Goal: Task Accomplishment & Management: Manage account settings

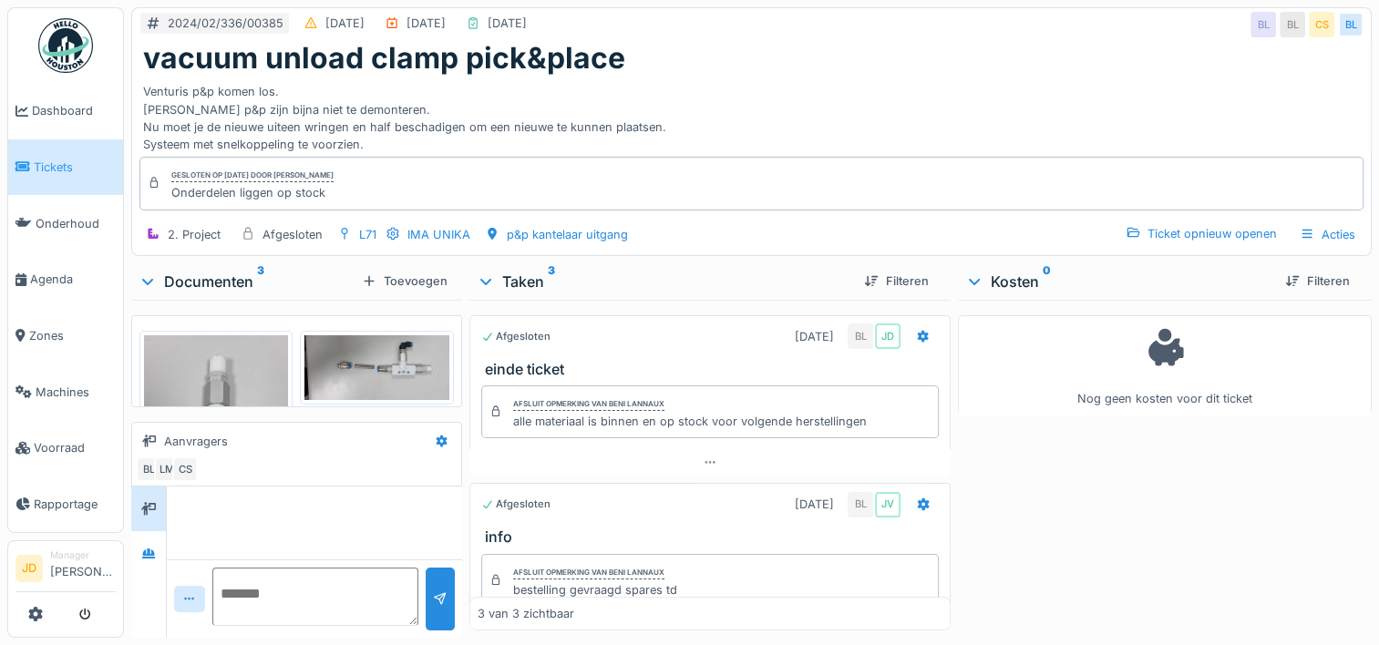
scroll to position [388, 0]
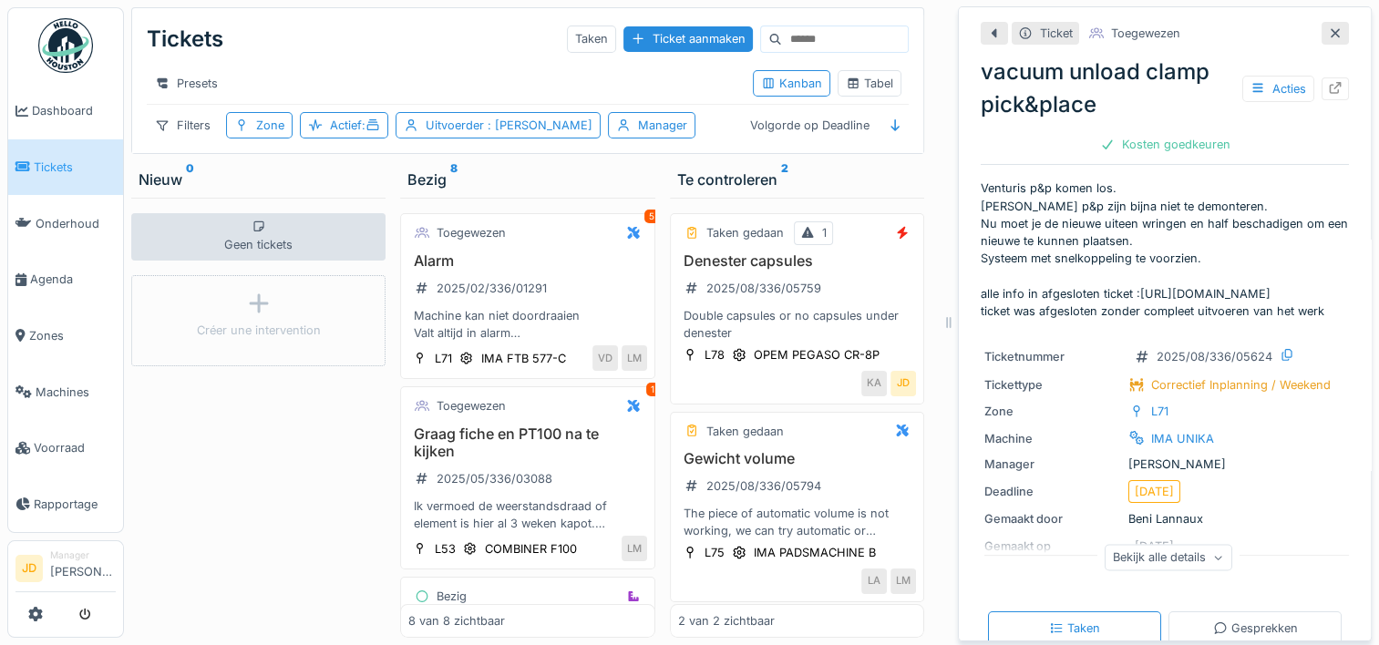
scroll to position [1102, 0]
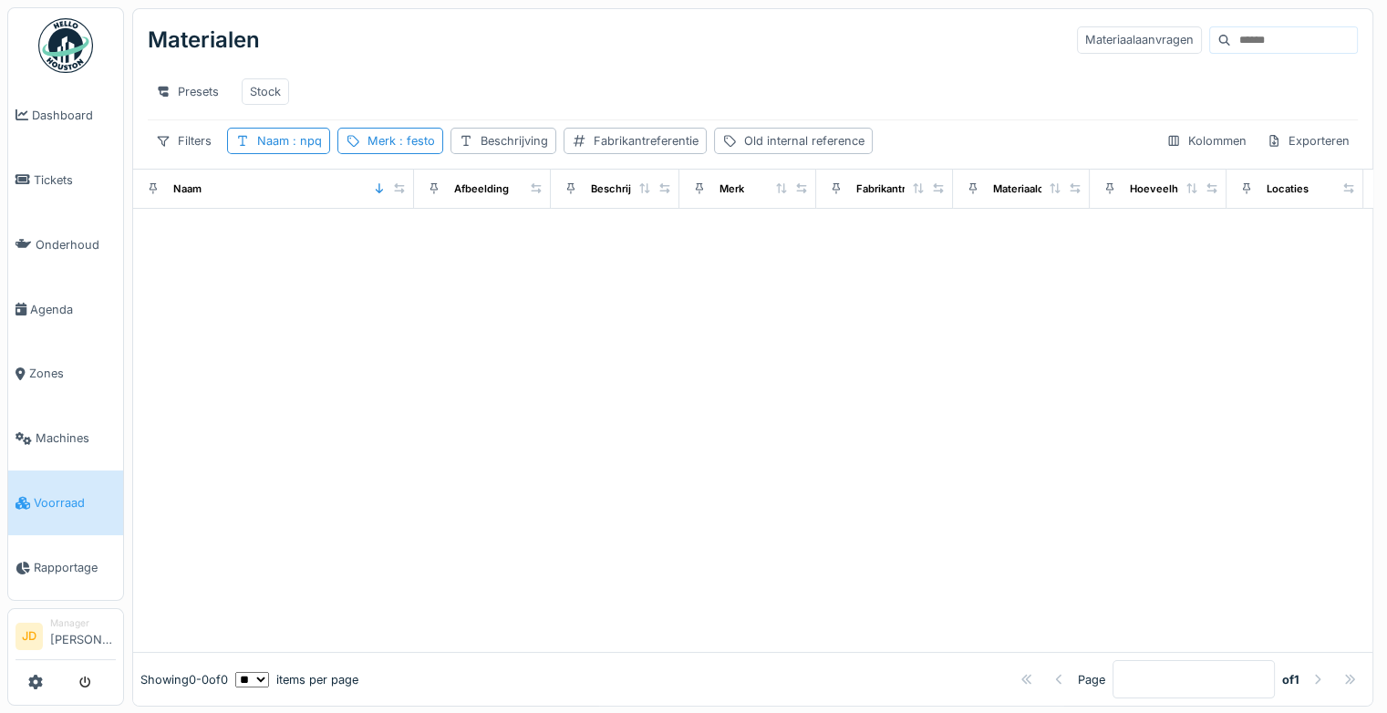
scroll to position [0, 2]
click at [49, 152] on link "Tickets" at bounding box center [65, 180] width 115 height 65
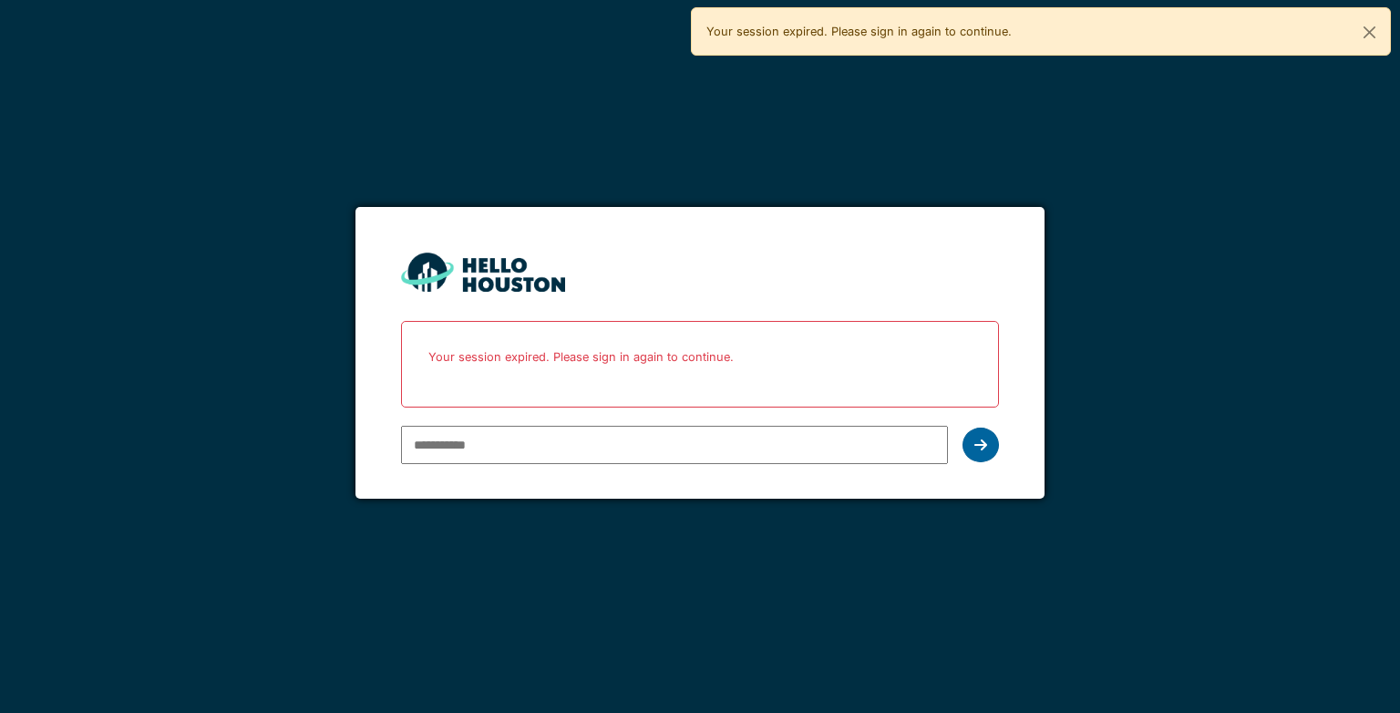
type input "**********"
click at [968, 445] on div at bounding box center [981, 445] width 36 height 35
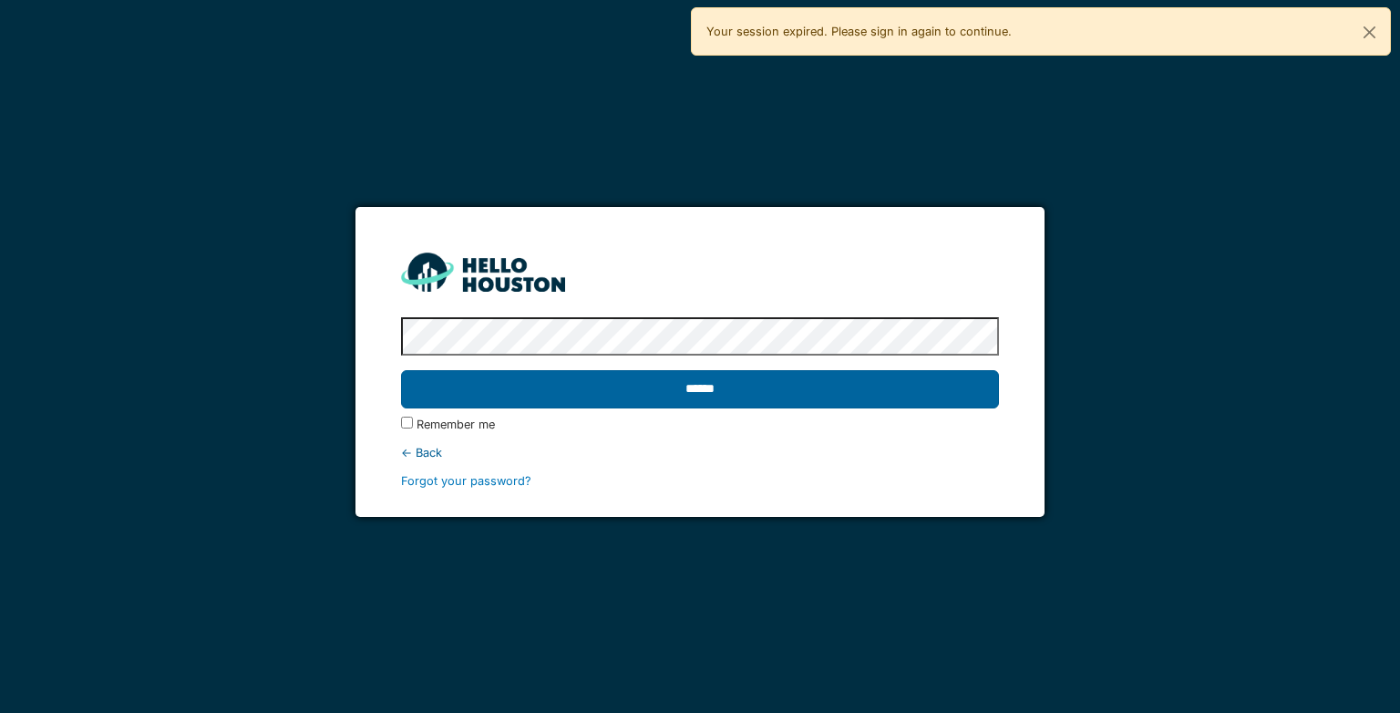
click at [880, 384] on input "******" at bounding box center [699, 389] width 597 height 38
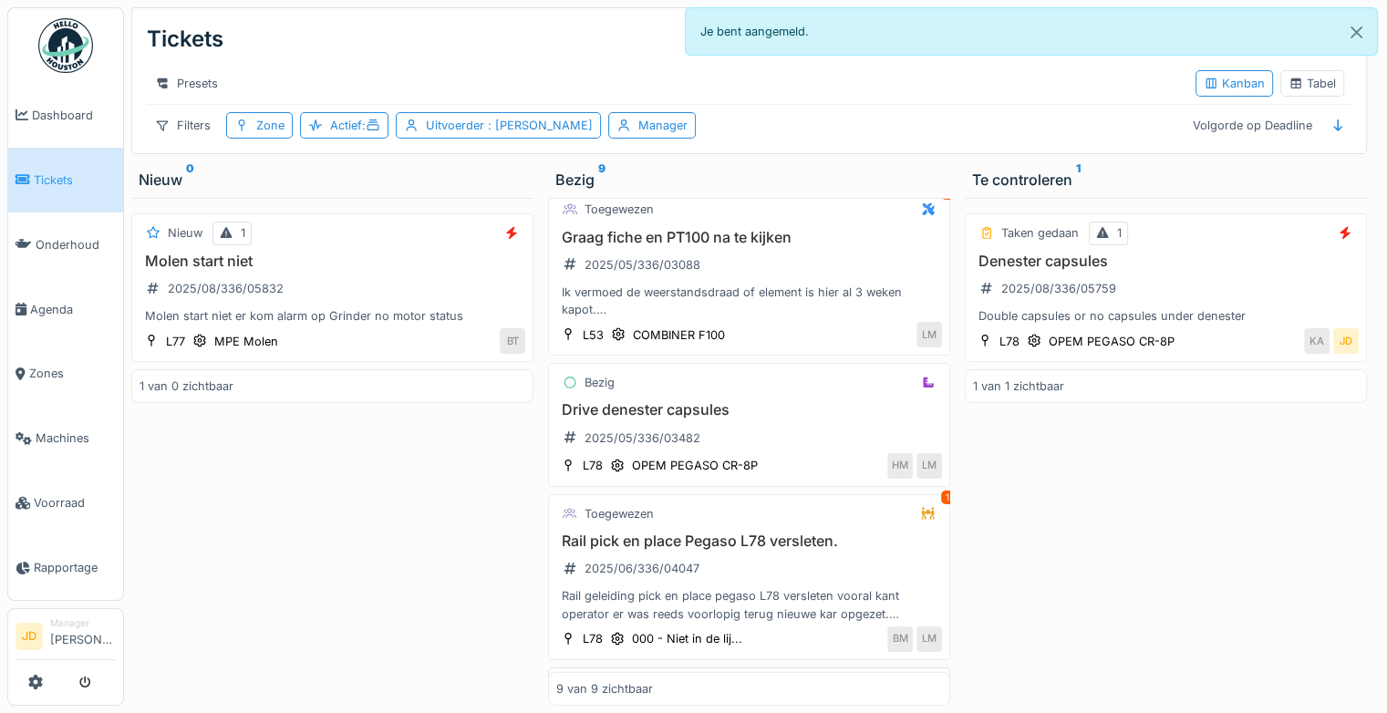
scroll to position [182, 0]
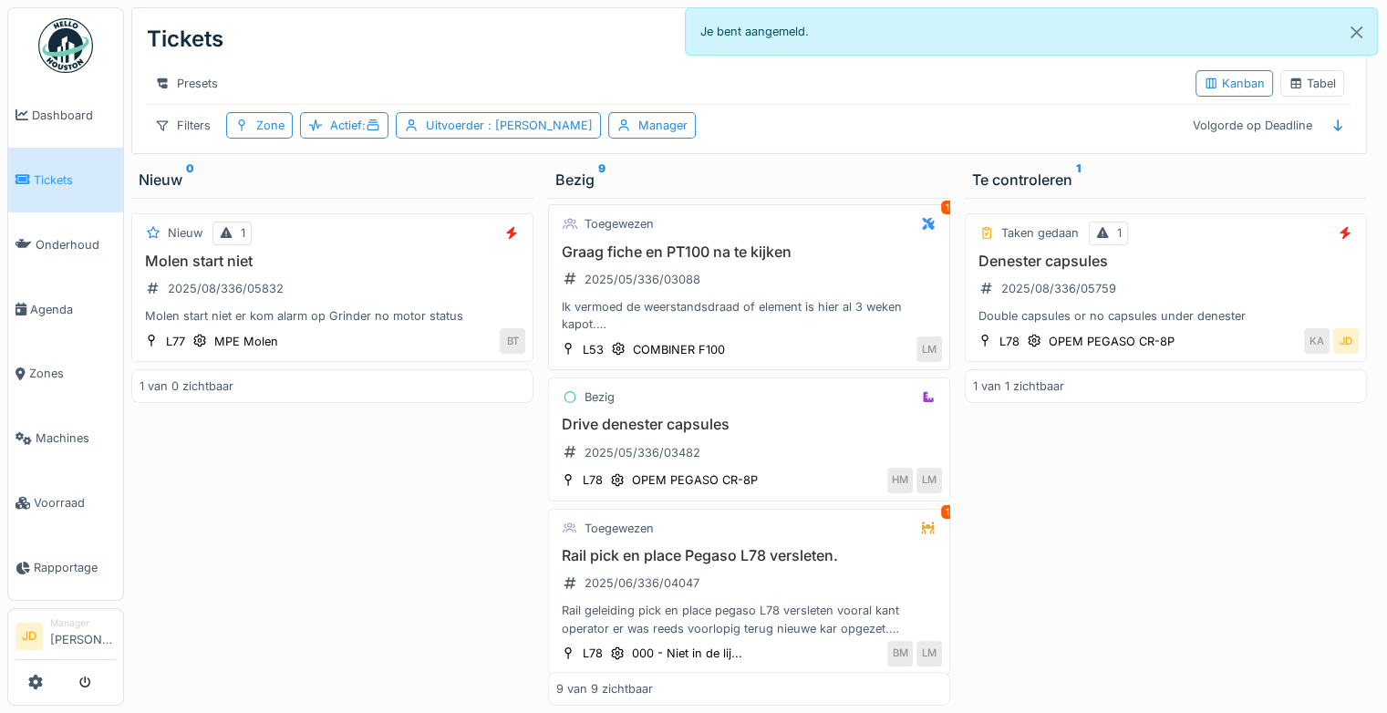
click at [788, 325] on div "Ik vermoed de weerstandsdraad of element is hier al 3 weken kapot. Toch stripke…" at bounding box center [749, 315] width 386 height 35
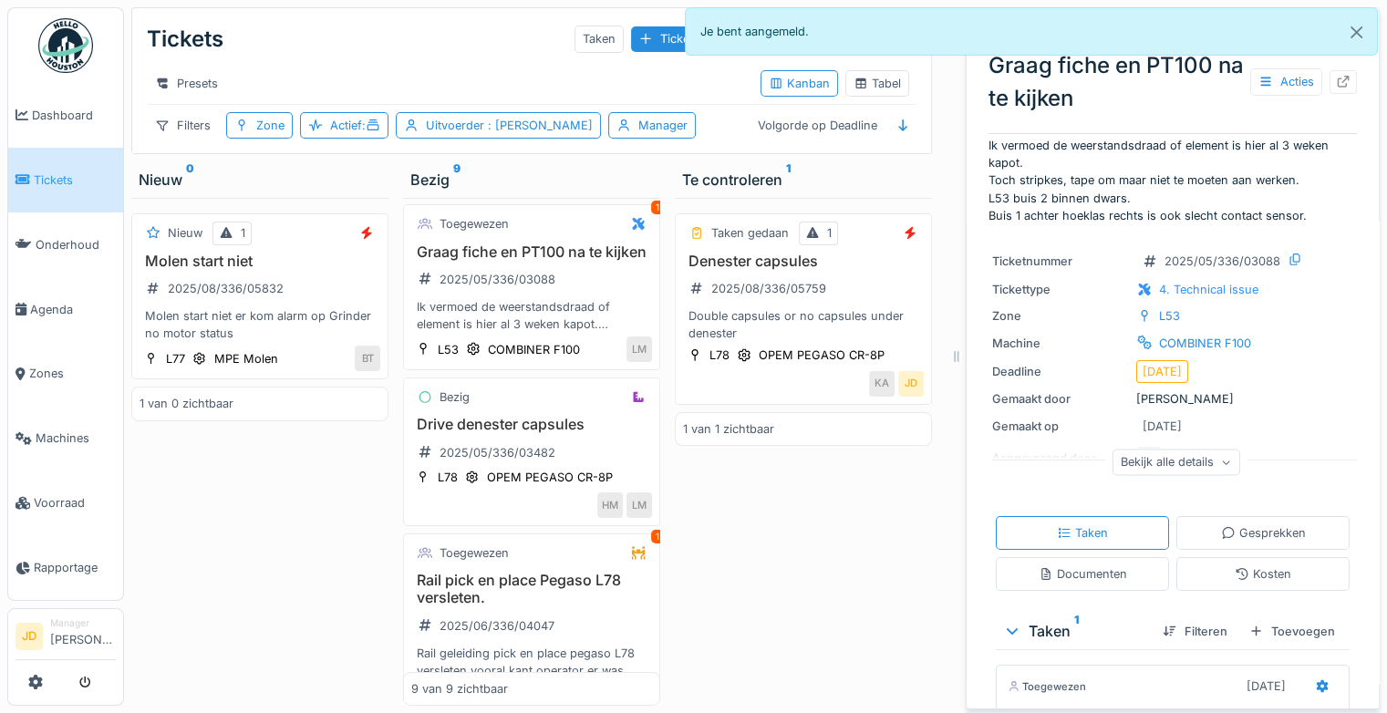
scroll to position [293, 0]
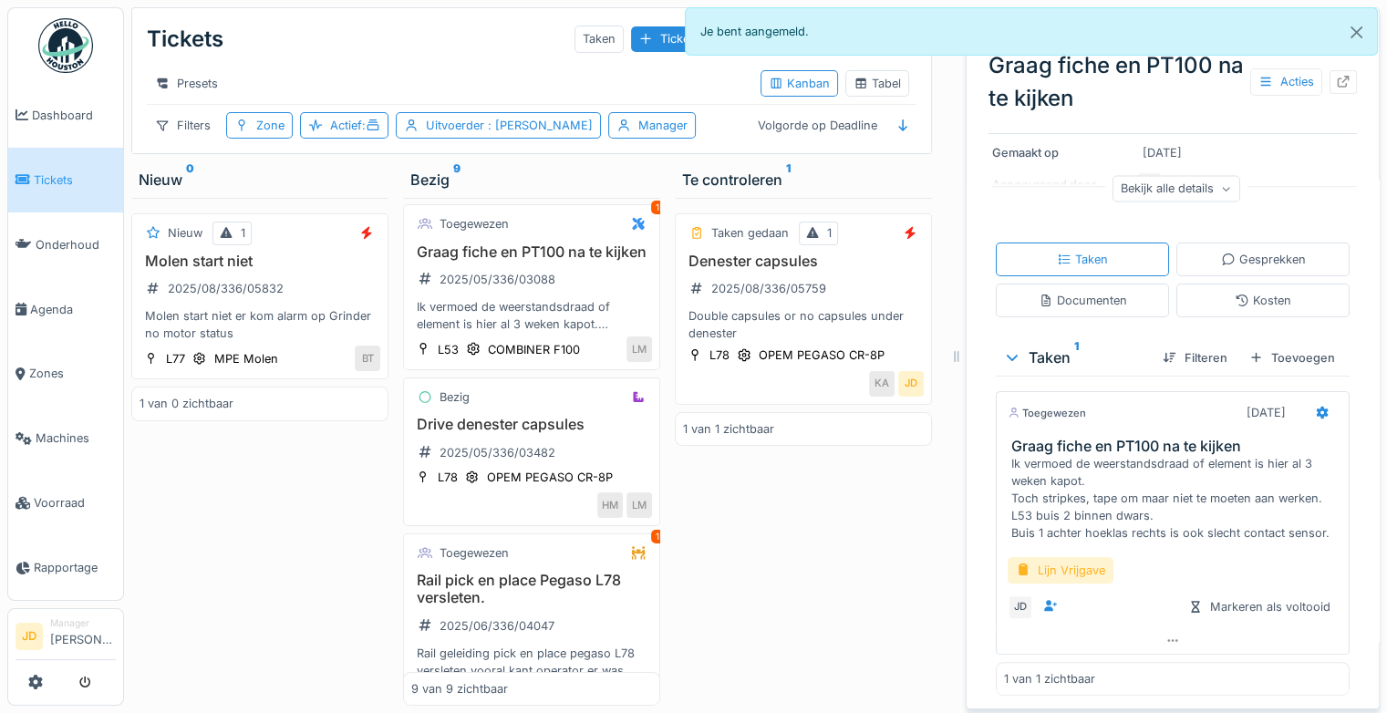
click at [1070, 557] on div "Lijn Vrijgave" at bounding box center [1060, 570] width 106 height 26
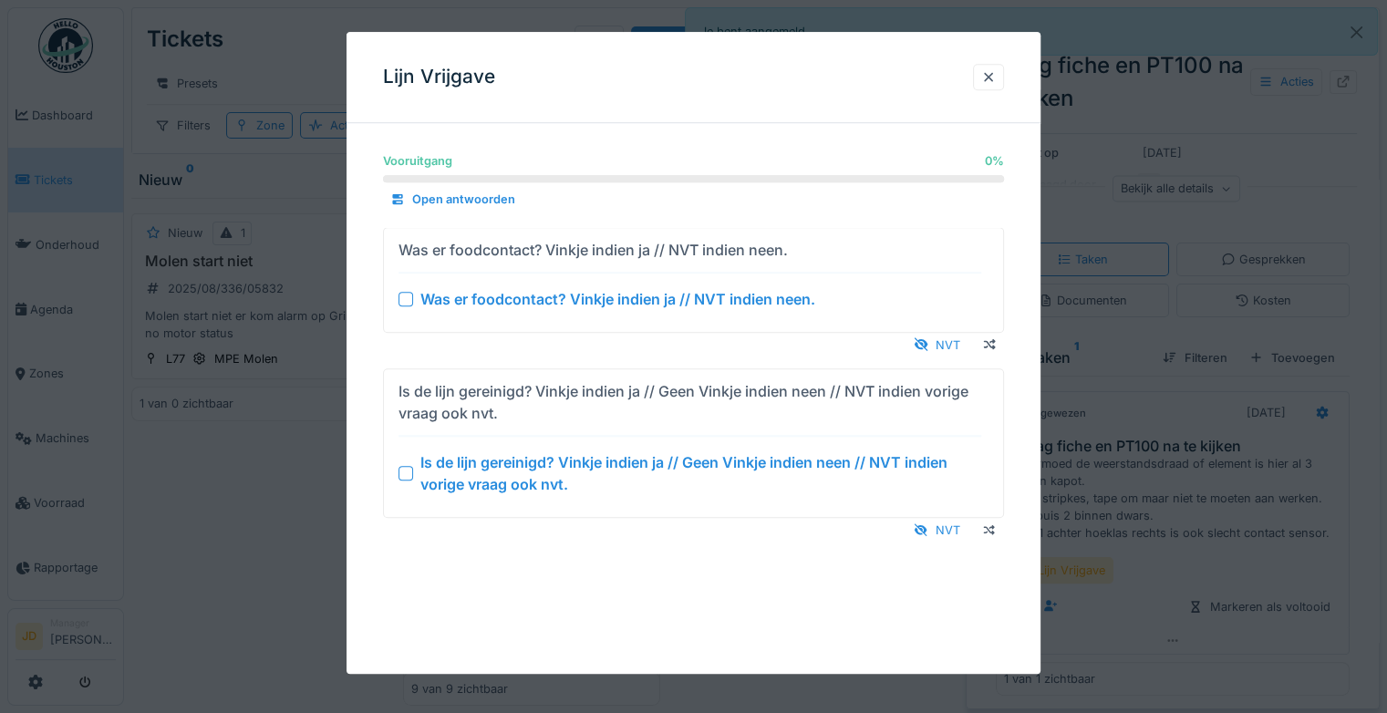
click at [407, 474] on div at bounding box center [405, 473] width 15 height 15
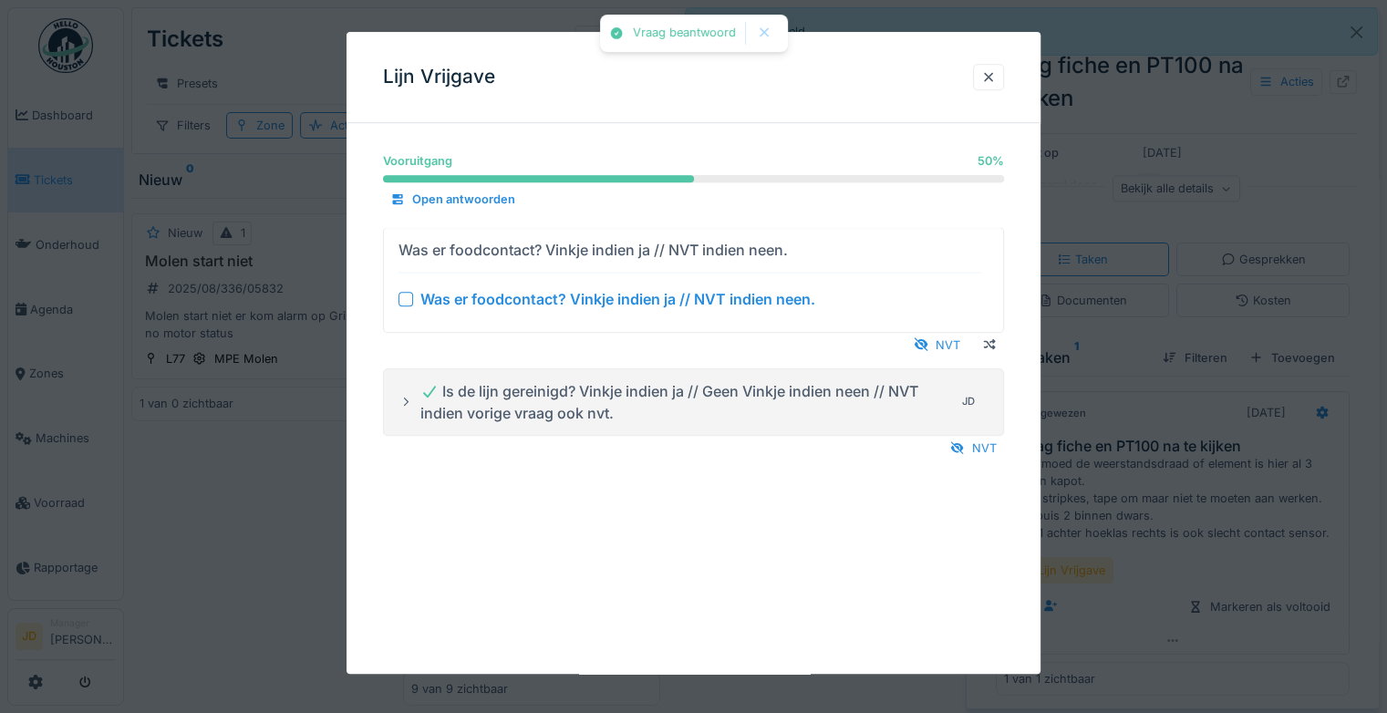
click at [407, 298] on div at bounding box center [405, 299] width 15 height 15
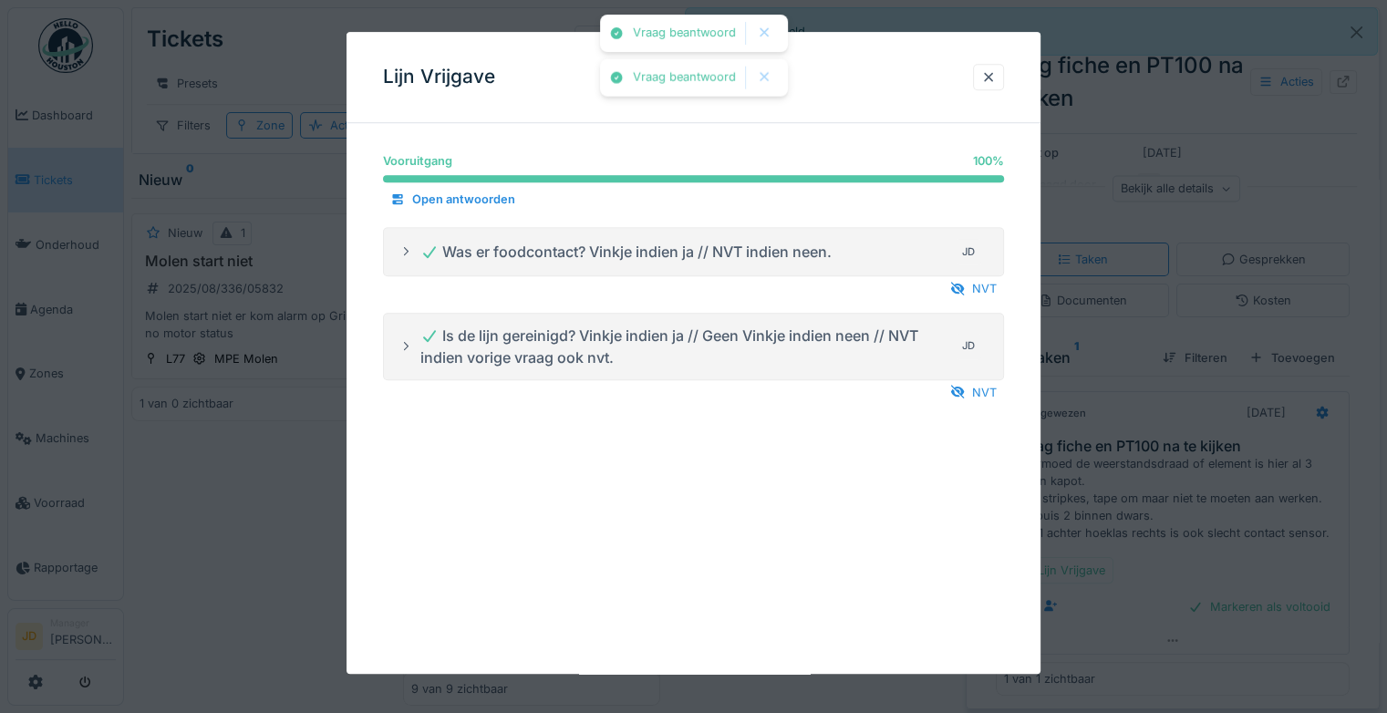
click at [1140, 490] on div at bounding box center [693, 356] width 1387 height 713
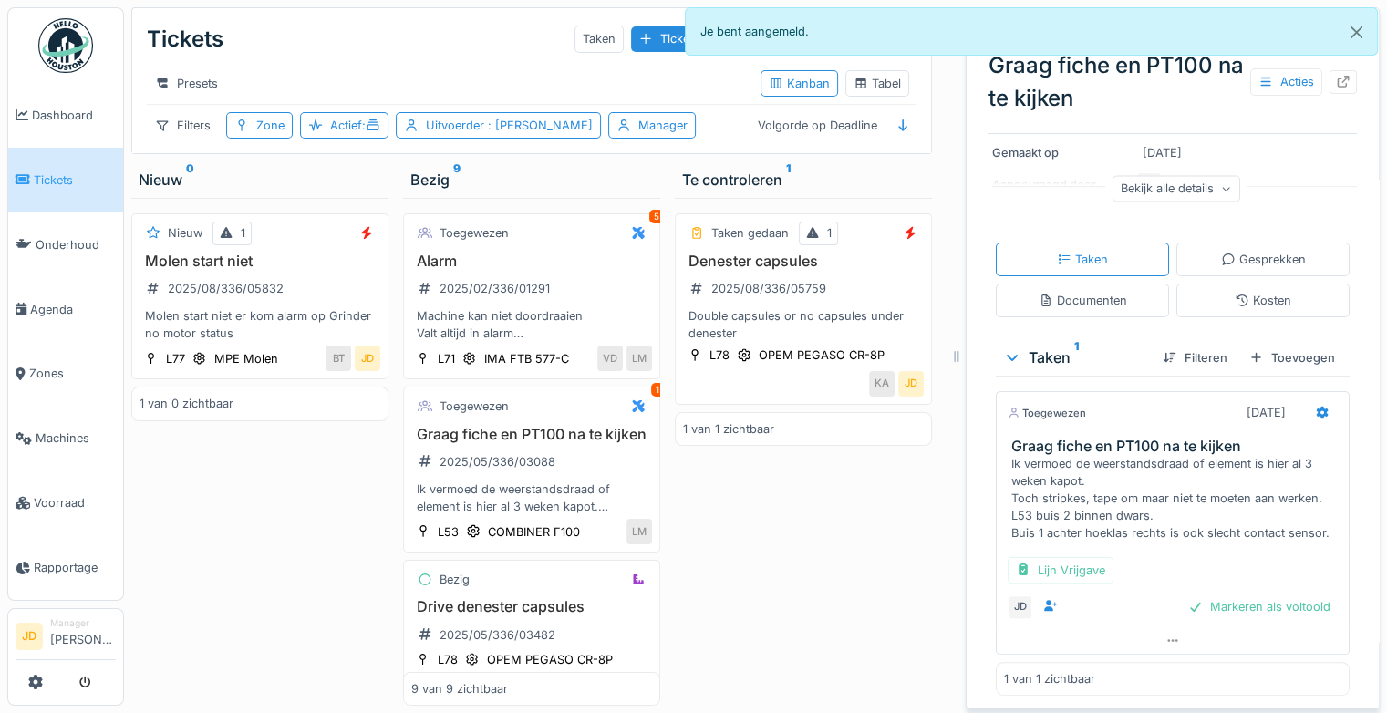
scroll to position [14, 0]
click at [1234, 599] on div "Markeren als voltooid" at bounding box center [1259, 606] width 157 height 25
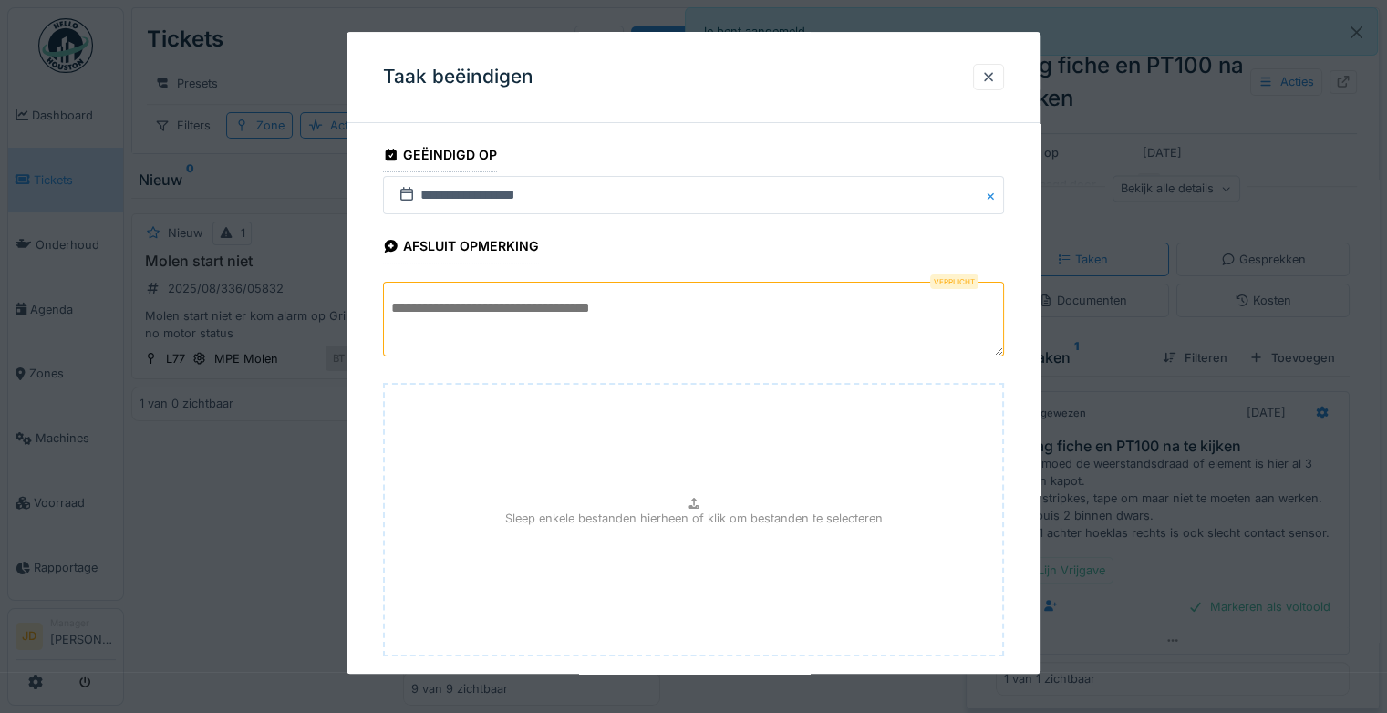
click at [591, 316] on textarea at bounding box center [693, 319] width 621 height 75
click at [897, 313] on textarea "**********" at bounding box center [693, 319] width 621 height 75
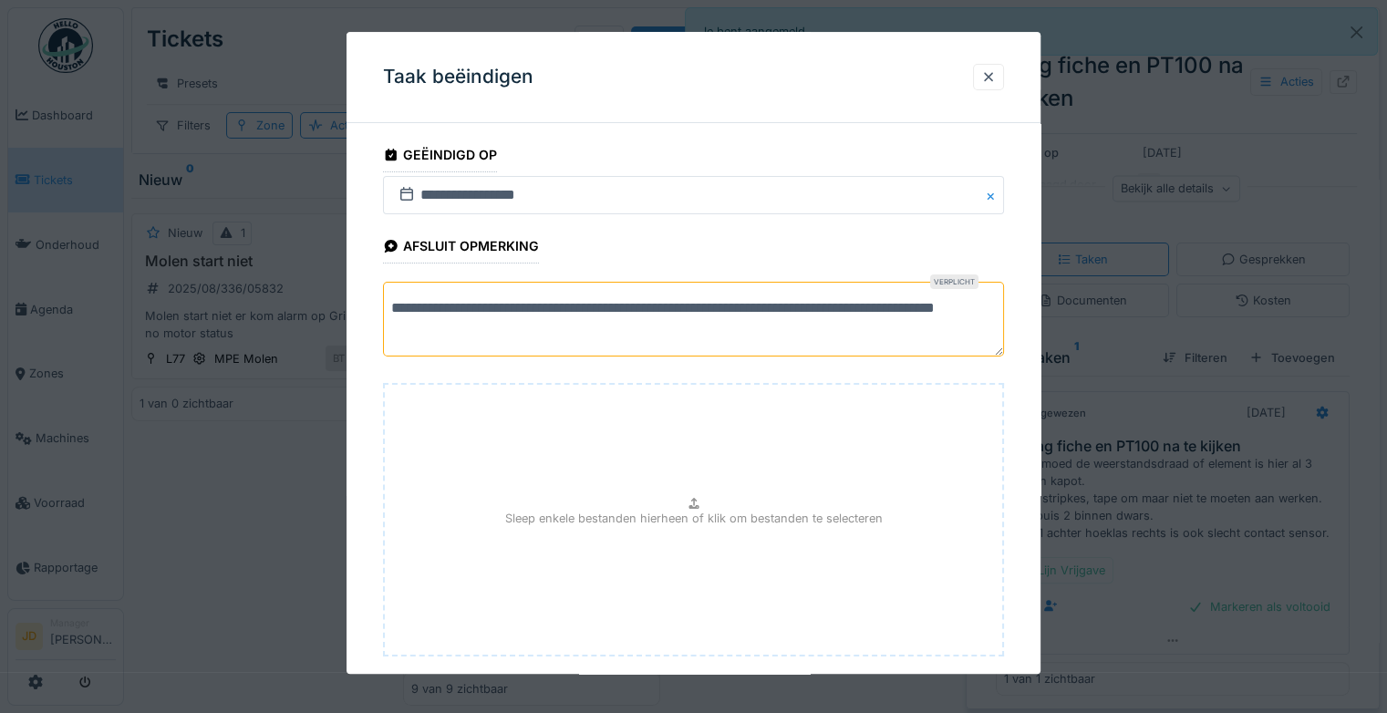
scroll to position [99, 0]
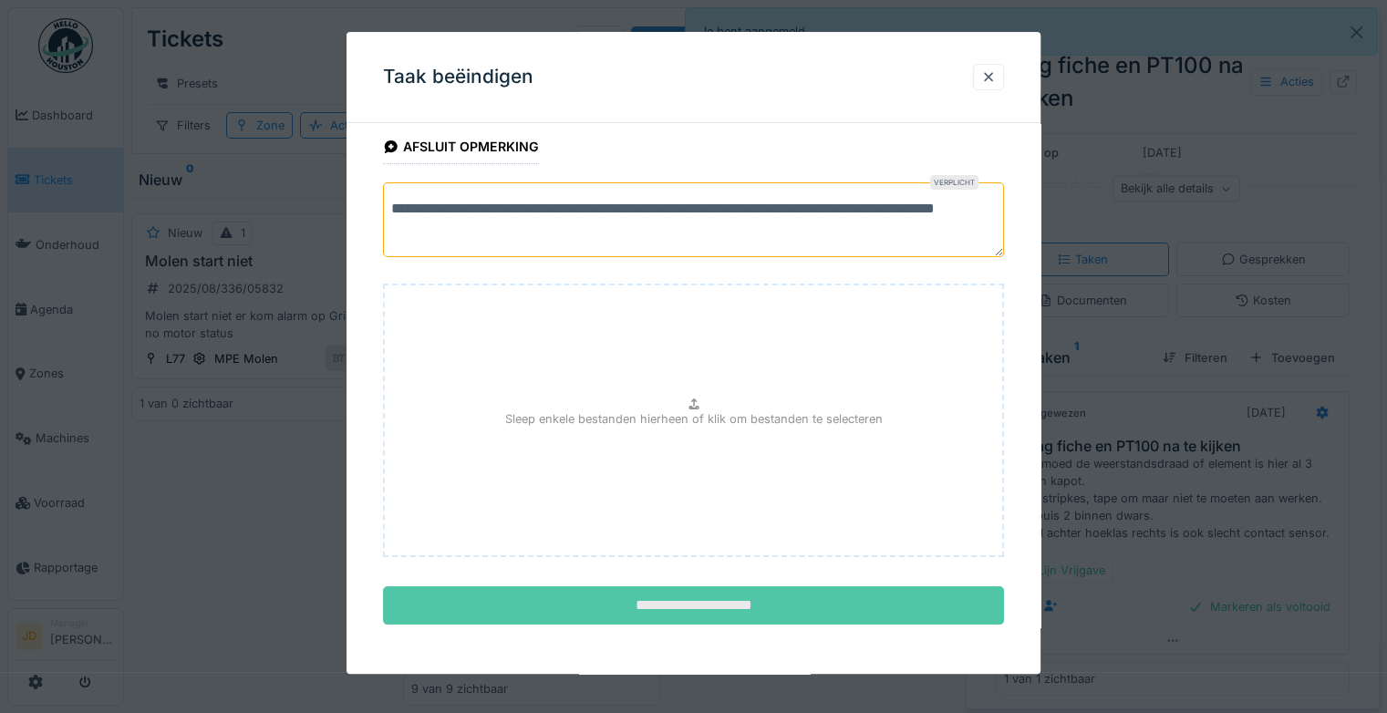
type textarea "**********"
click at [744, 600] on input "**********" at bounding box center [693, 606] width 621 height 38
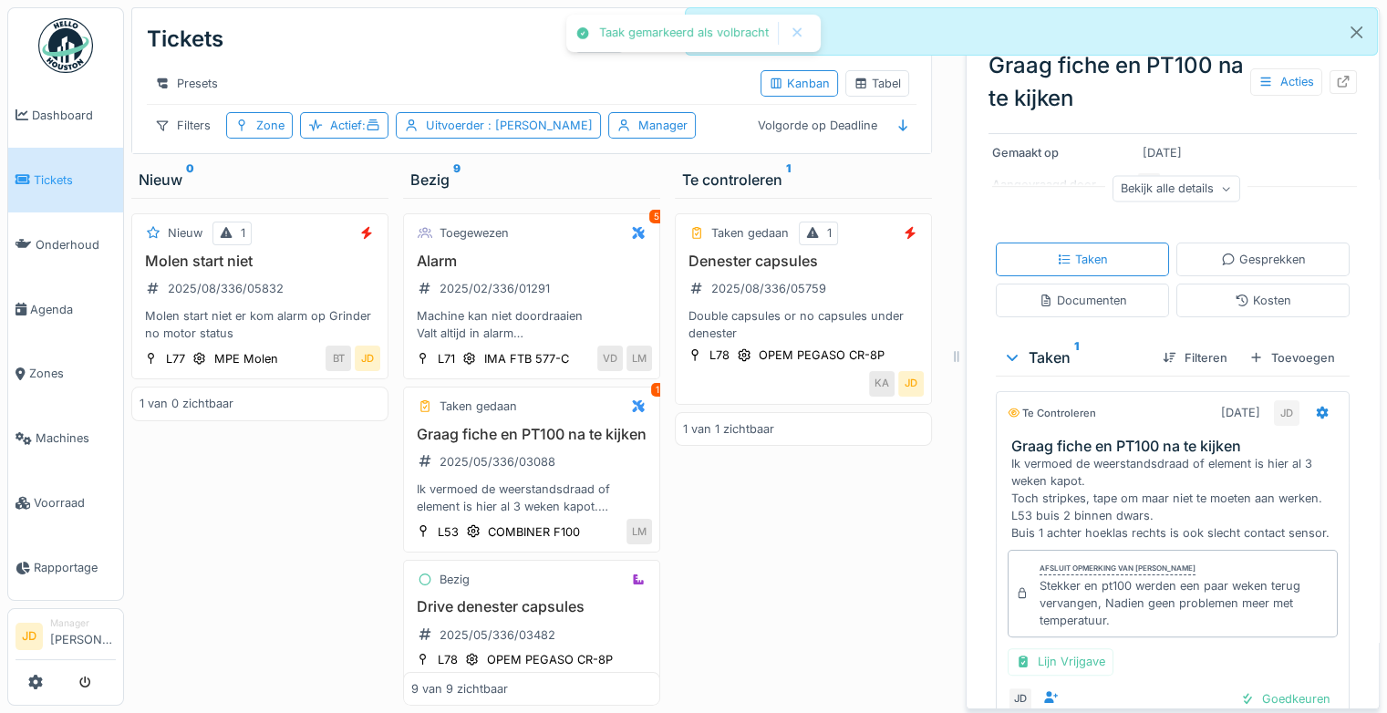
scroll to position [317, 0]
click at [1265, 686] on div "Goedkeuren" at bounding box center [1285, 698] width 105 height 25
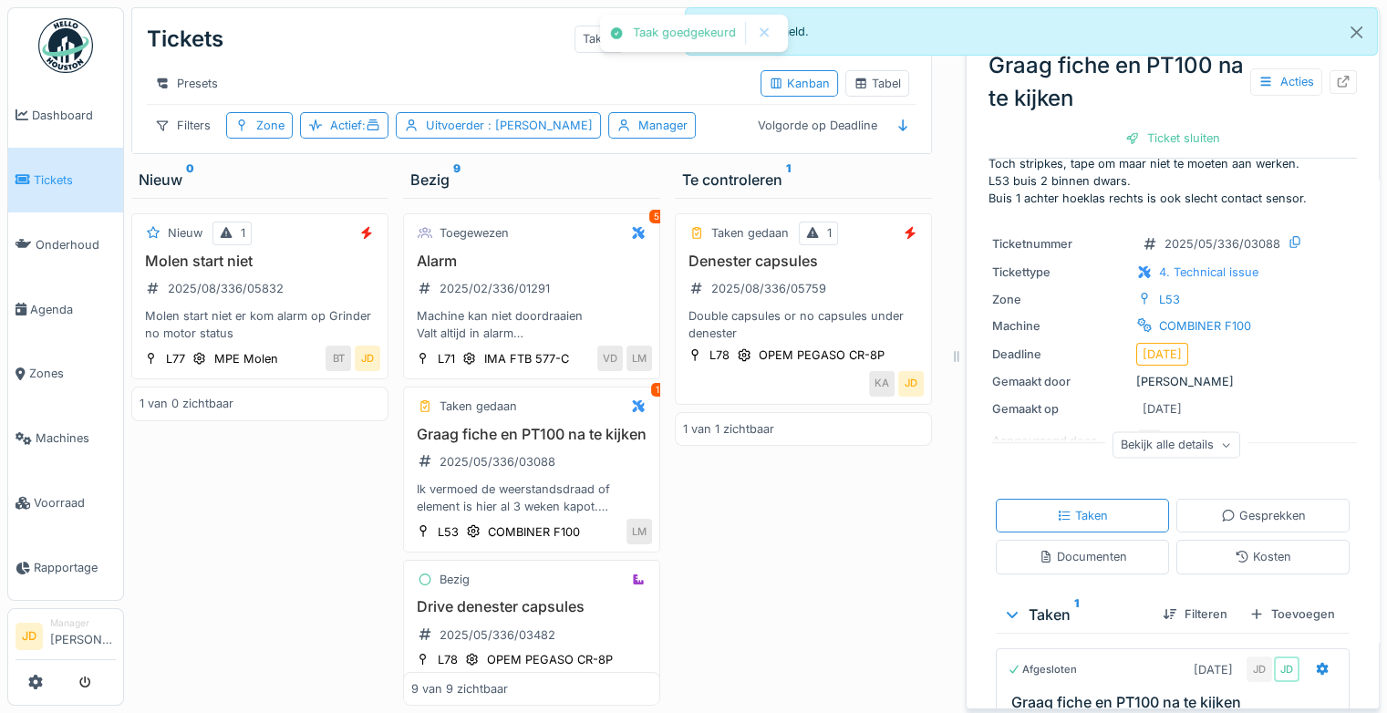
scroll to position [0, 0]
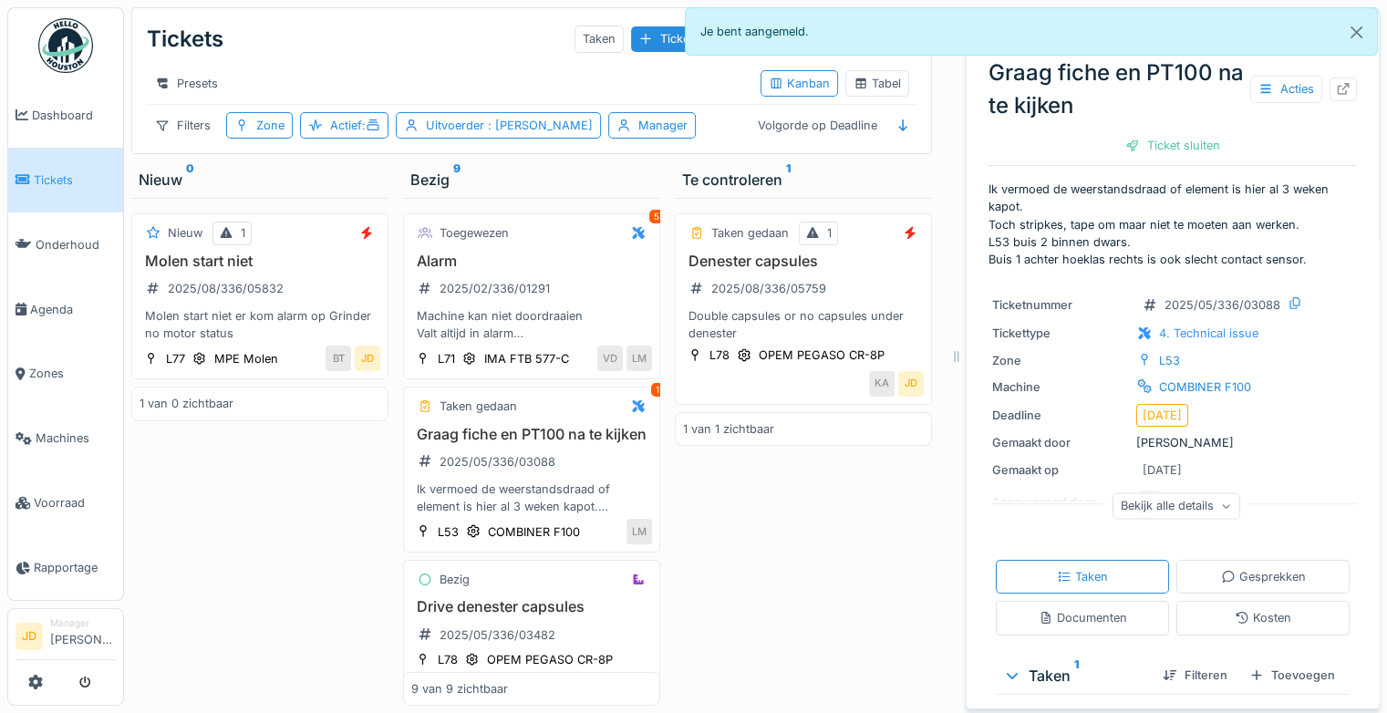
click at [1196, 493] on div "Bekijk alle details" at bounding box center [1176, 505] width 128 height 26
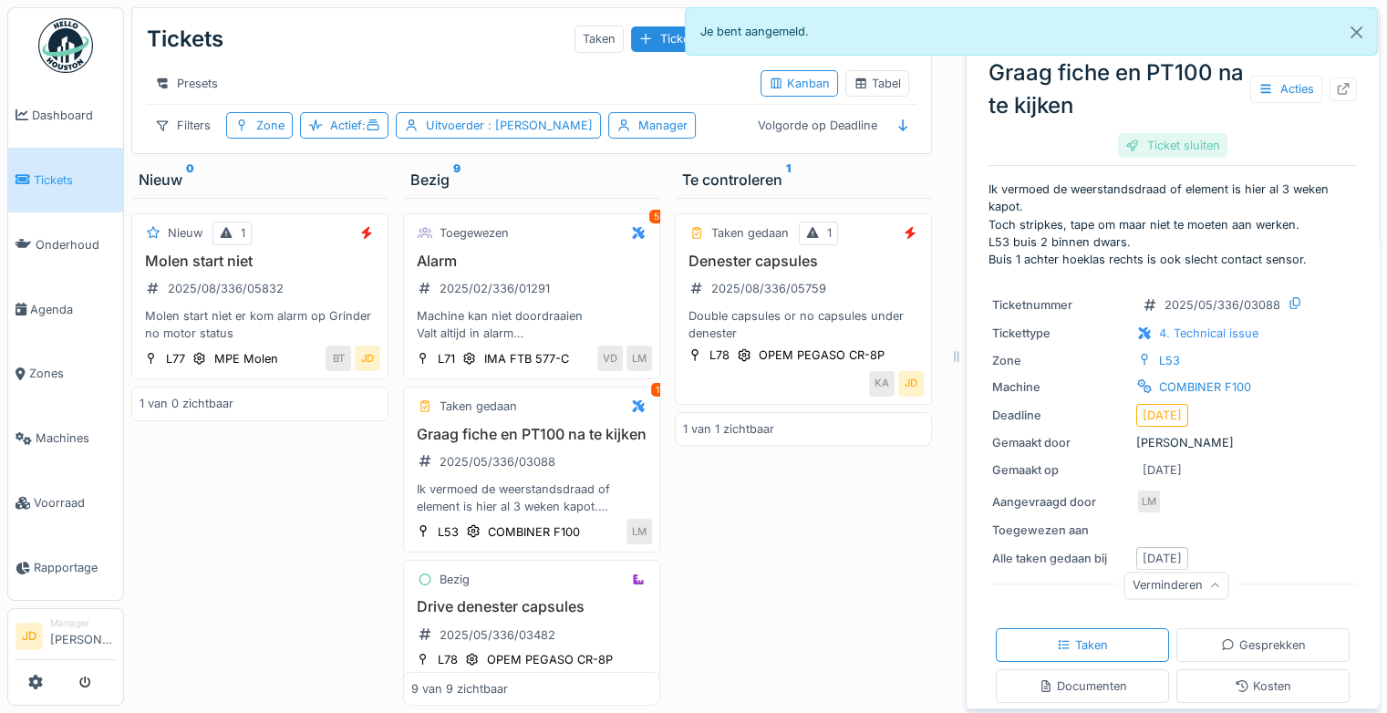
click at [1171, 134] on div "Ticket sluiten" at bounding box center [1172, 145] width 109 height 25
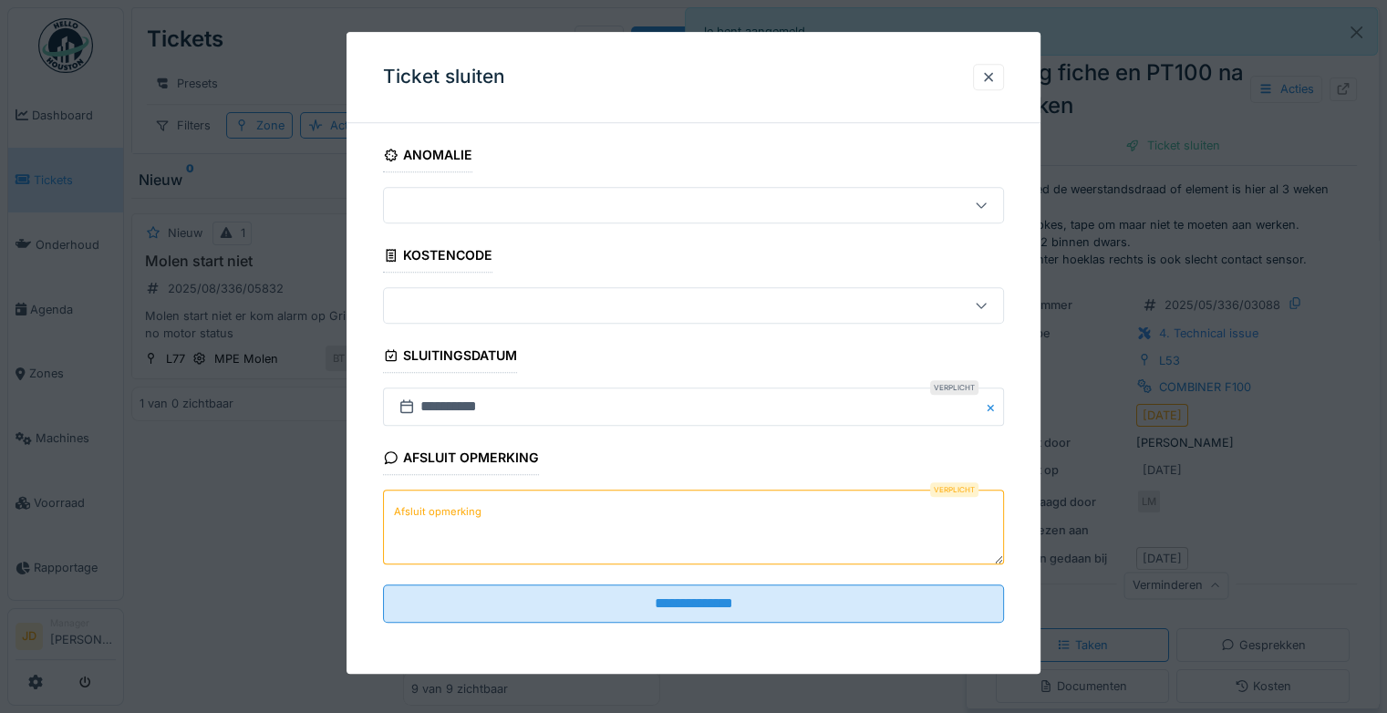
click at [464, 550] on textarea "Afsluit opmerking" at bounding box center [693, 527] width 621 height 75
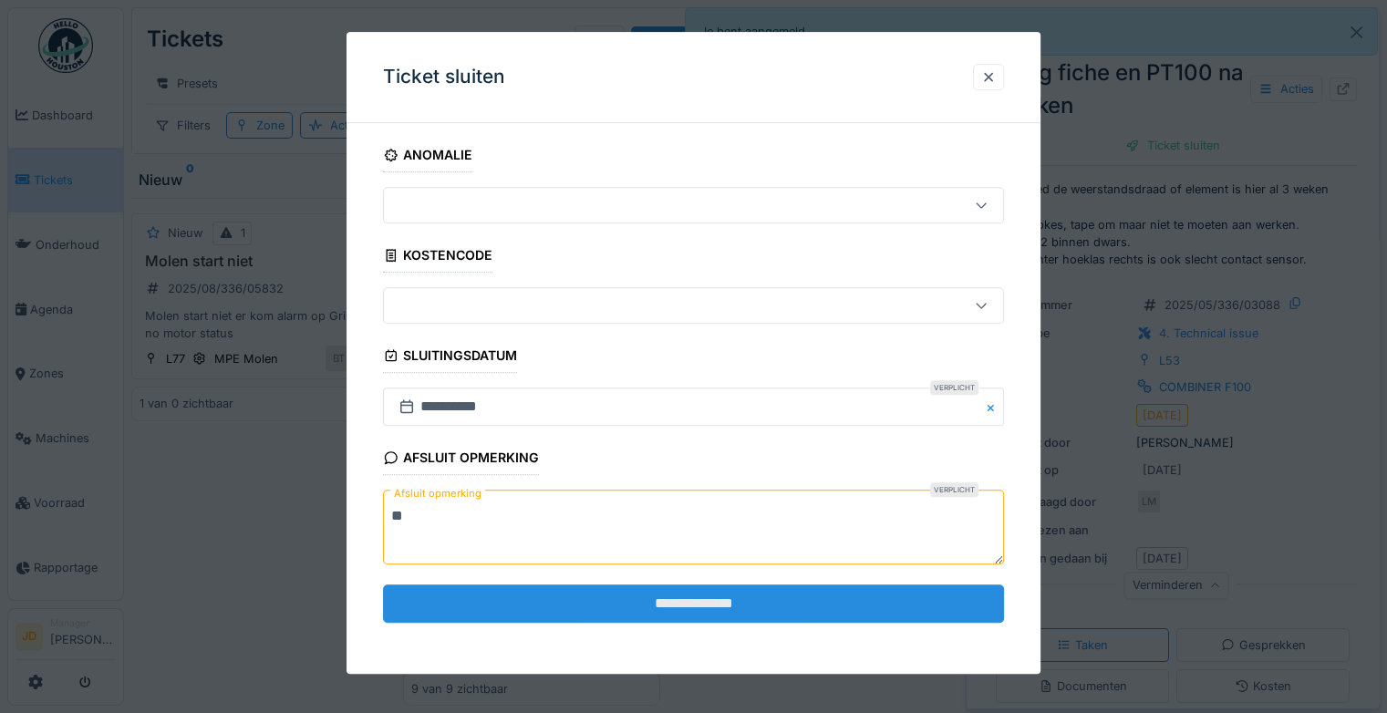
type textarea "**"
click at [502, 603] on input "**********" at bounding box center [693, 603] width 621 height 38
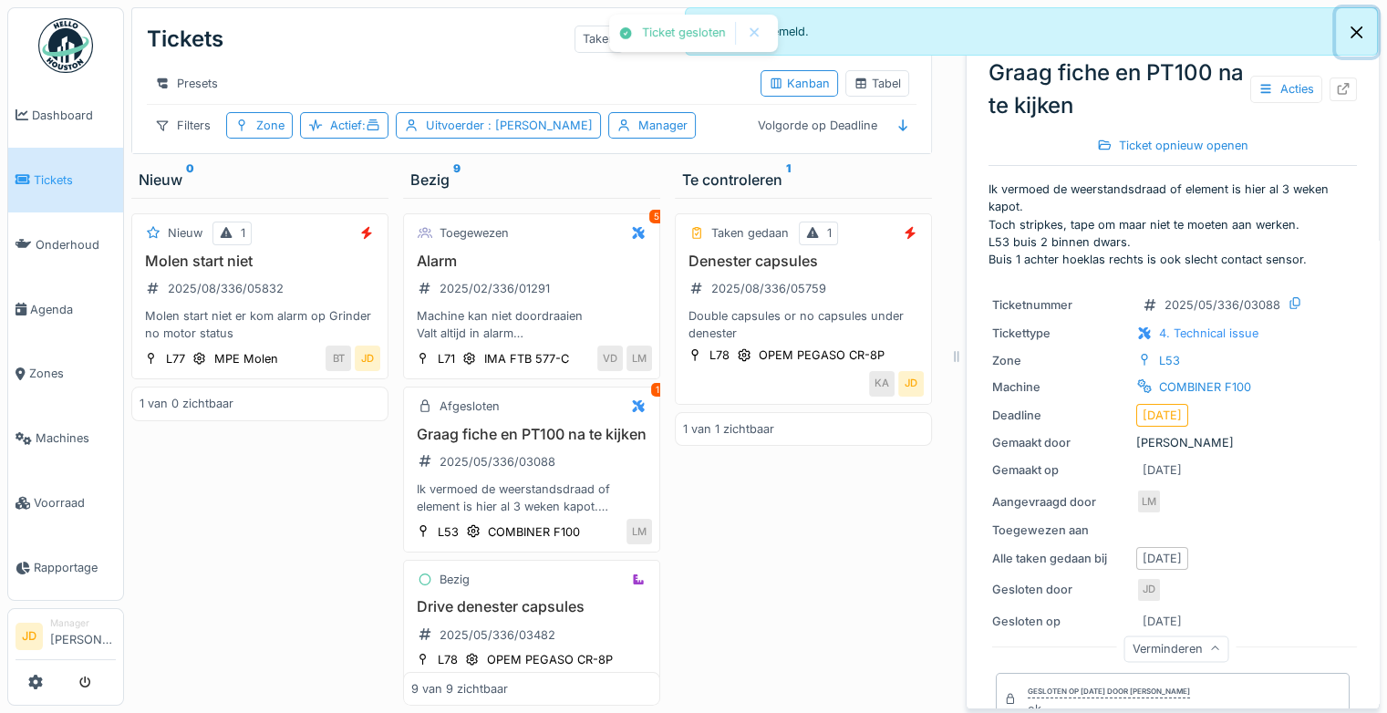
click at [1353, 33] on button "Close" at bounding box center [1356, 32] width 41 height 48
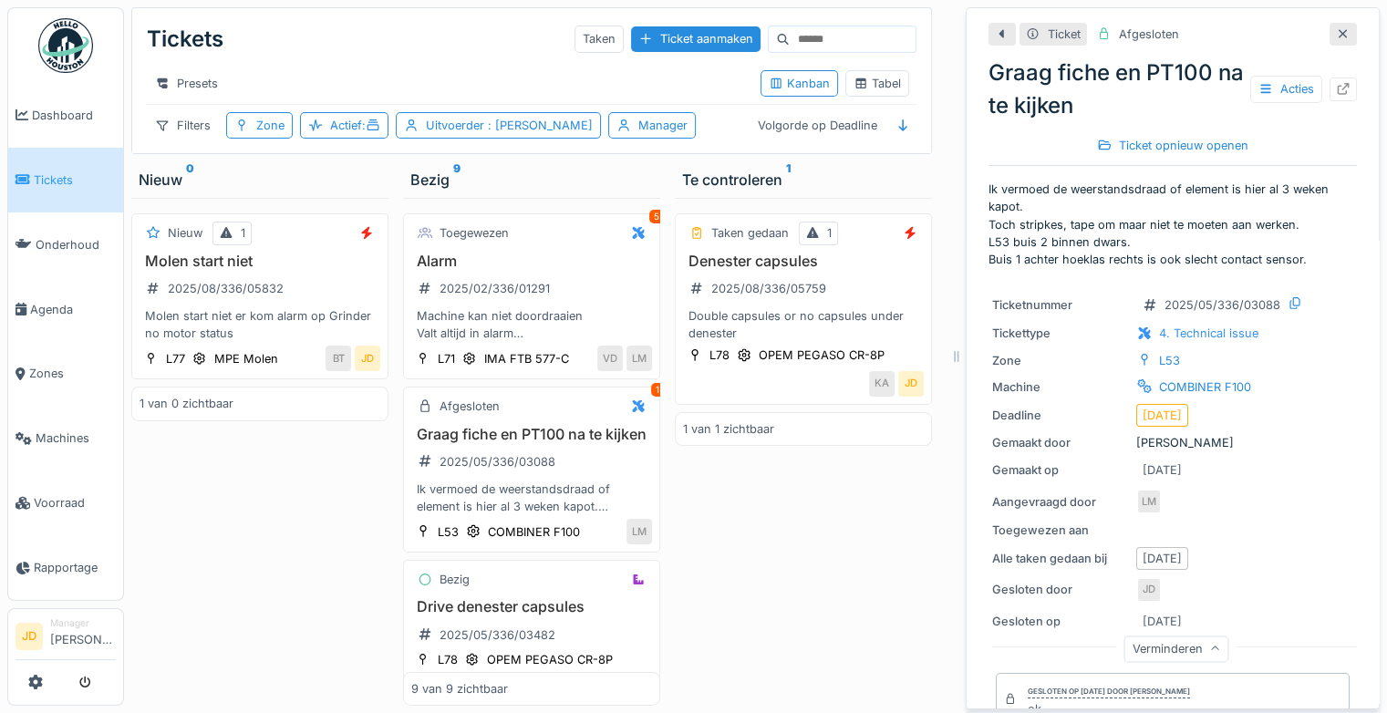
click at [1329, 23] on div at bounding box center [1342, 34] width 27 height 23
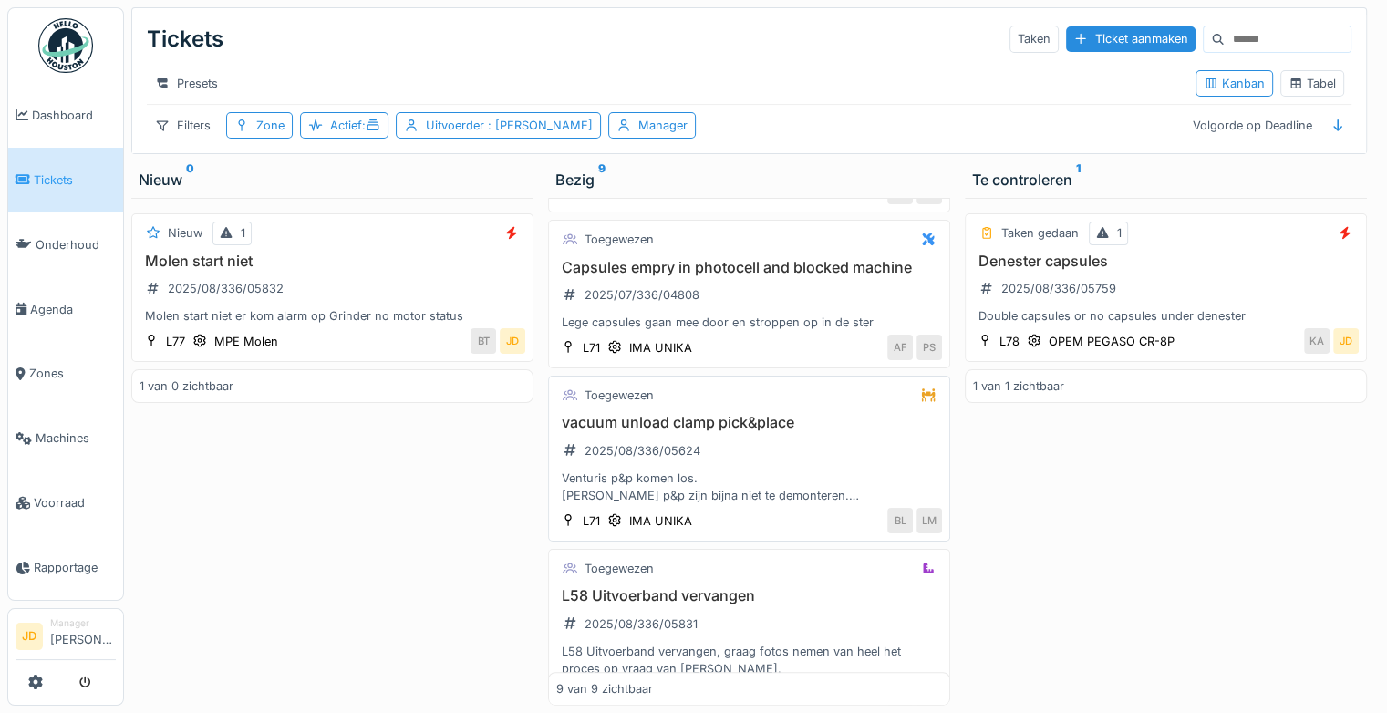
scroll to position [972, 0]
click at [882, 288] on div "Capsules empry in photocell and blocked machine 2025/07/336/04808 Lege capsules…" at bounding box center [749, 296] width 386 height 73
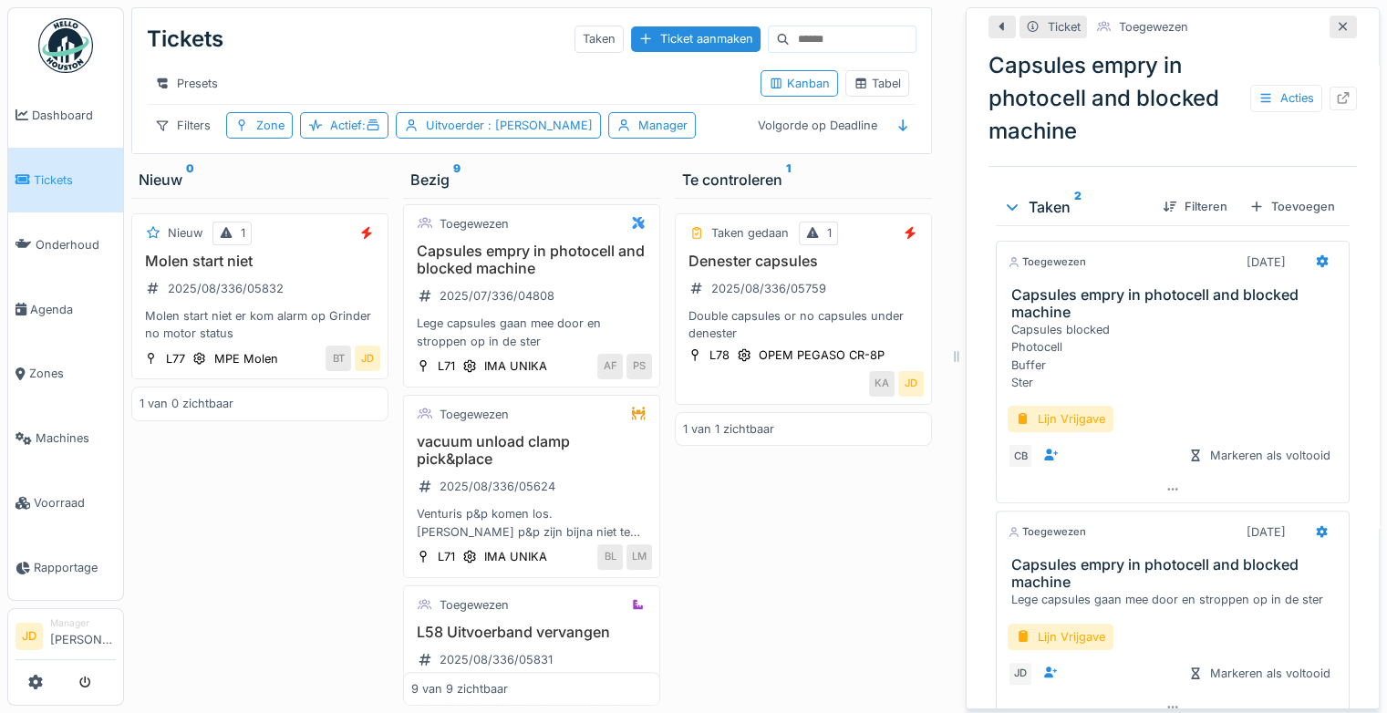
scroll to position [402, 0]
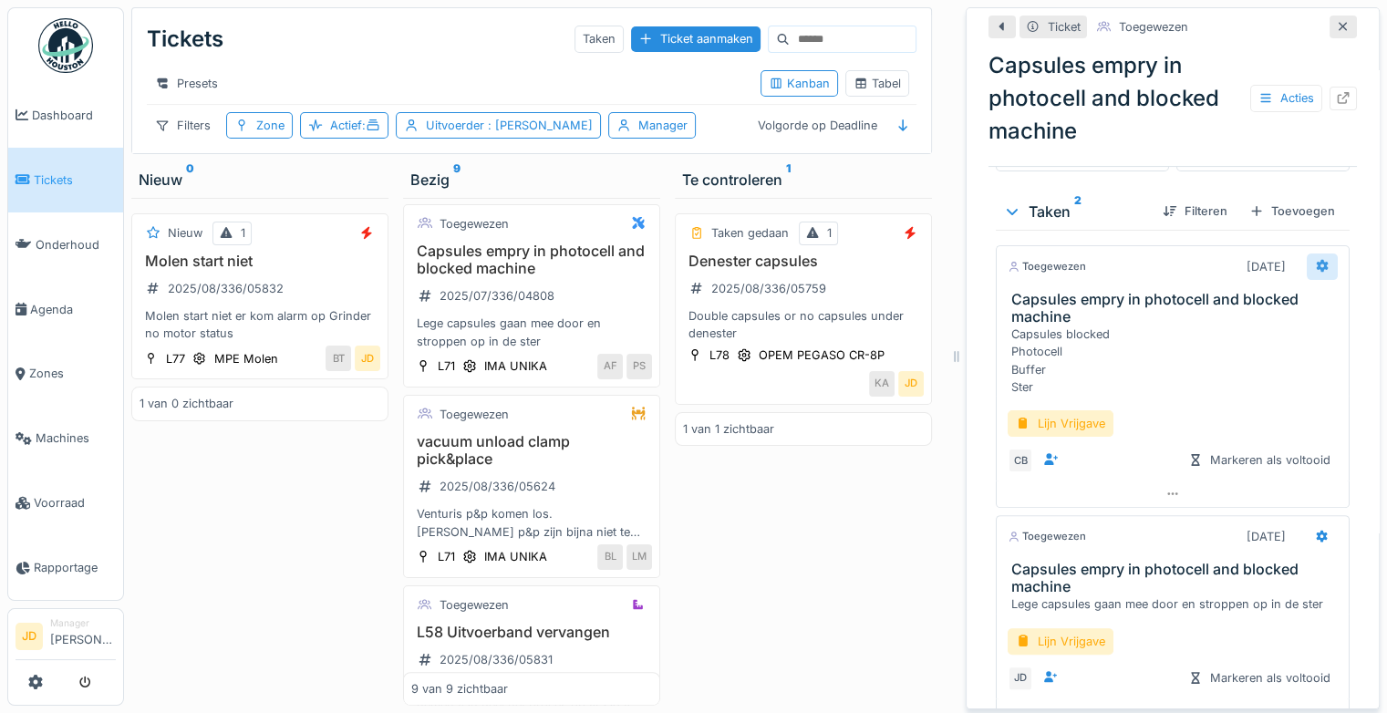
click at [1316, 260] on icon at bounding box center [1322, 266] width 12 height 13
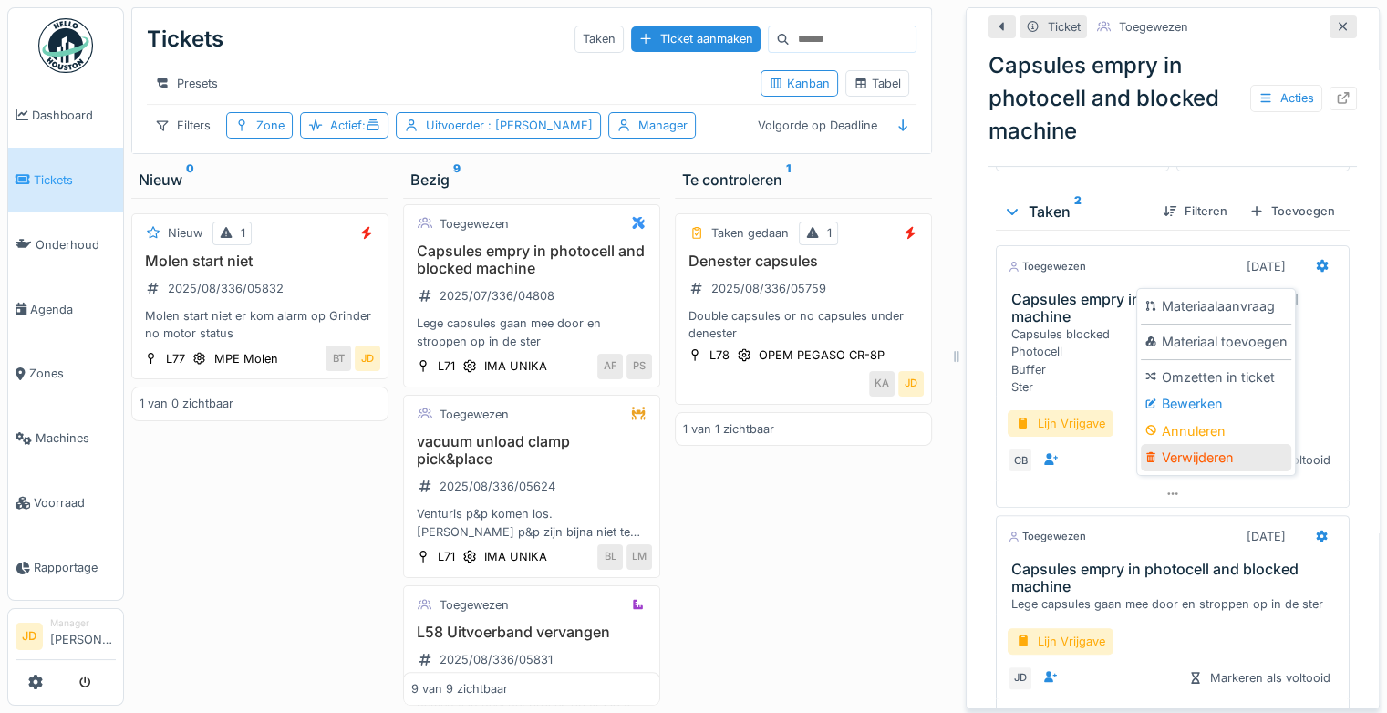
click at [1210, 444] on div "Verwijderen" at bounding box center [1215, 457] width 150 height 27
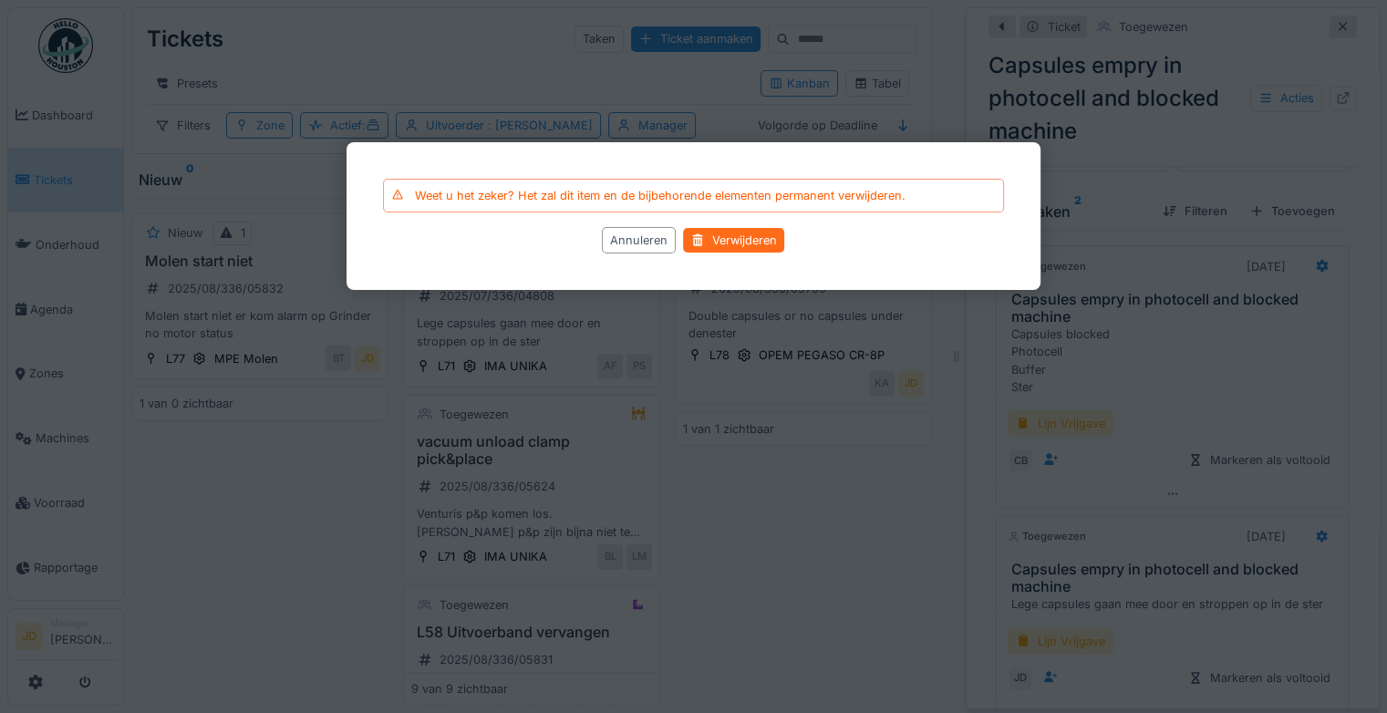
click at [737, 240] on div "Verwijderen" at bounding box center [734, 241] width 101 height 25
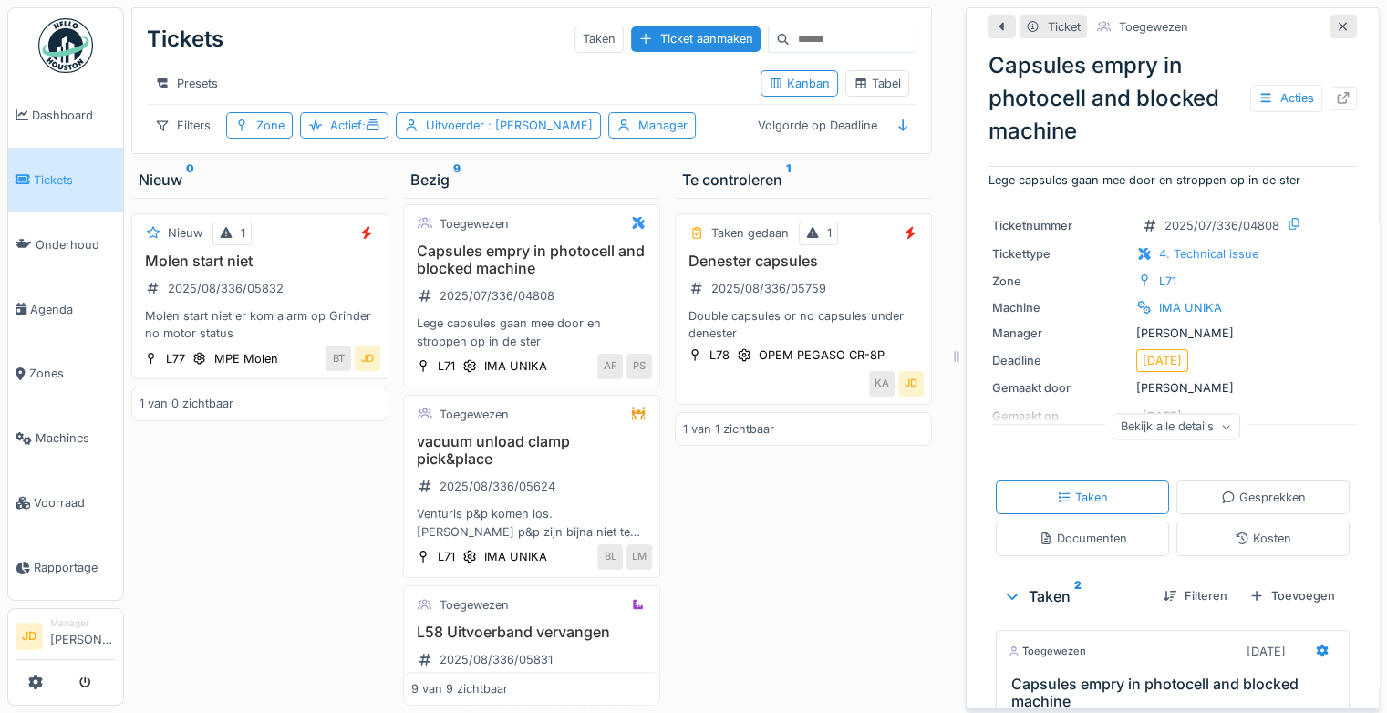
scroll to position [203, 0]
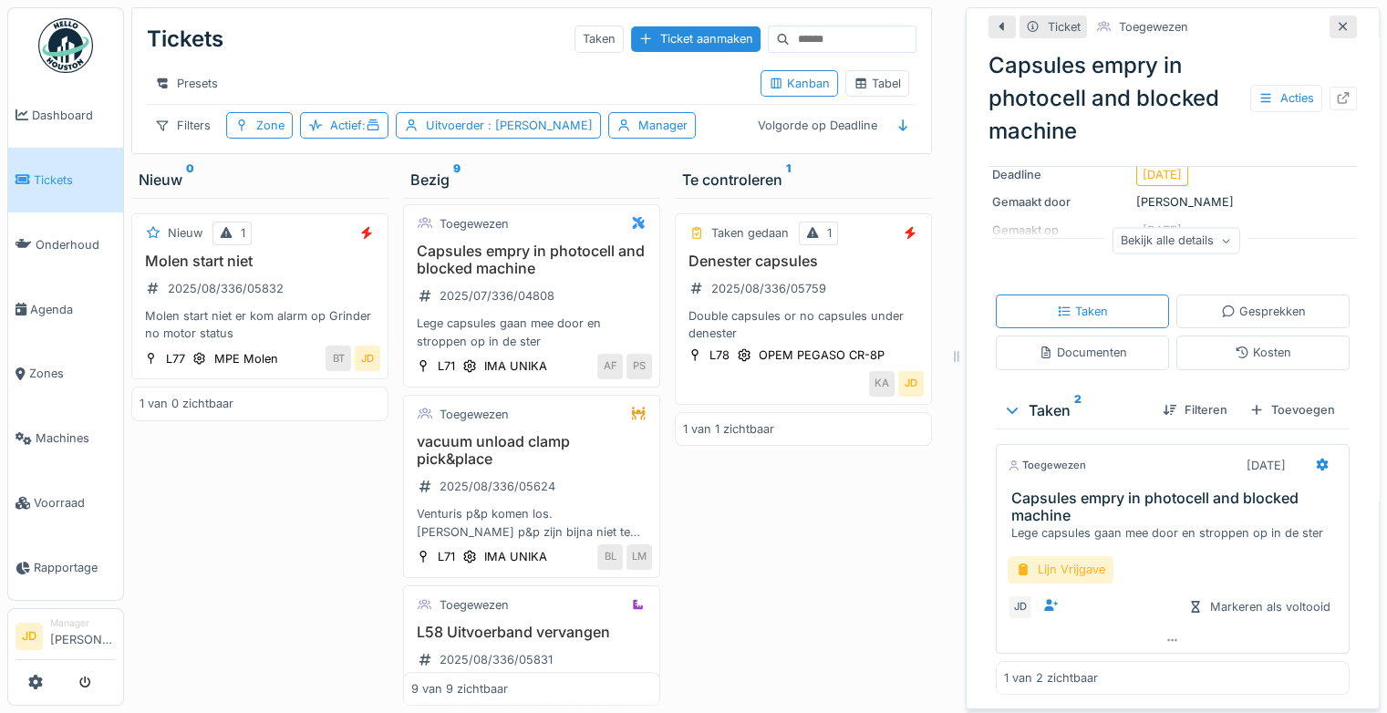
click at [1068, 556] on div "Lijn Vrijgave" at bounding box center [1060, 569] width 106 height 26
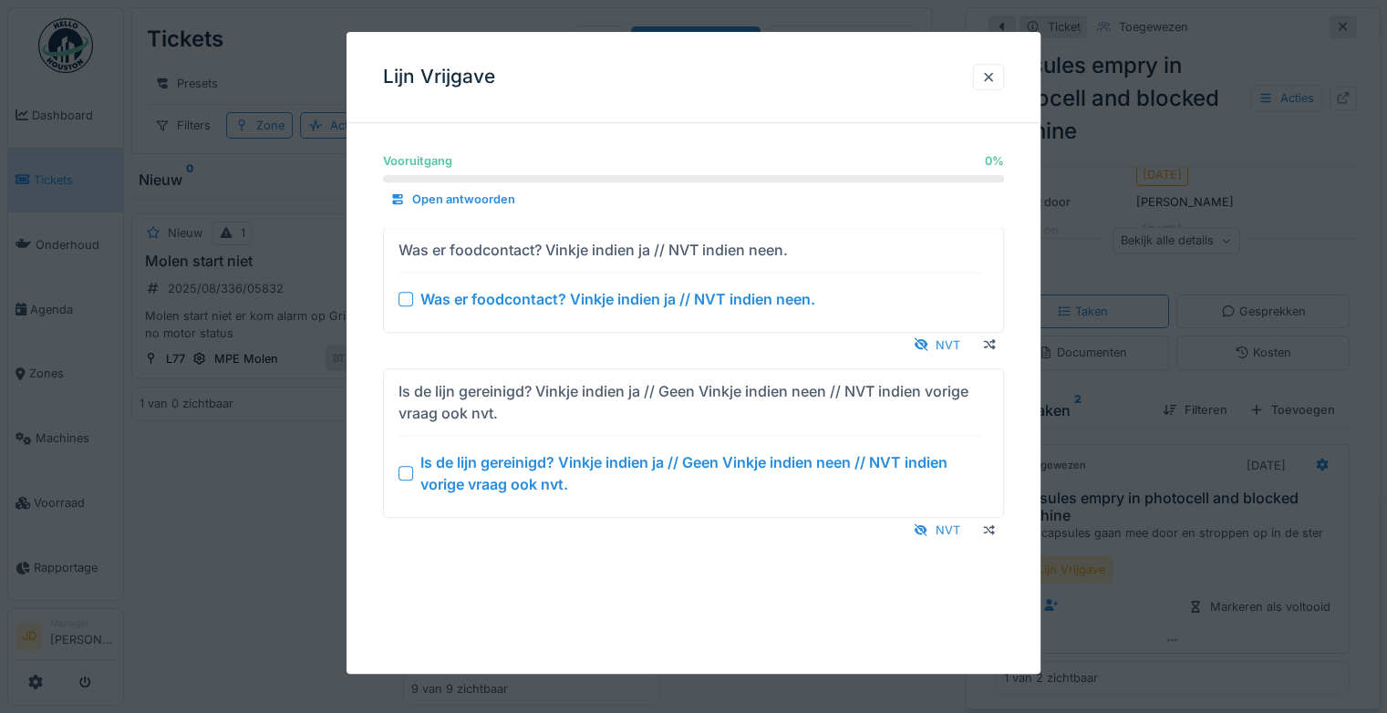
click at [408, 473] on div at bounding box center [405, 473] width 15 height 15
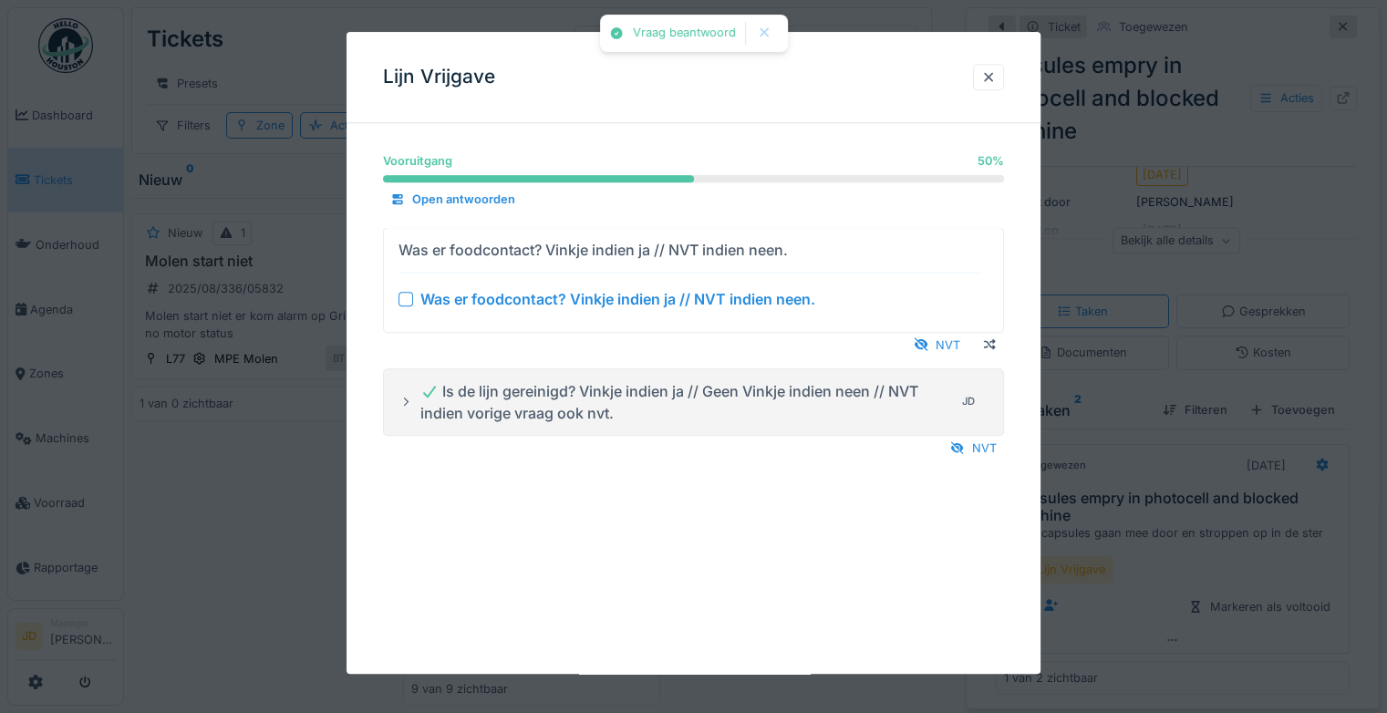
click at [408, 297] on div at bounding box center [405, 299] width 15 height 15
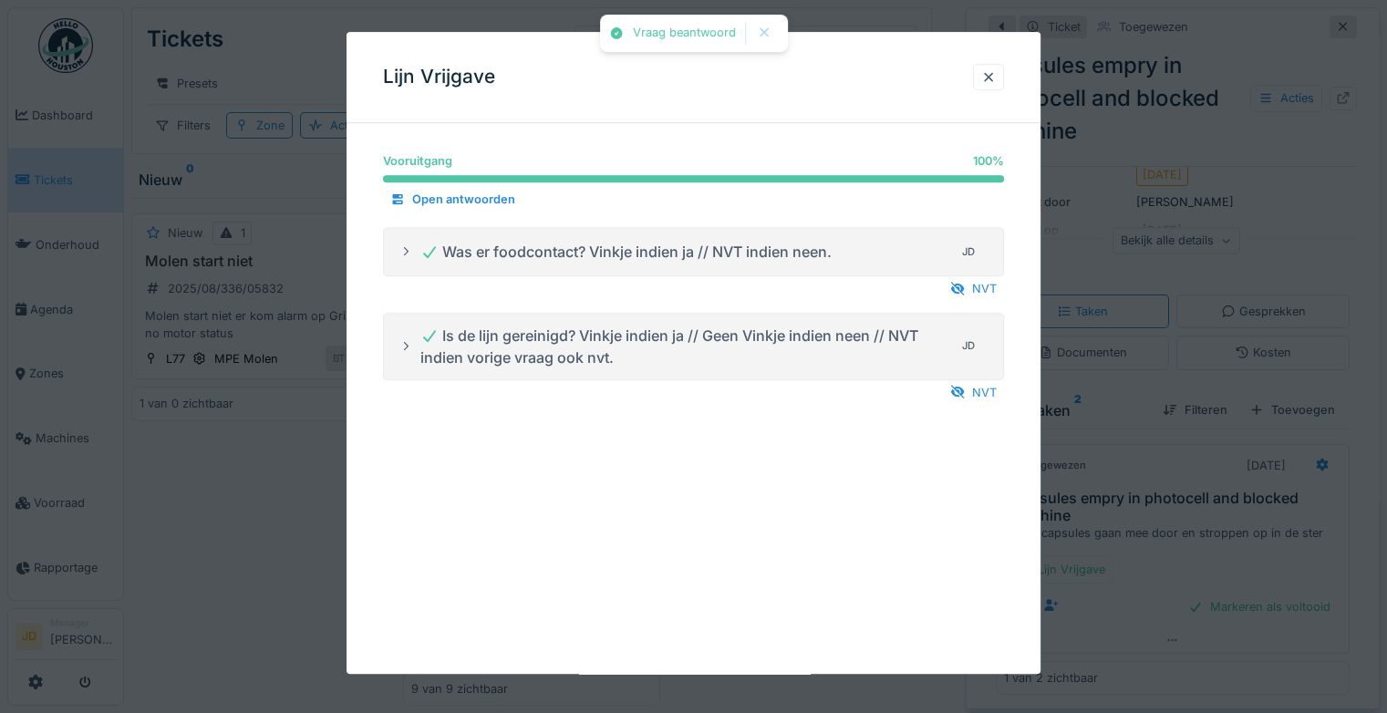
click at [1172, 551] on div at bounding box center [693, 356] width 1387 height 713
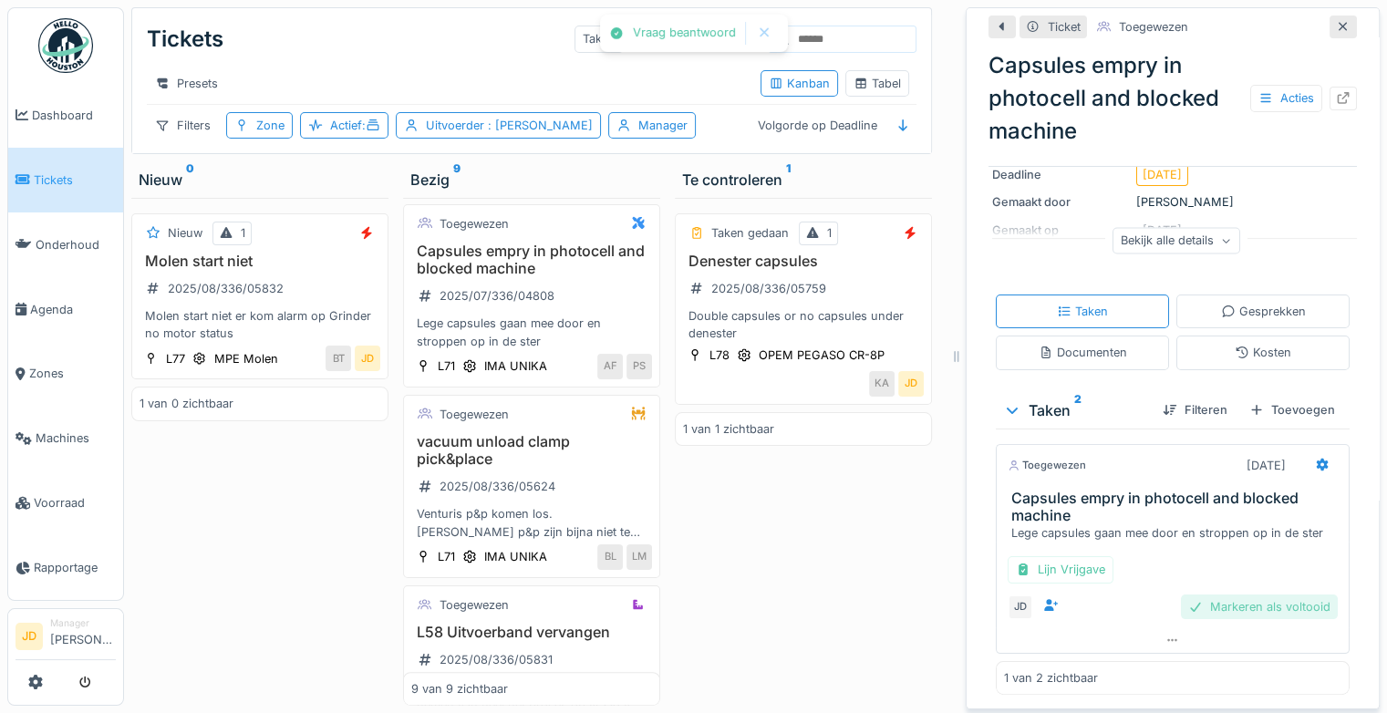
click at [1193, 600] on div "Markeren als voltooid" at bounding box center [1259, 606] width 157 height 25
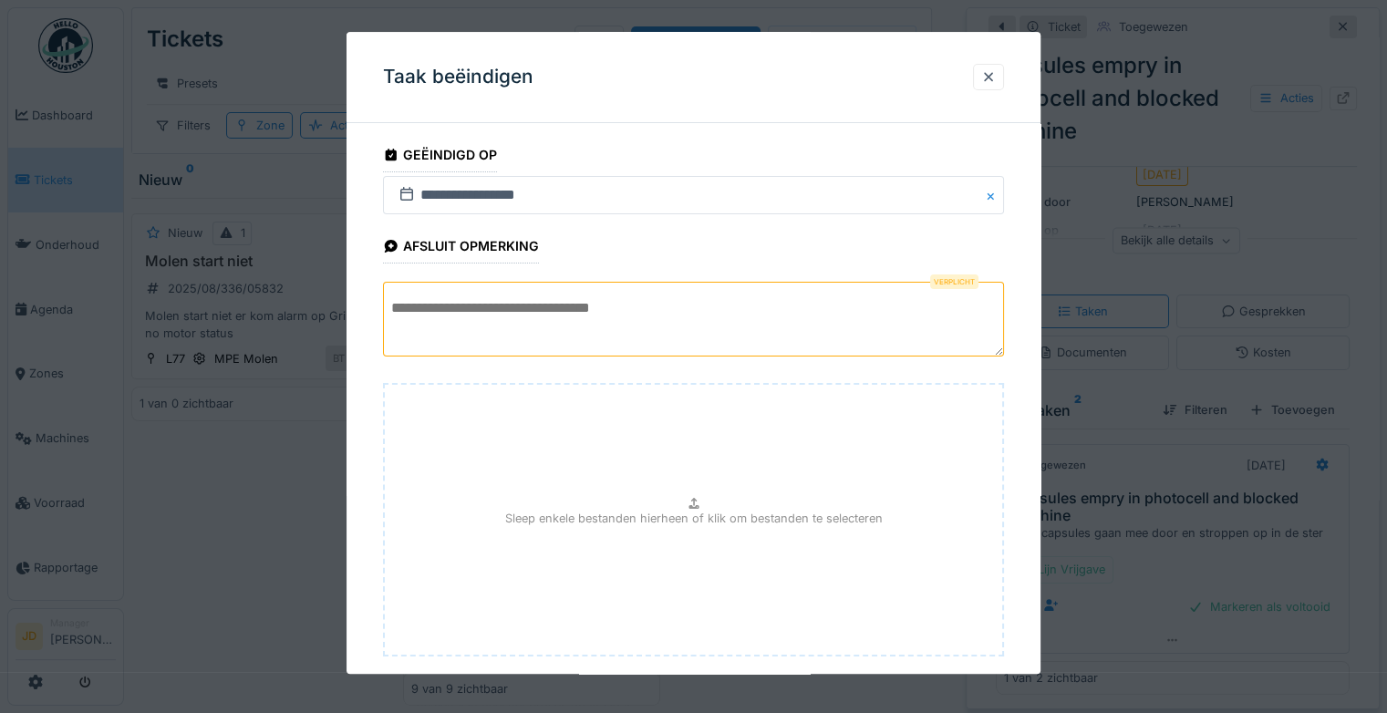
click at [637, 335] on textarea at bounding box center [693, 319] width 621 height 75
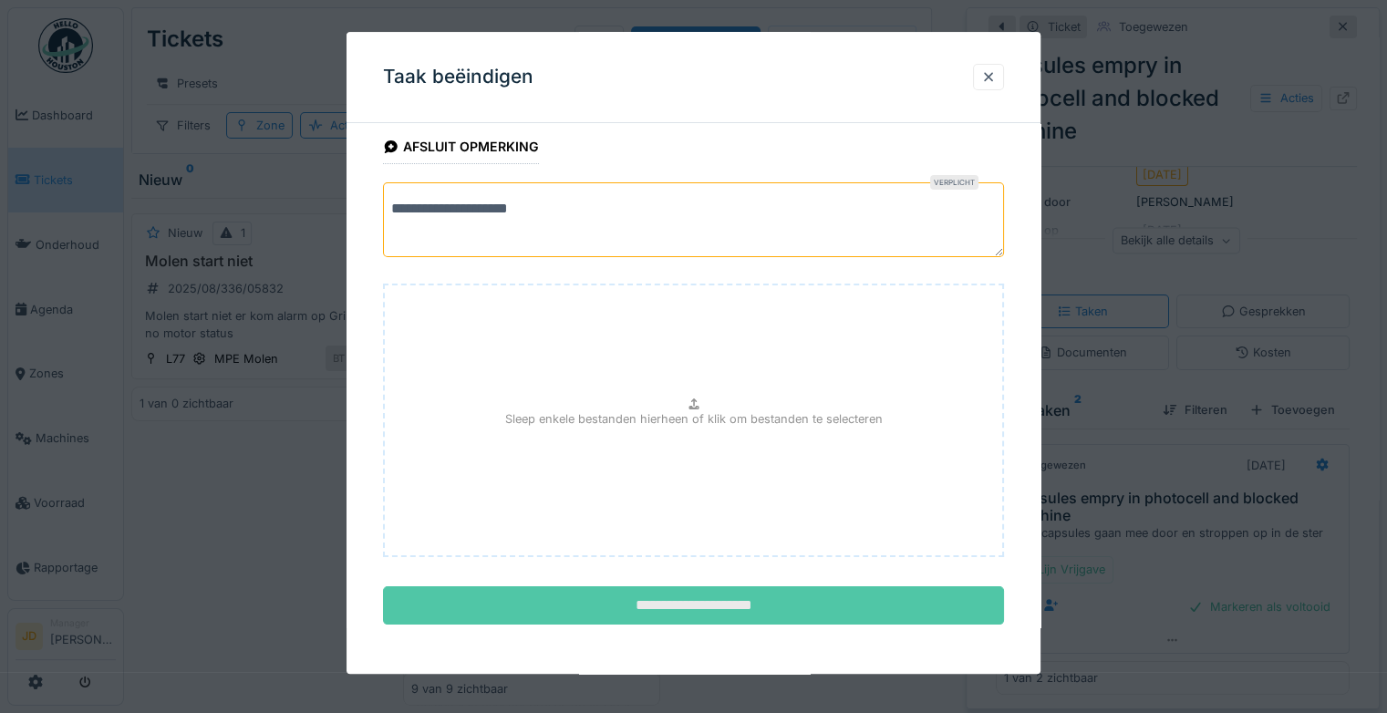
type textarea "**********"
click at [631, 597] on input "**********" at bounding box center [693, 606] width 621 height 38
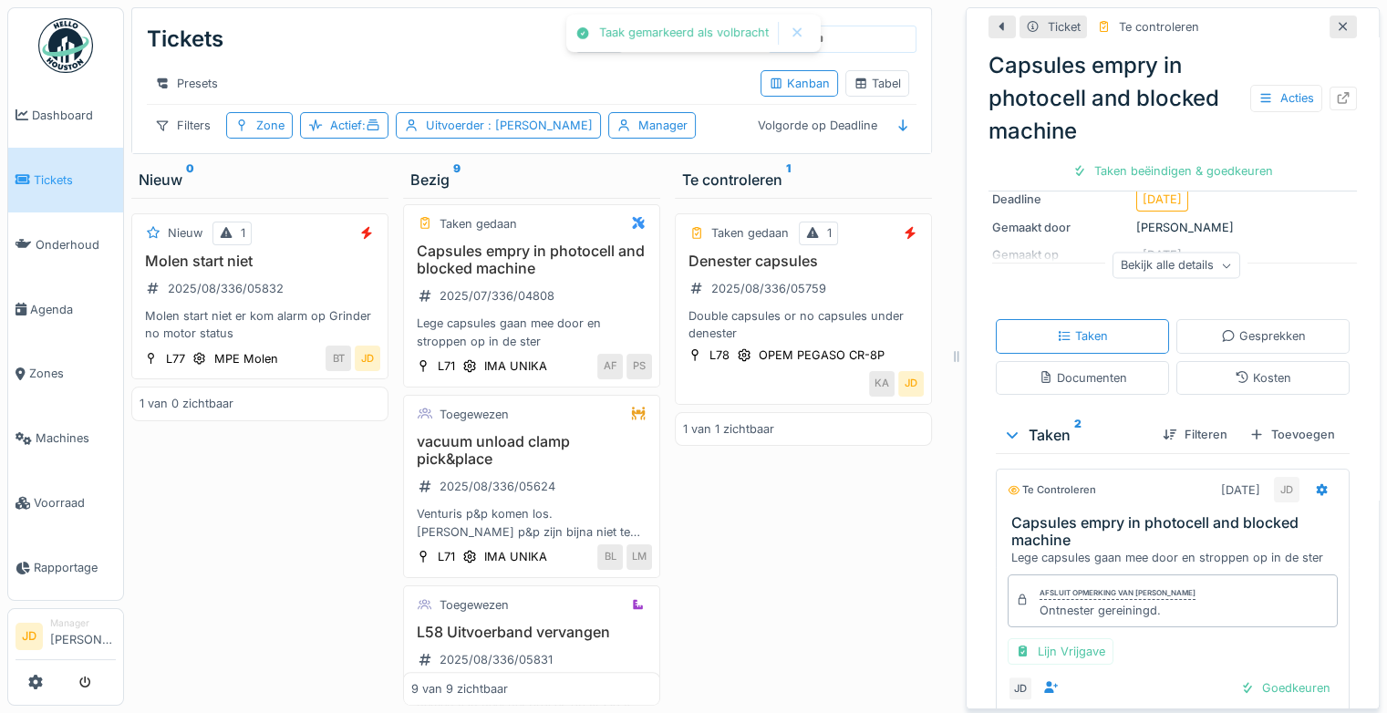
scroll to position [228, 0]
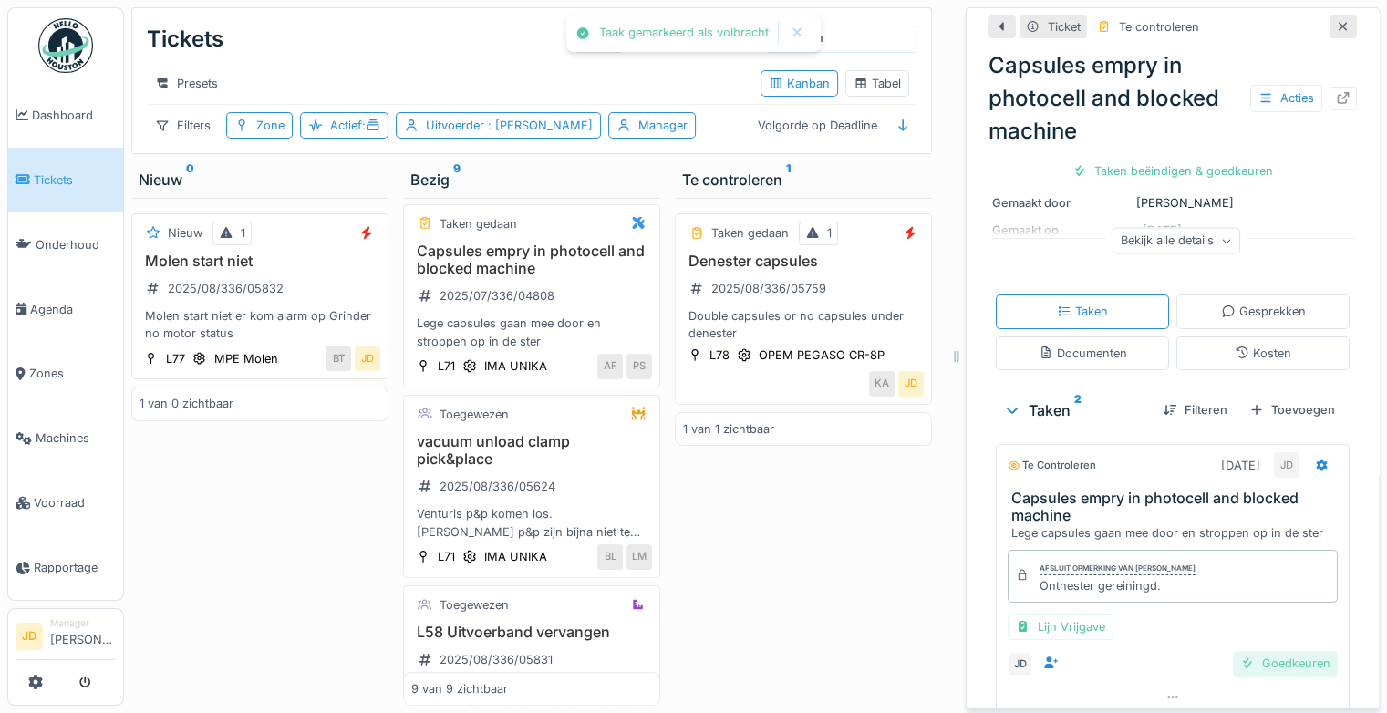
click at [1253, 651] on div "Goedkeuren" at bounding box center [1285, 663] width 105 height 25
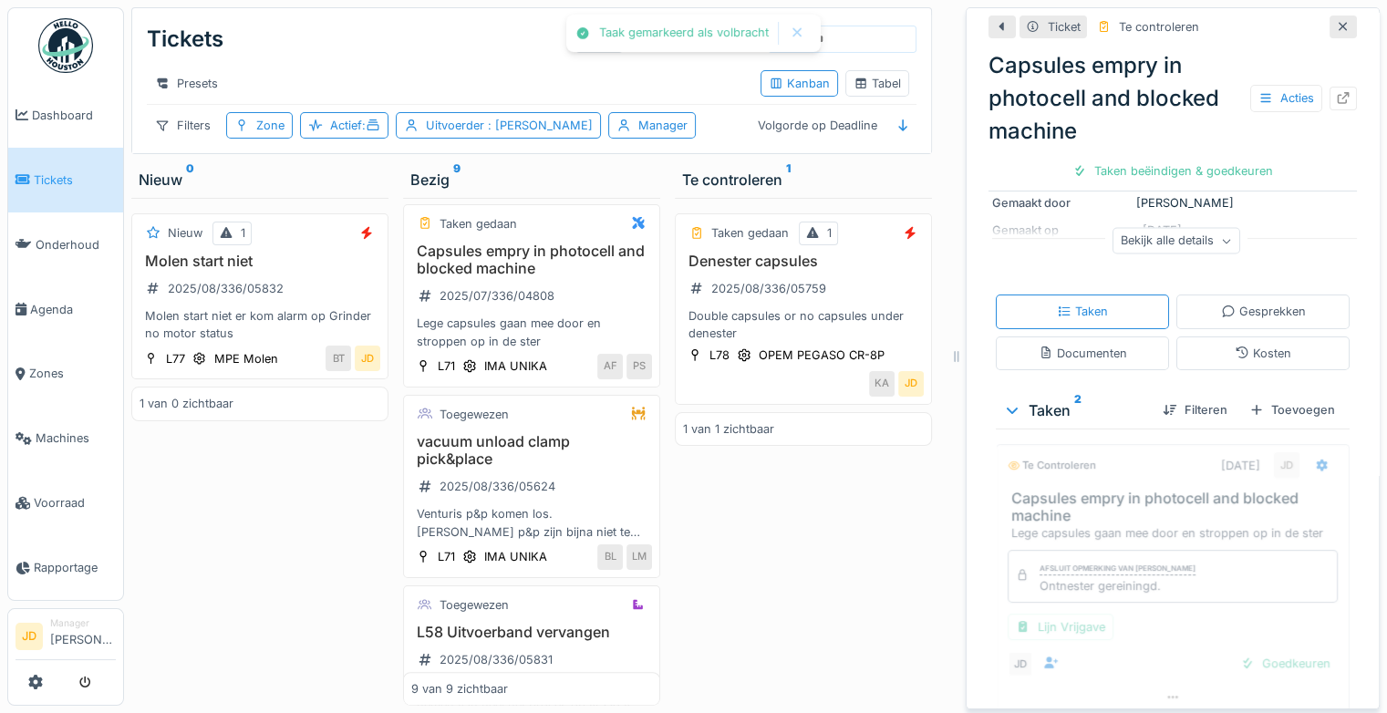
scroll to position [197, 0]
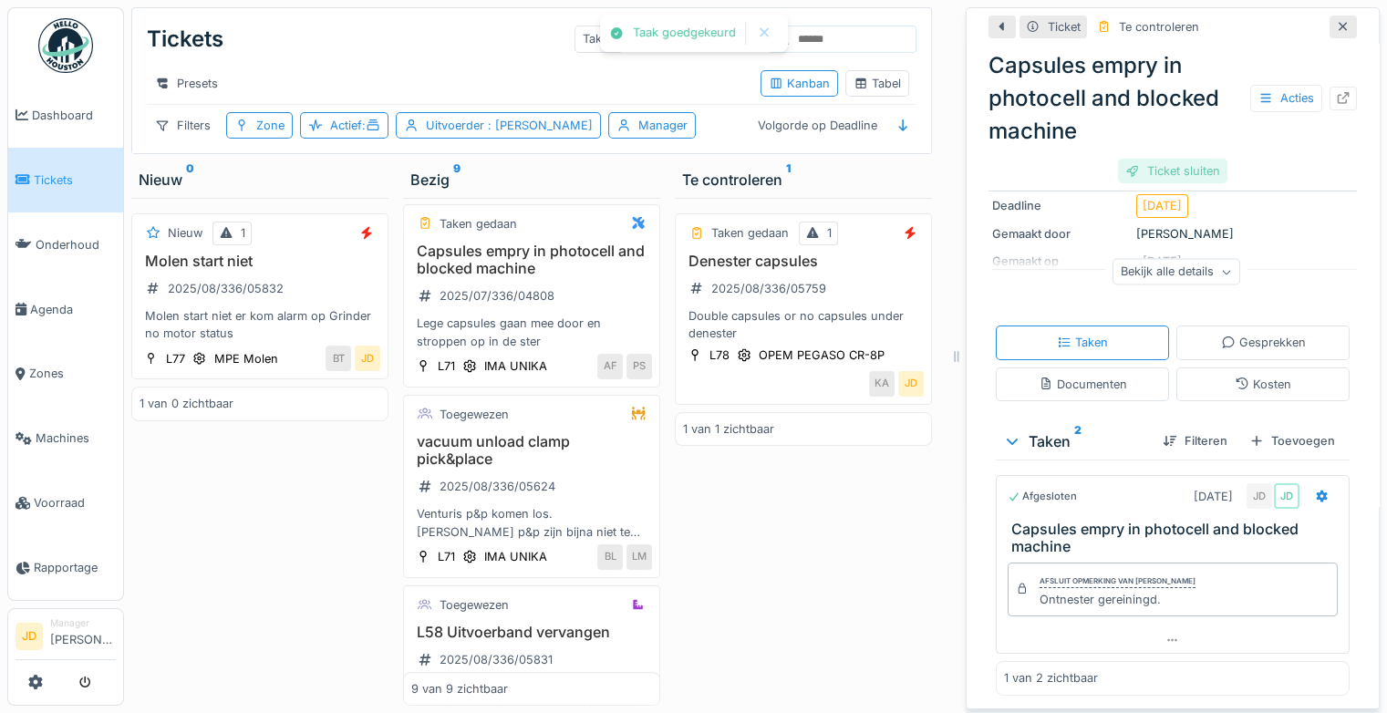
click at [1178, 159] on div "Ticket sluiten" at bounding box center [1172, 171] width 109 height 25
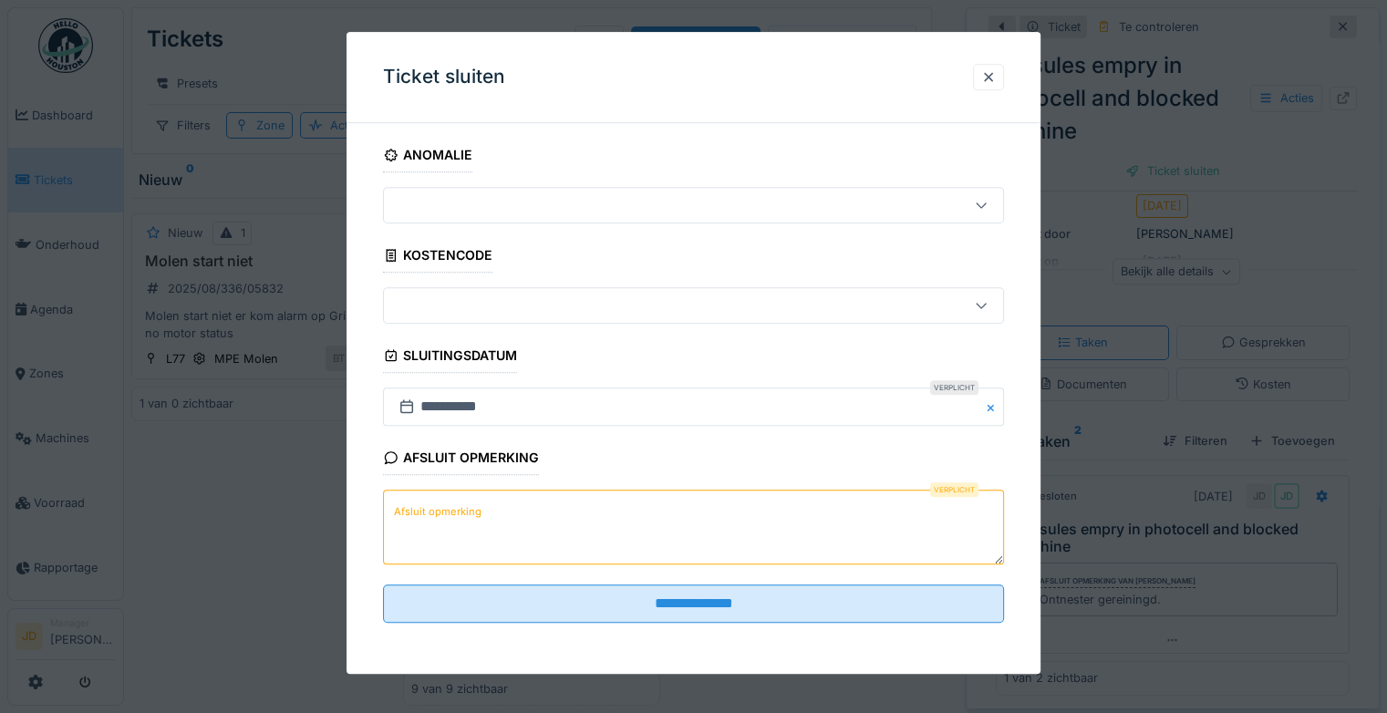
click at [512, 504] on textarea "Afsluit opmerking" at bounding box center [693, 527] width 621 height 75
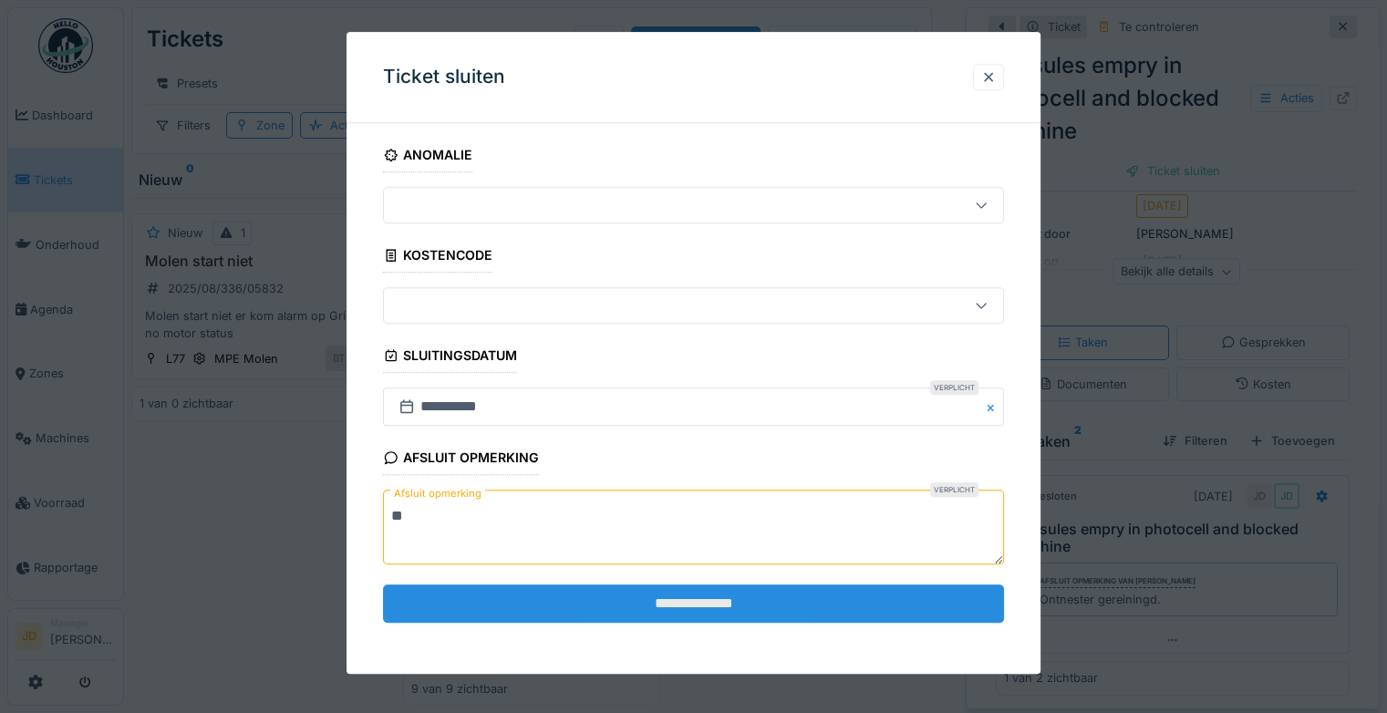
type textarea "**"
click at [598, 594] on input "**********" at bounding box center [693, 603] width 621 height 38
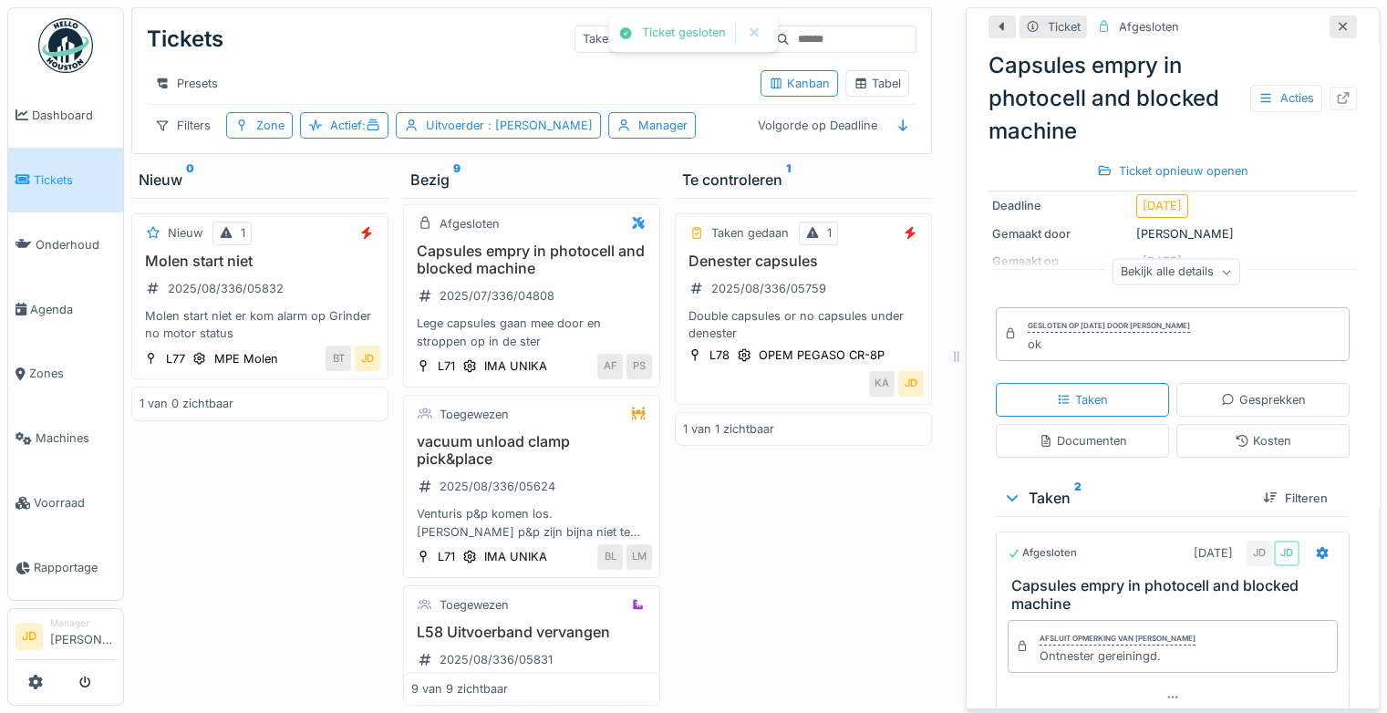
click at [1336, 20] on div at bounding box center [1343, 26] width 15 height 17
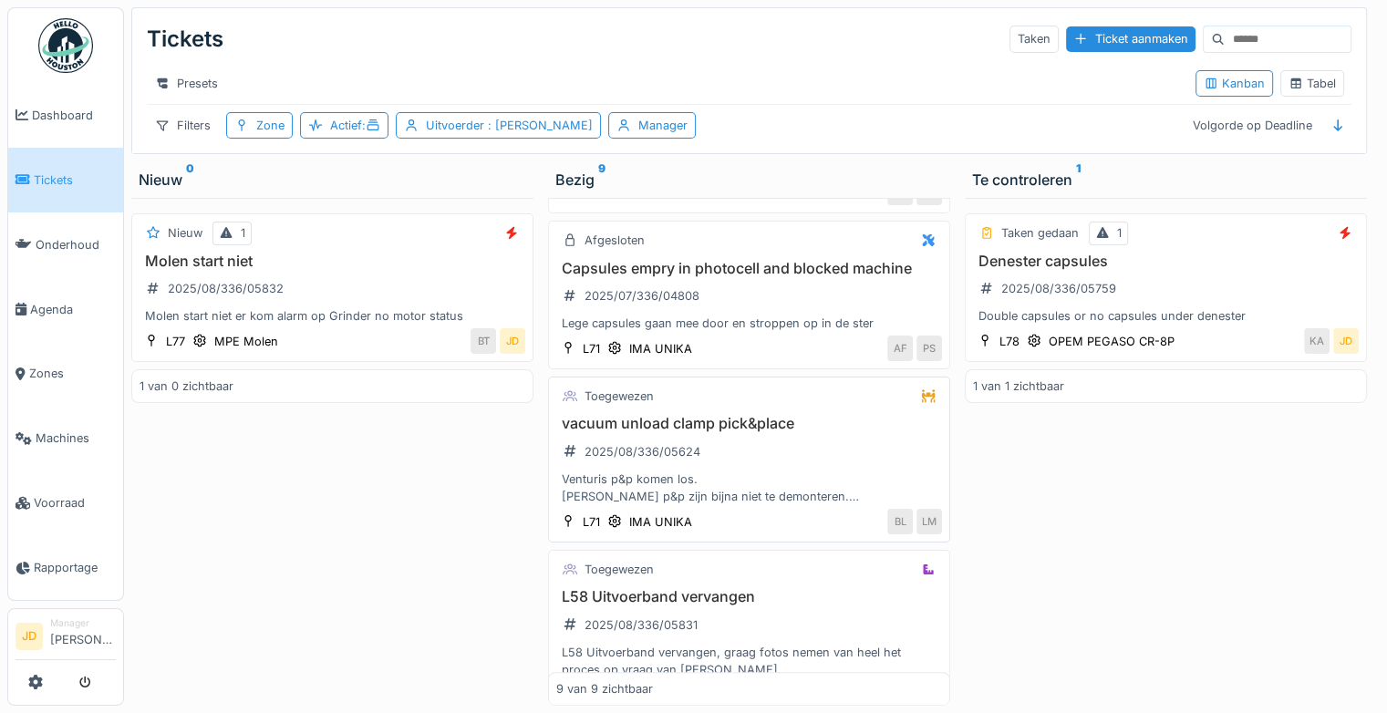
scroll to position [1039, 0]
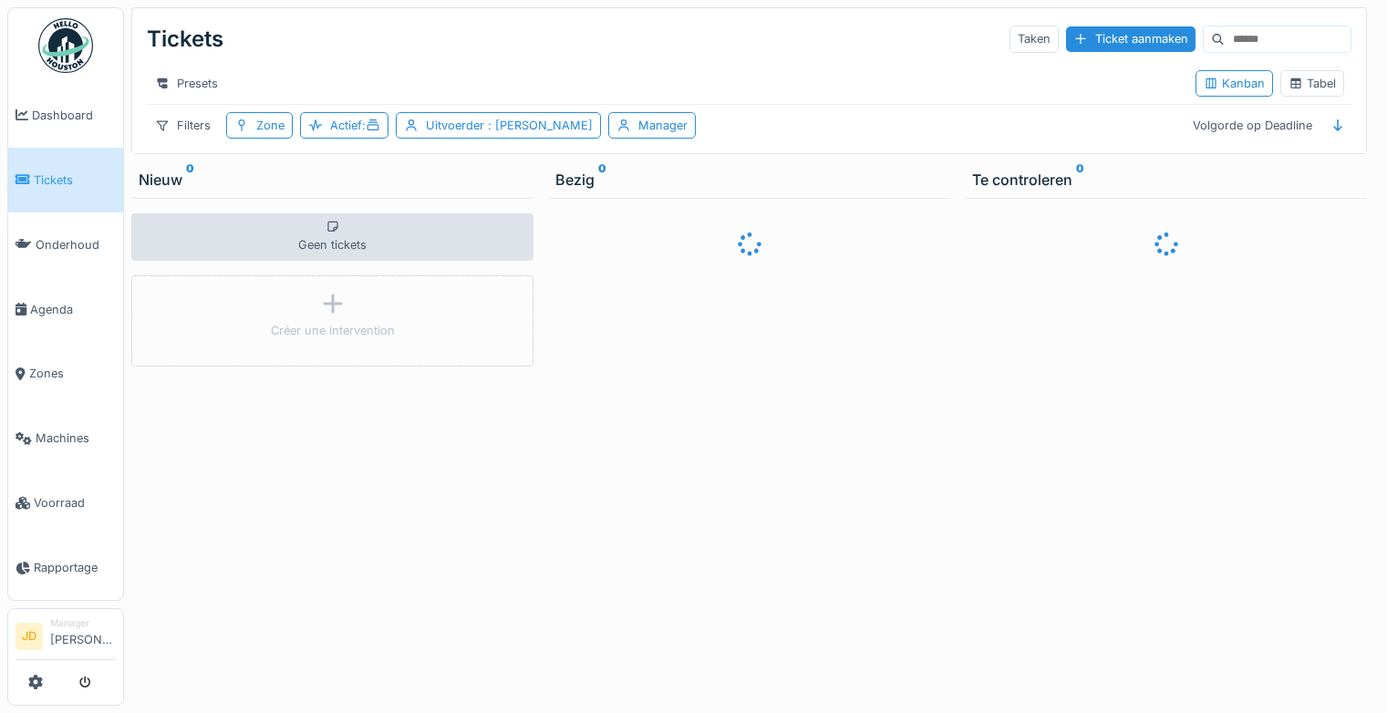
scroll to position [14, 0]
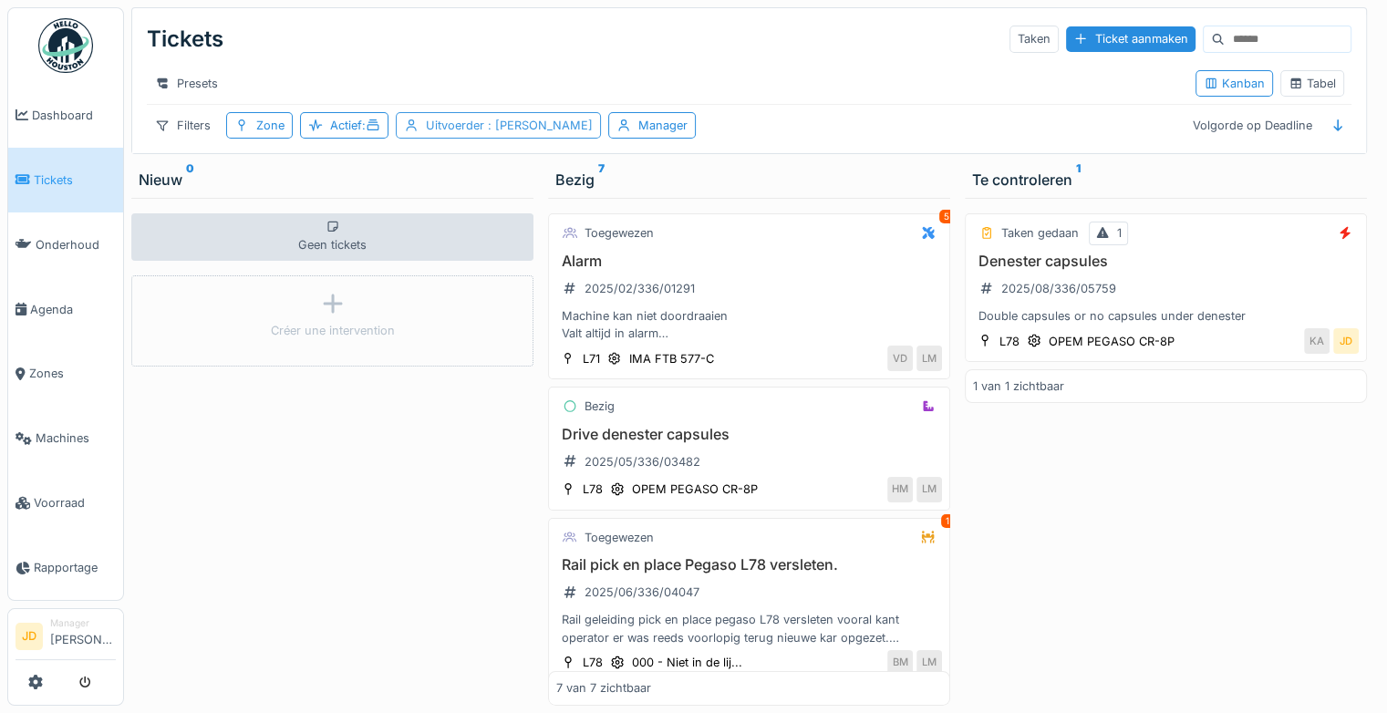
click at [537, 122] on span ": Jasper De wit" at bounding box center [538, 126] width 108 height 14
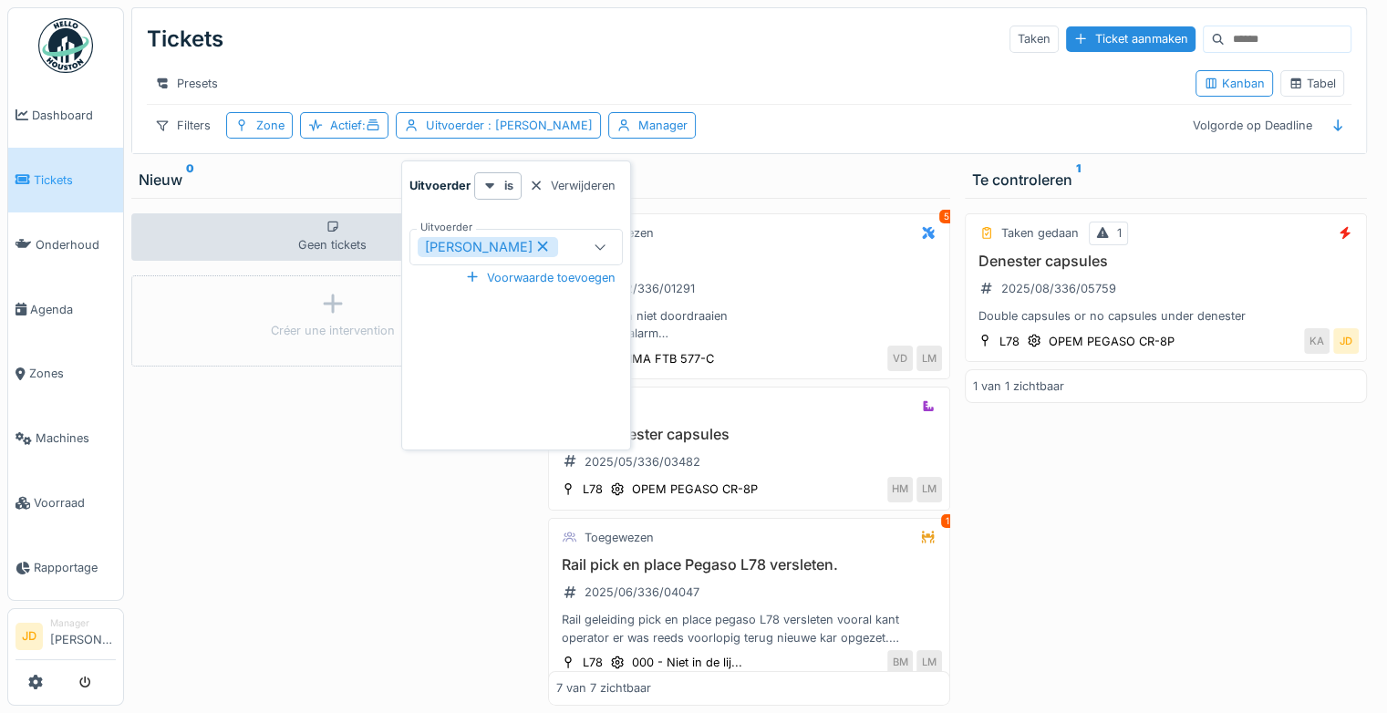
click at [538, 242] on icon at bounding box center [543, 247] width 10 height 10
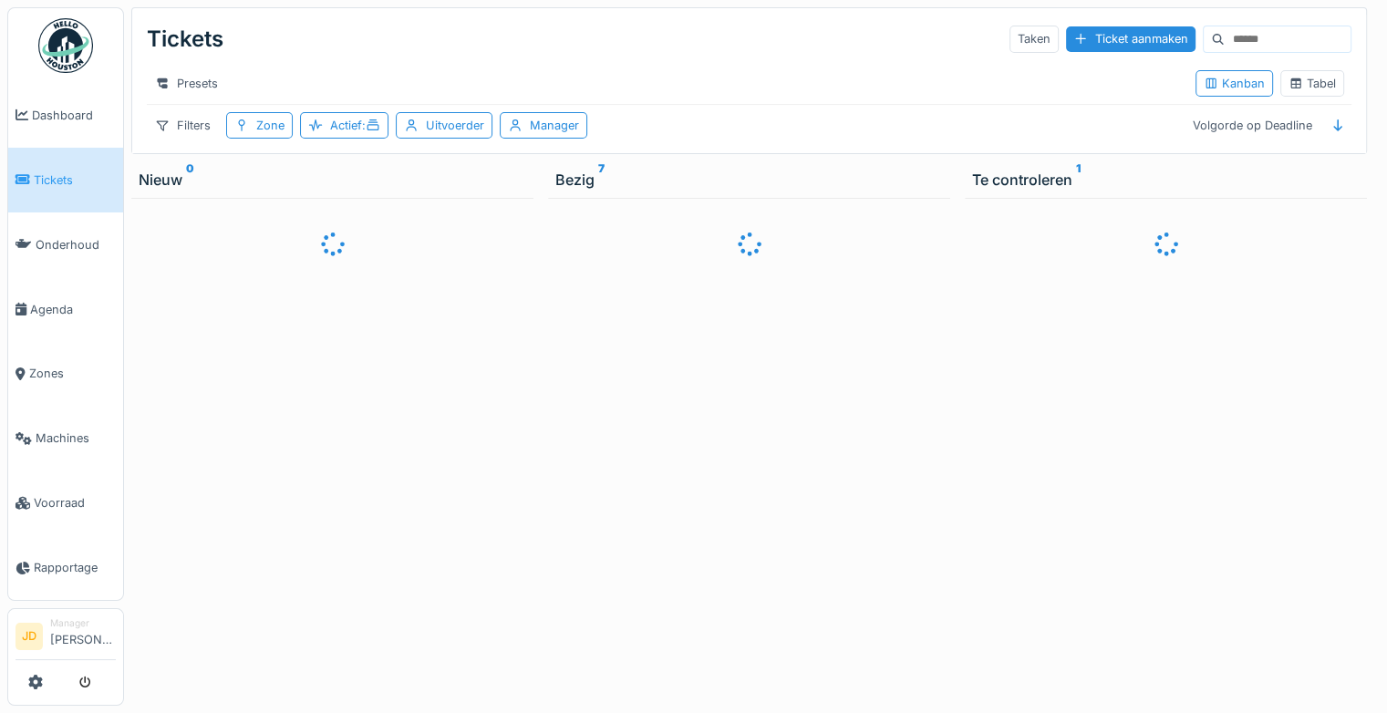
click at [689, 86] on div "Presets" at bounding box center [664, 83] width 1034 height 26
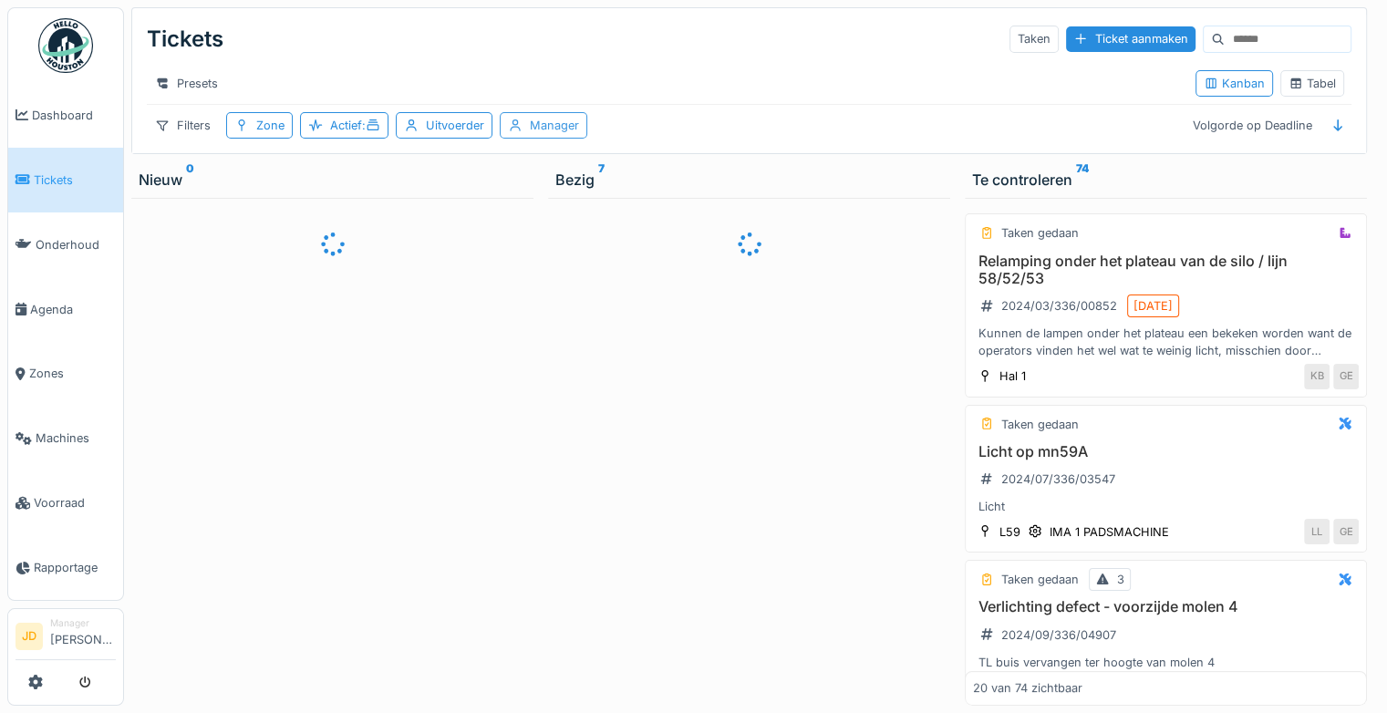
click at [547, 133] on div "Manager" at bounding box center [554, 125] width 49 height 17
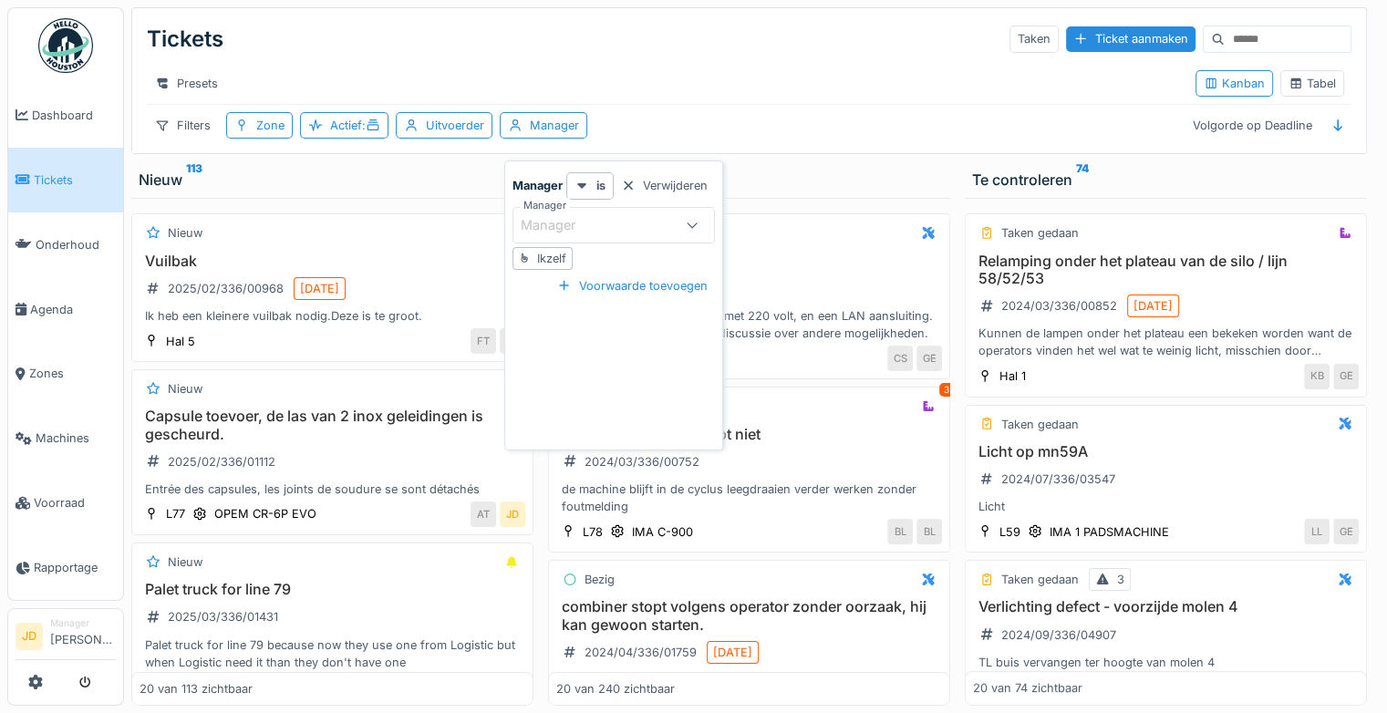
click at [549, 257] on div "Ikzelf" at bounding box center [551, 258] width 29 height 17
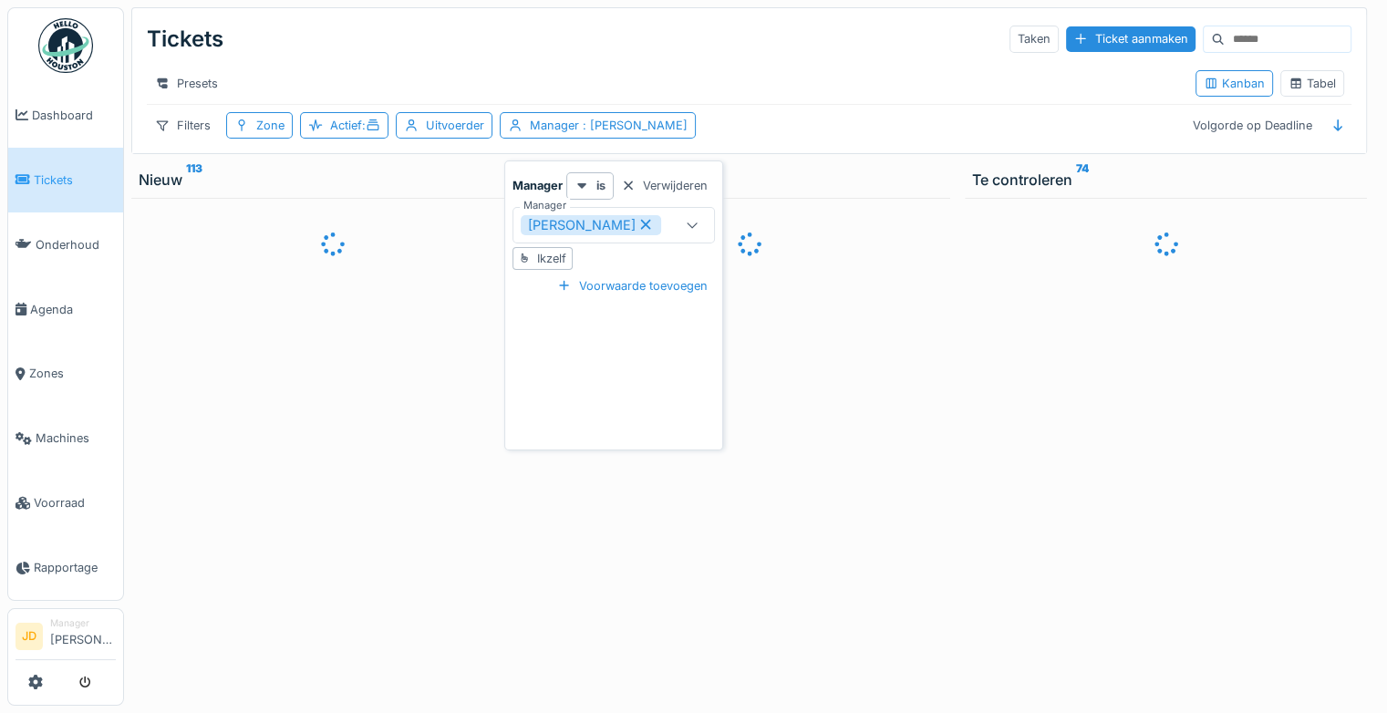
type input "****"
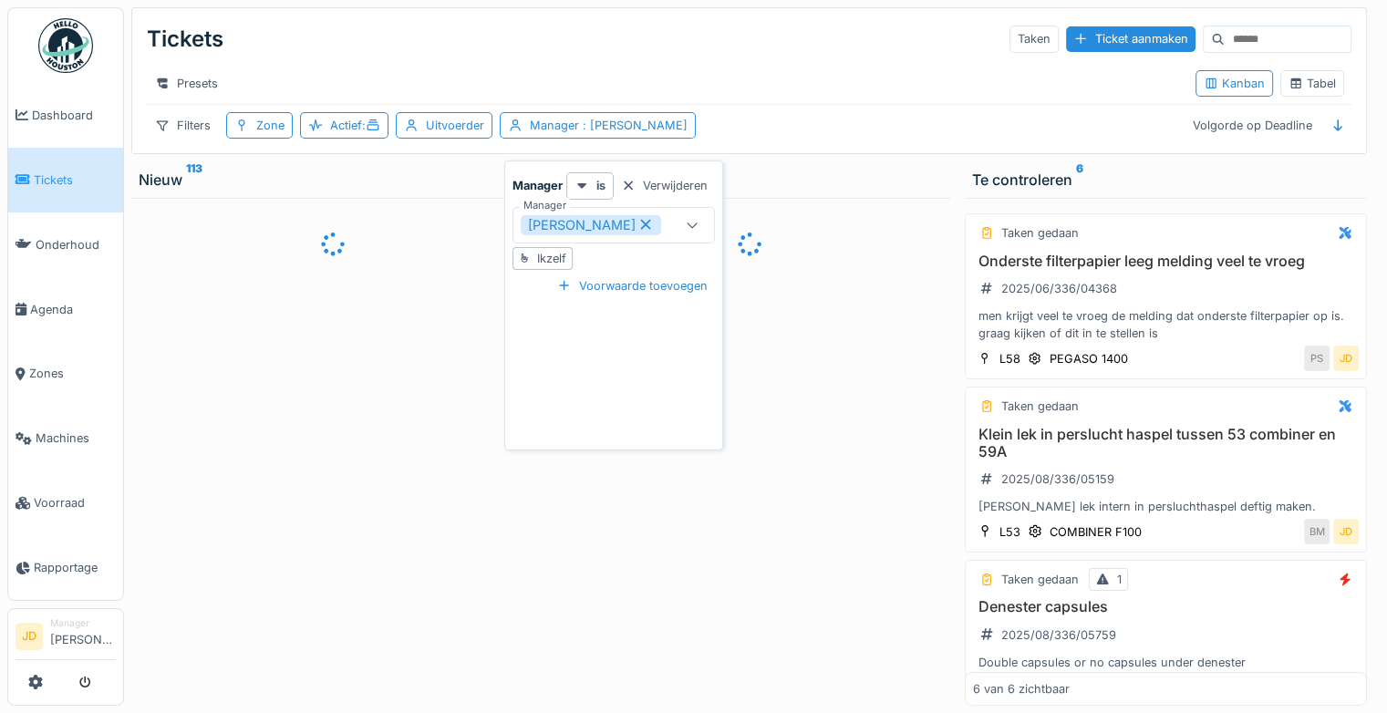
click at [719, 42] on div "Tickets Taken Ticket aanmaken" at bounding box center [749, 38] width 1204 height 47
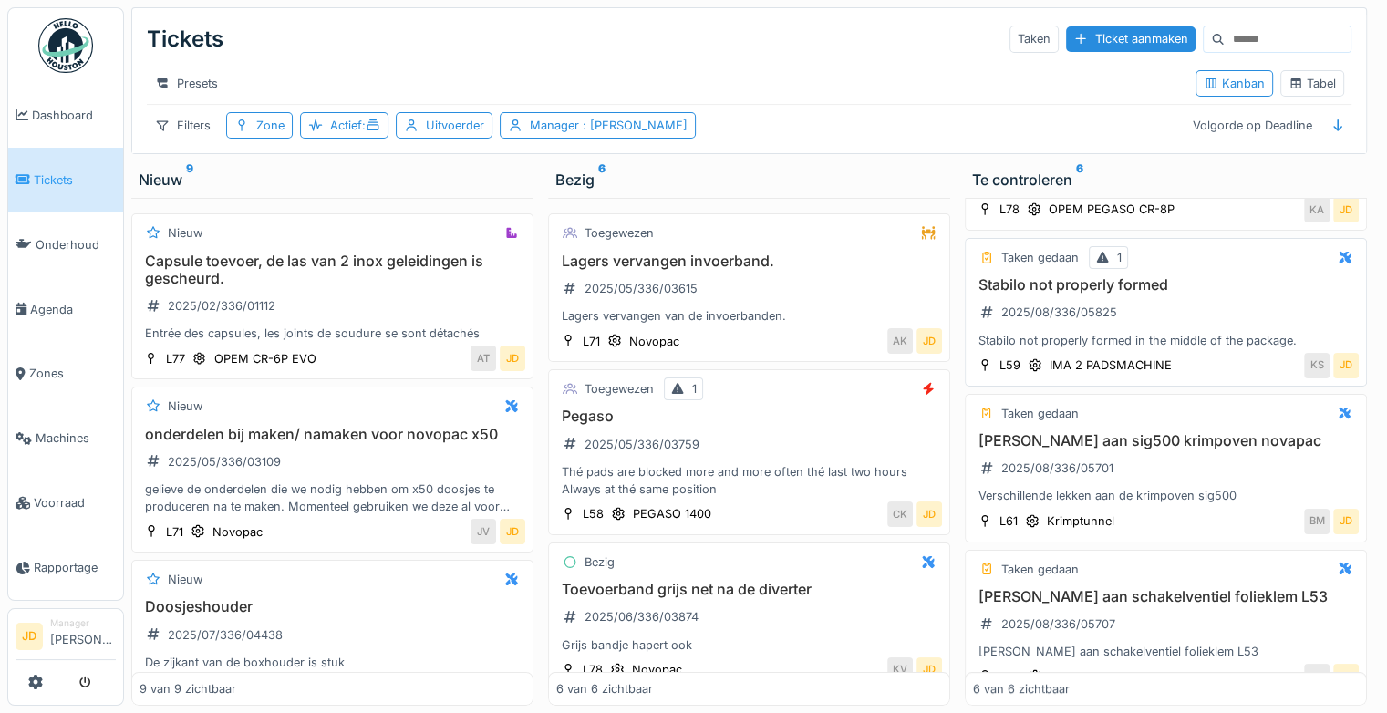
scroll to position [516, 0]
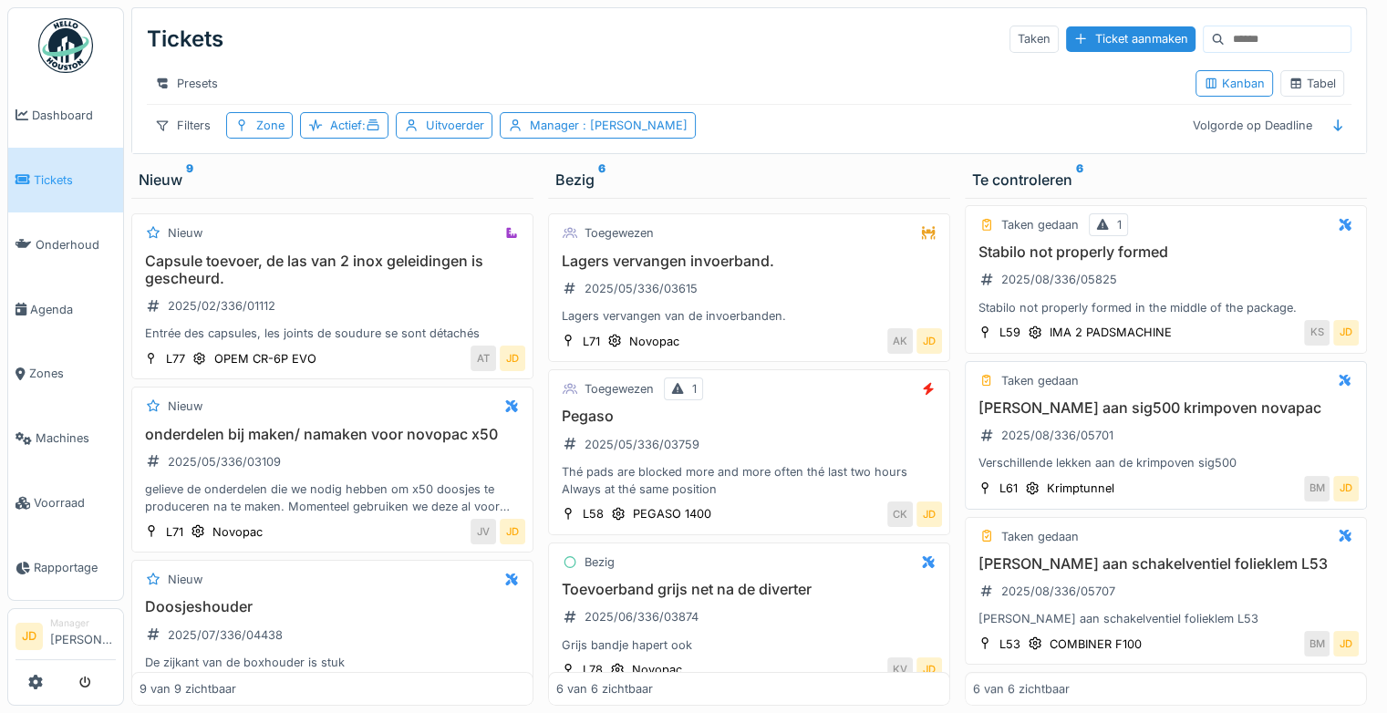
click at [1255, 438] on div "Lekken aan sig500 krimpoven novapac 2025/08/336/05701 Verschillende lekken aan …" at bounding box center [1166, 435] width 386 height 73
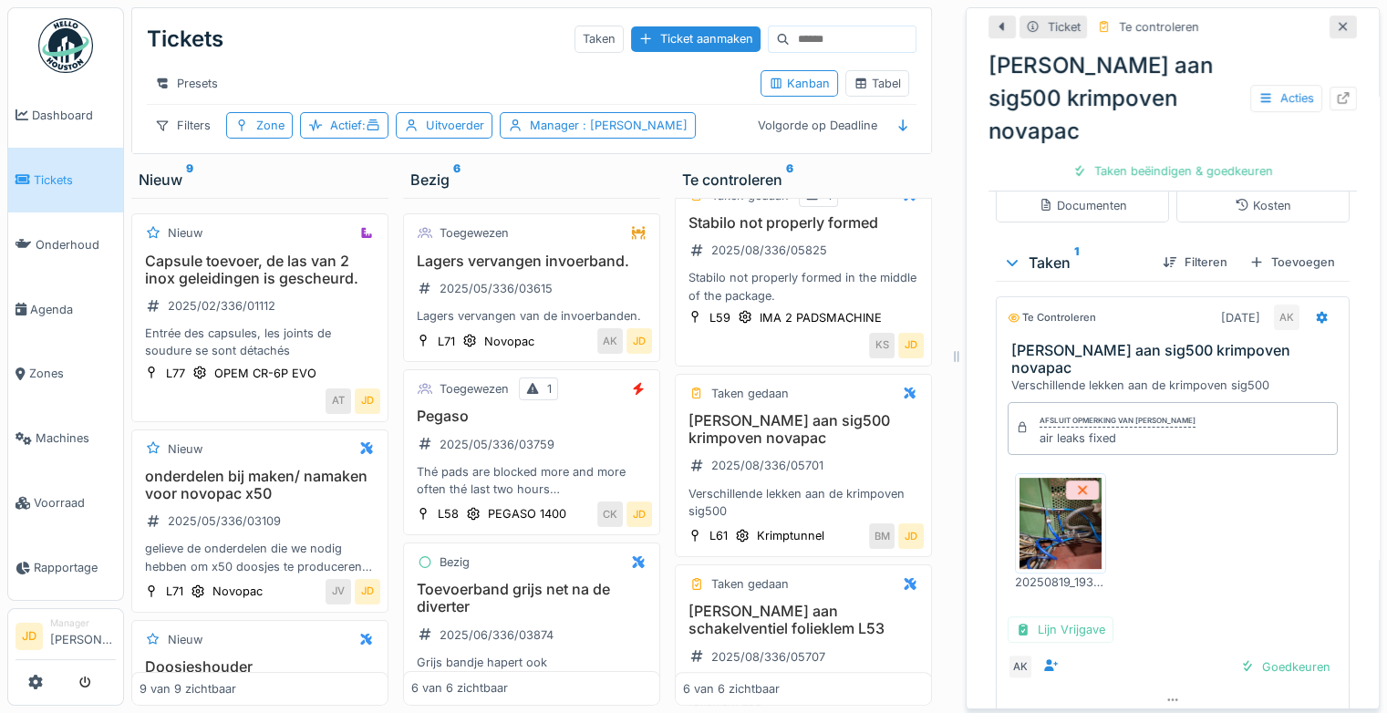
scroll to position [377, 0]
click at [1041, 483] on img at bounding box center [1060, 521] width 82 height 91
click at [1240, 656] on div at bounding box center [1247, 664] width 15 height 17
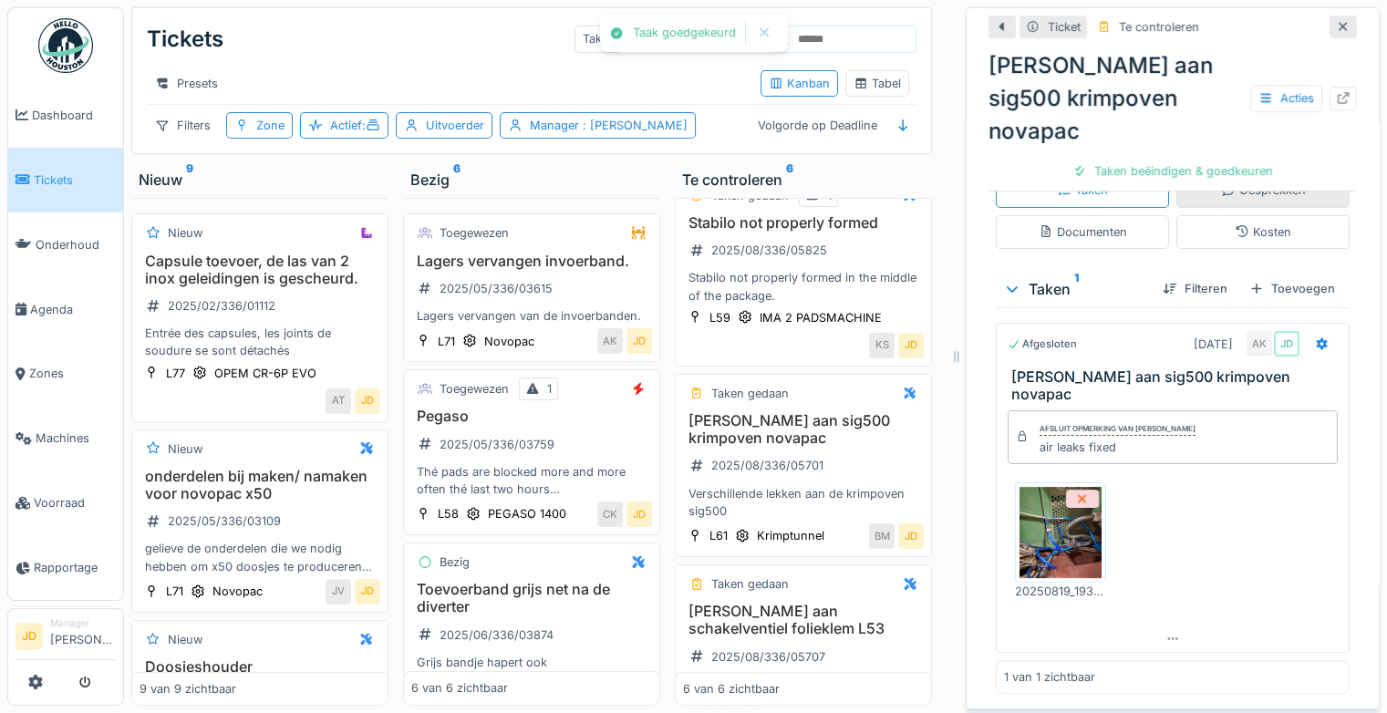
scroll to position [297, 0]
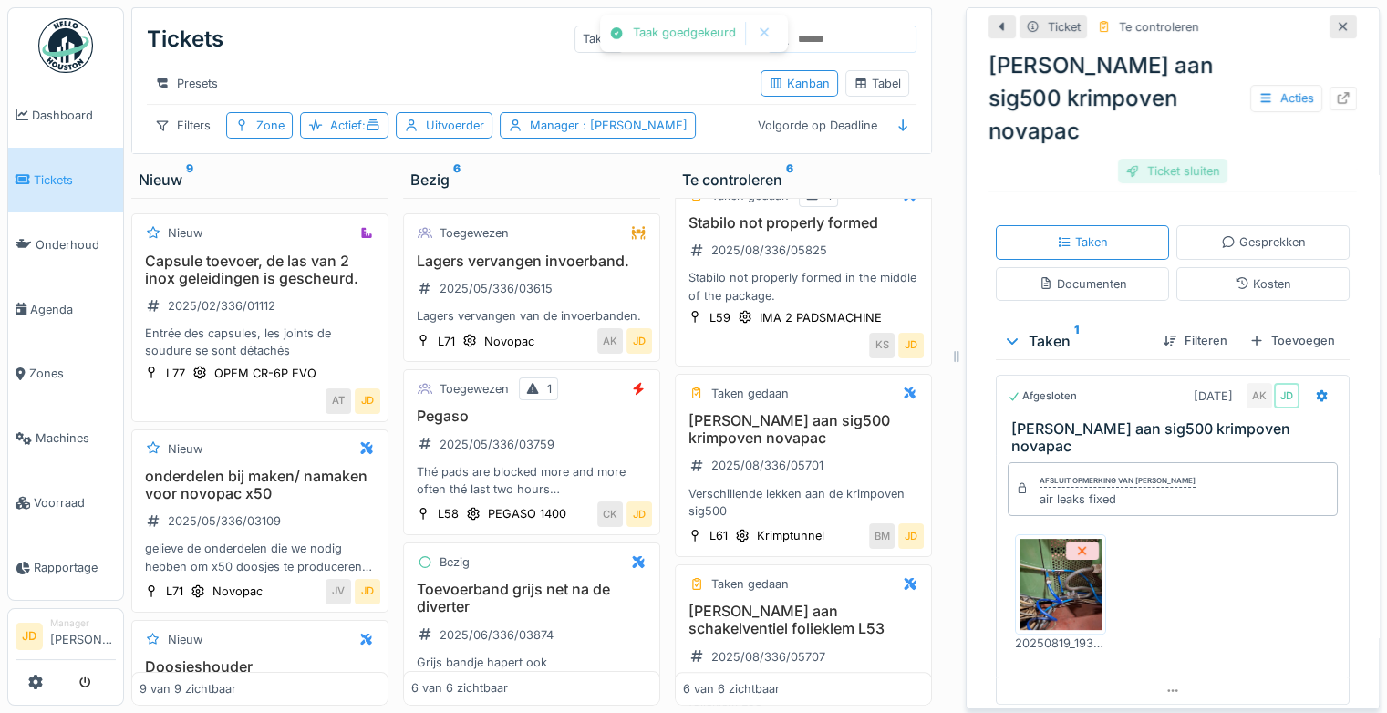
click at [1169, 159] on div "Ticket sluiten" at bounding box center [1172, 171] width 109 height 25
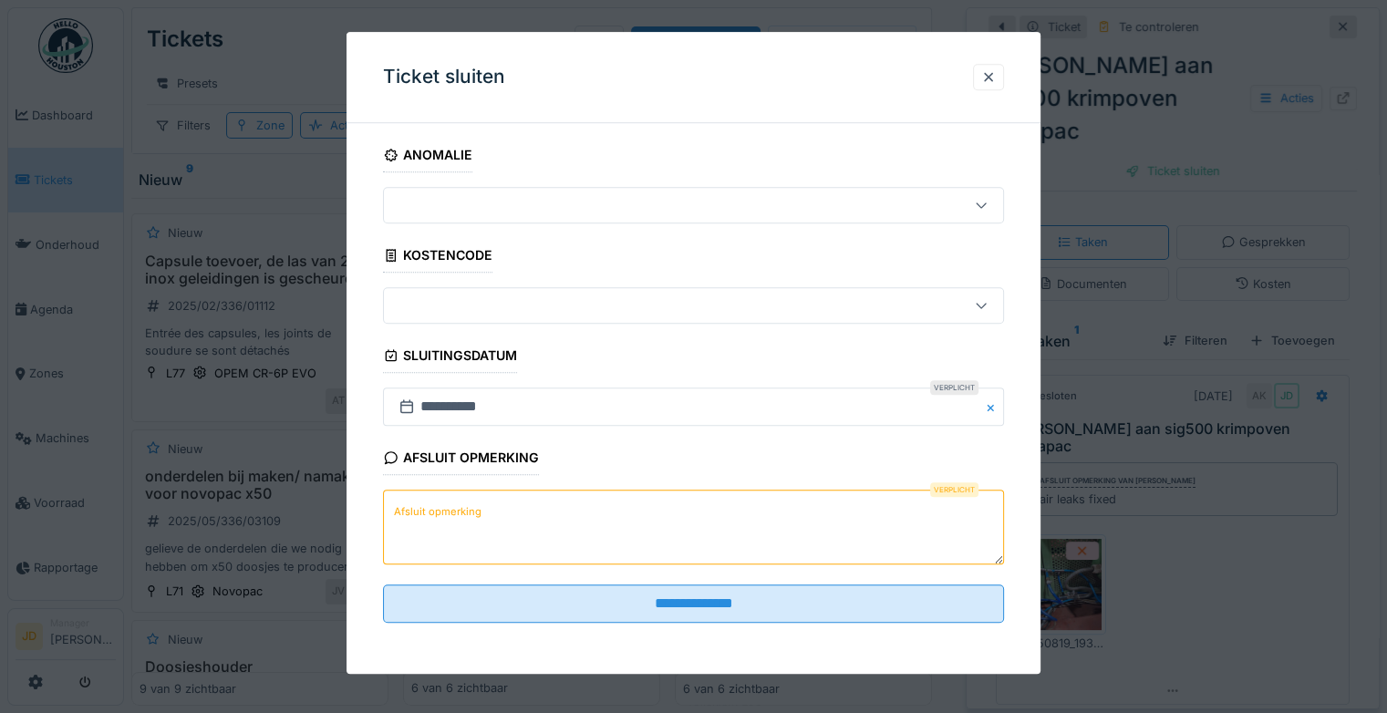
click at [553, 511] on textarea "Afsluit opmerking" at bounding box center [693, 527] width 621 height 75
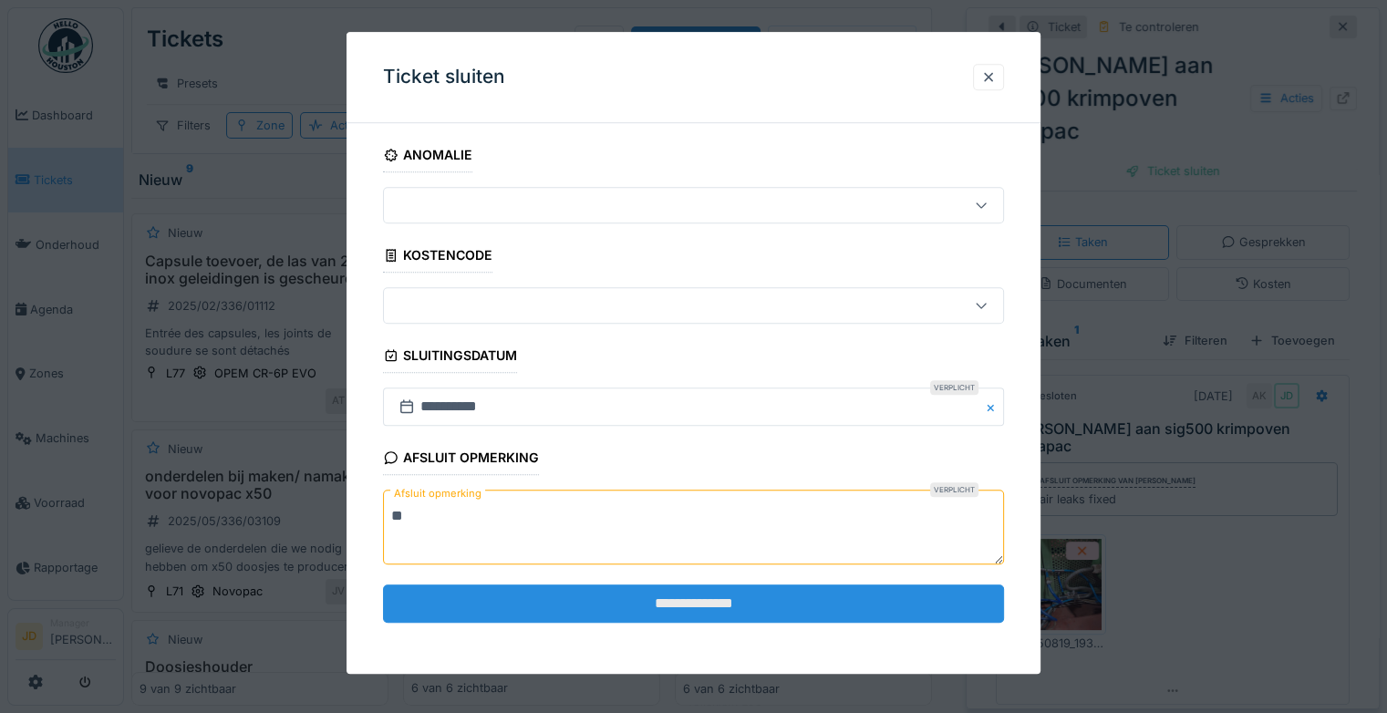
type textarea "**"
click at [633, 598] on input "**********" at bounding box center [693, 603] width 621 height 38
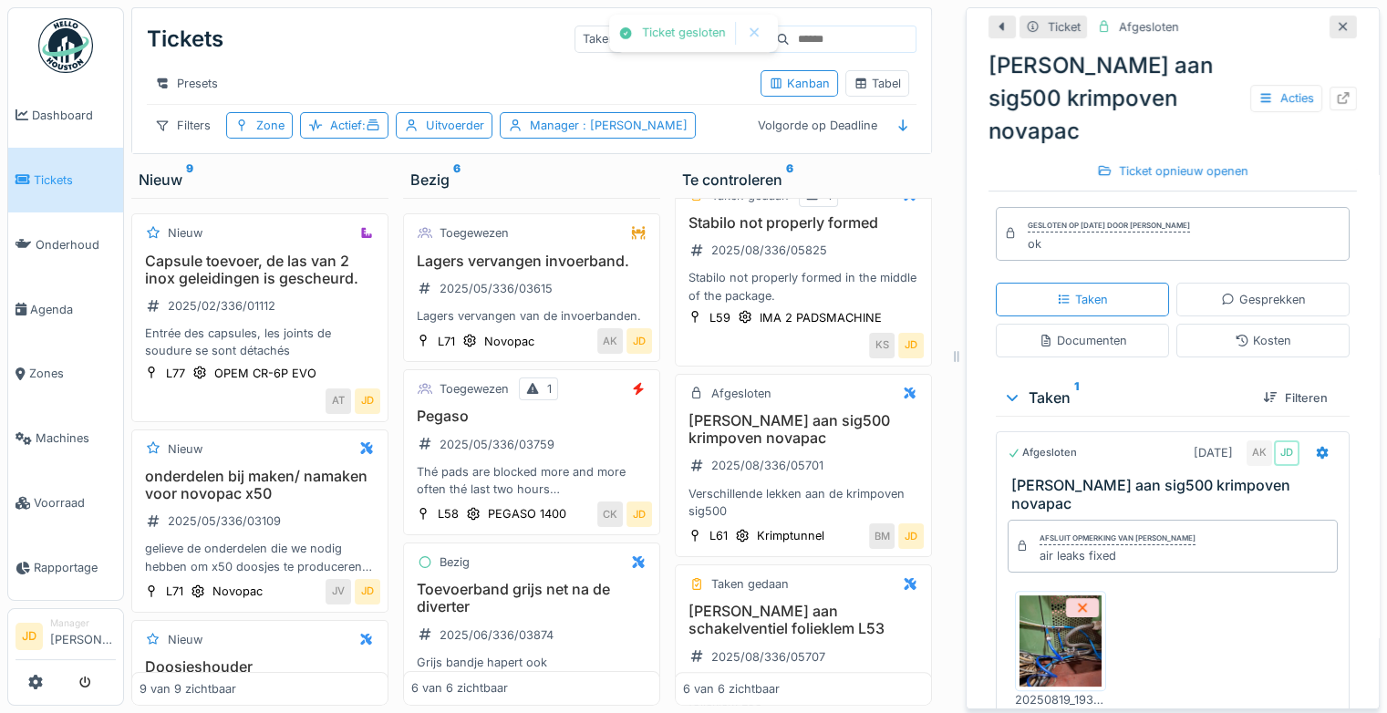
click at [1338, 24] on icon at bounding box center [1342, 26] width 9 height 9
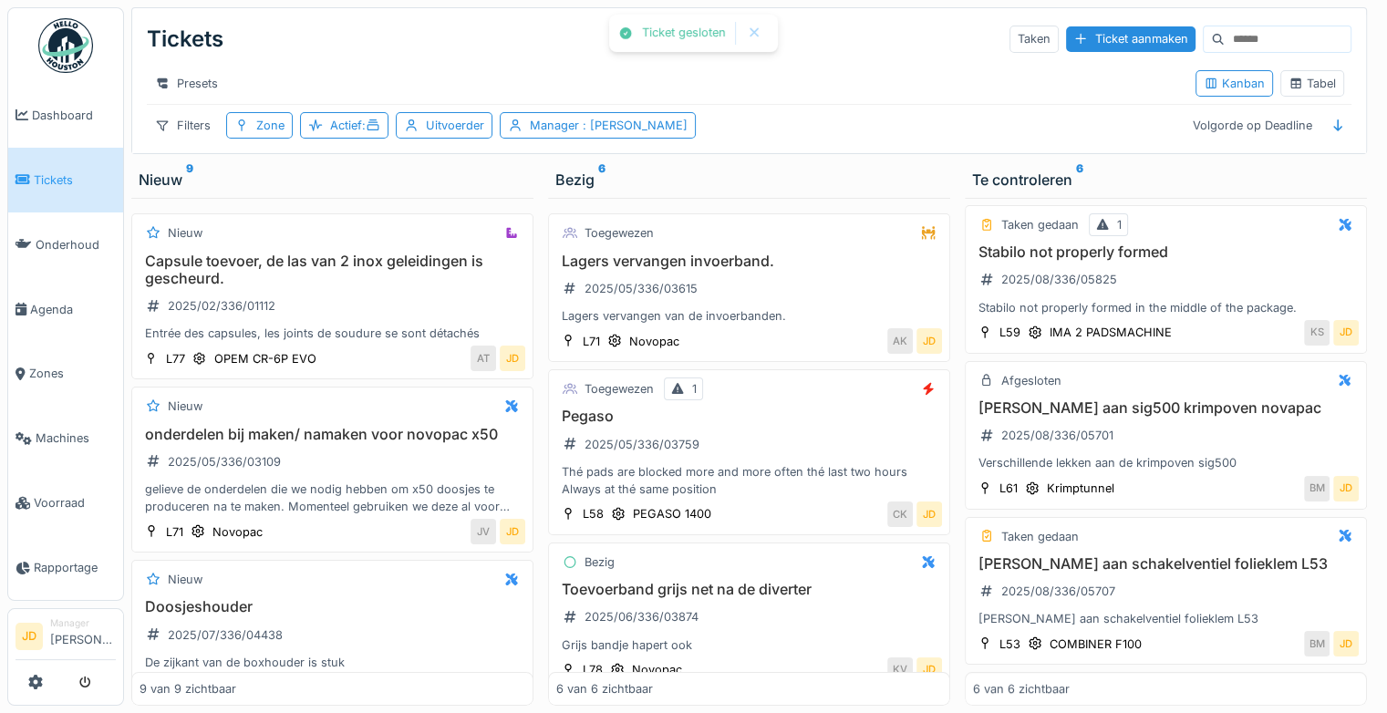
scroll to position [516, 0]
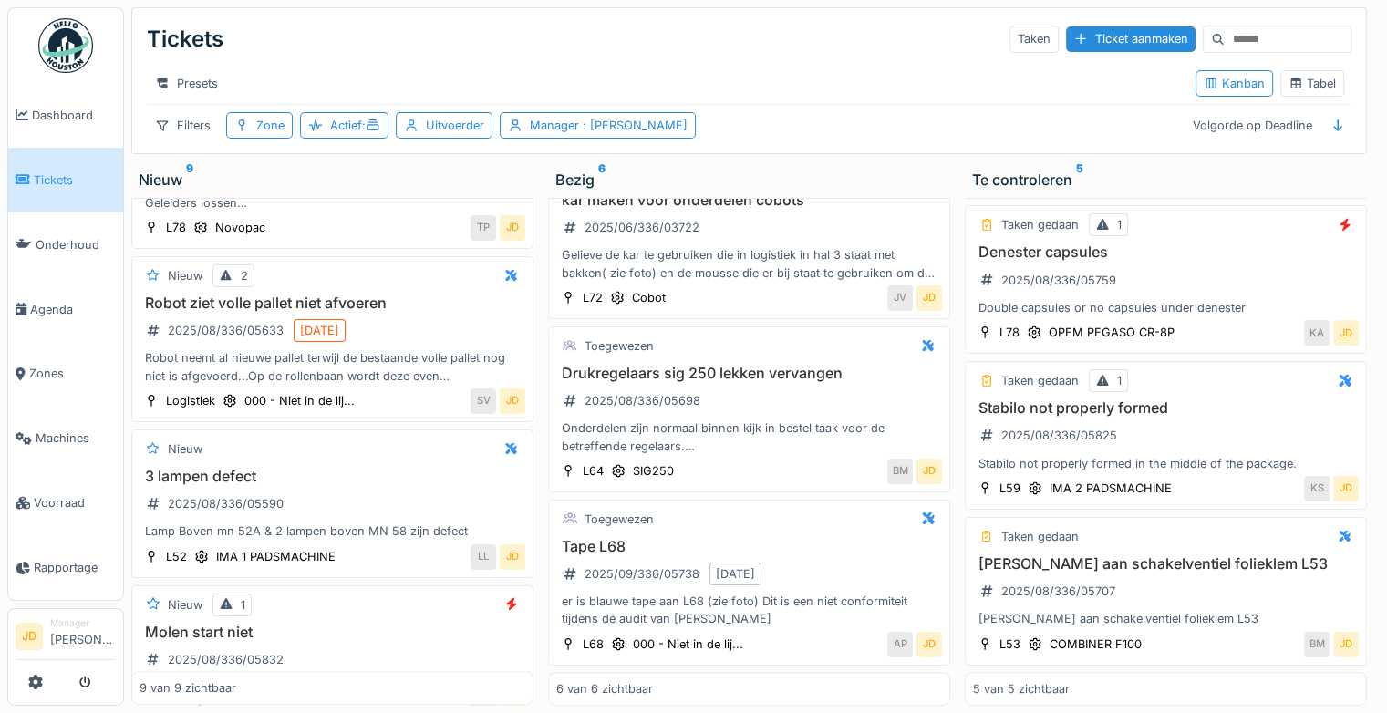
scroll to position [1050, 0]
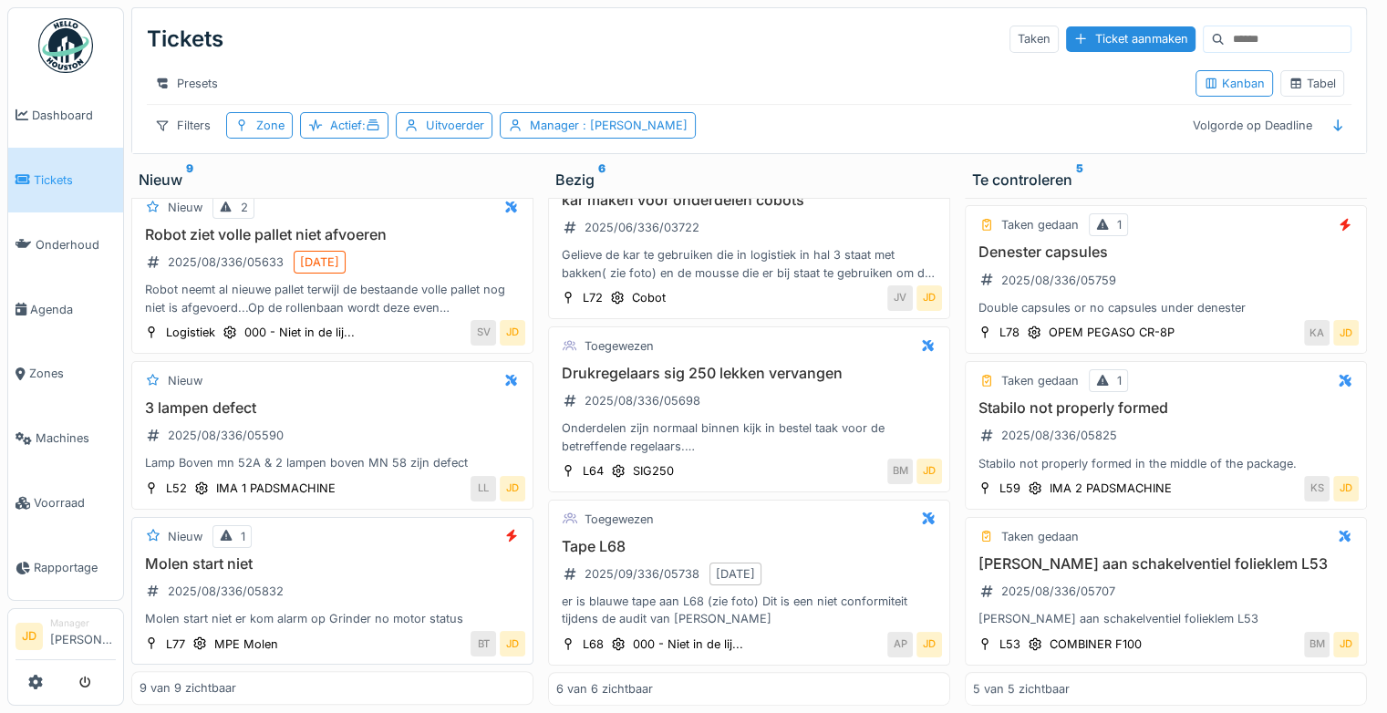
click at [393, 573] on div "Molen start niet 2025/08/336/05832 Molen start niet er kom alarm op Grinder no …" at bounding box center [332, 591] width 386 height 73
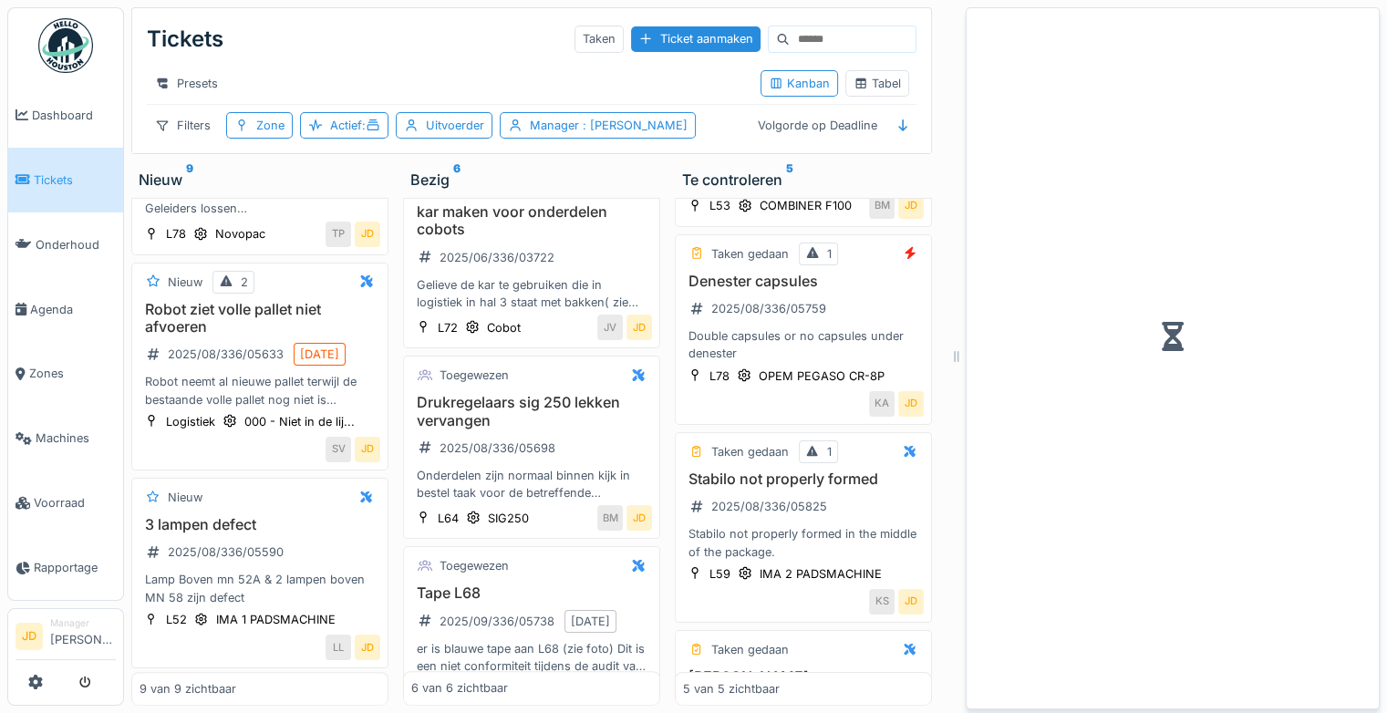
scroll to position [421, 0]
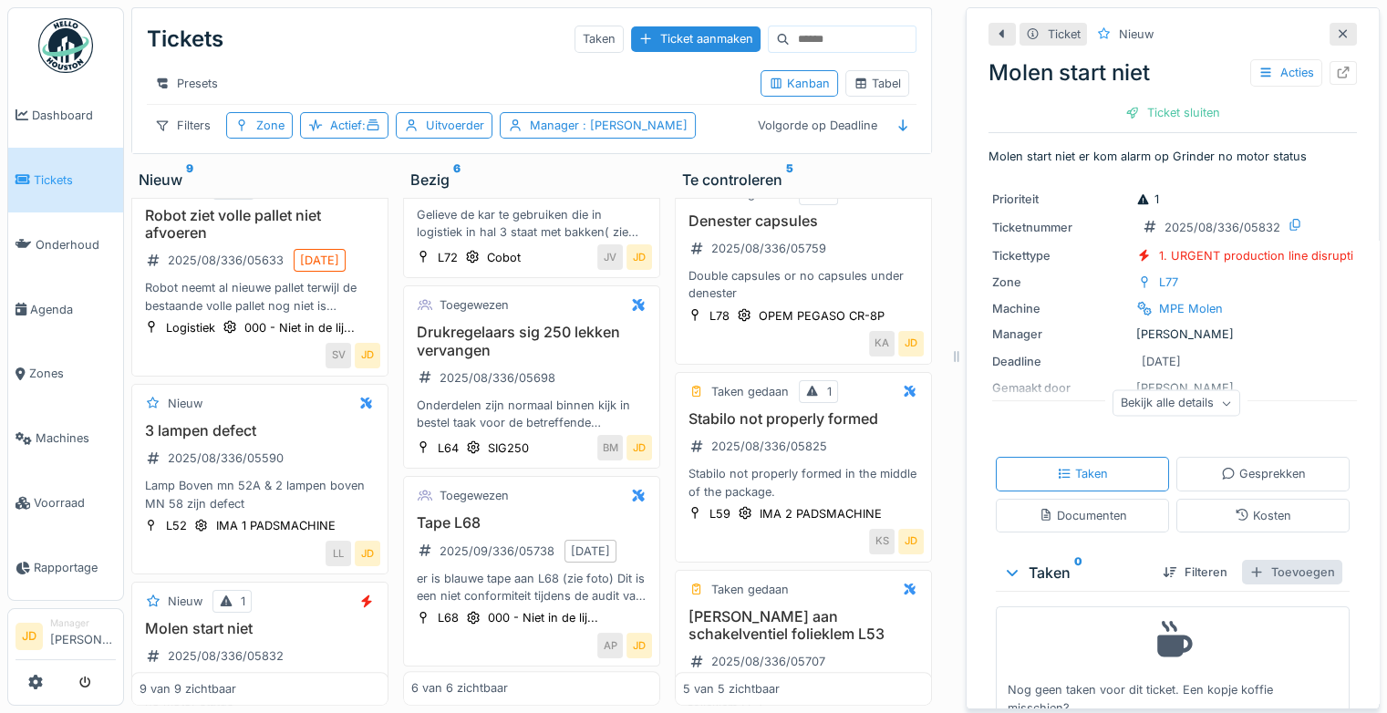
click at [1251, 560] on div "Toevoegen" at bounding box center [1292, 572] width 100 height 25
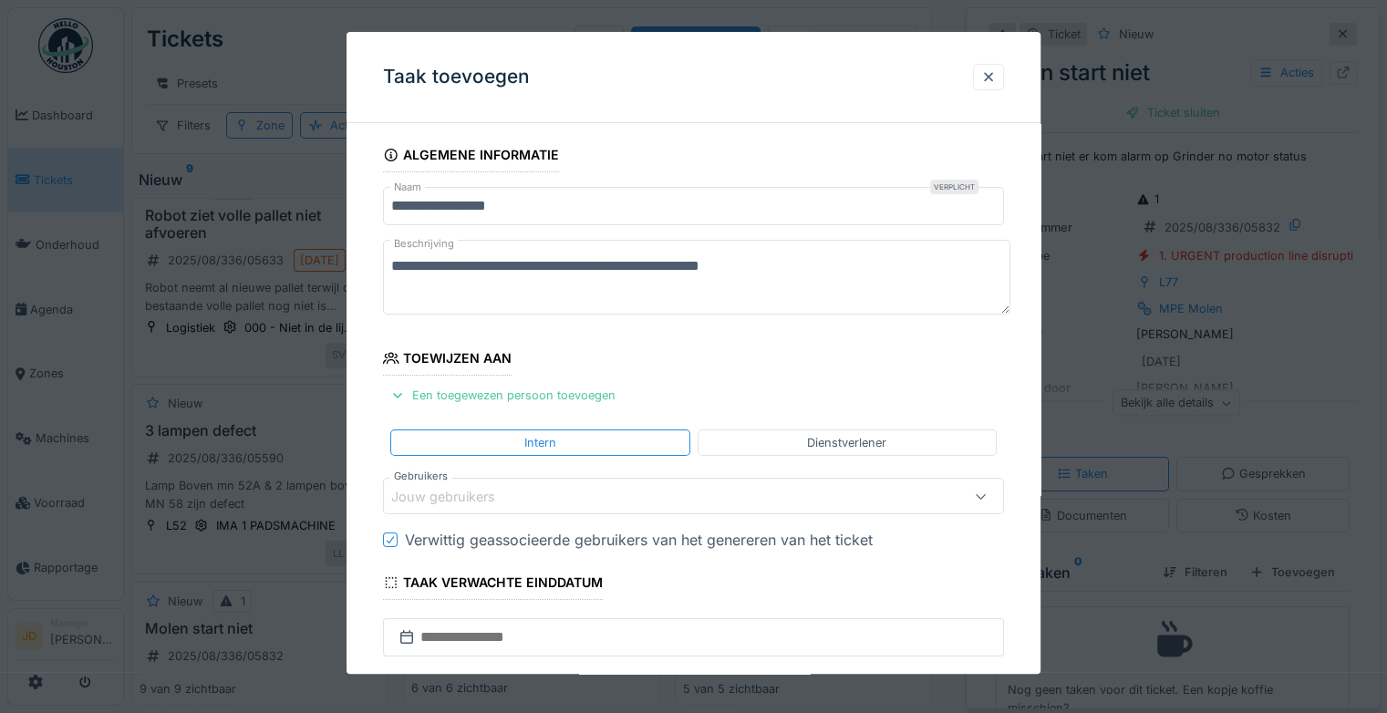
click at [615, 490] on div "Jouw gebruikers" at bounding box center [655, 497] width 529 height 20
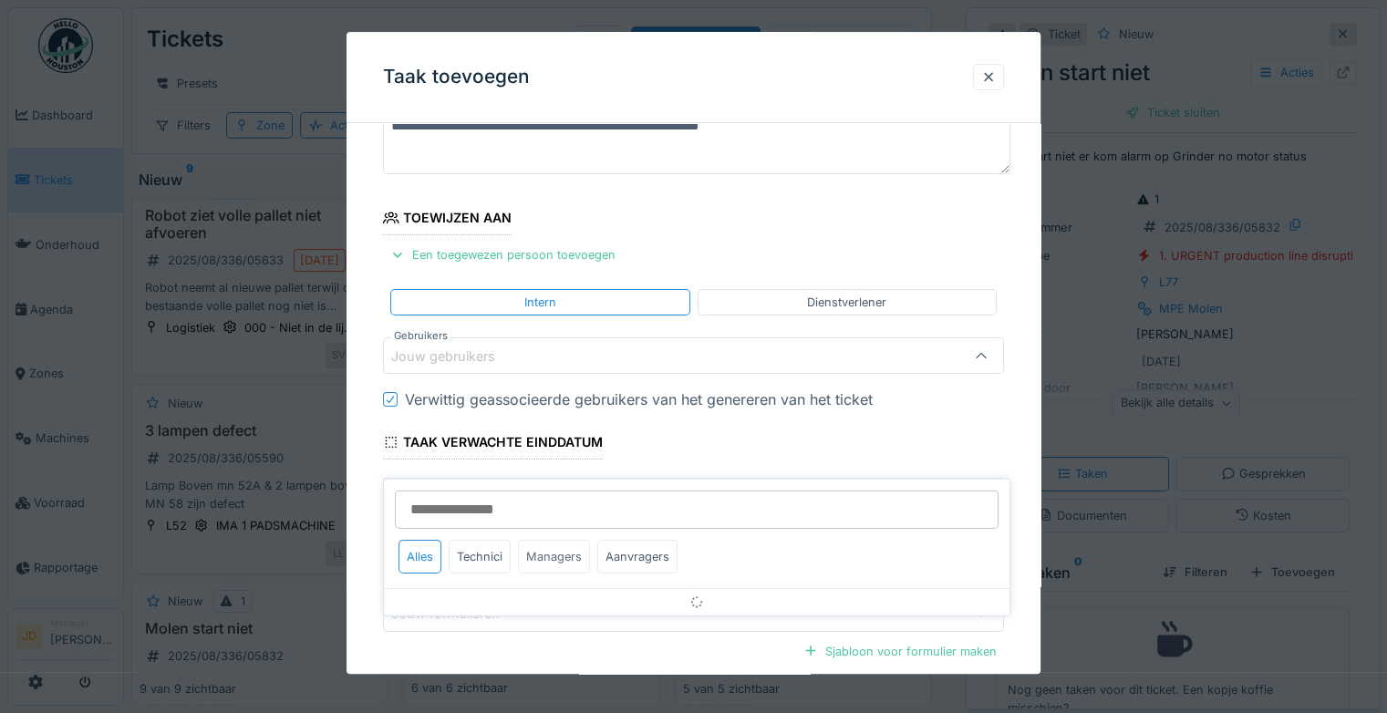
scroll to position [142, 0]
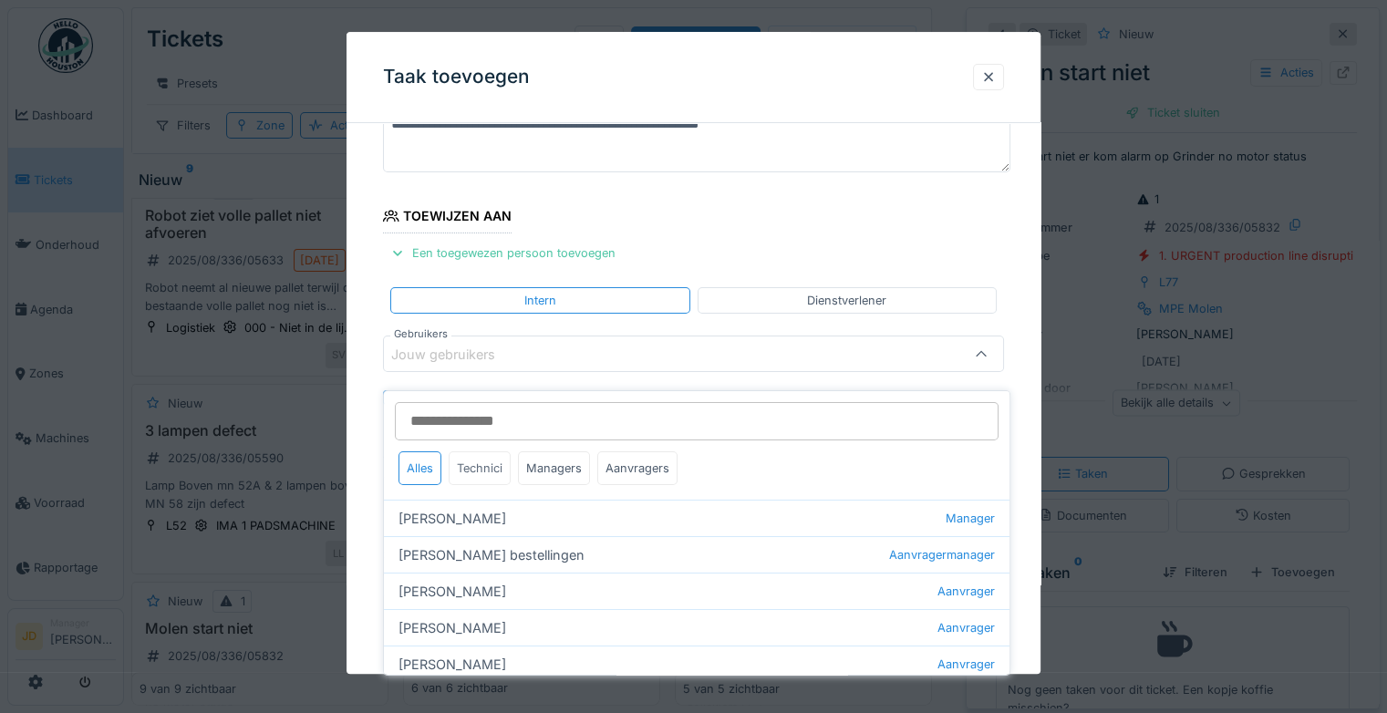
click at [469, 451] on div "Technici" at bounding box center [480, 468] width 62 height 34
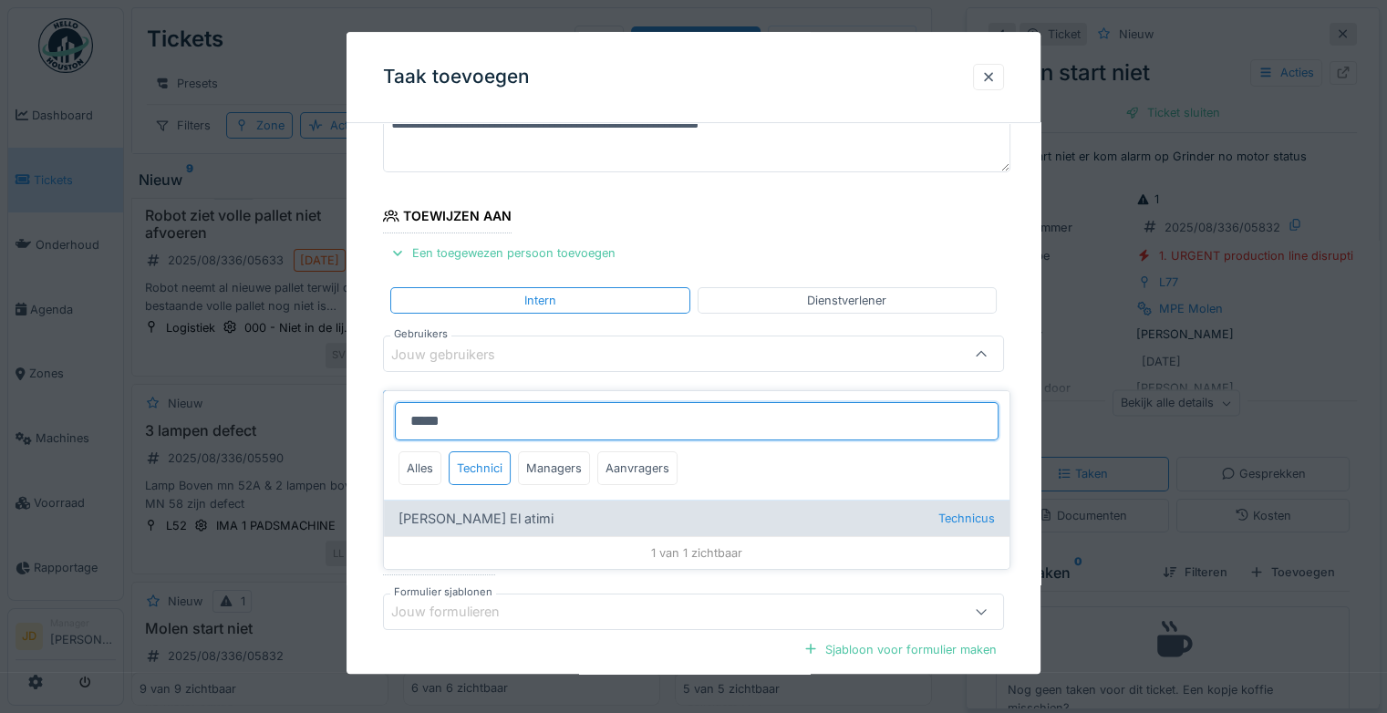
type input "*****"
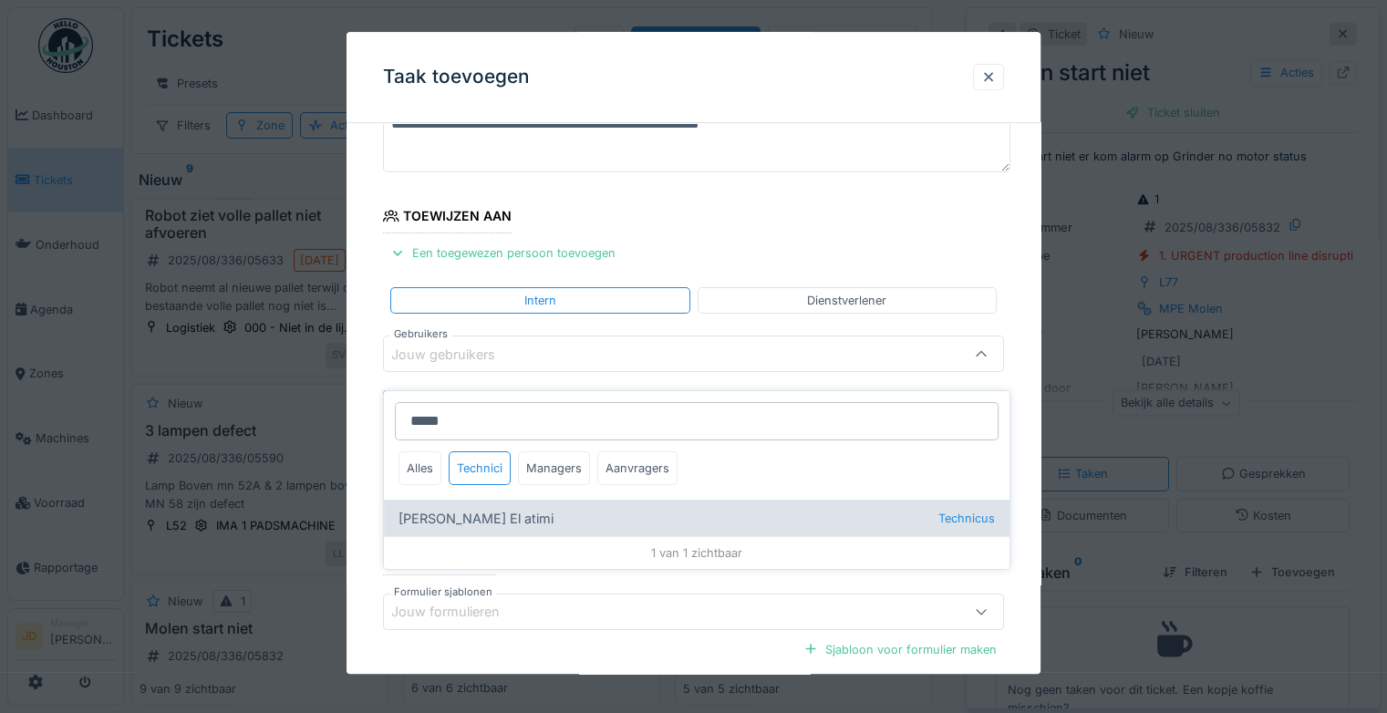
click at [511, 510] on div "[PERSON_NAME] El atimi Technicus" at bounding box center [696, 518] width 625 height 36
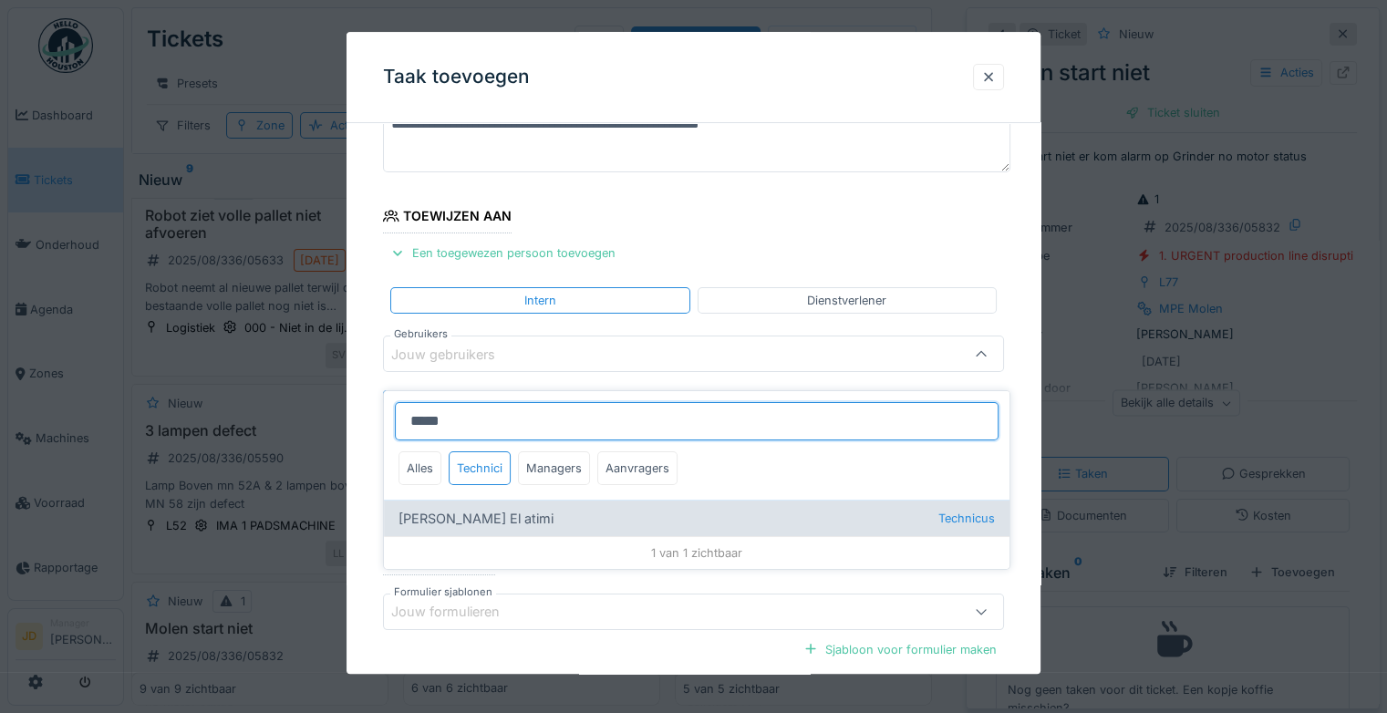
type input "****"
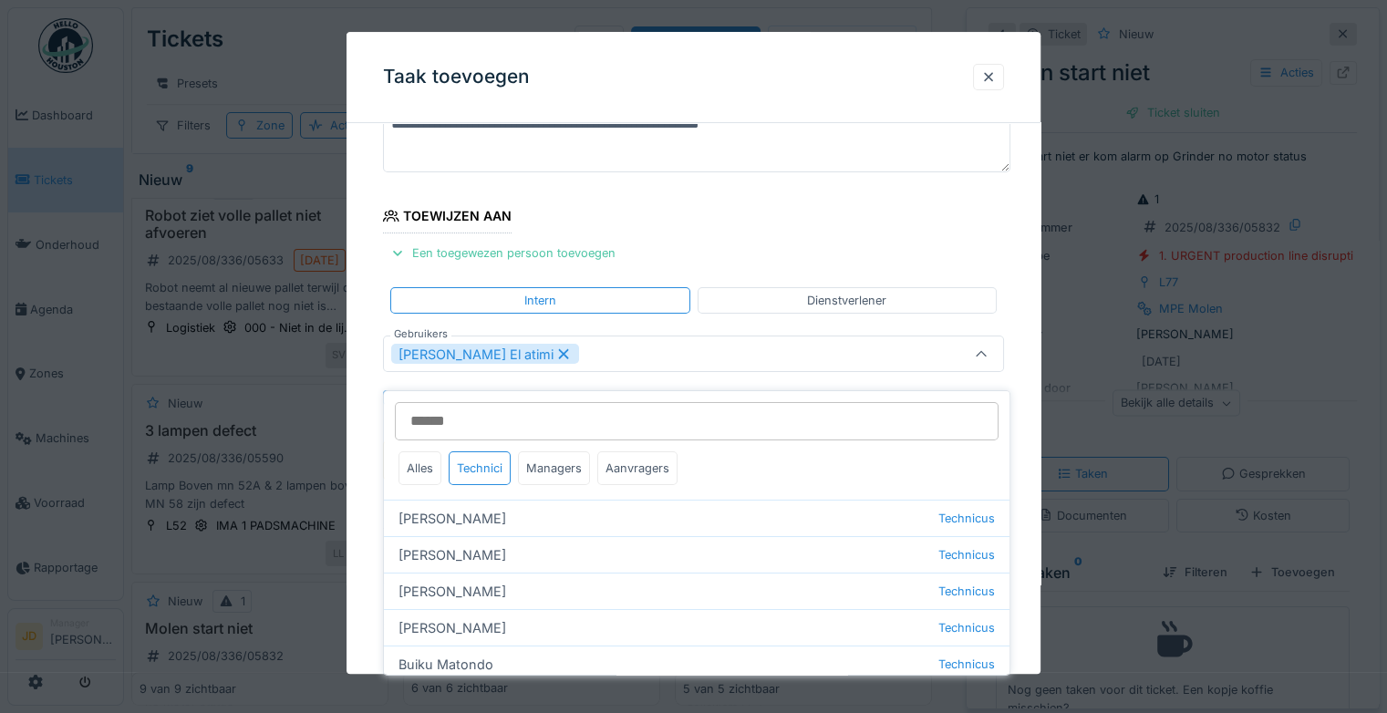
click at [987, 349] on icon at bounding box center [981, 355] width 15 height 12
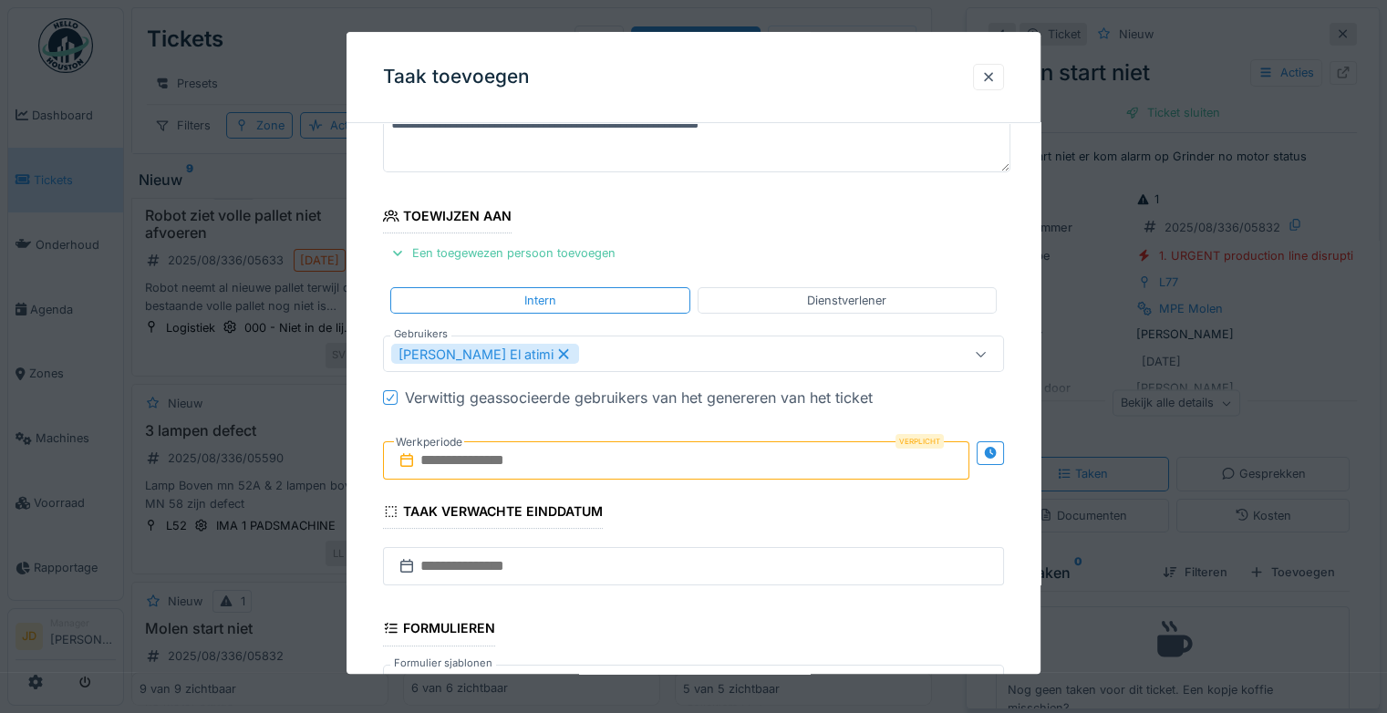
click at [452, 464] on input "text" at bounding box center [676, 461] width 586 height 38
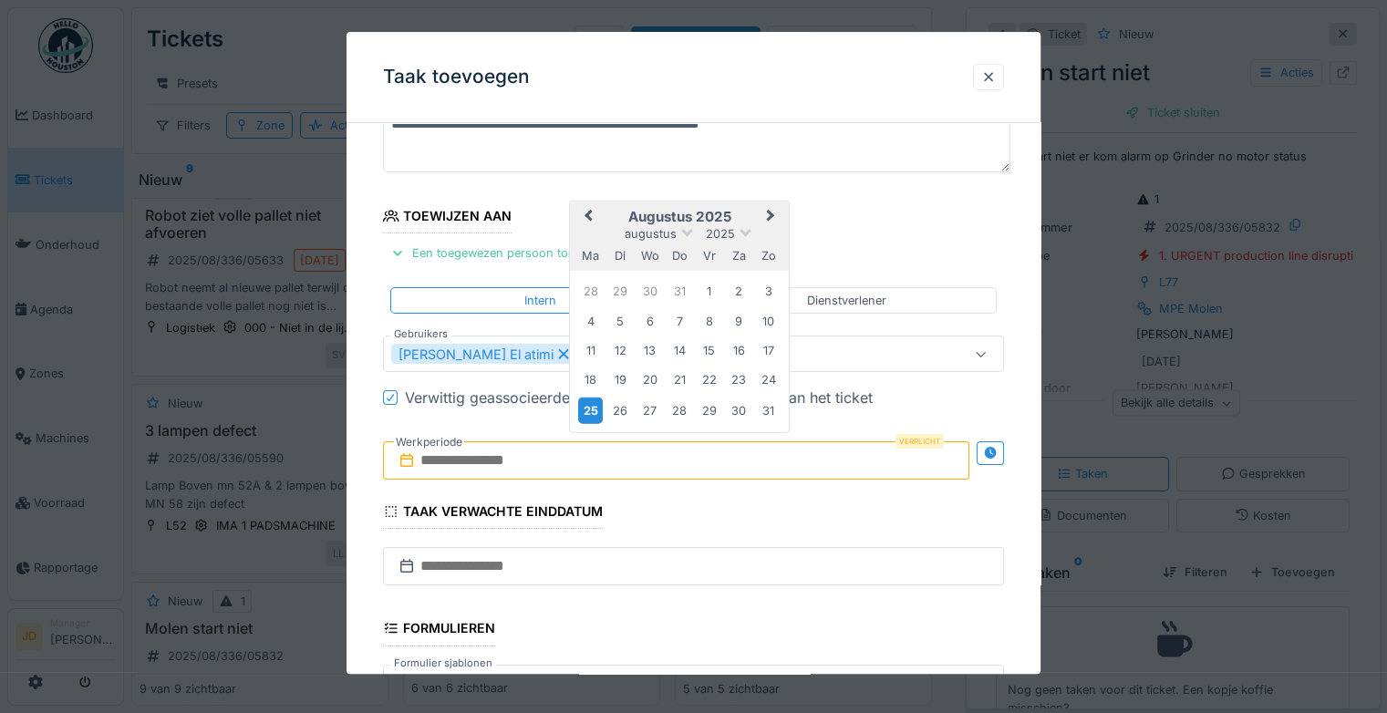
click at [581, 407] on div "25" at bounding box center [590, 410] width 25 height 26
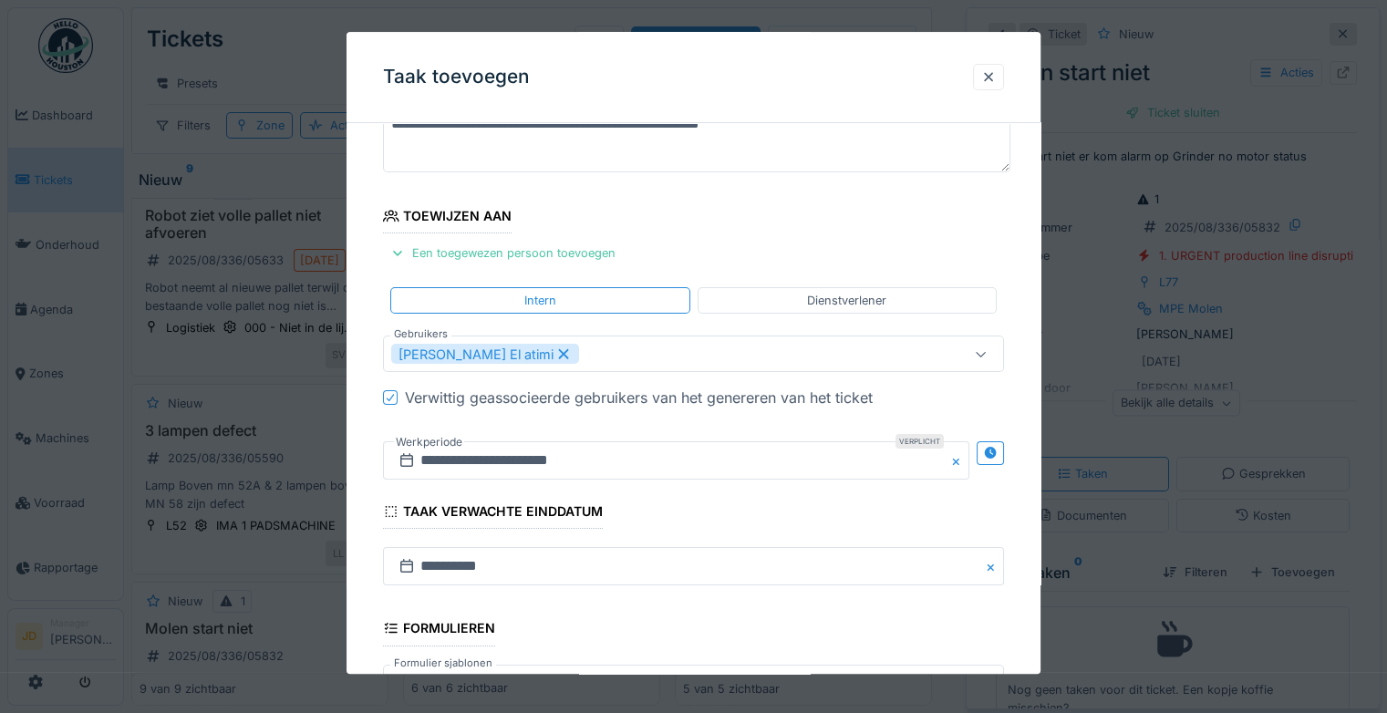
scroll to position [395, 0]
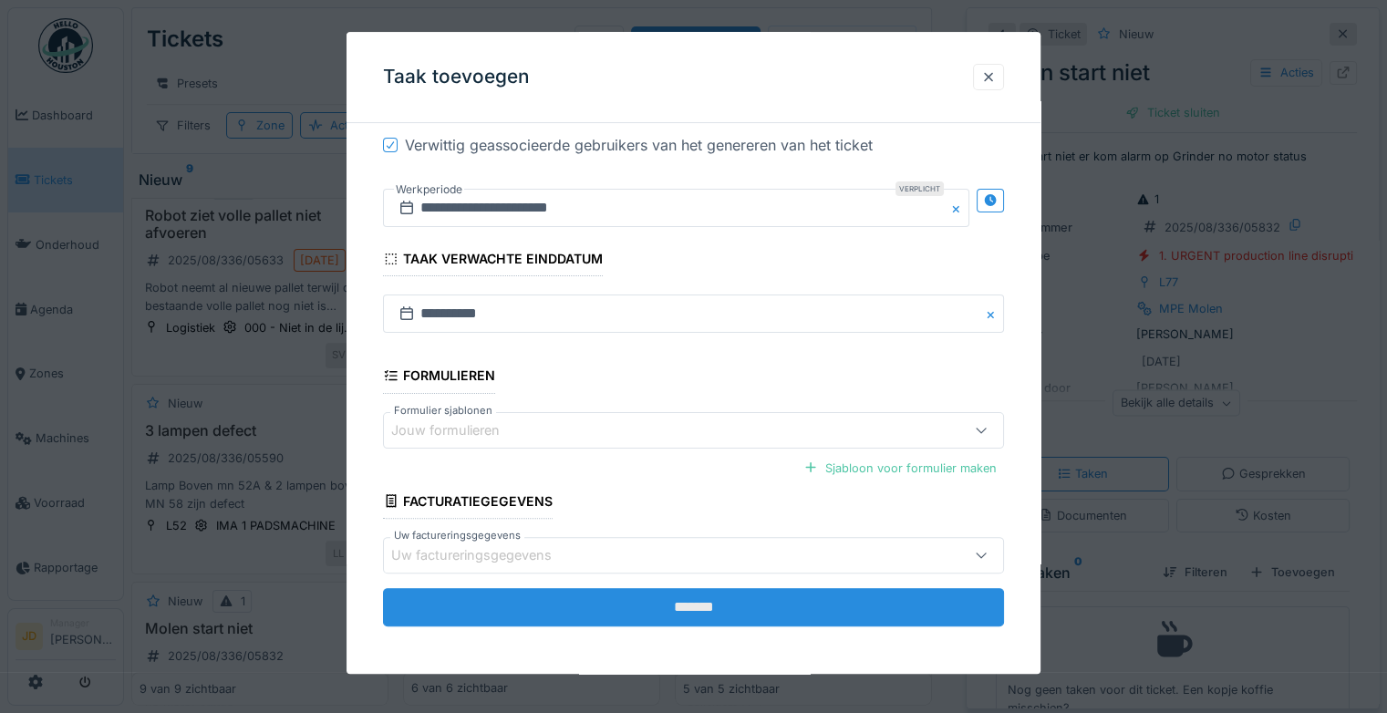
click at [647, 600] on input "*******" at bounding box center [693, 607] width 621 height 38
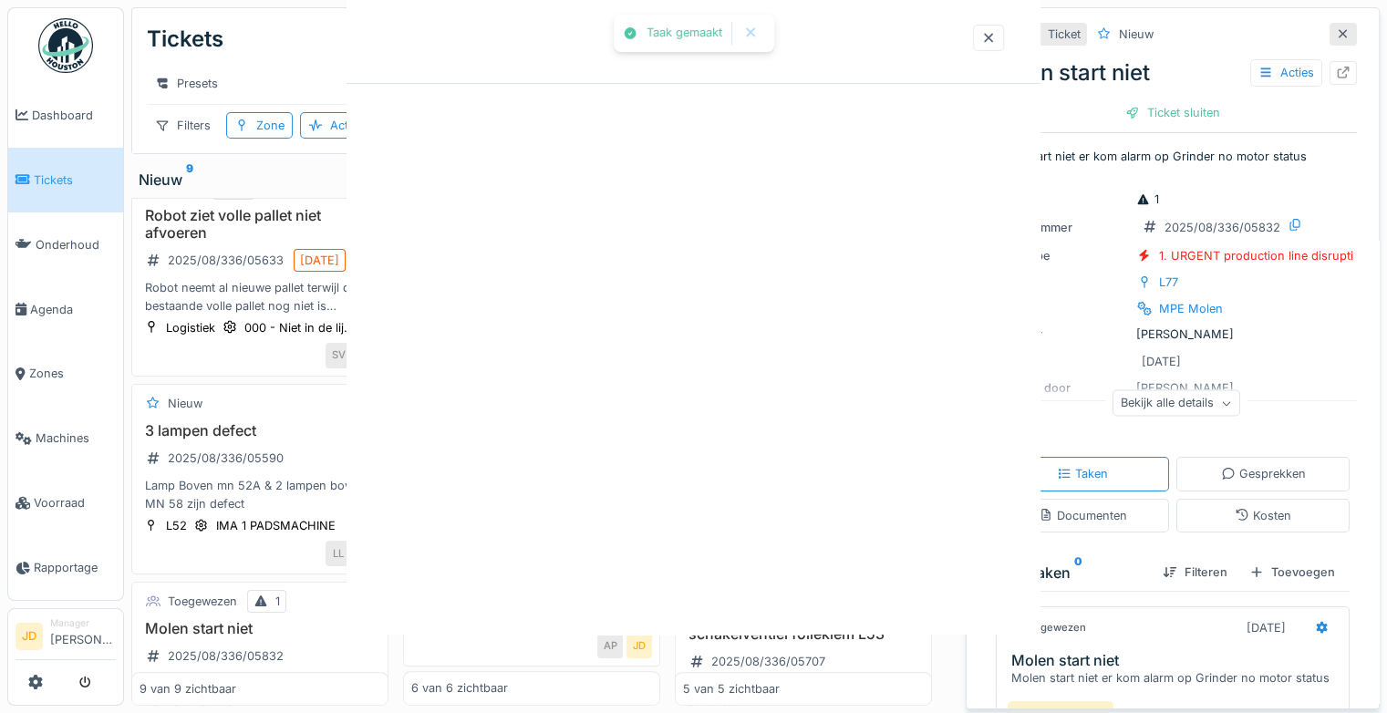
scroll to position [0, 0]
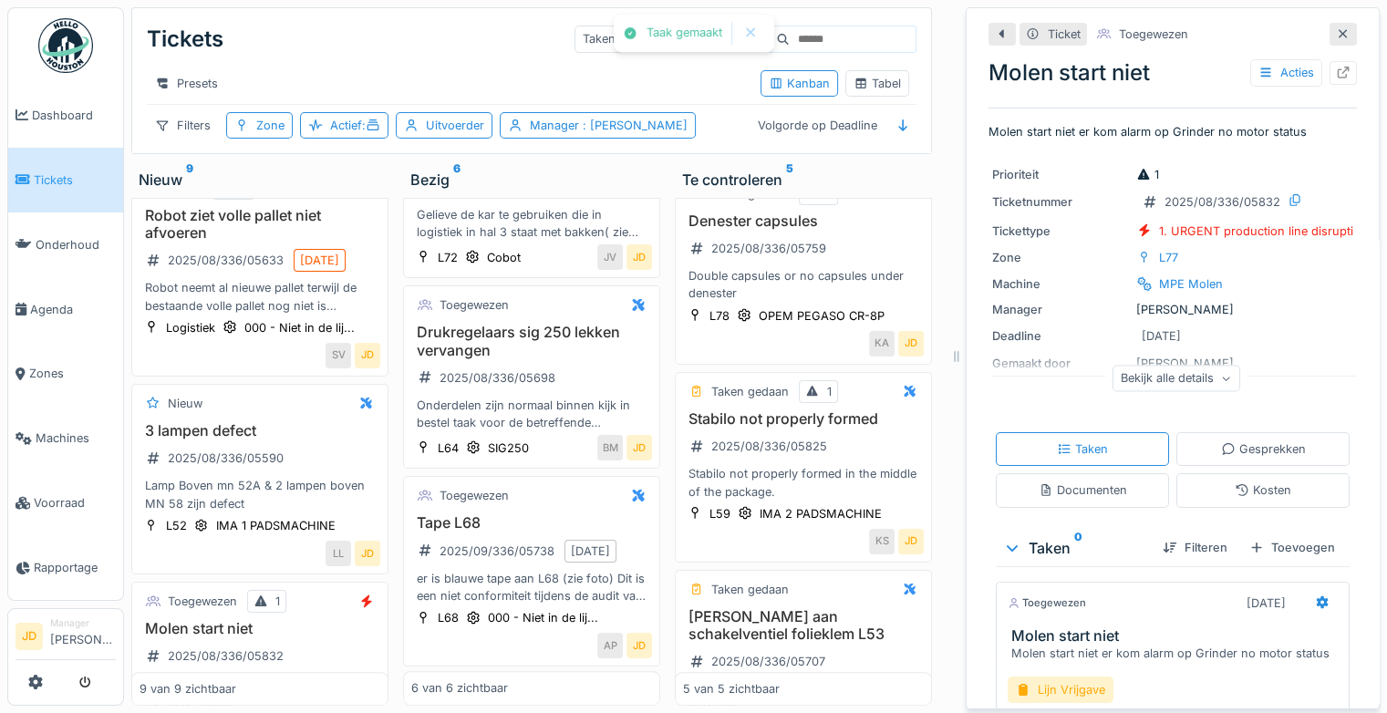
click at [1336, 28] on icon at bounding box center [1343, 34] width 15 height 12
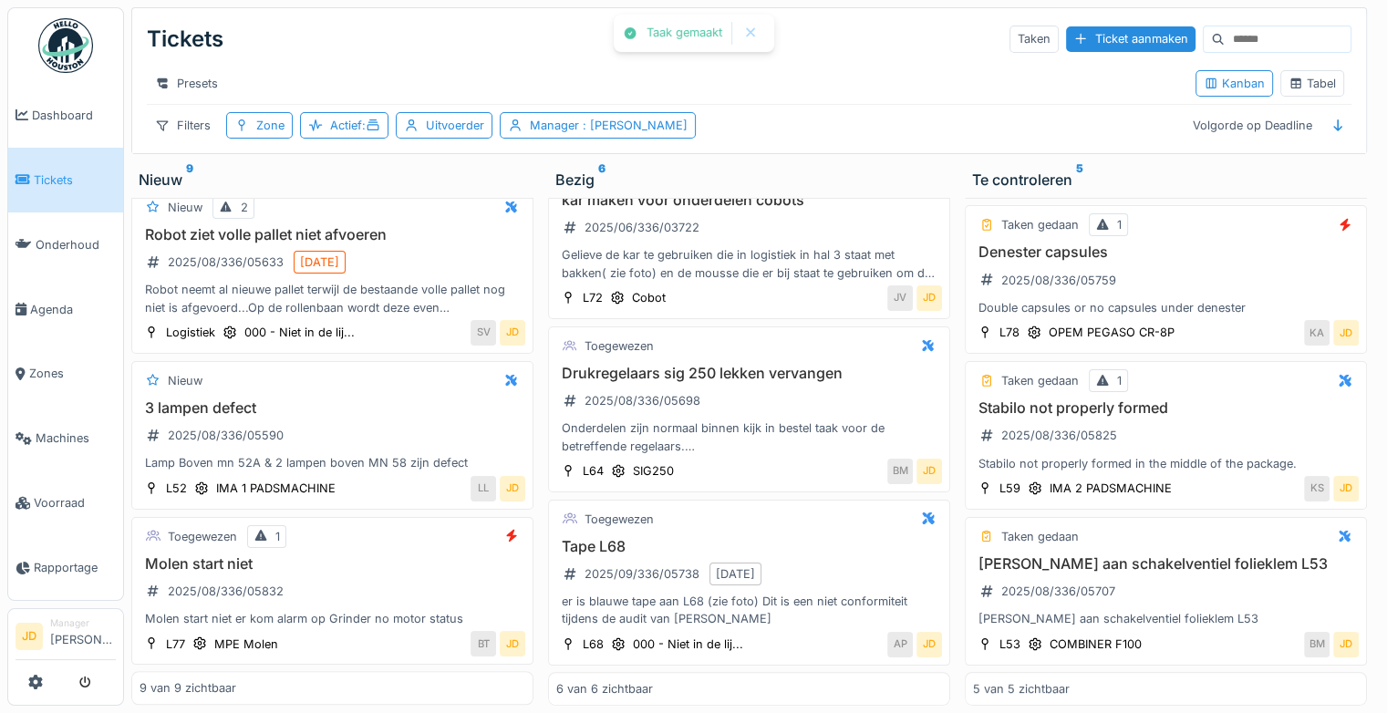
scroll to position [361, 0]
click at [569, 127] on div "Manager : [PERSON_NAME]" at bounding box center [609, 125] width 158 height 17
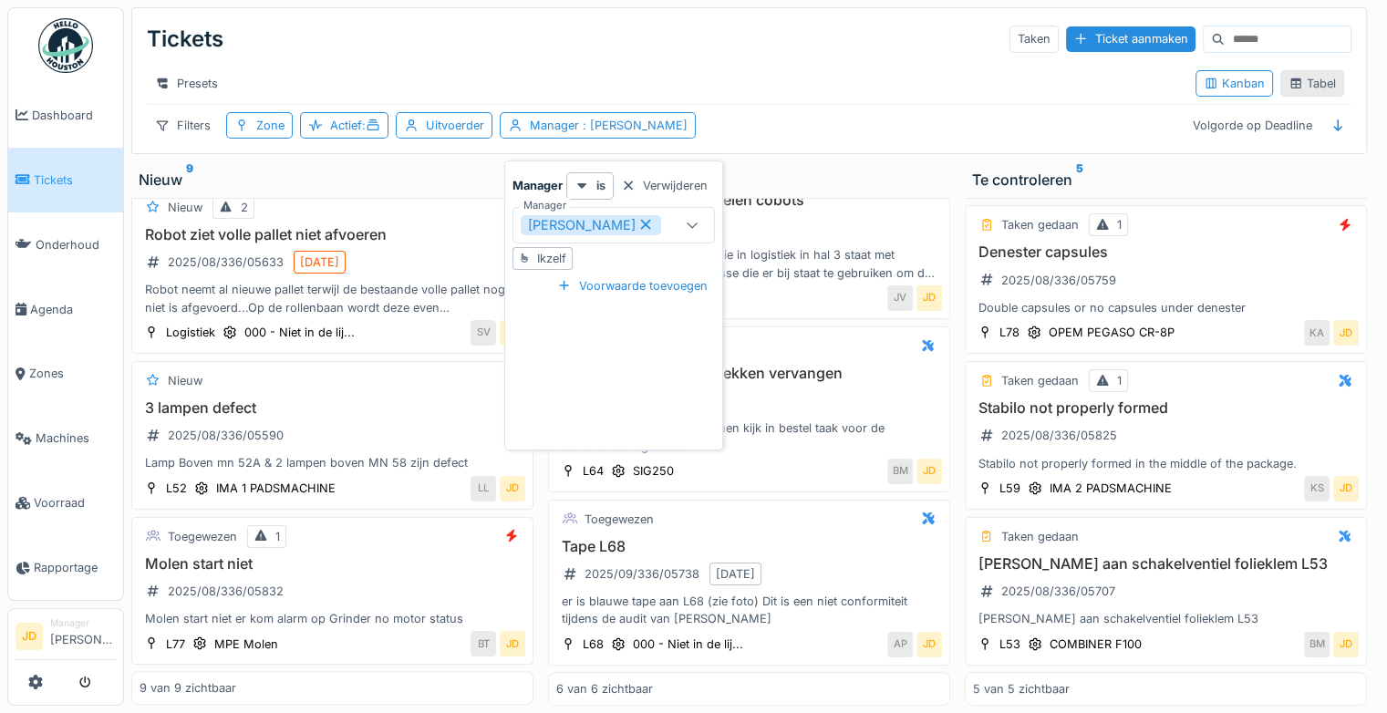
click at [1288, 79] on icon at bounding box center [1295, 83] width 15 height 12
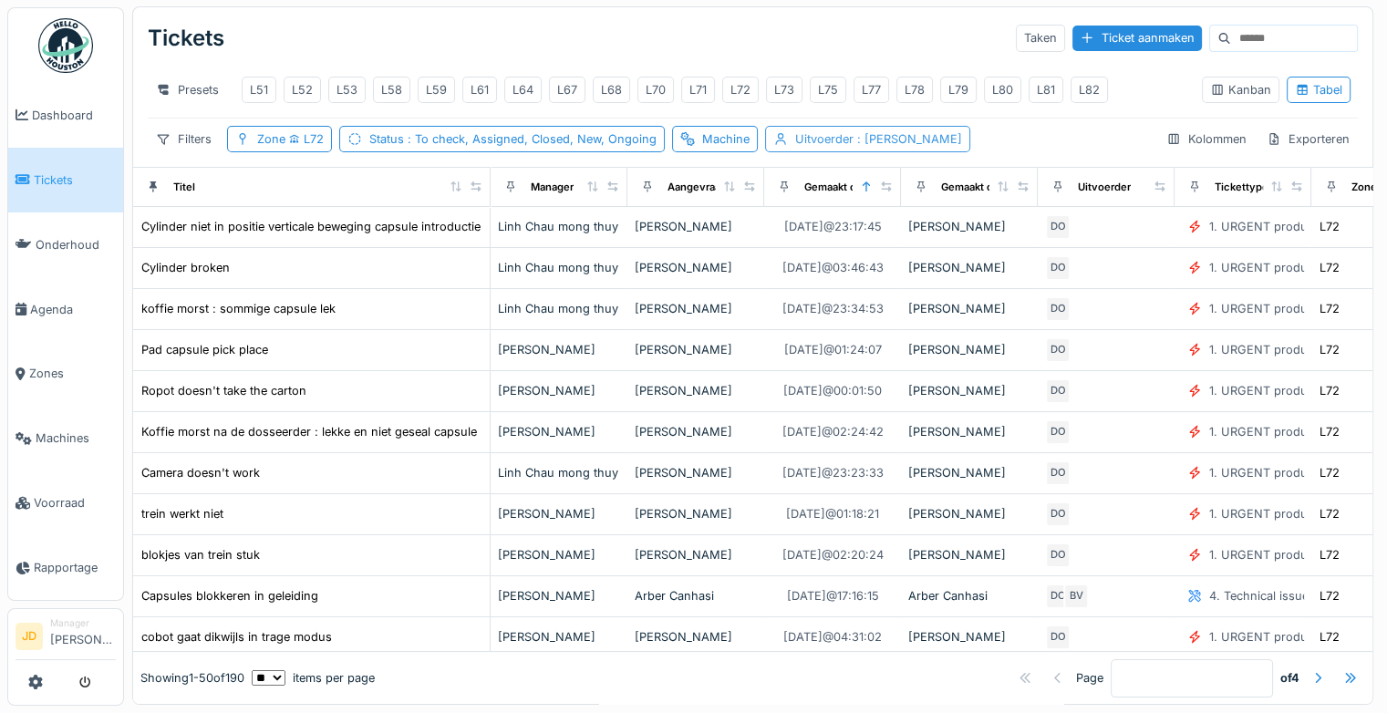
click at [831, 135] on div "Uitvoerder : [PERSON_NAME]" at bounding box center [878, 138] width 167 height 17
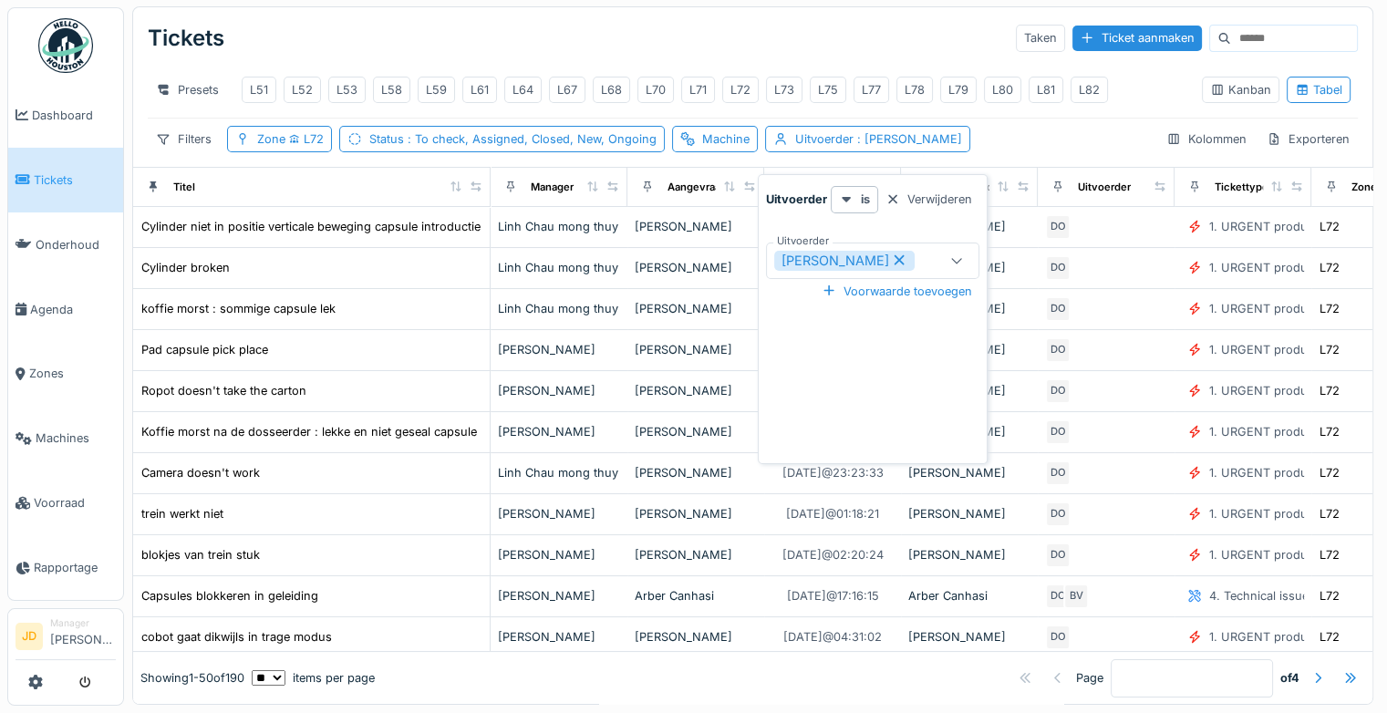
click at [891, 253] on icon at bounding box center [899, 259] width 16 height 13
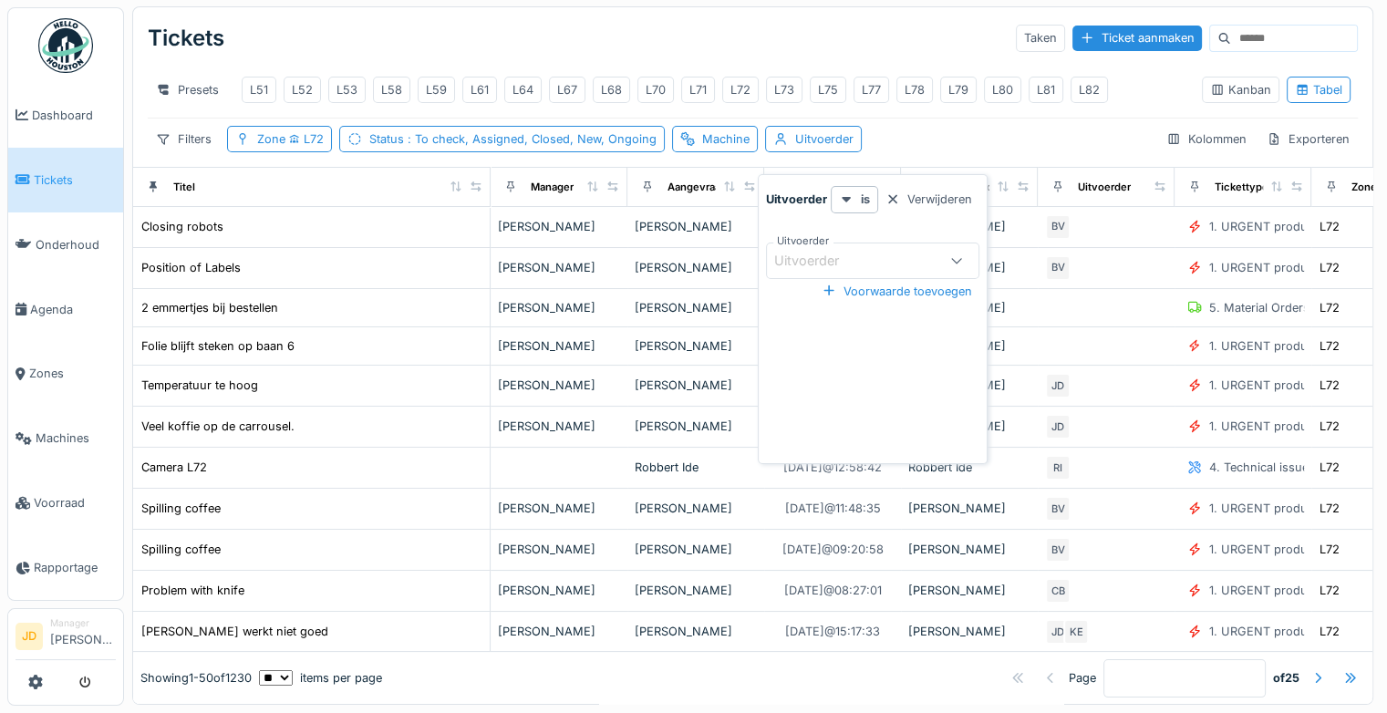
scroll to position [15, 0]
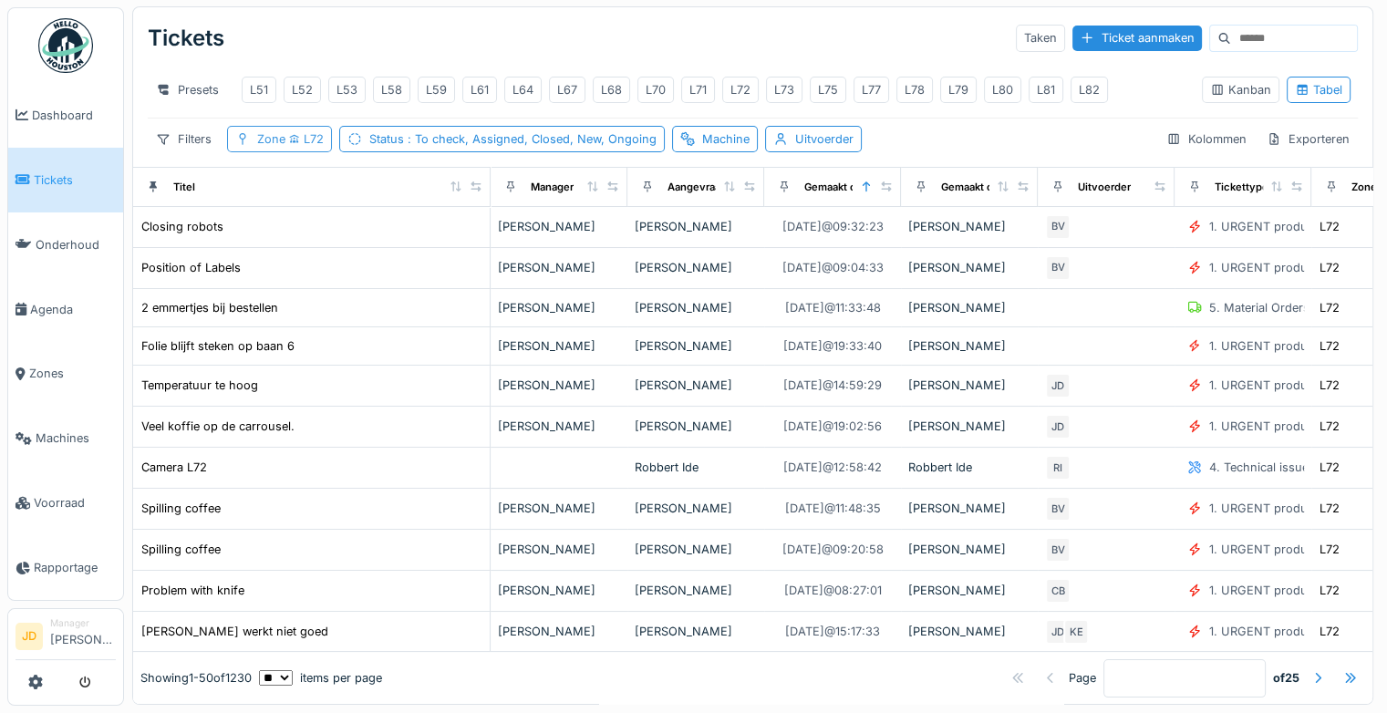
click at [289, 135] on icon at bounding box center [294, 139] width 11 height 9
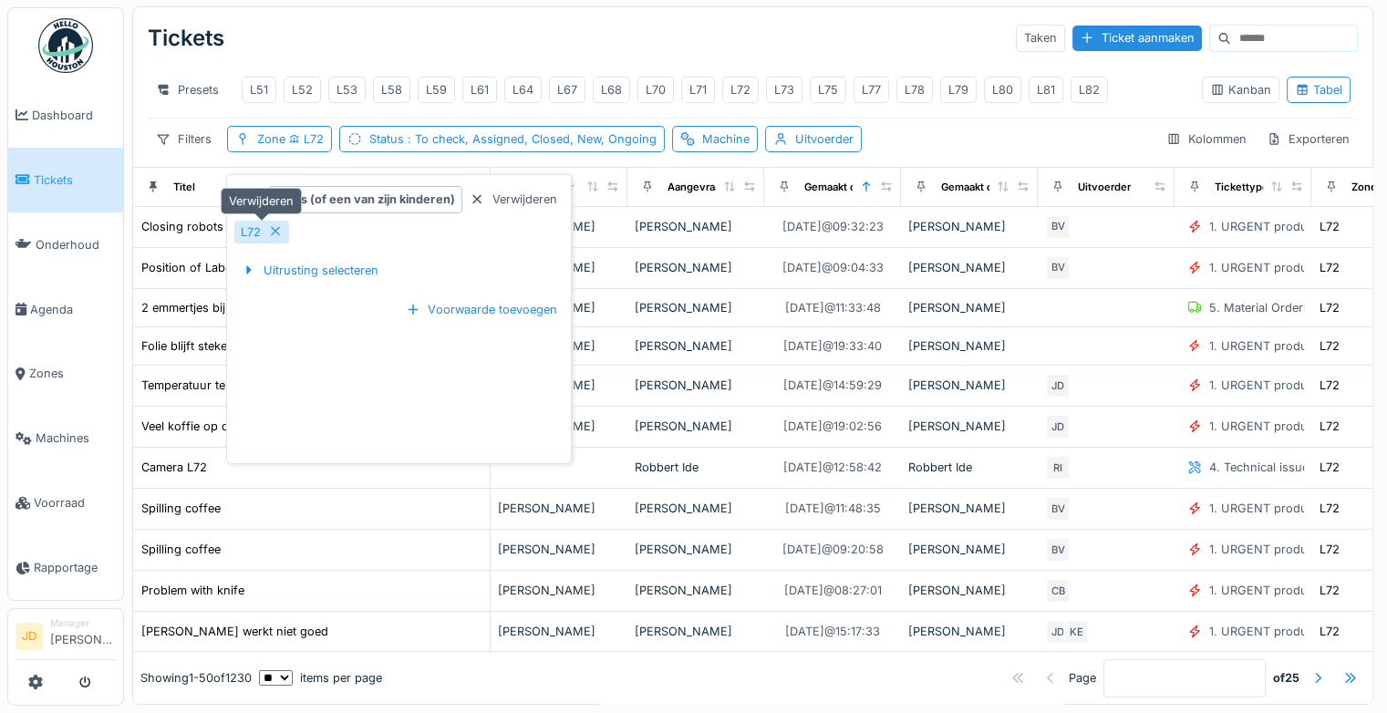
click at [277, 225] on icon at bounding box center [275, 231] width 15 height 12
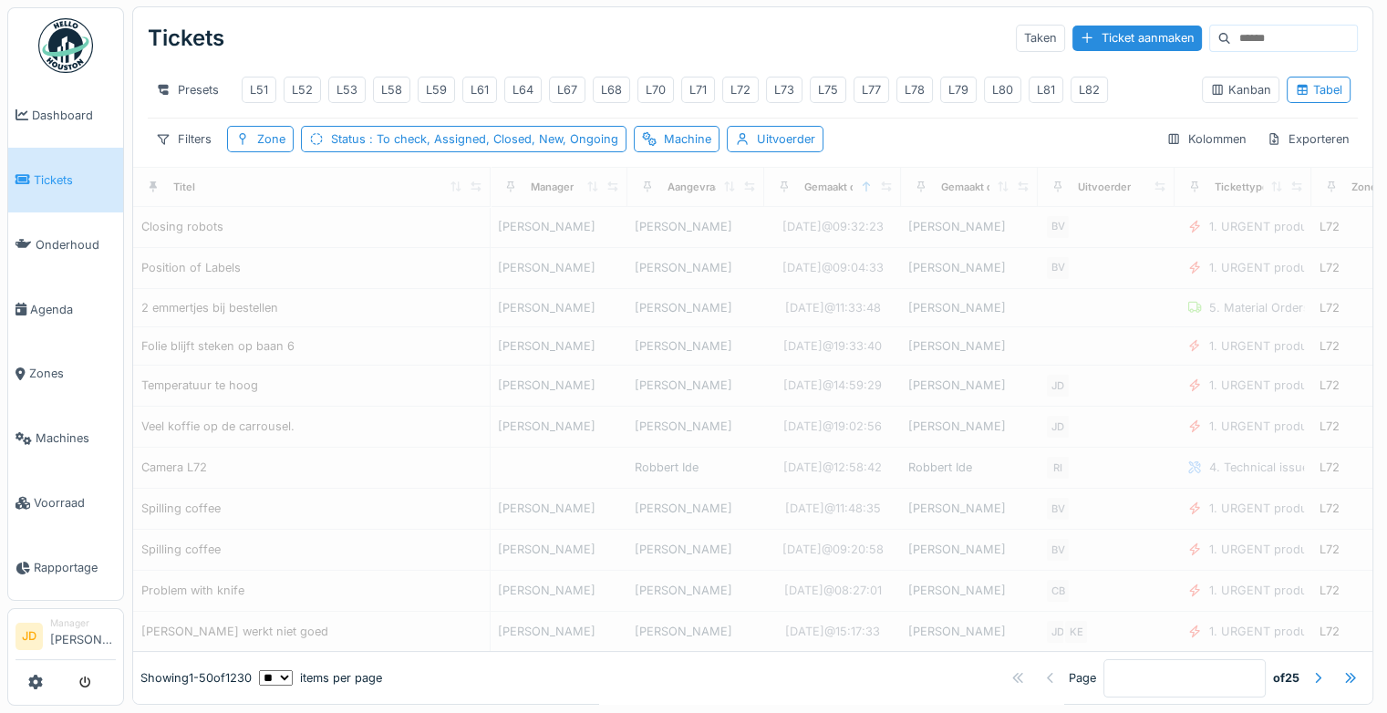
click at [601, 16] on div "Tickets Taken Ticket aanmaken" at bounding box center [753, 38] width 1210 height 47
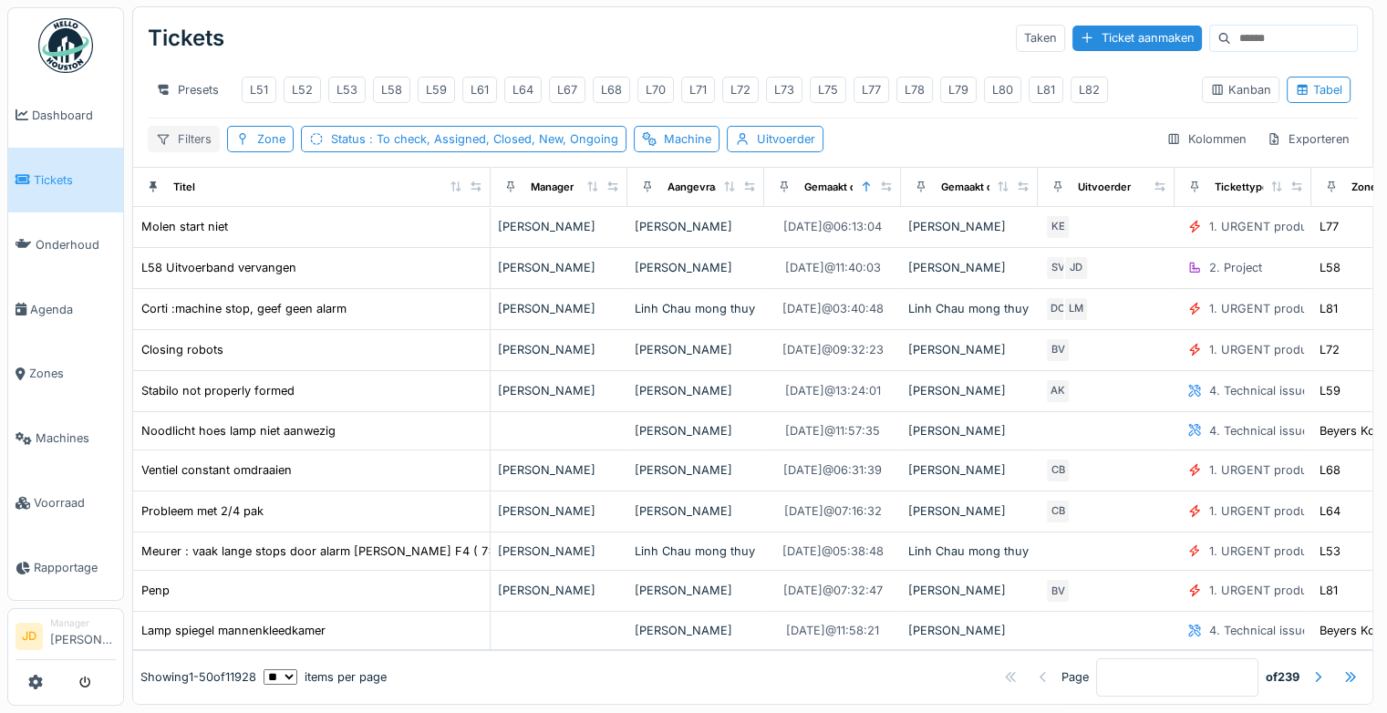
click at [168, 139] on icon at bounding box center [163, 139] width 15 height 12
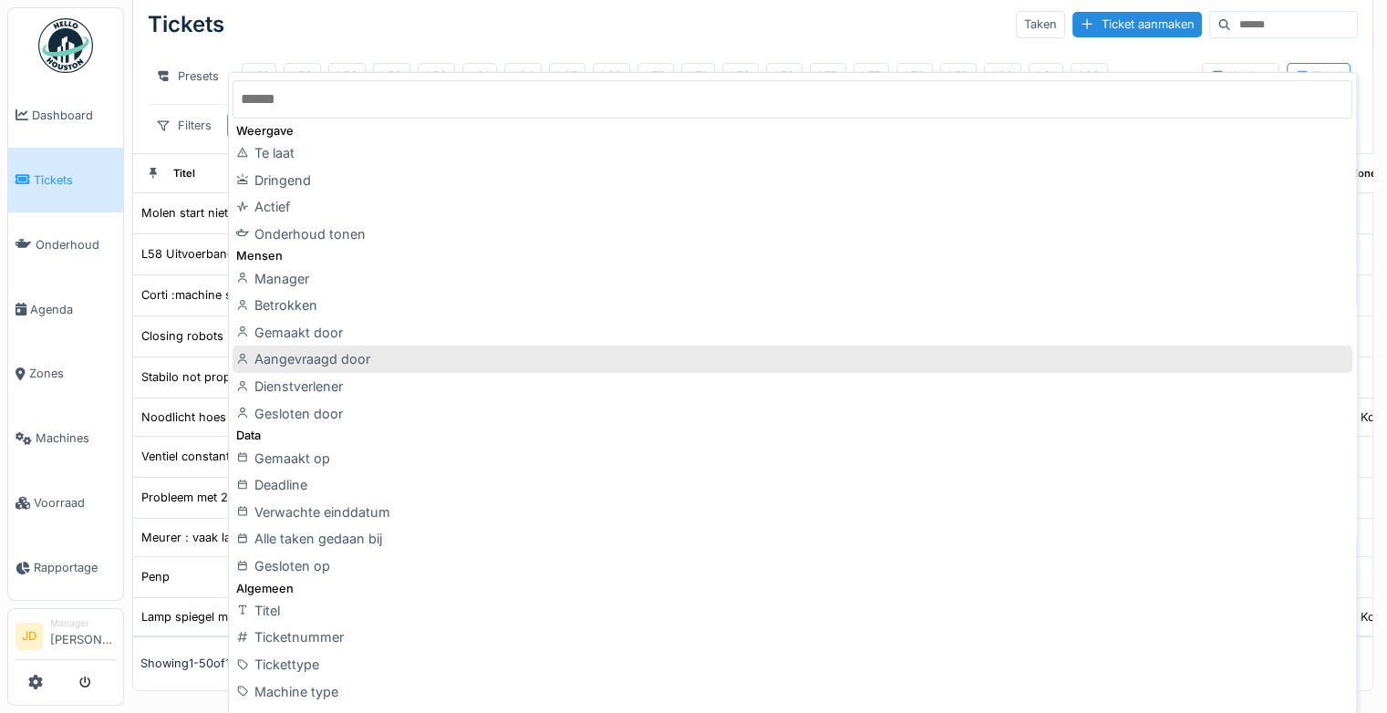
click at [376, 358] on div "Aangevraagd door" at bounding box center [791, 359] width 1119 height 27
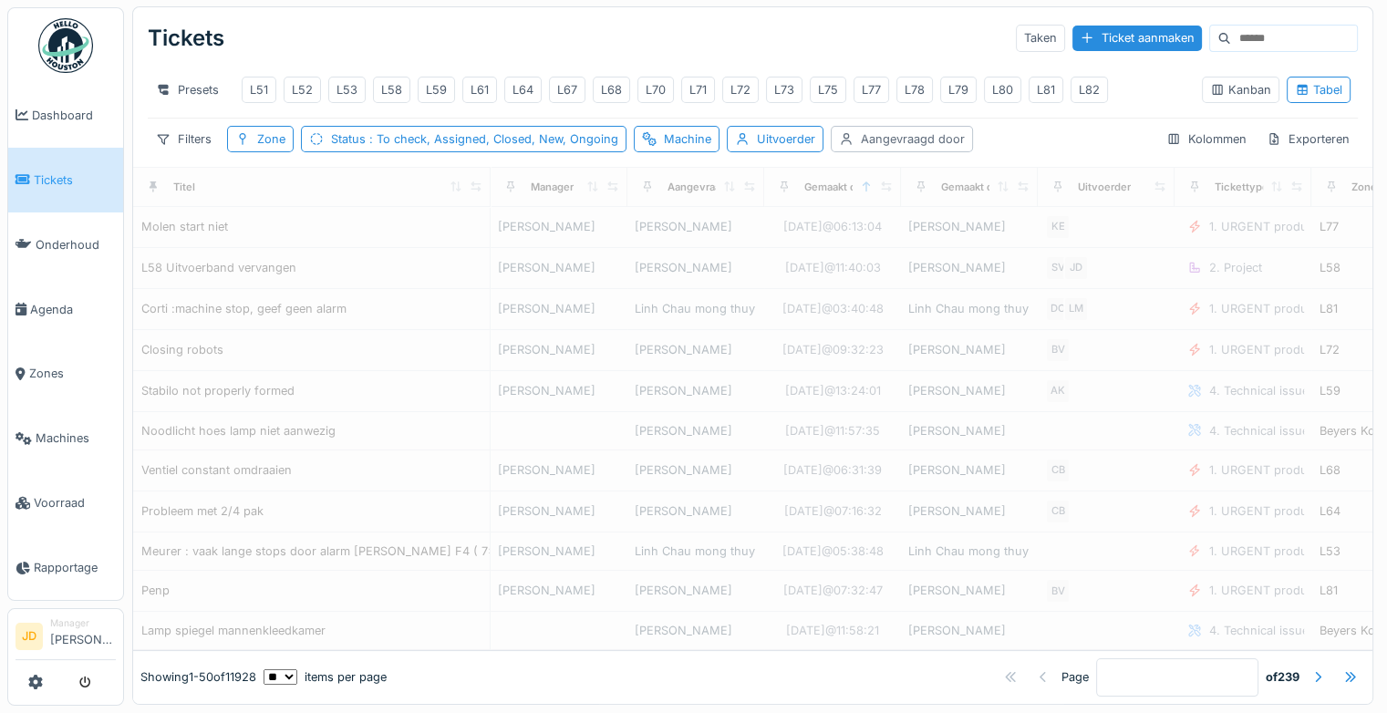
click at [923, 142] on div "Aangevraagd door" at bounding box center [913, 138] width 104 height 17
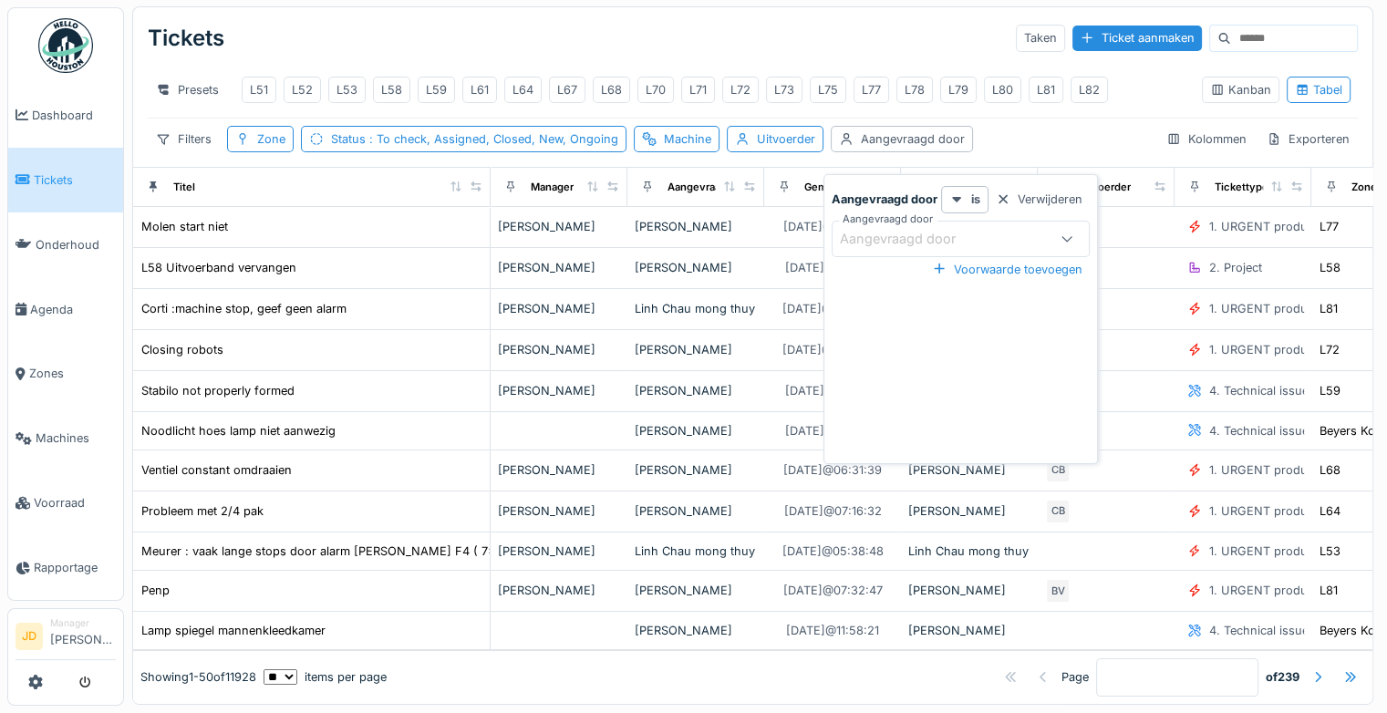
click at [917, 229] on div "Aangevraagd door" at bounding box center [910, 239] width 141 height 20
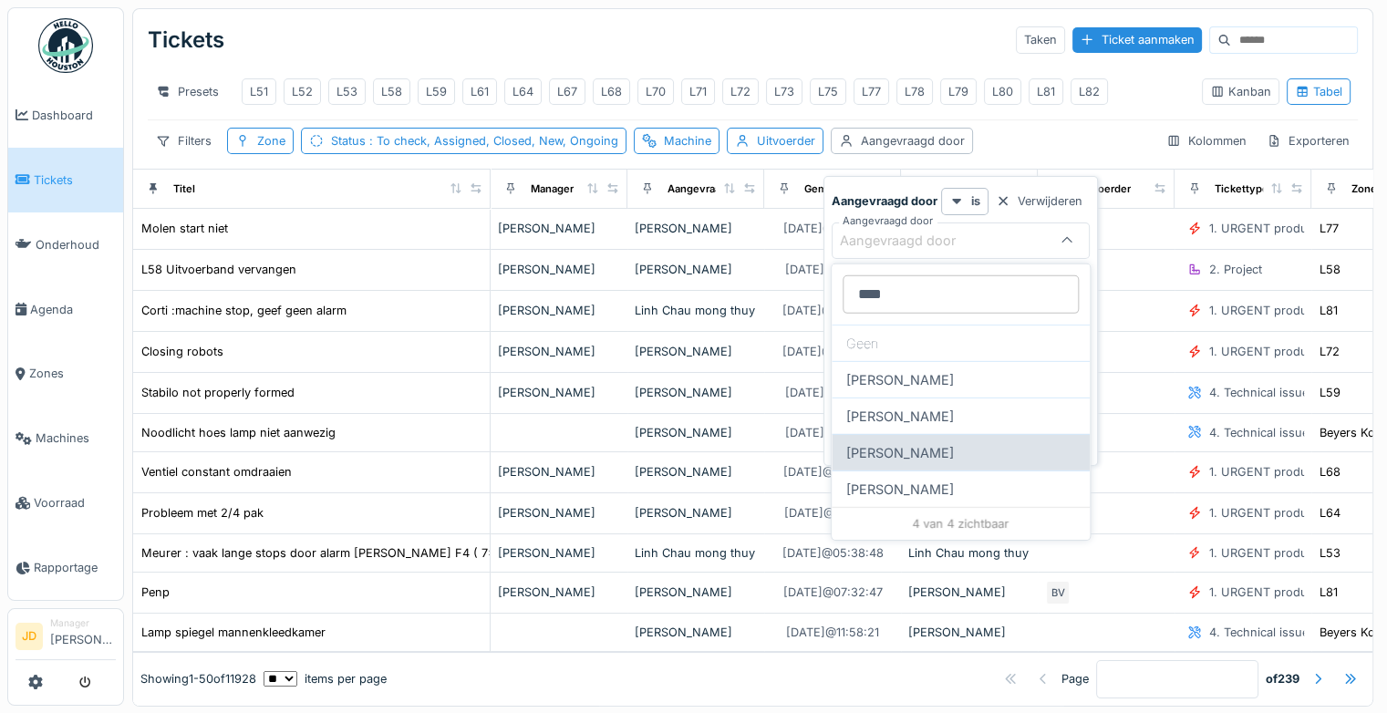
type door_M1OTE "****"
click at [900, 446] on div "[PERSON_NAME]" at bounding box center [960, 452] width 258 height 36
type input "****"
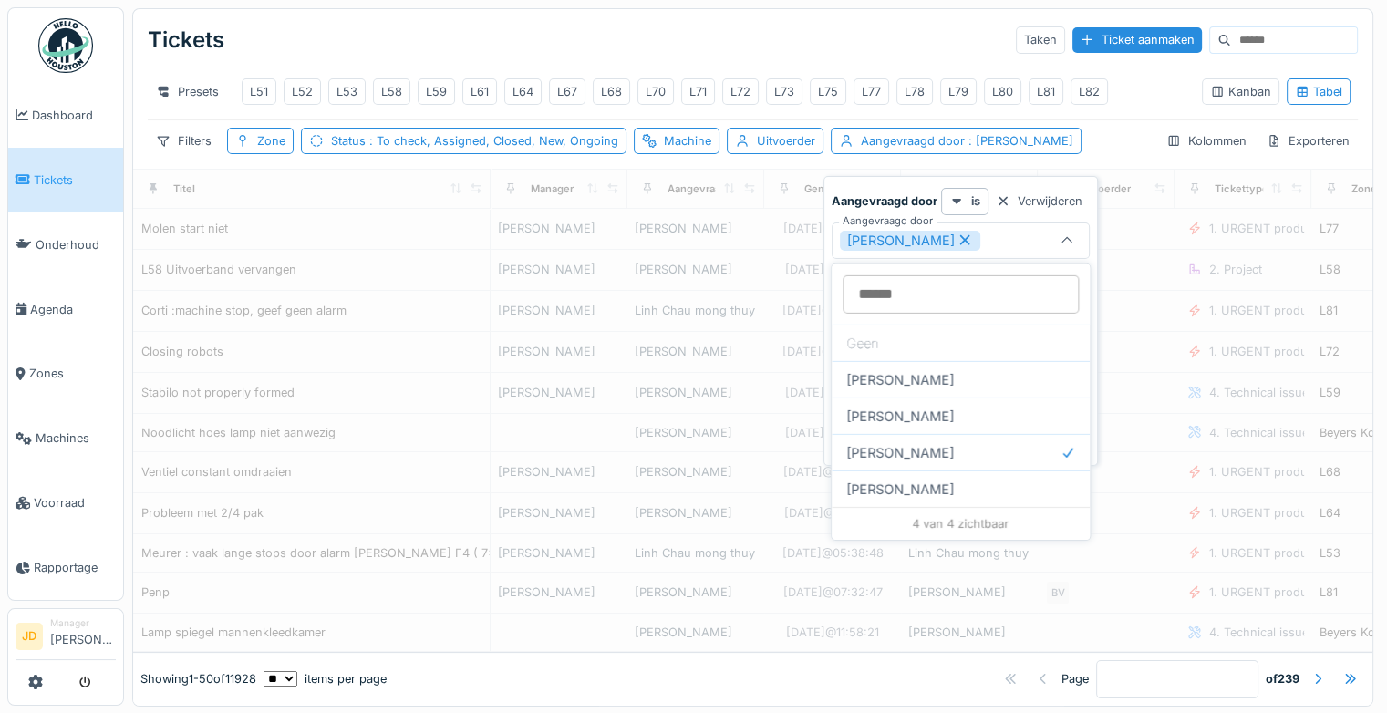
click at [807, 53] on div "Tickets Taken Ticket aanmaken" at bounding box center [753, 39] width 1210 height 47
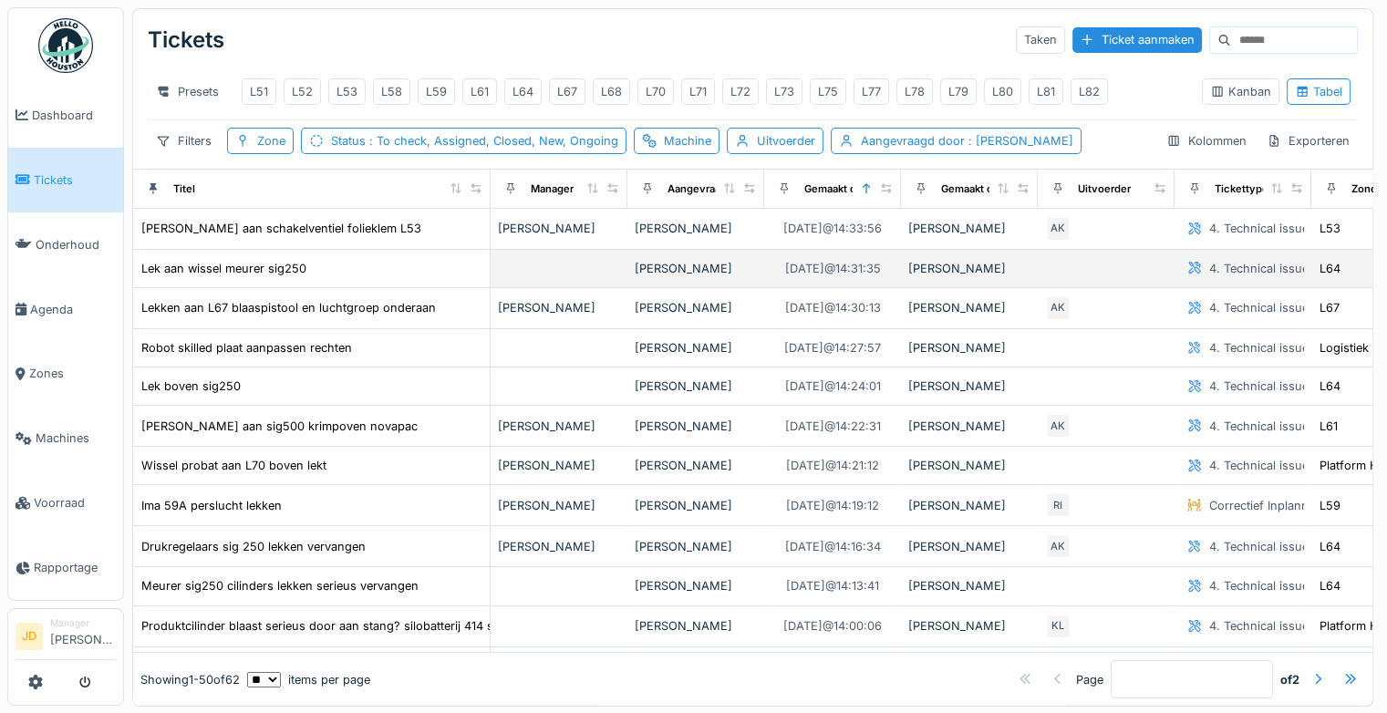
click at [412, 271] on div "Lek aan wissel meurer sig250" at bounding box center [311, 268] width 342 height 19
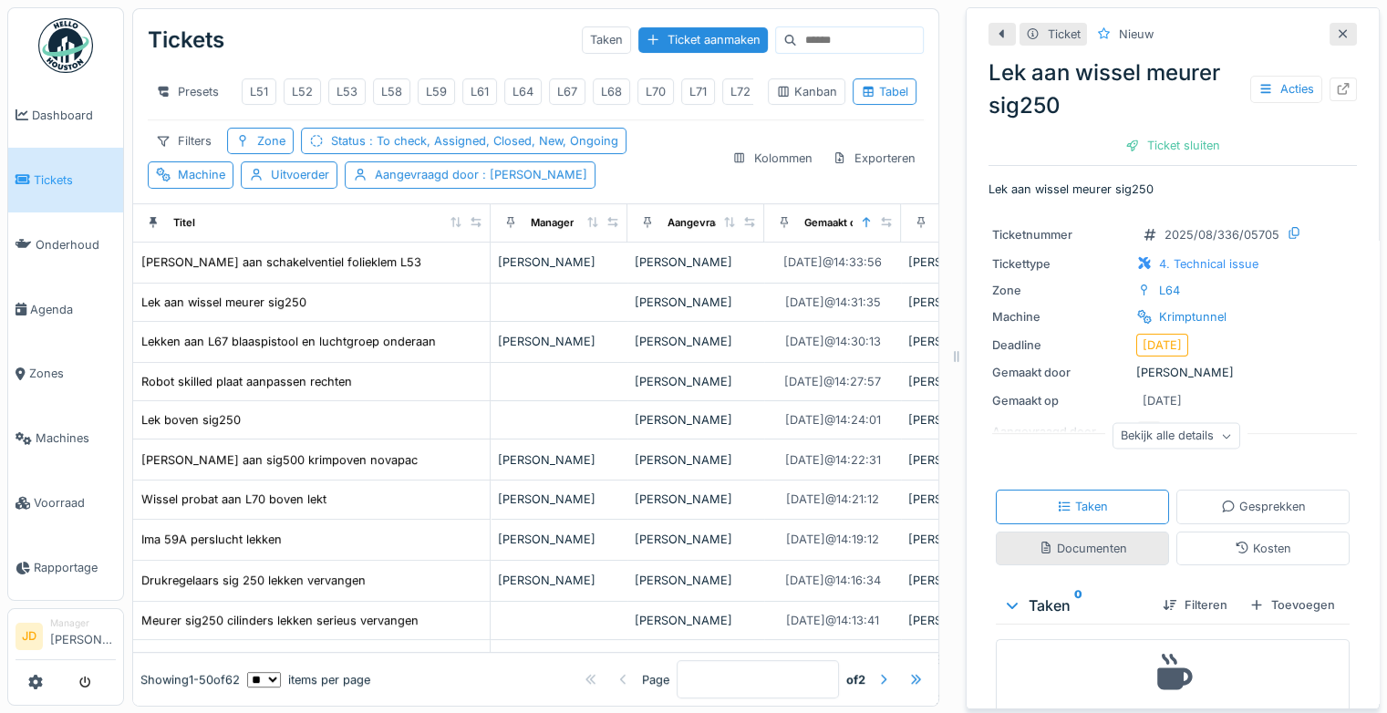
click at [1042, 543] on div "Documenten" at bounding box center [1082, 548] width 88 height 17
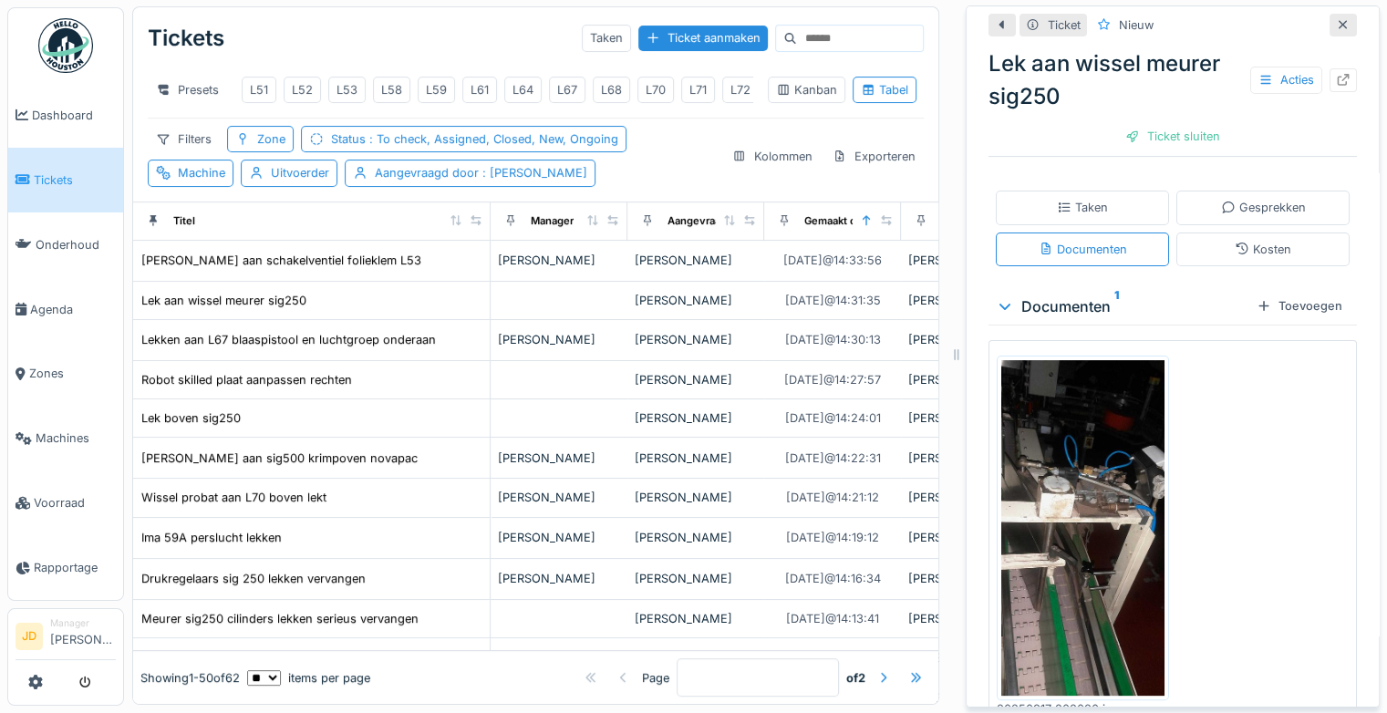
scroll to position [301, 0]
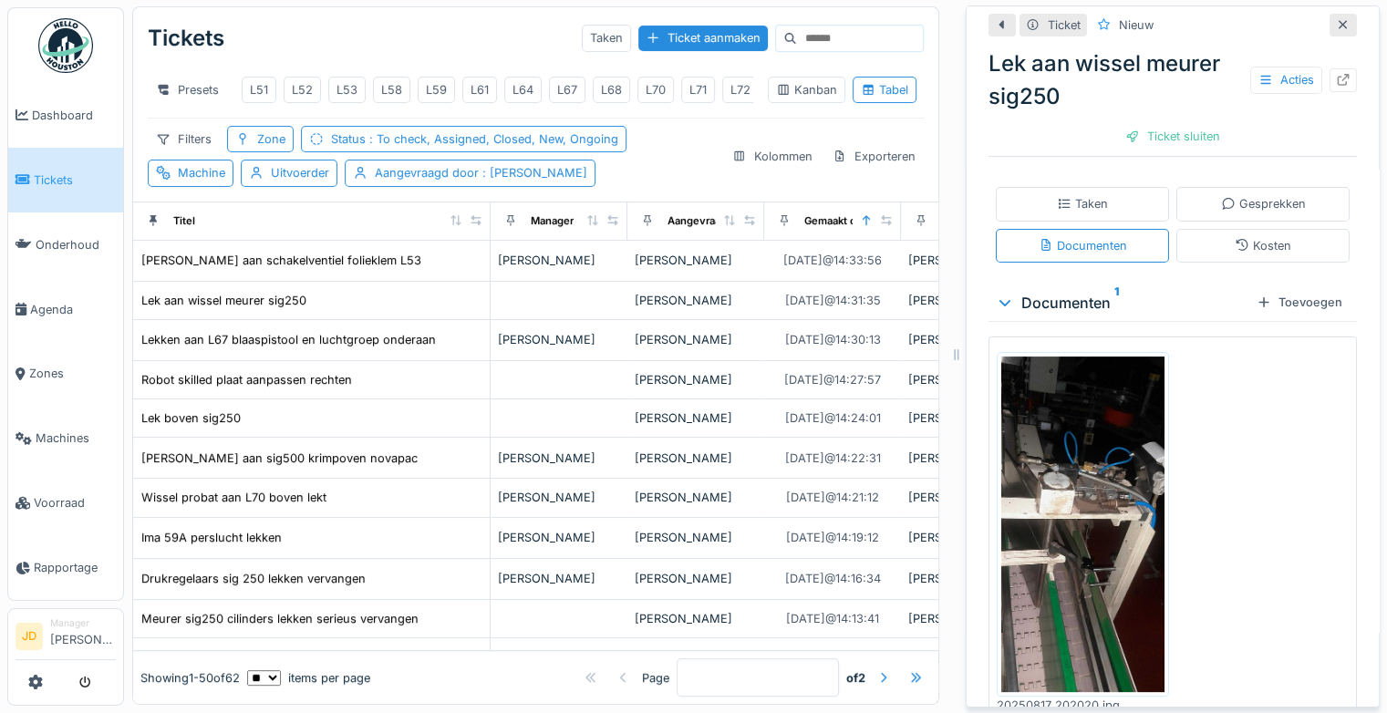
click at [1078, 482] on img at bounding box center [1082, 523] width 163 height 335
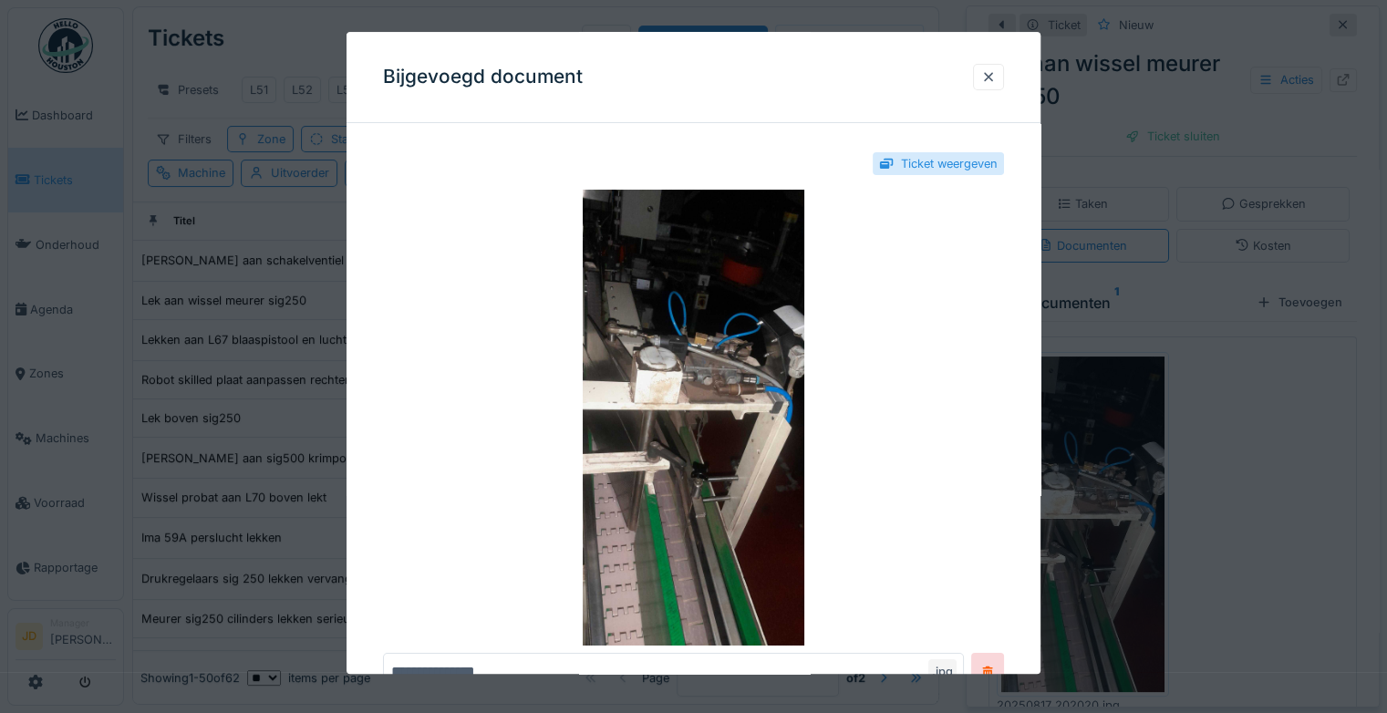
click at [1232, 483] on div at bounding box center [693, 356] width 1387 height 713
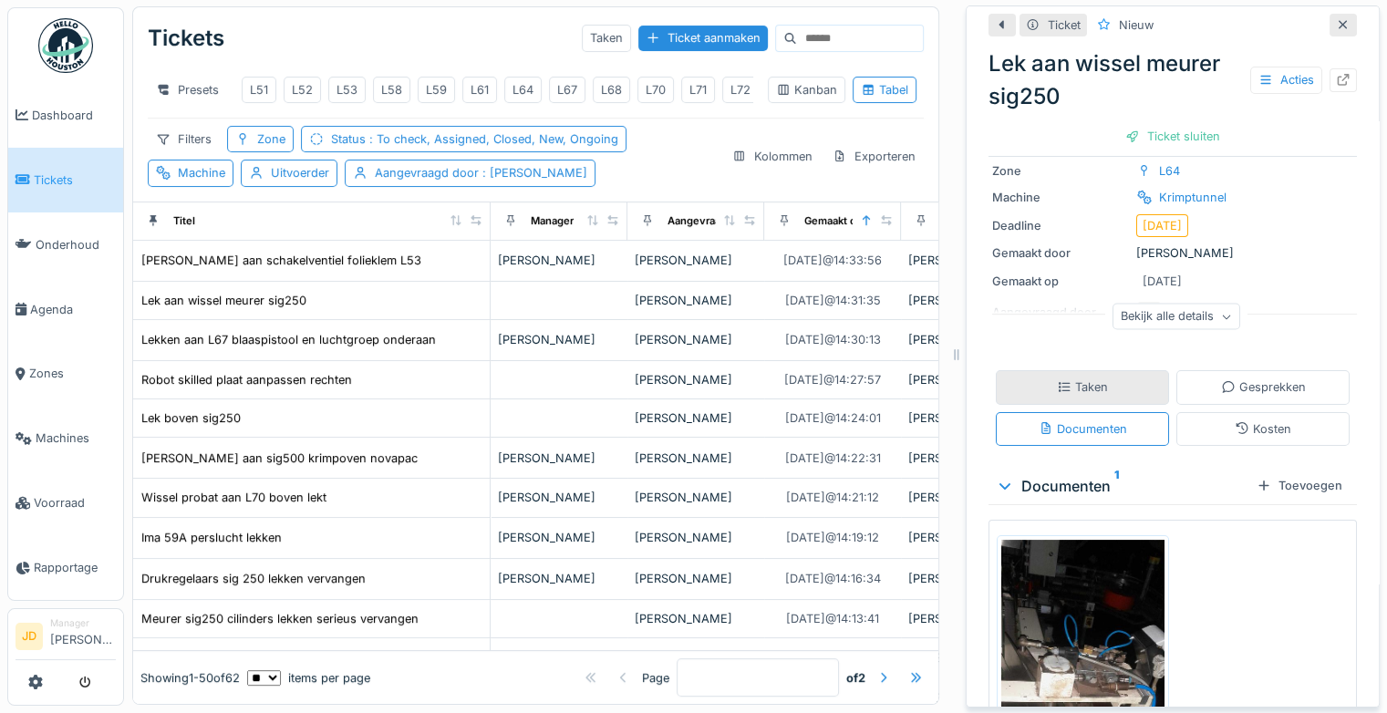
click at [1076, 378] on div "Taken" at bounding box center [1082, 386] width 51 height 17
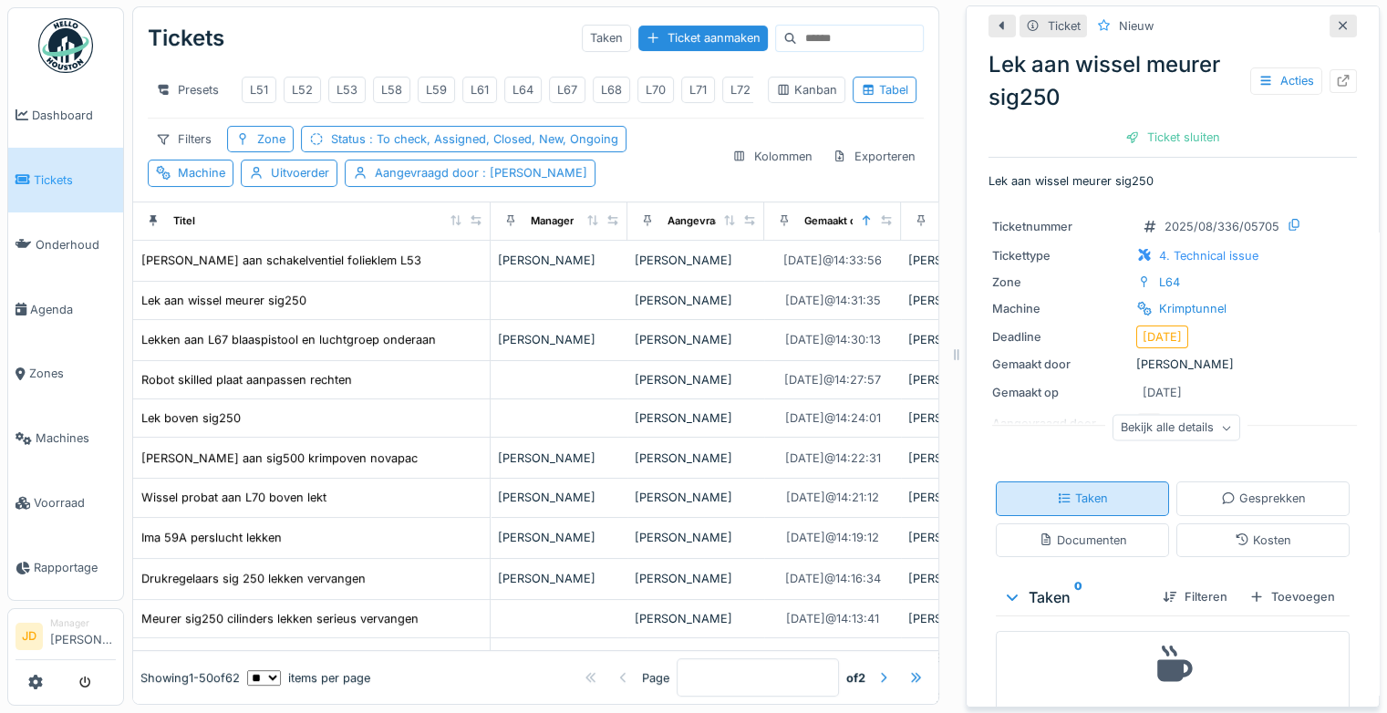
scroll to position [71, 0]
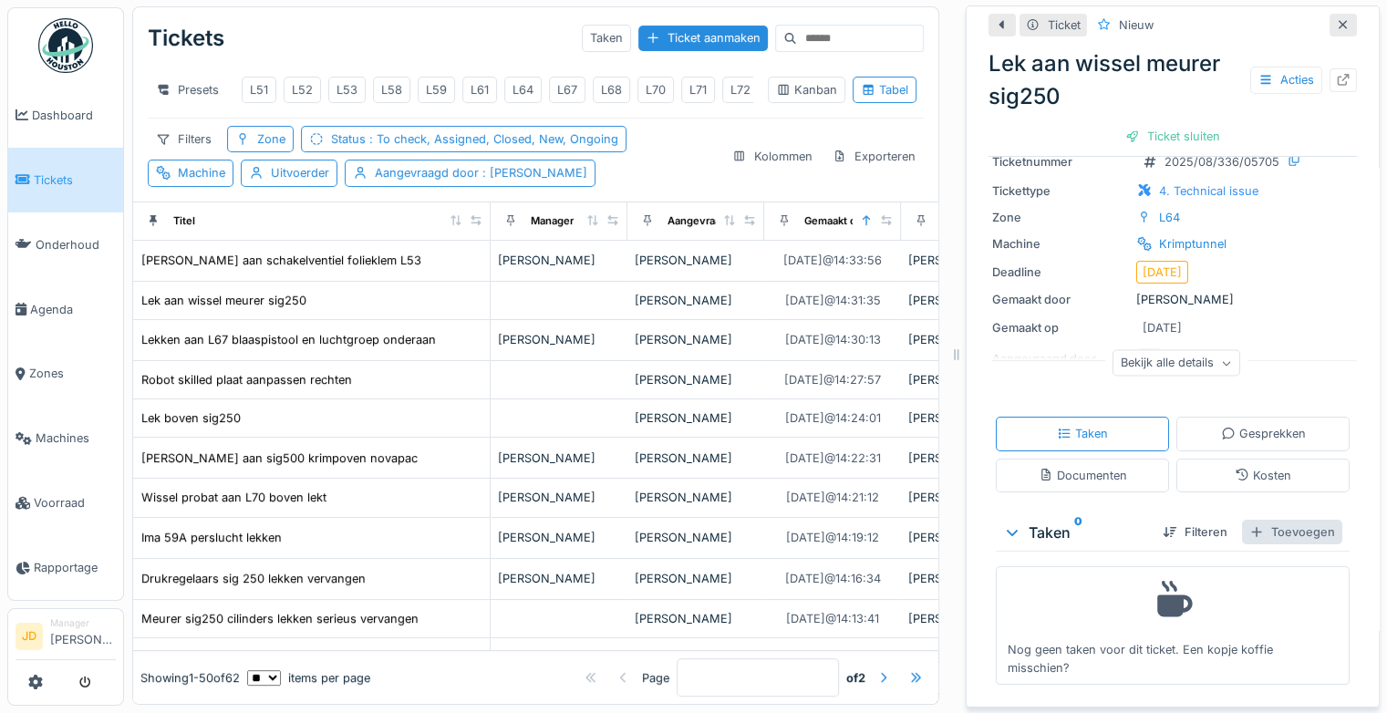
click at [1250, 520] on div "Toevoegen" at bounding box center [1292, 532] width 100 height 25
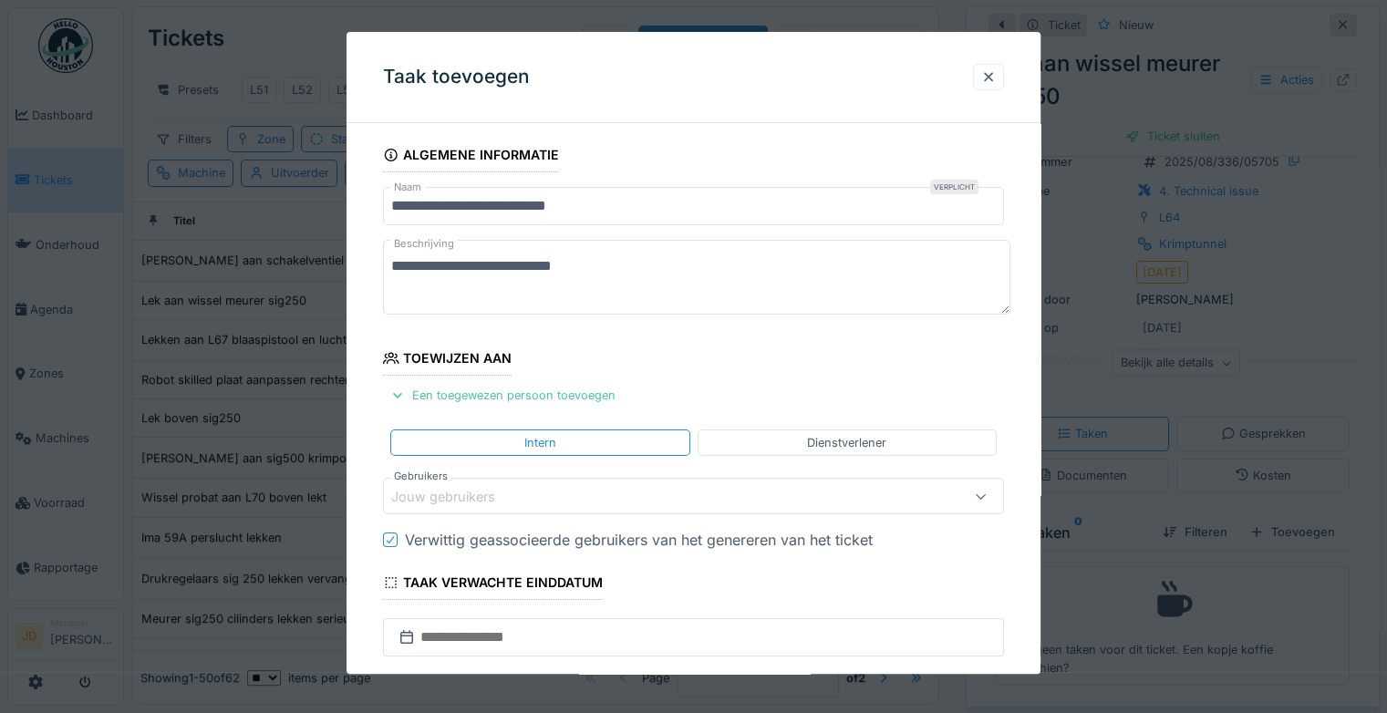
click at [510, 493] on div "Jouw gebruikers" at bounding box center [455, 497] width 129 height 20
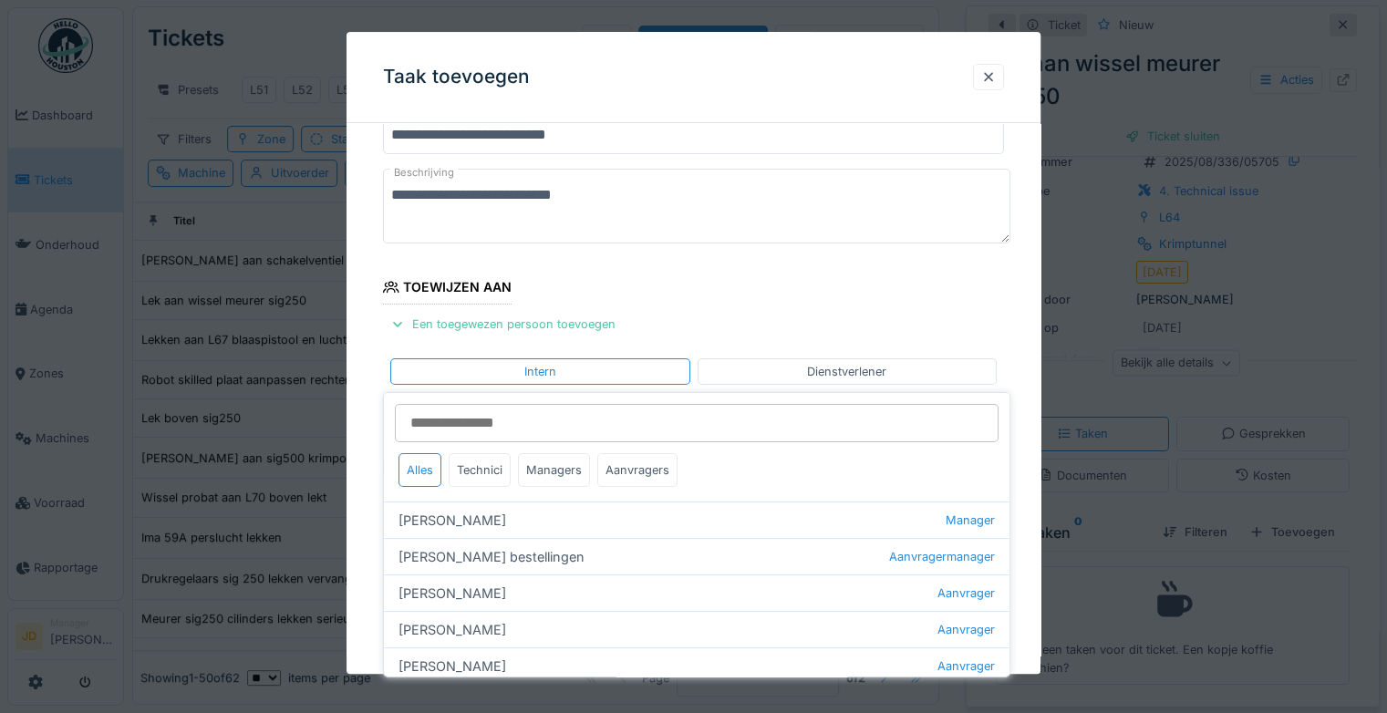
scroll to position [142, 0]
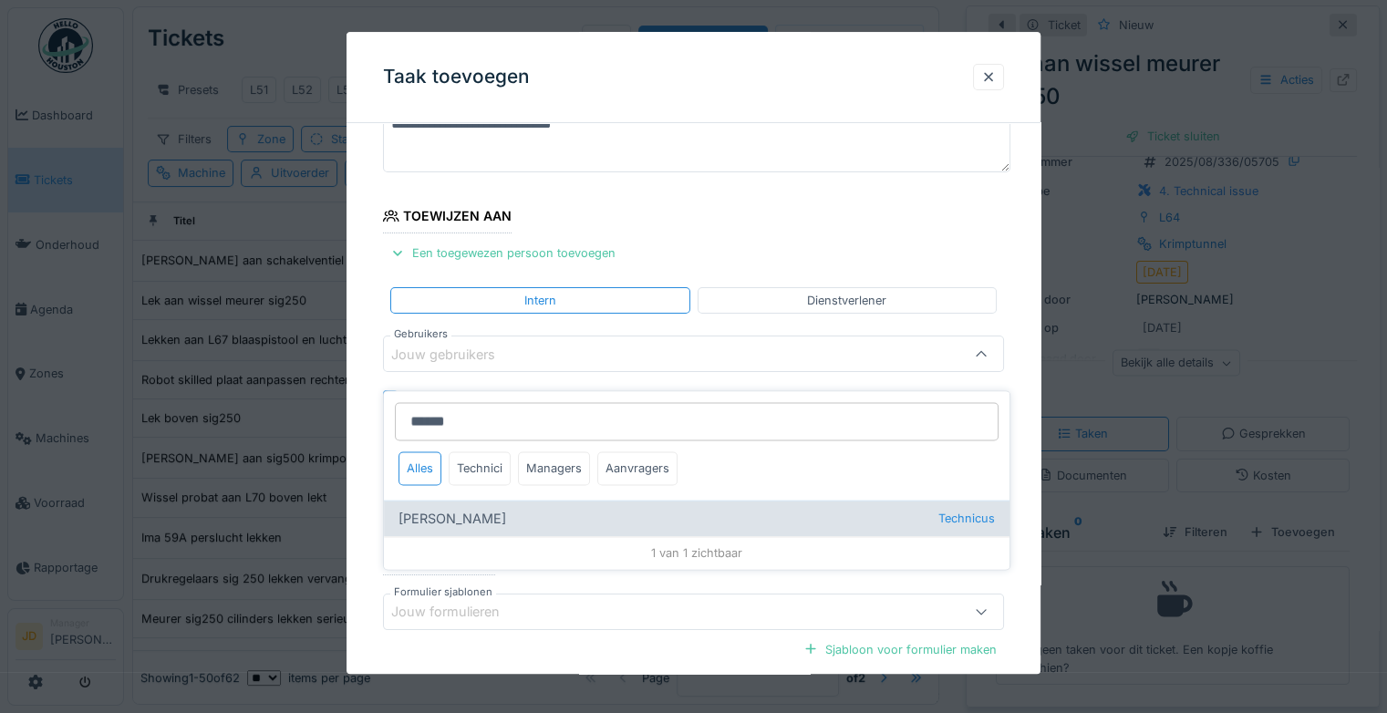
type input "******"
click at [481, 500] on div "[PERSON_NAME] Technicus" at bounding box center [696, 518] width 625 height 36
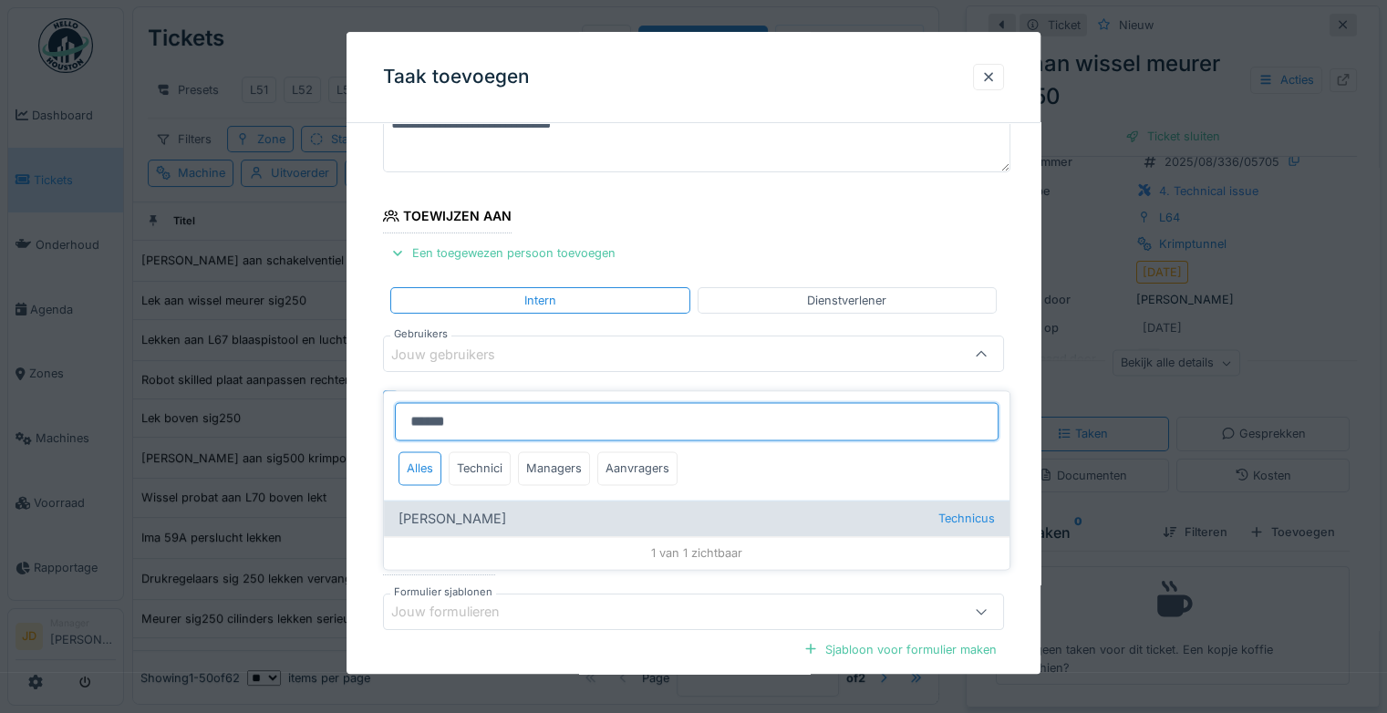
type input "*****"
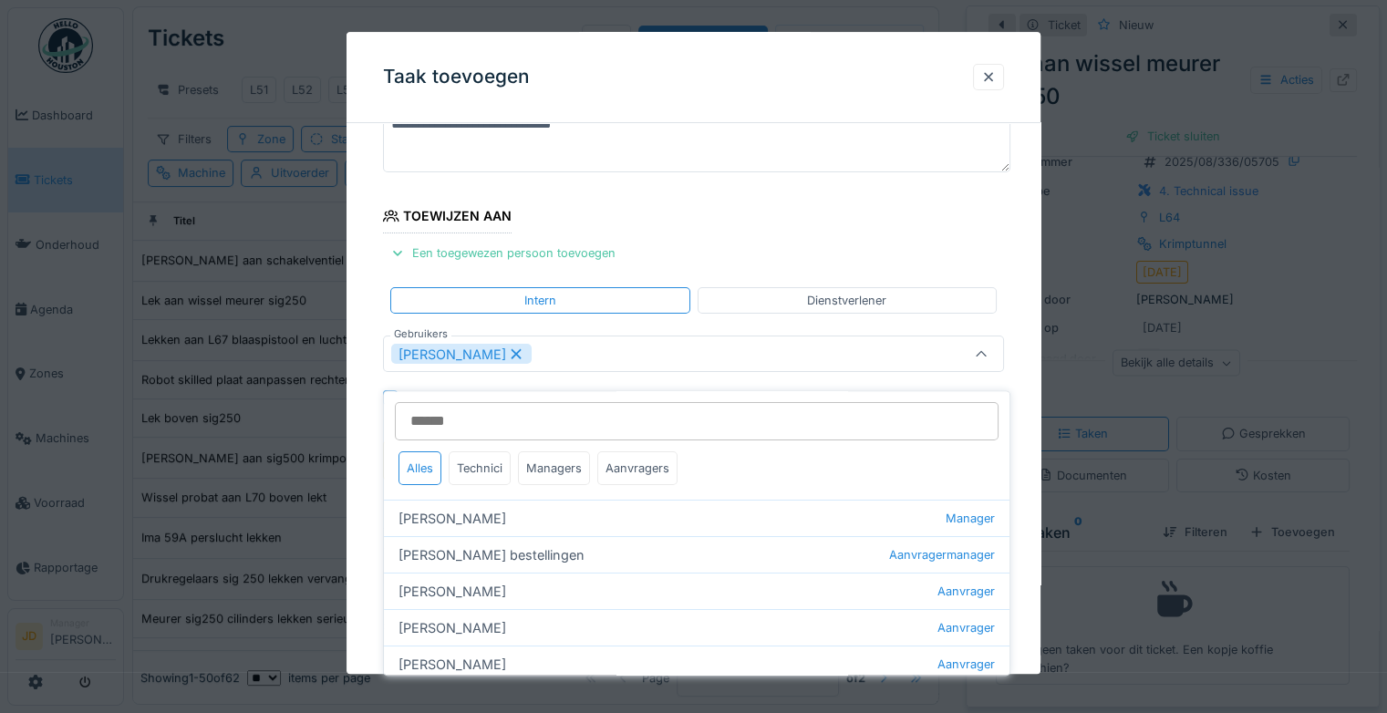
click at [986, 354] on icon at bounding box center [981, 355] width 15 height 12
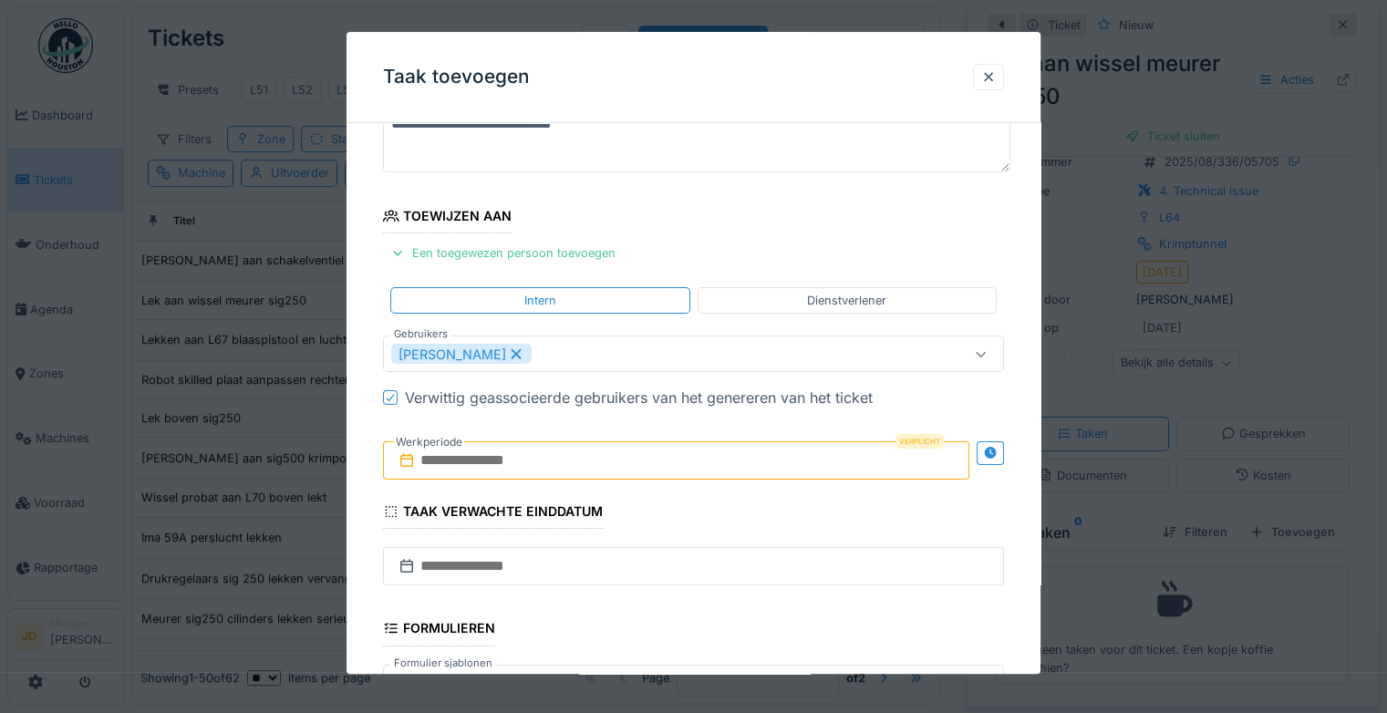
click at [496, 469] on input "text" at bounding box center [676, 461] width 586 height 38
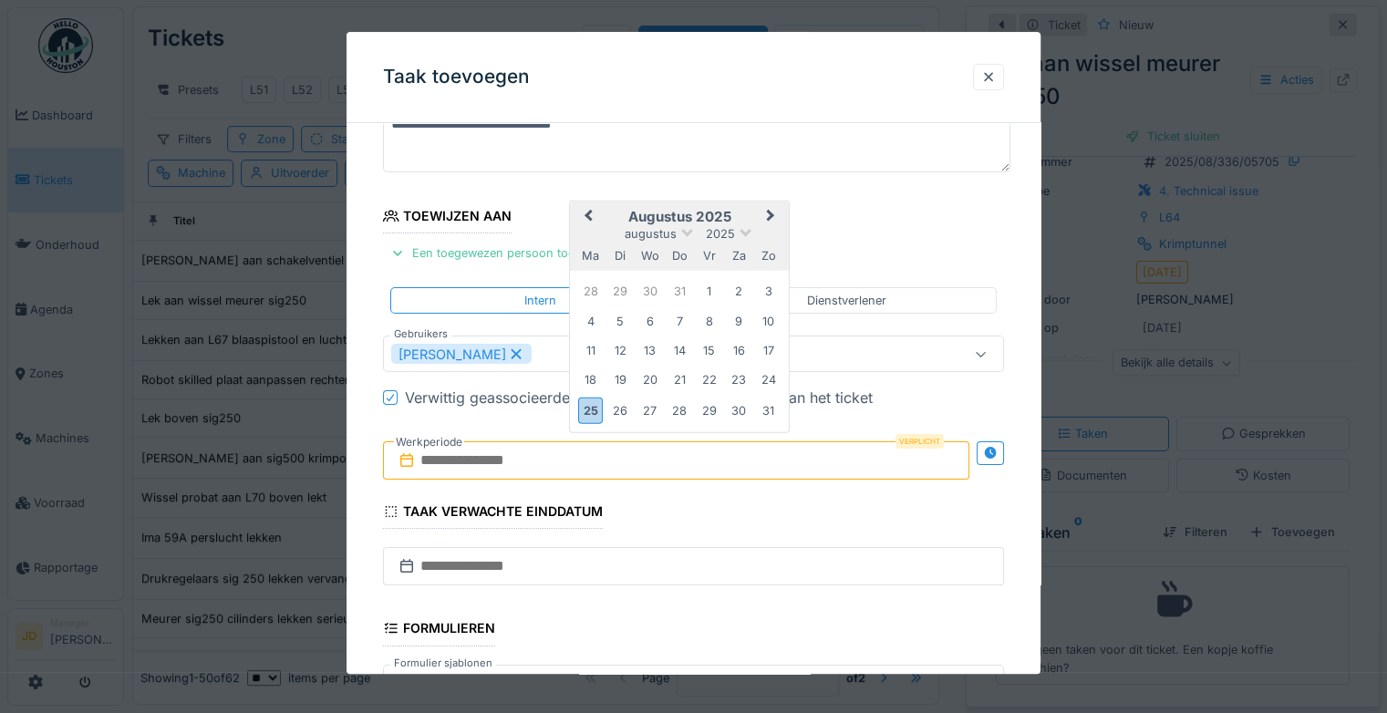
click at [727, 211] on h2 "augustus 2025" at bounding box center [679, 217] width 219 height 16
click at [579, 410] on div "25" at bounding box center [590, 410] width 25 height 26
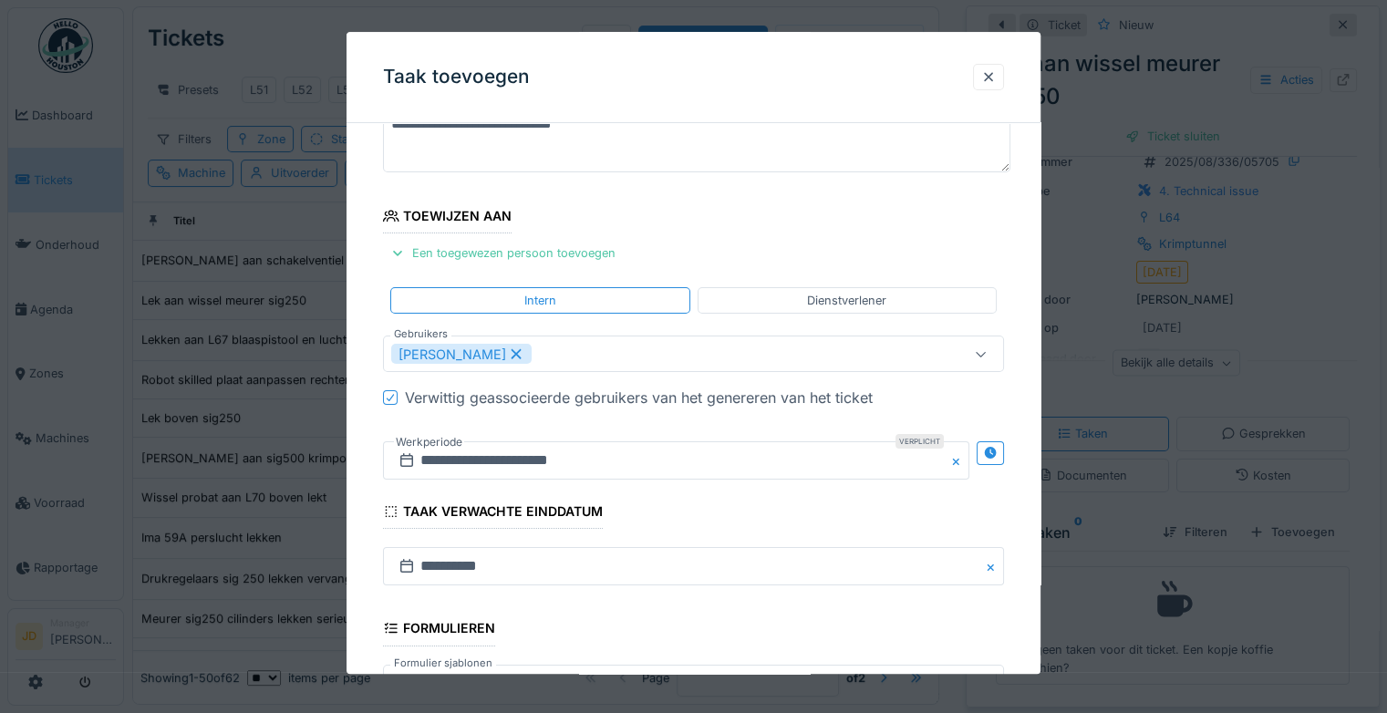
scroll to position [395, 0]
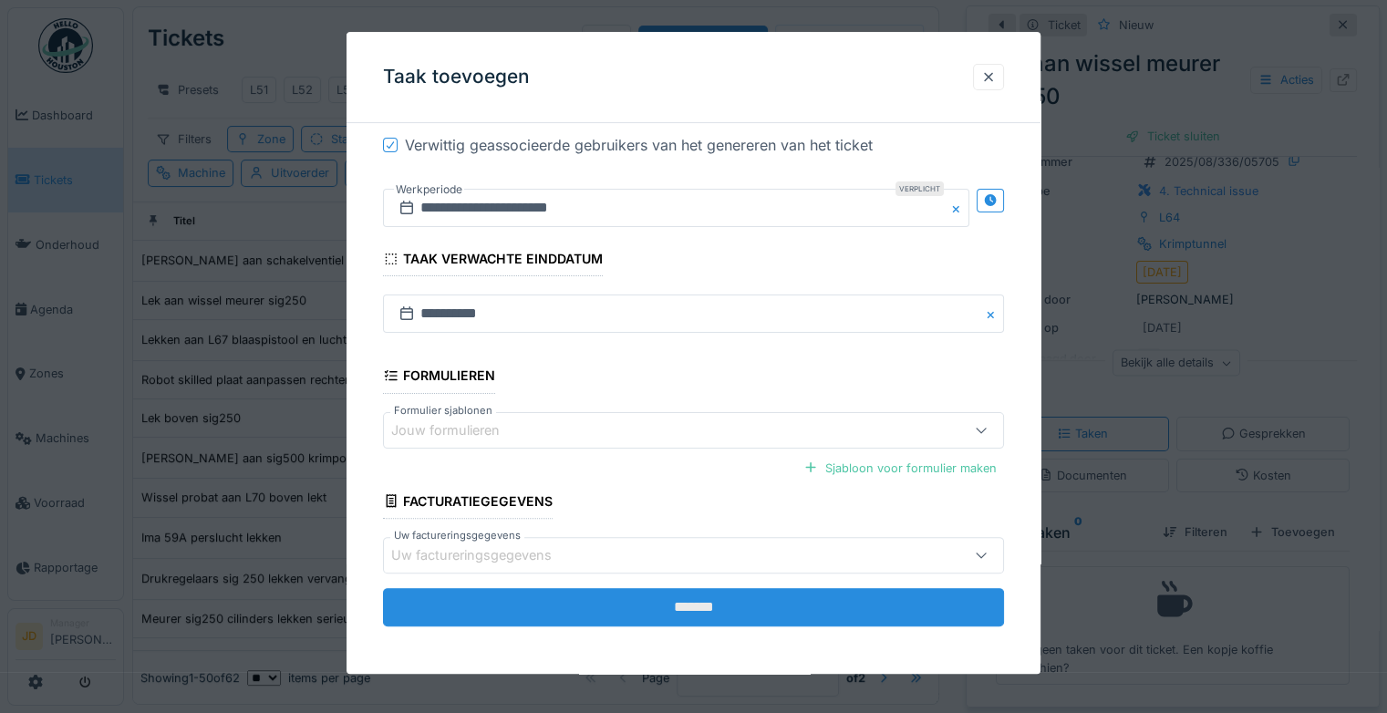
click at [676, 603] on input "*******" at bounding box center [693, 607] width 621 height 38
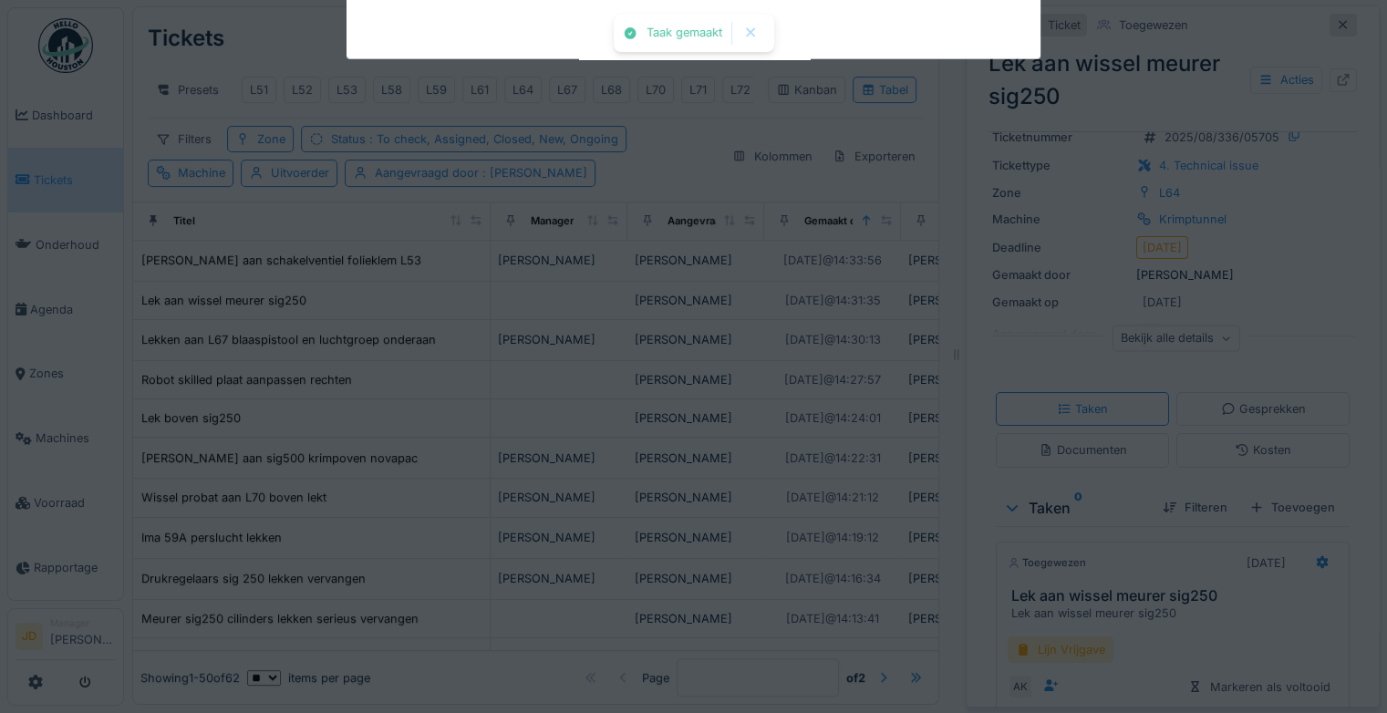
scroll to position [46, 0]
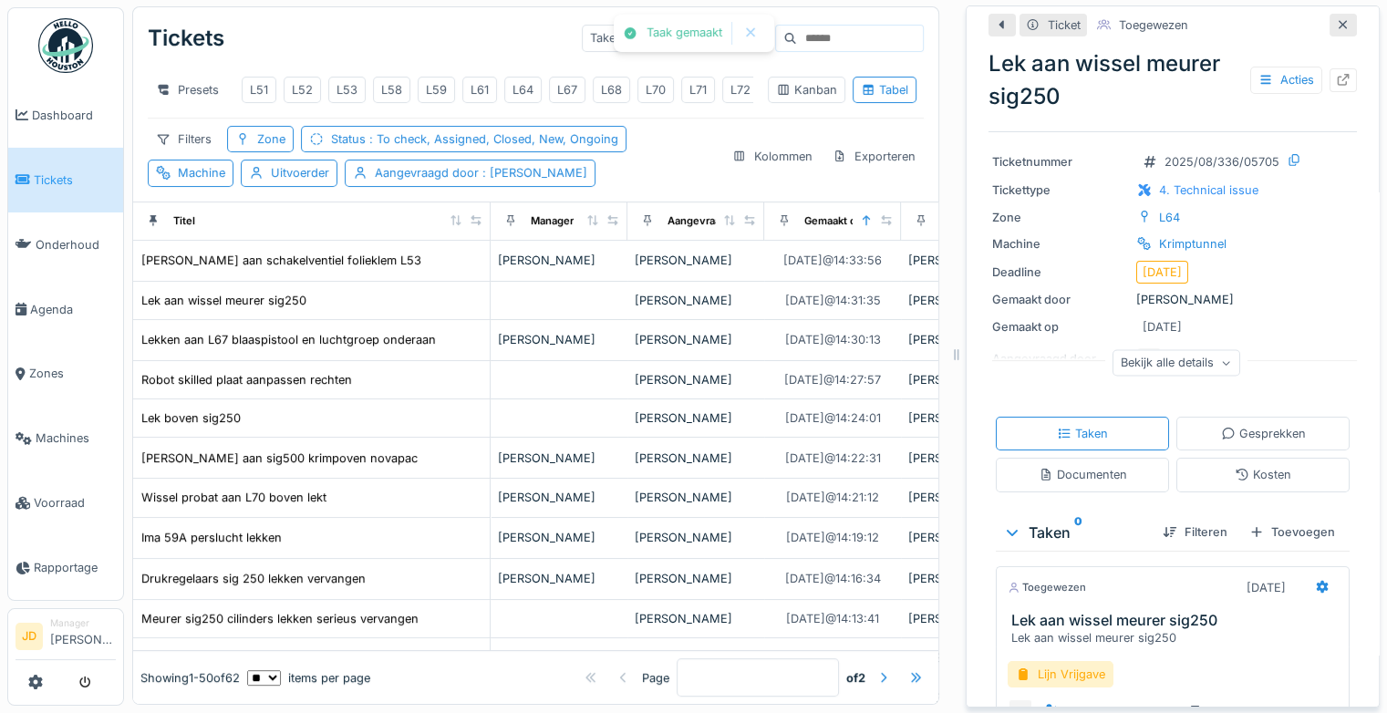
click at [1250, 67] on div "Acties" at bounding box center [1286, 80] width 72 height 26
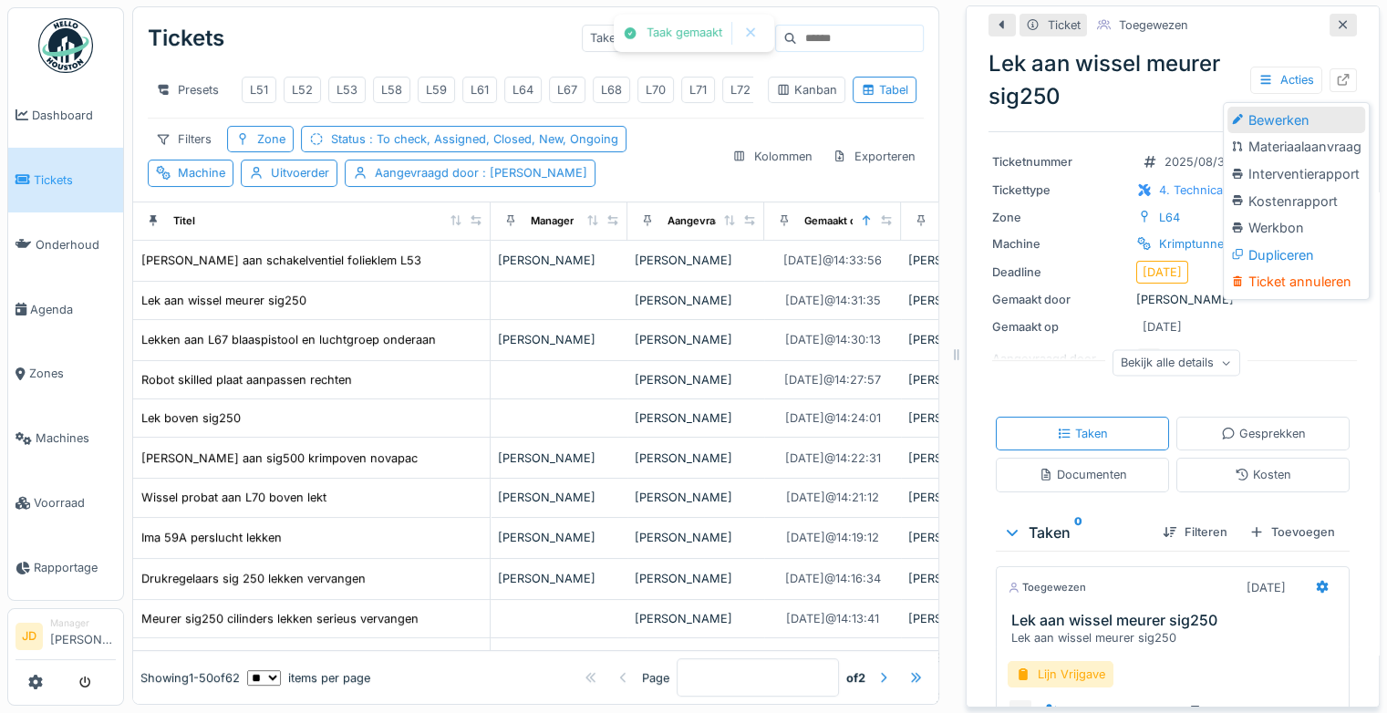
click at [1258, 107] on div "Bewerken" at bounding box center [1296, 120] width 138 height 27
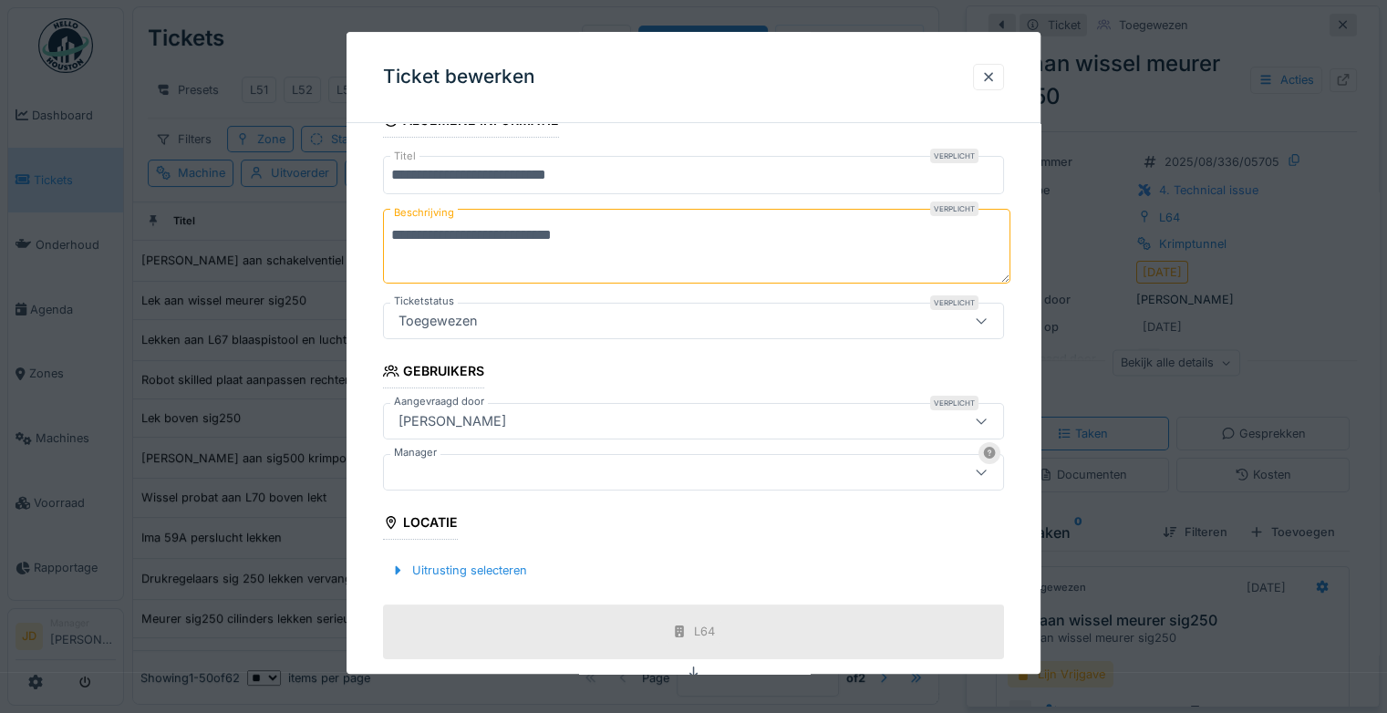
click at [485, 482] on div at bounding box center [693, 472] width 621 height 36
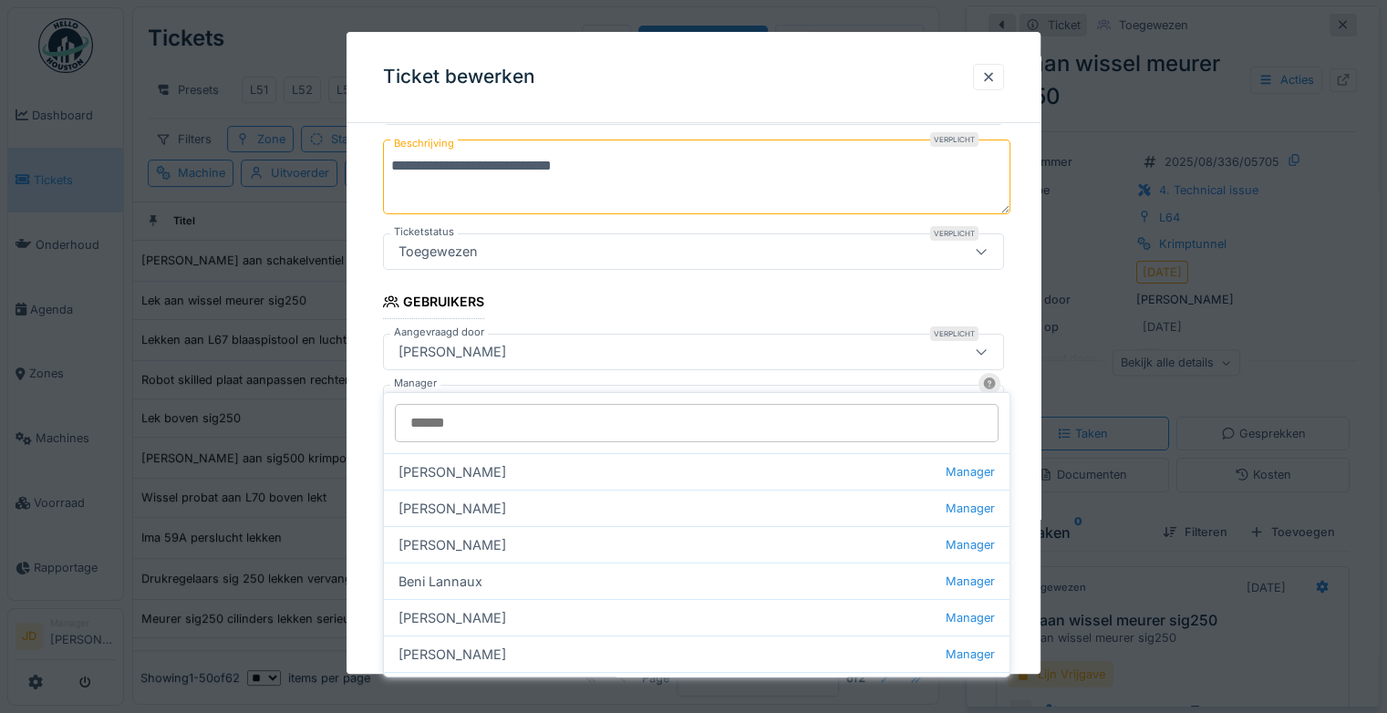
scroll to position [256, 0]
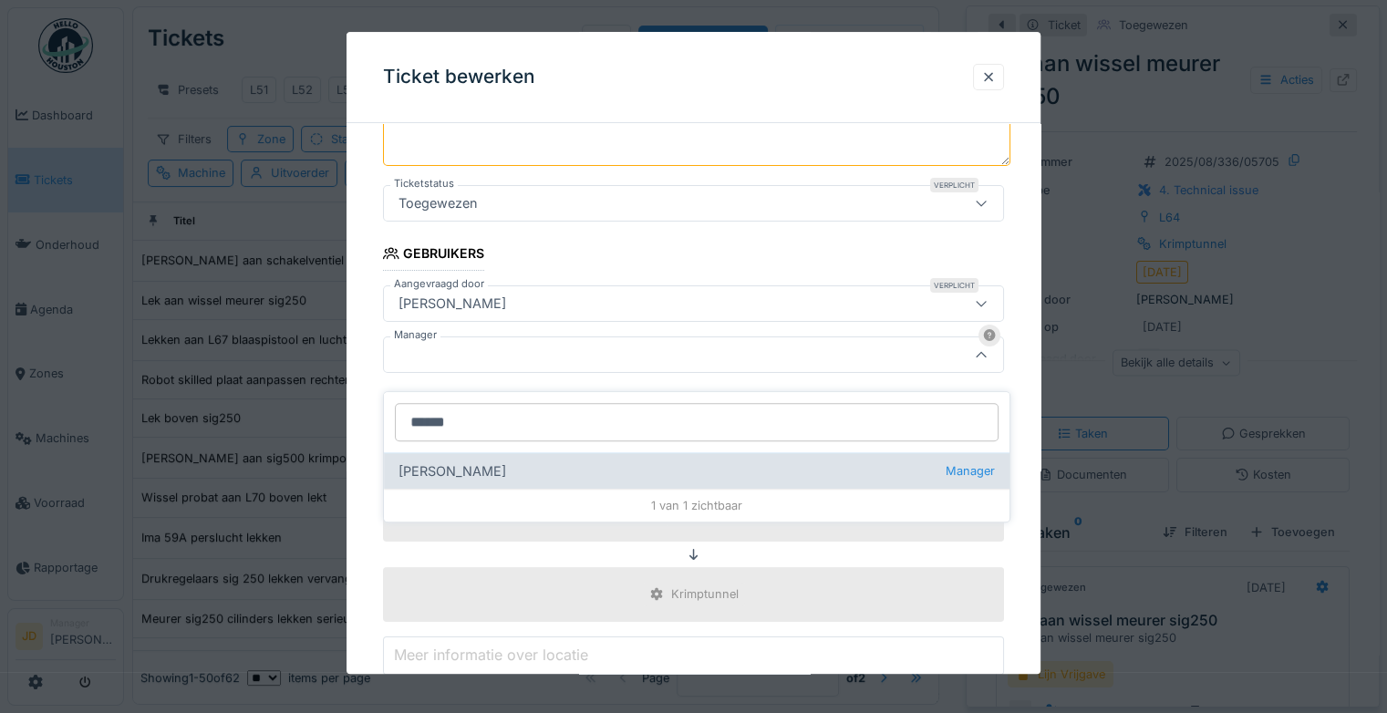
type input "******"
click at [516, 461] on div "[PERSON_NAME] wit Manager" at bounding box center [696, 470] width 625 height 36
type input "****"
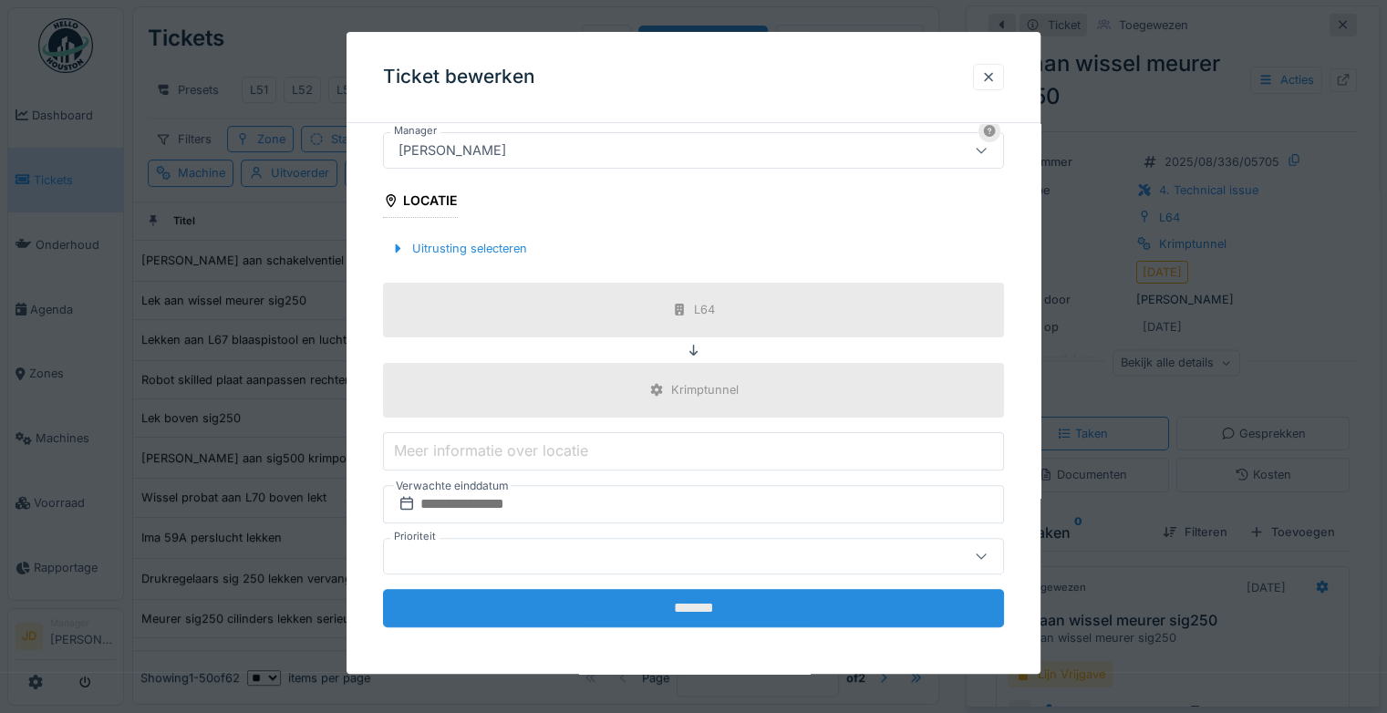
scroll to position [459, 0]
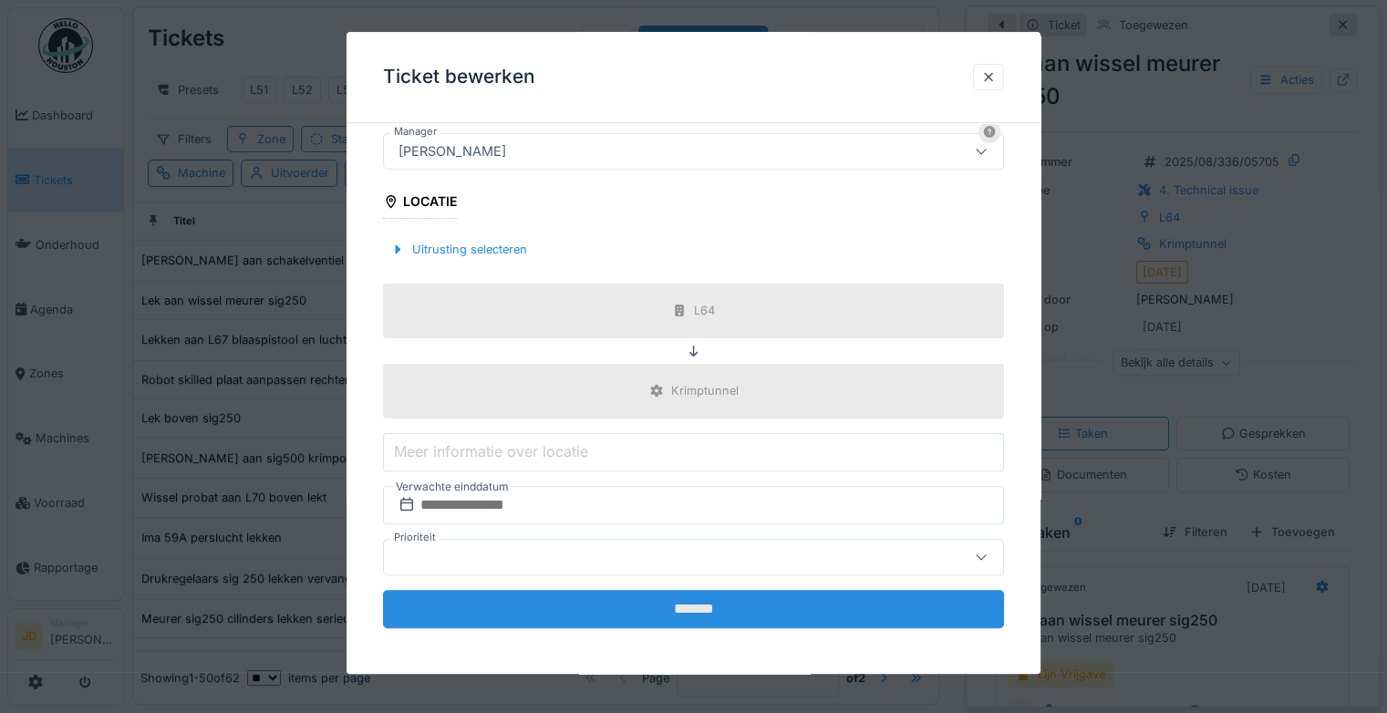
click at [696, 609] on input "*******" at bounding box center [693, 609] width 621 height 38
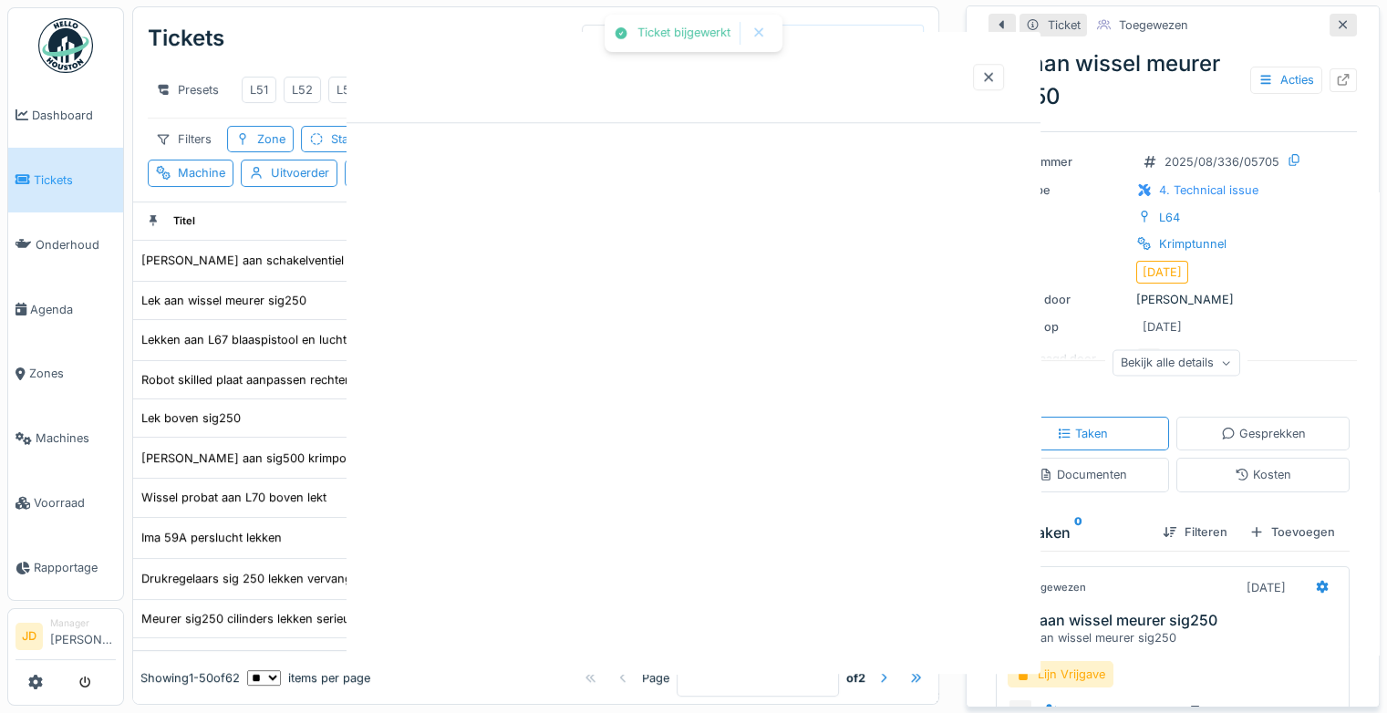
scroll to position [0, 0]
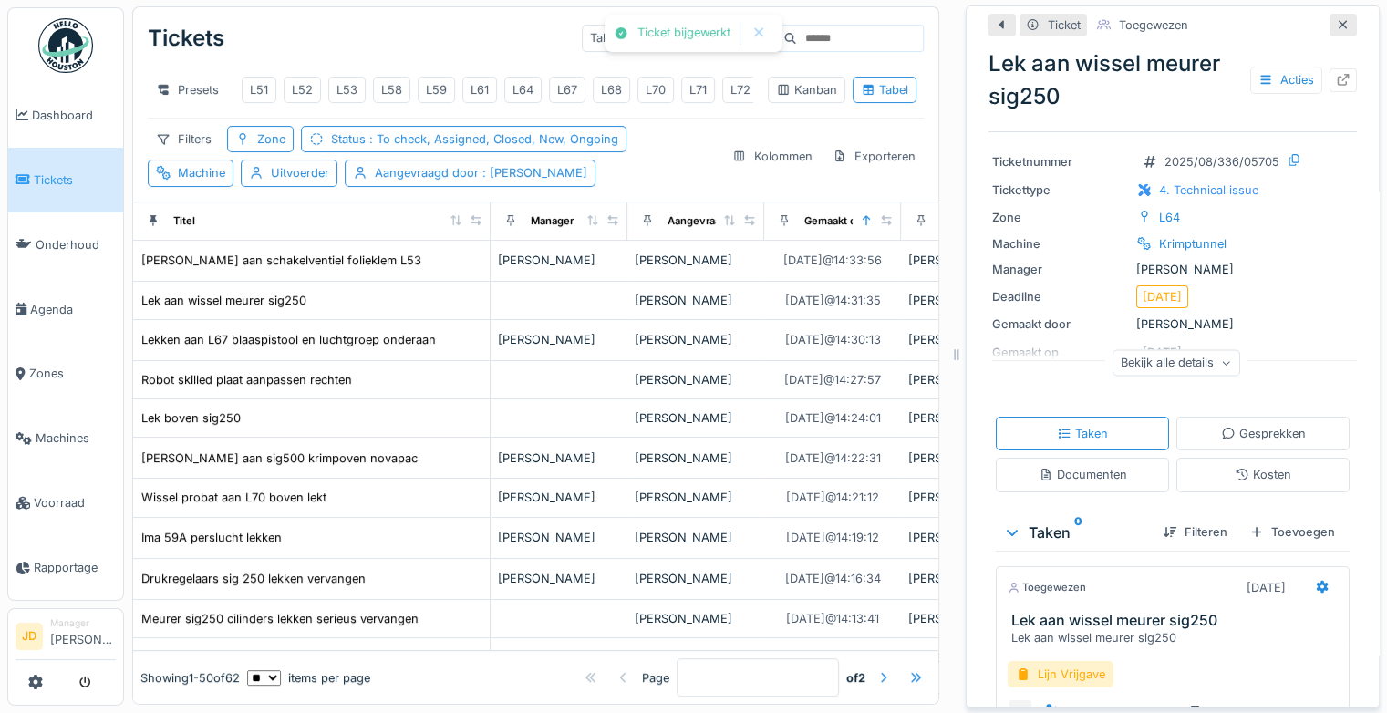
click at [1336, 19] on icon at bounding box center [1343, 25] width 15 height 12
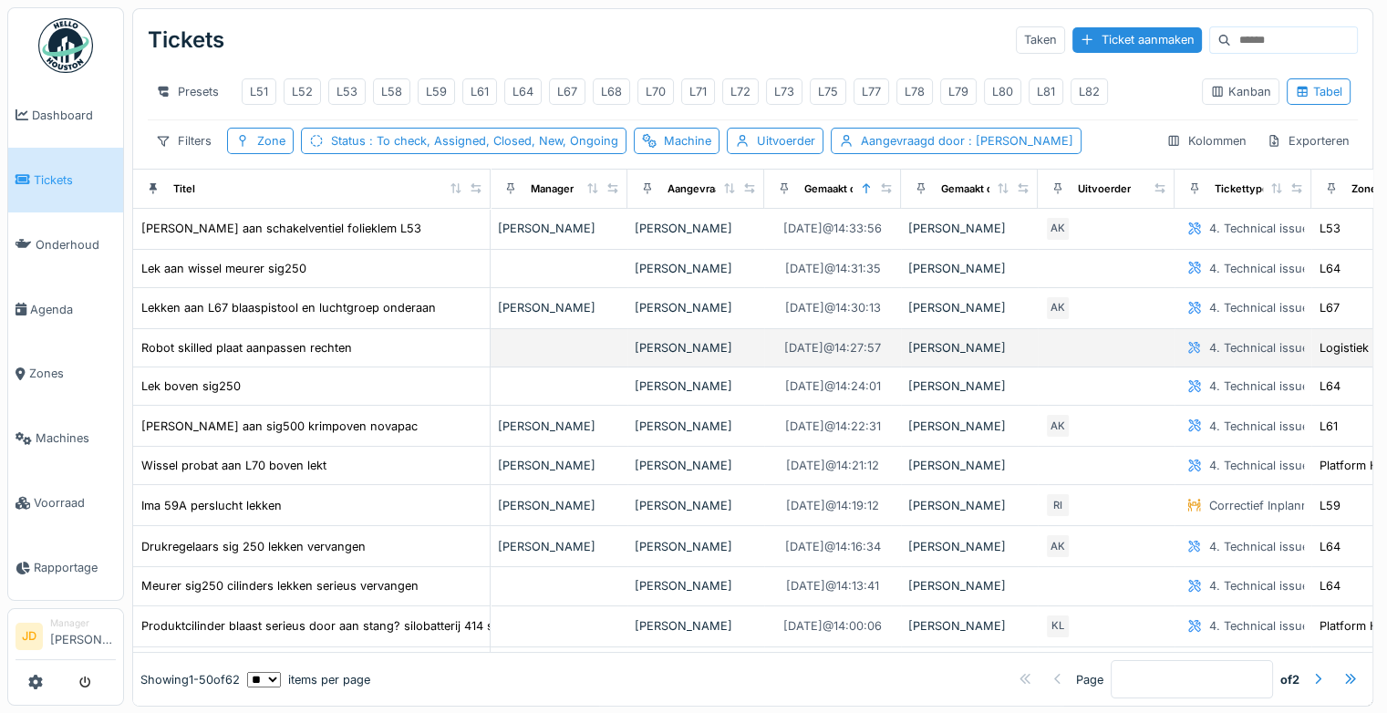
click at [367, 357] on div "Robot skilled plaat aanpassen rechten" at bounding box center [311, 347] width 342 height 19
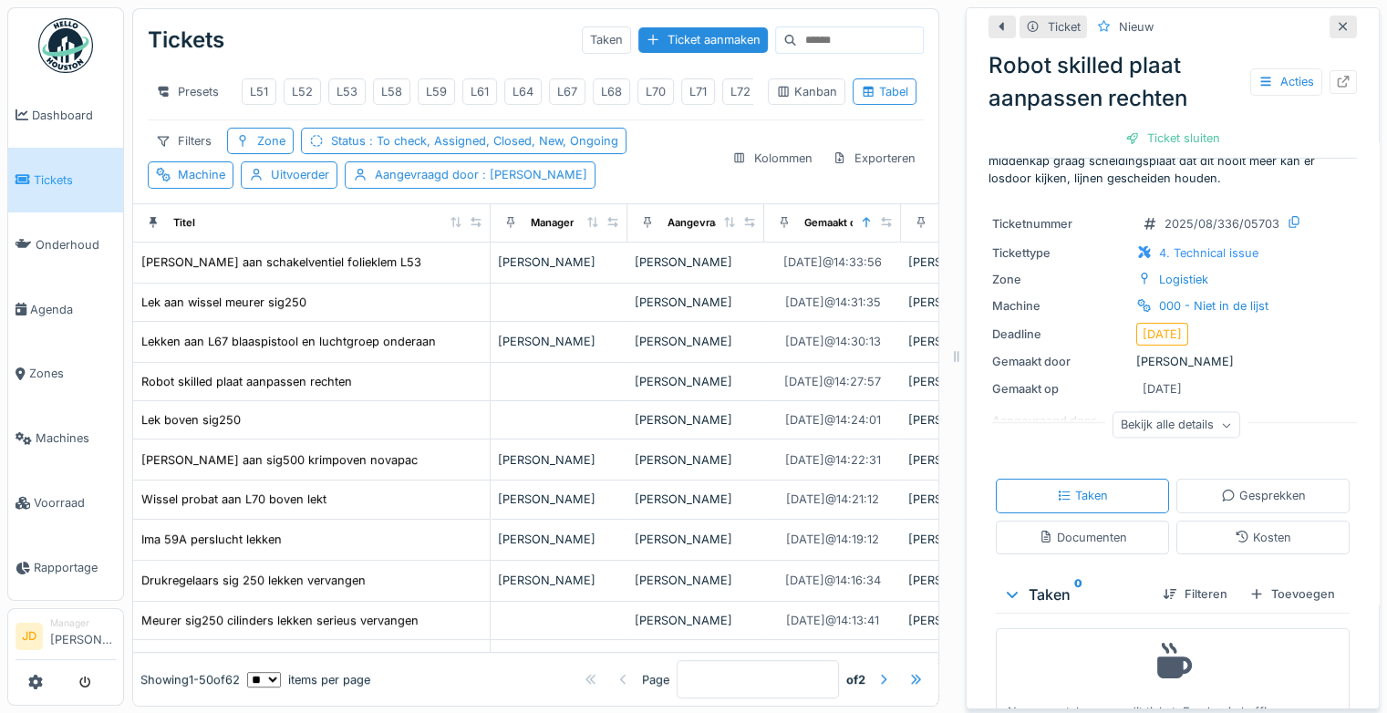
scroll to position [153, 0]
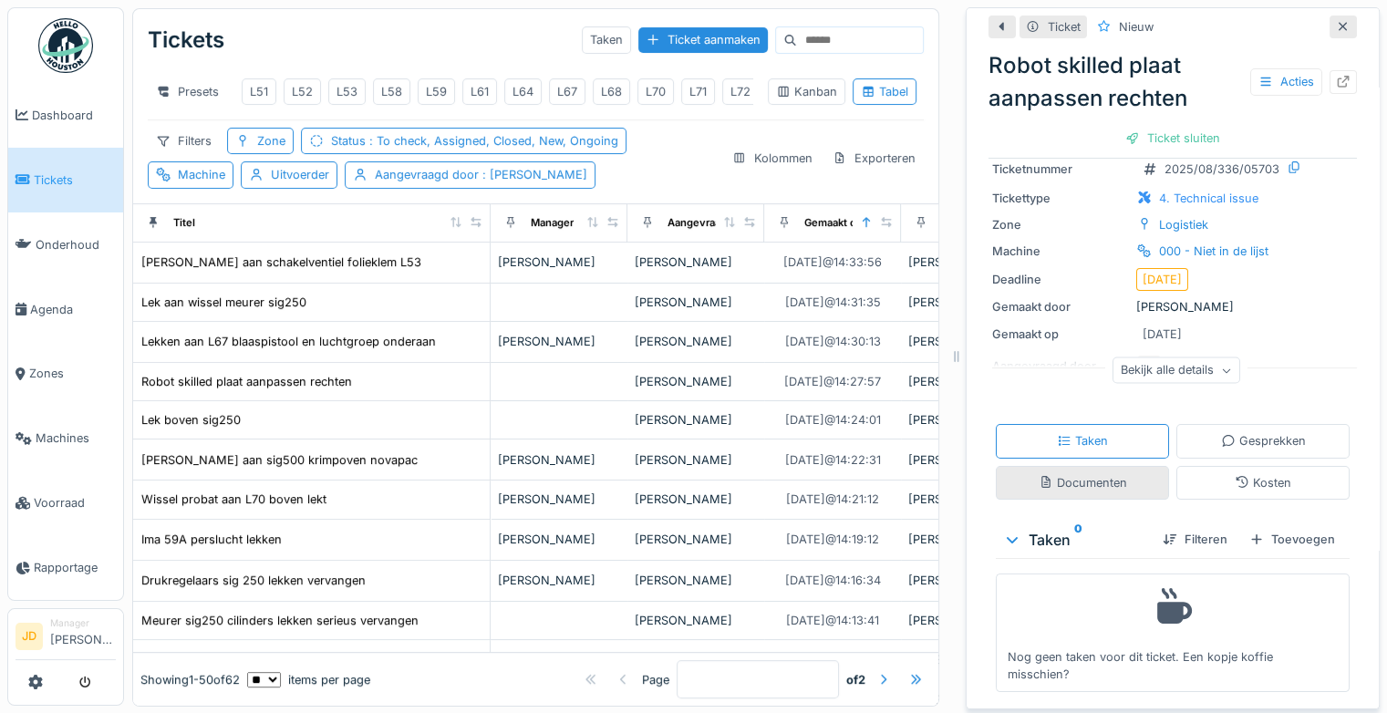
click at [1073, 491] on div "Documenten" at bounding box center [1082, 482] width 88 height 17
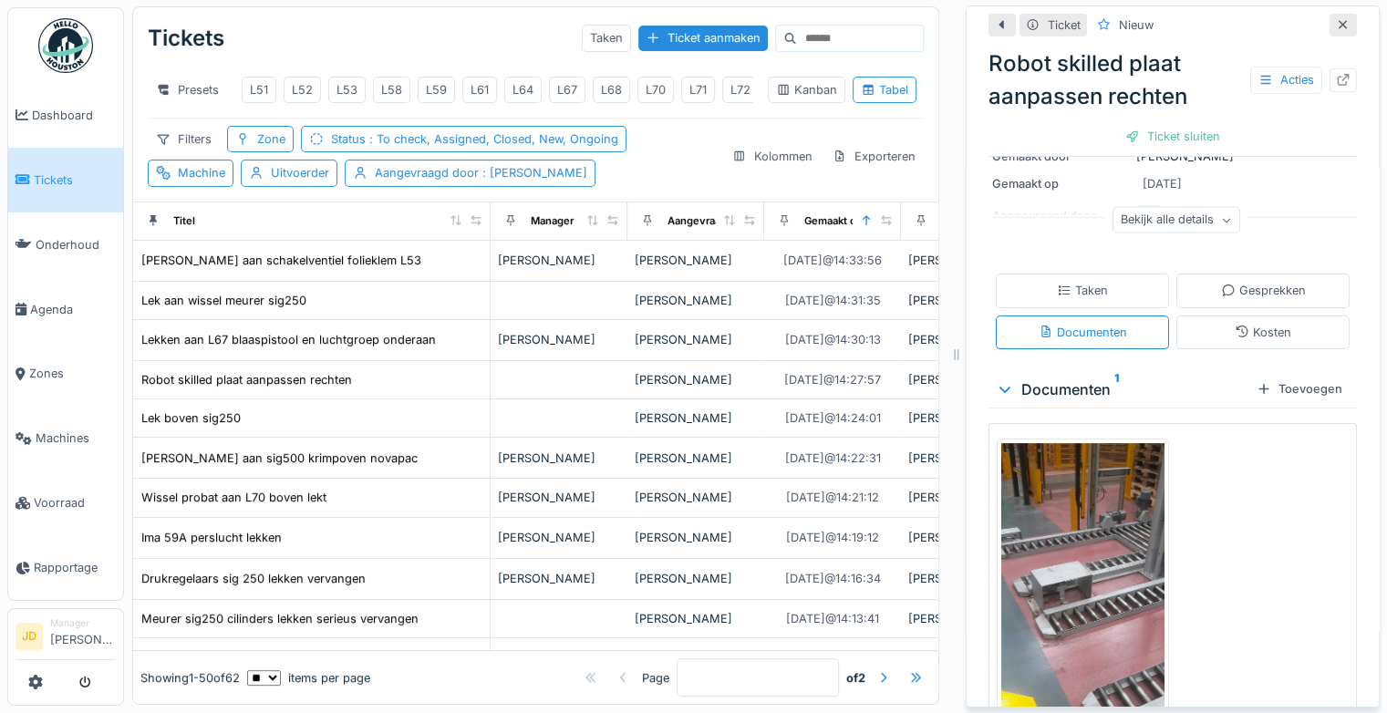
scroll to position [301, 0]
click at [1338, 20] on icon at bounding box center [1342, 24] width 9 height 9
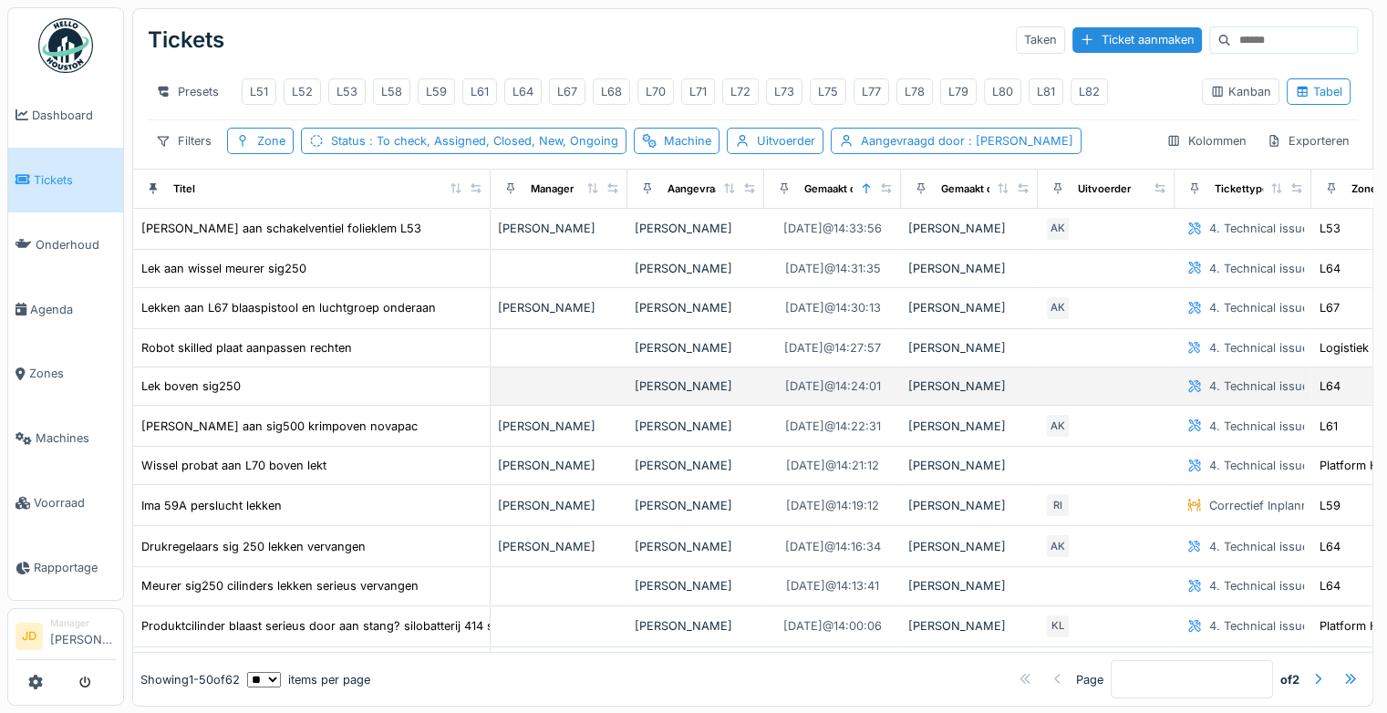
click at [366, 396] on div "Lek boven sig250" at bounding box center [311, 385] width 342 height 19
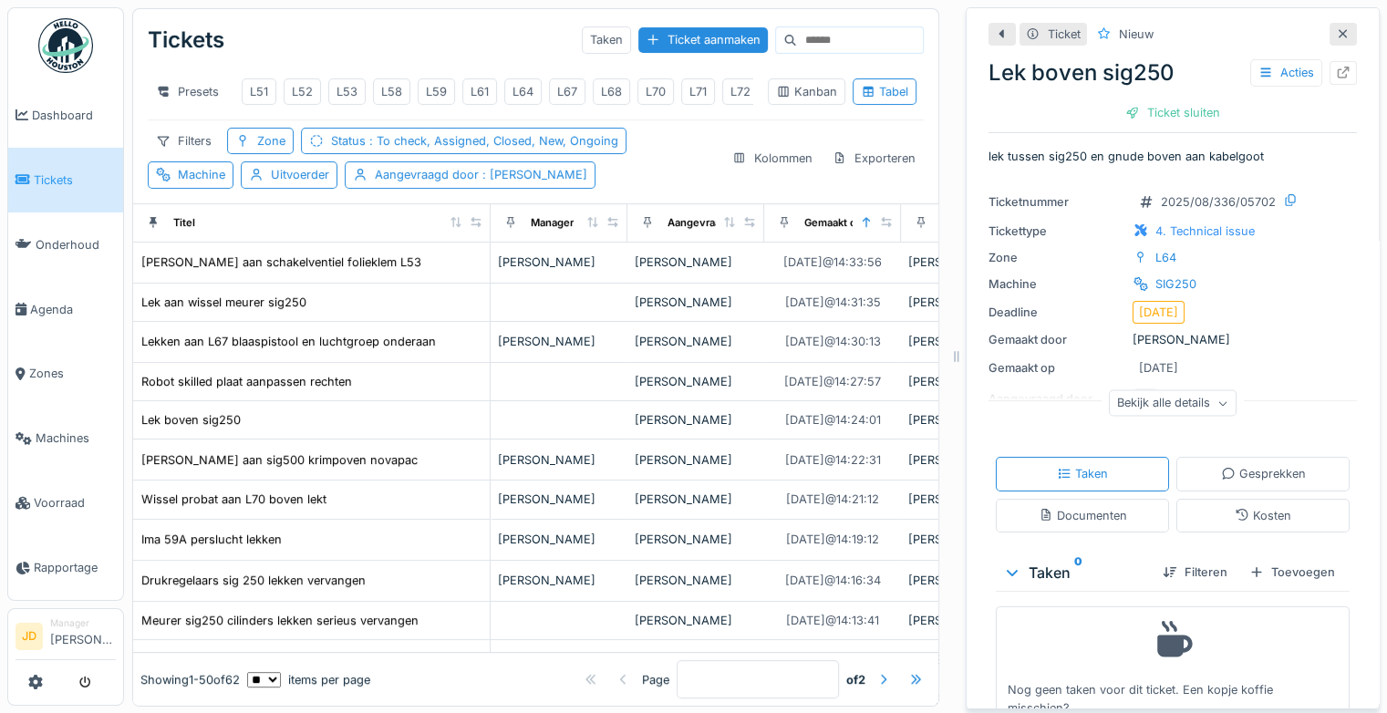
scroll to position [38, 0]
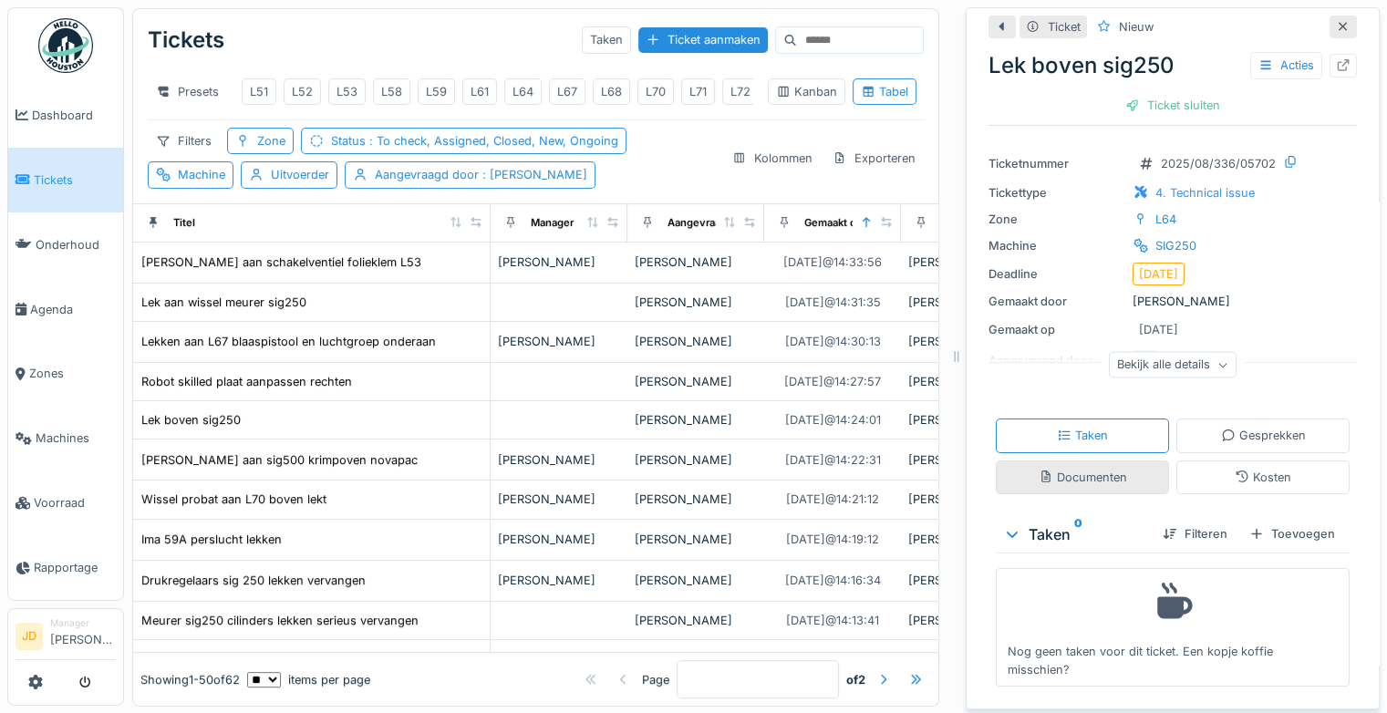
click at [1112, 483] on div "Documenten" at bounding box center [1081, 477] width 173 height 34
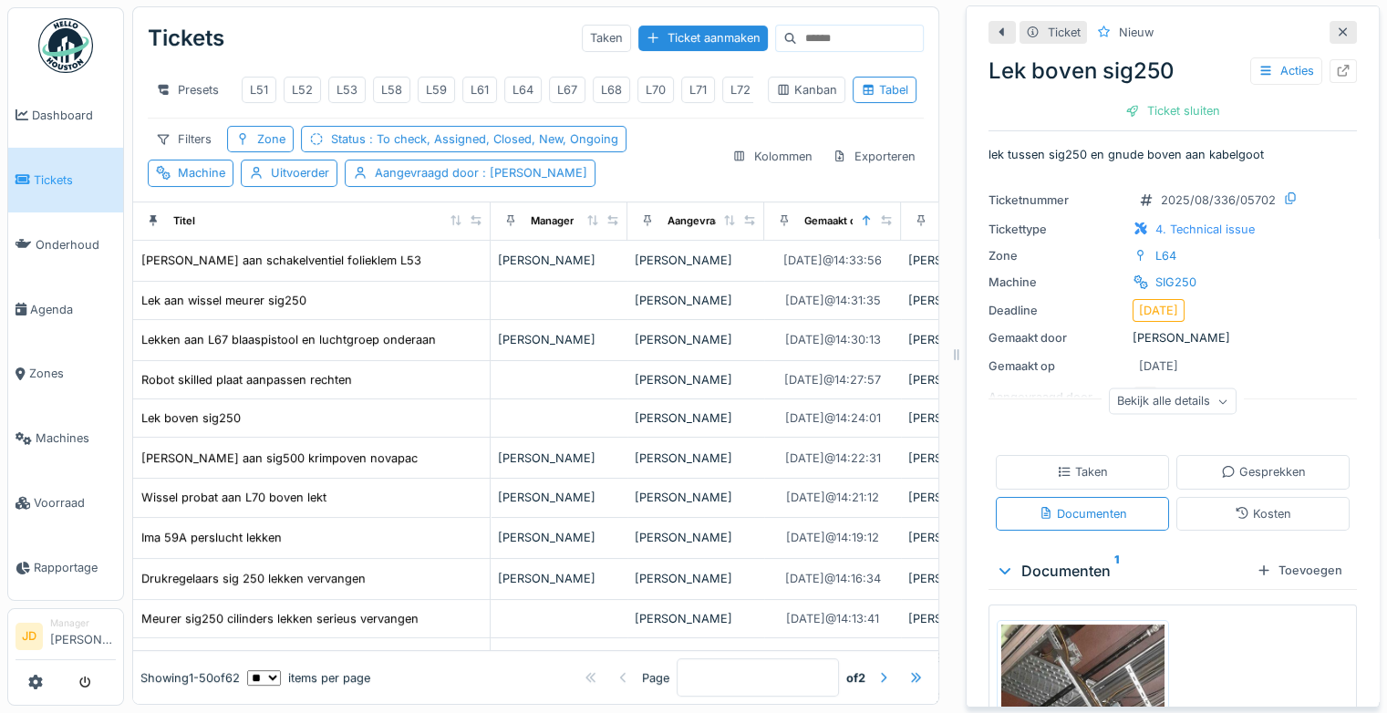
scroll to position [0, 0]
click at [1148, 392] on div "Bekijk alle details" at bounding box center [1173, 401] width 128 height 26
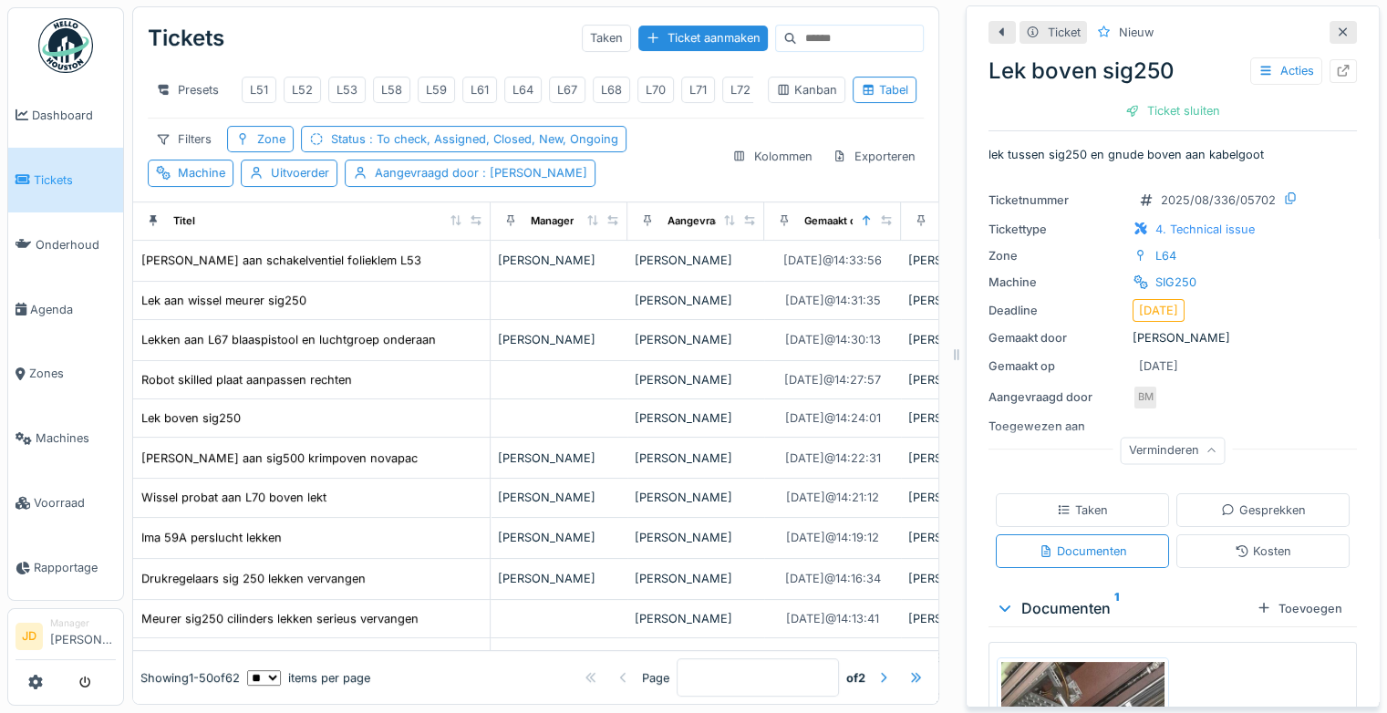
click at [1180, 438] on div "Verminderen" at bounding box center [1172, 451] width 105 height 26
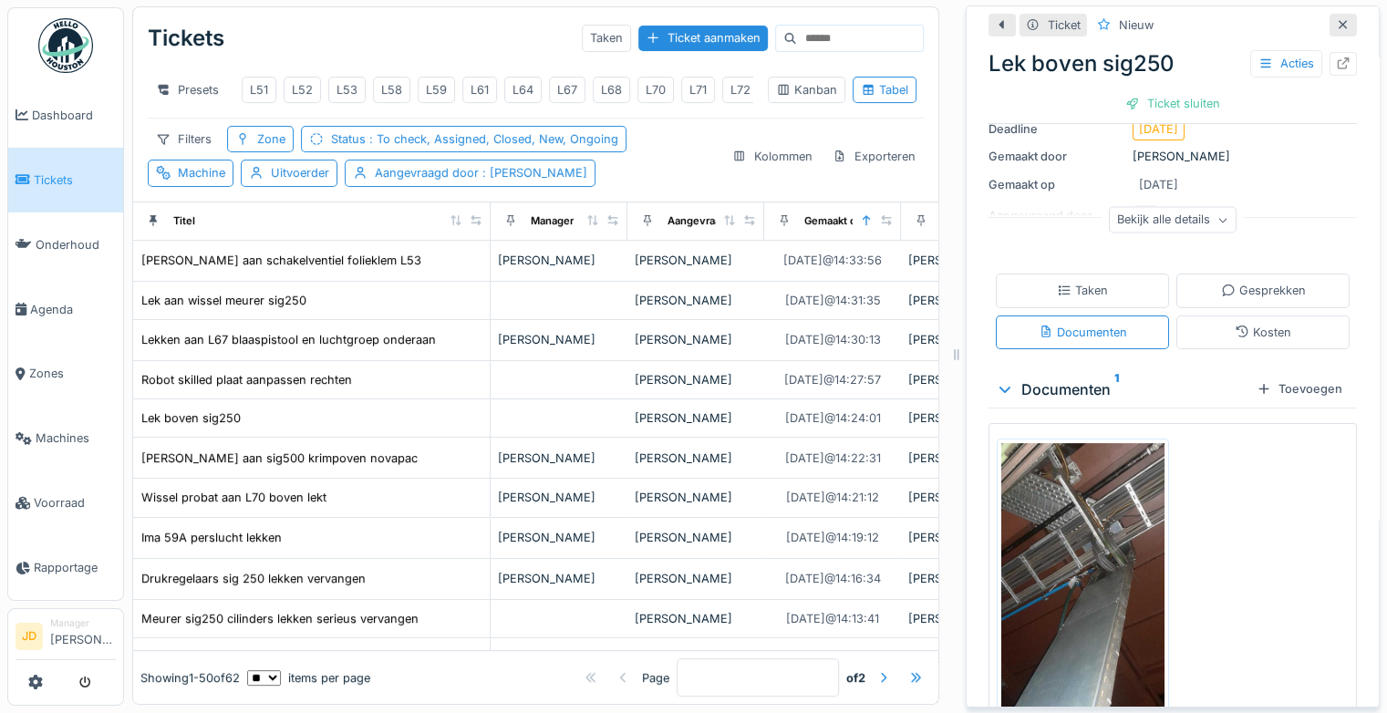
scroll to position [201, 0]
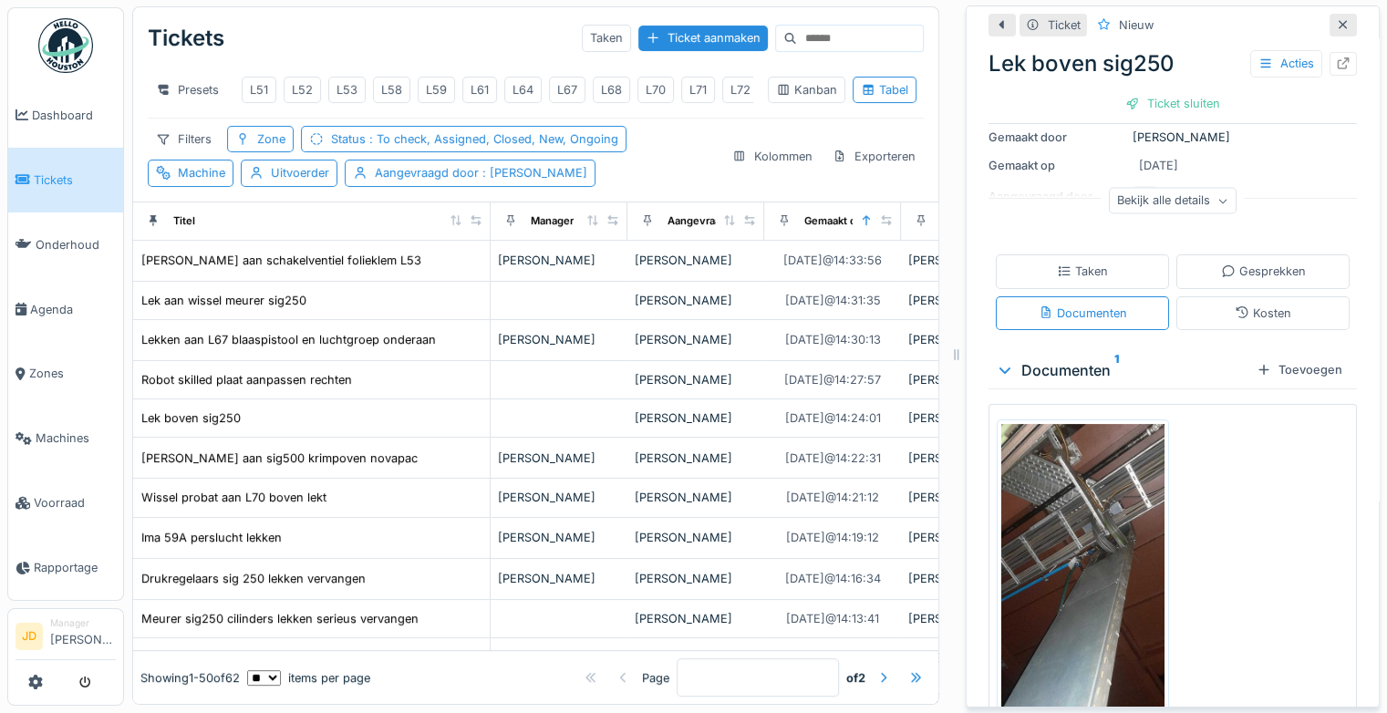
click at [1068, 549] on img at bounding box center [1082, 591] width 163 height 335
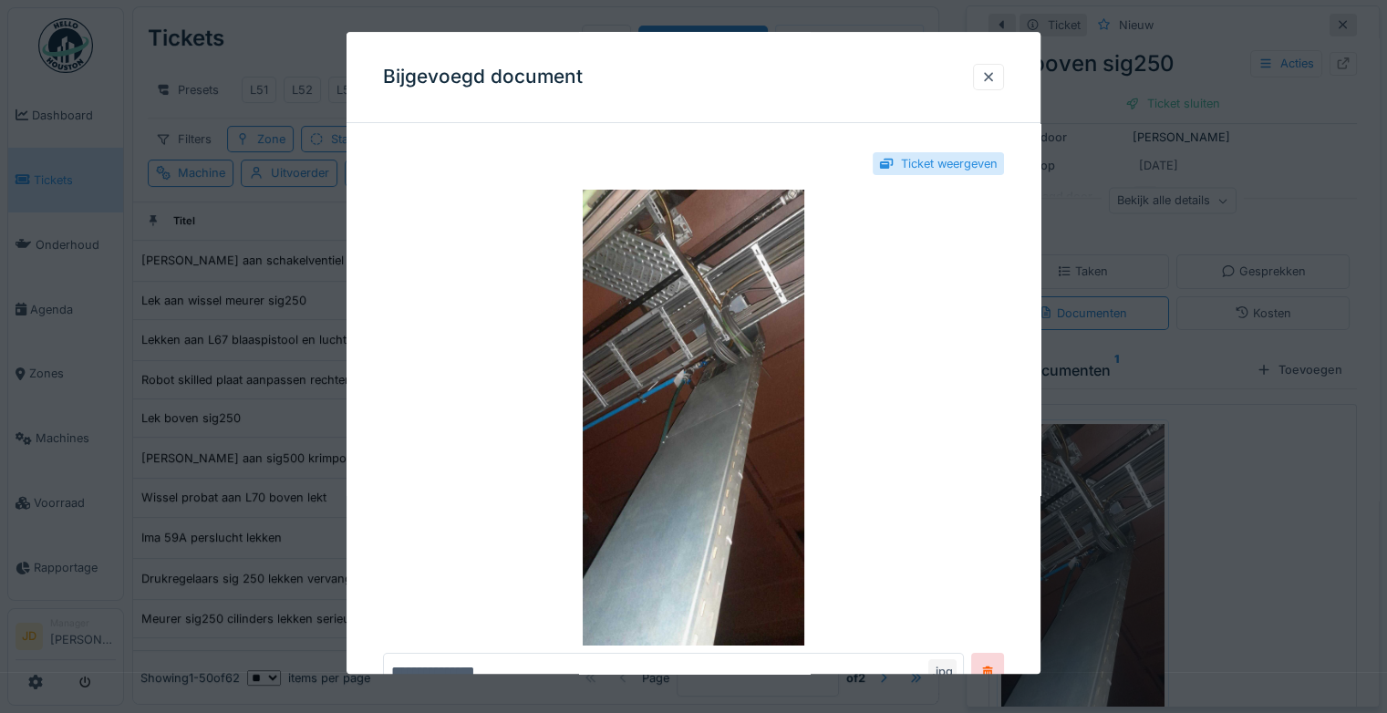
click at [1230, 450] on div at bounding box center [693, 356] width 1387 height 713
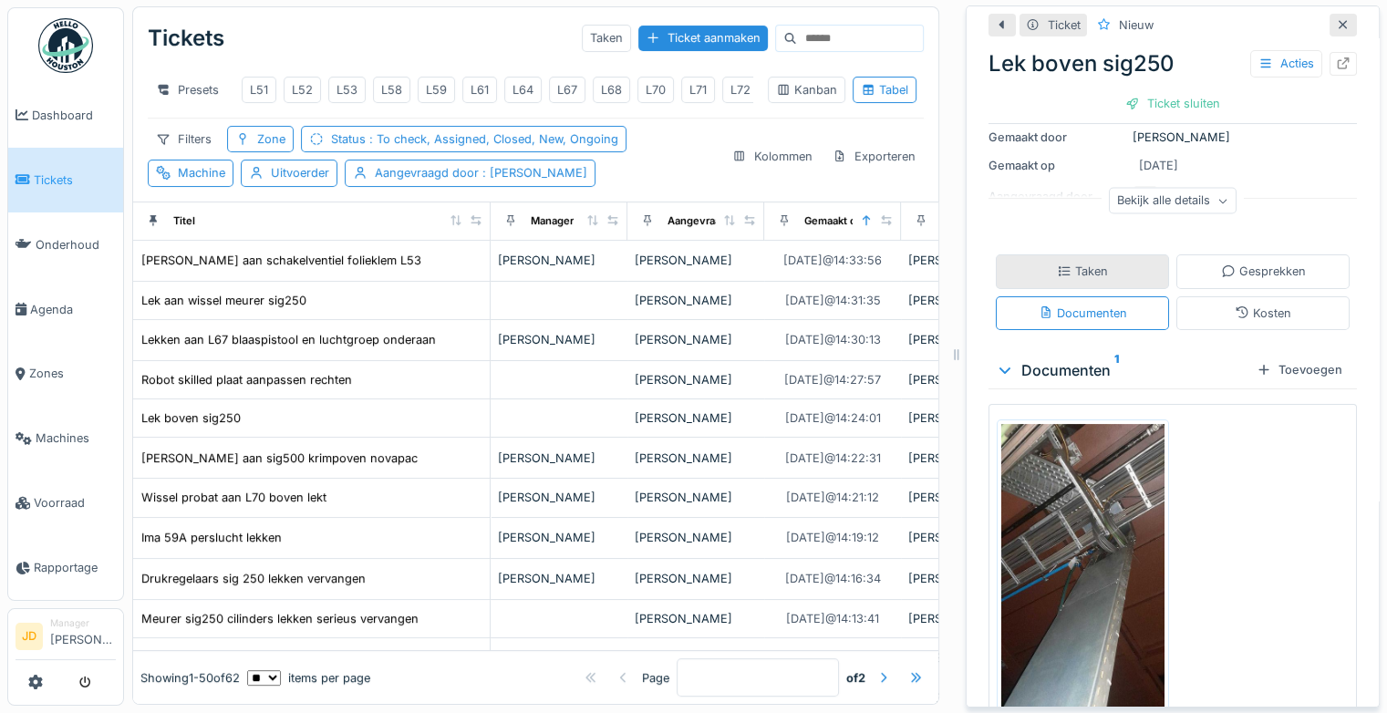
click at [1093, 260] on div "Taken" at bounding box center [1081, 271] width 173 height 34
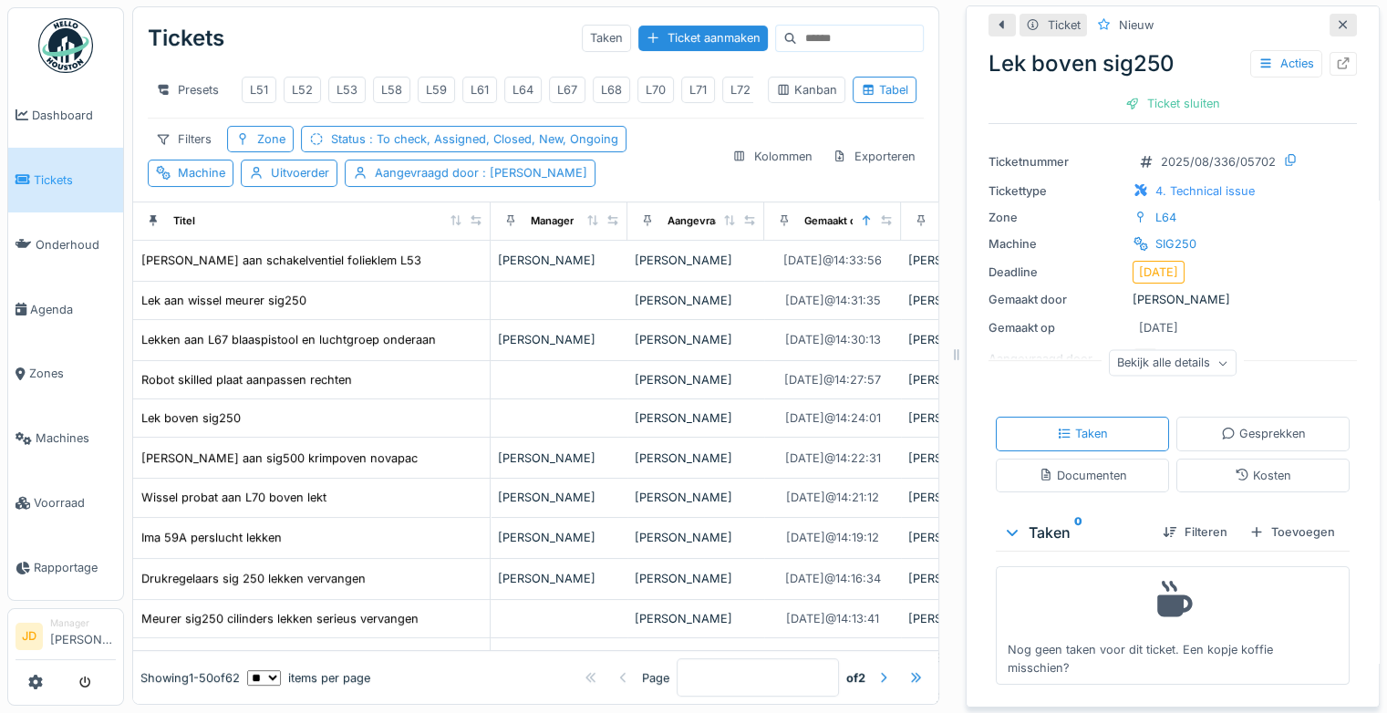
scroll to position [15, 0]
click at [1272, 524] on div "Toevoegen" at bounding box center [1292, 532] width 100 height 25
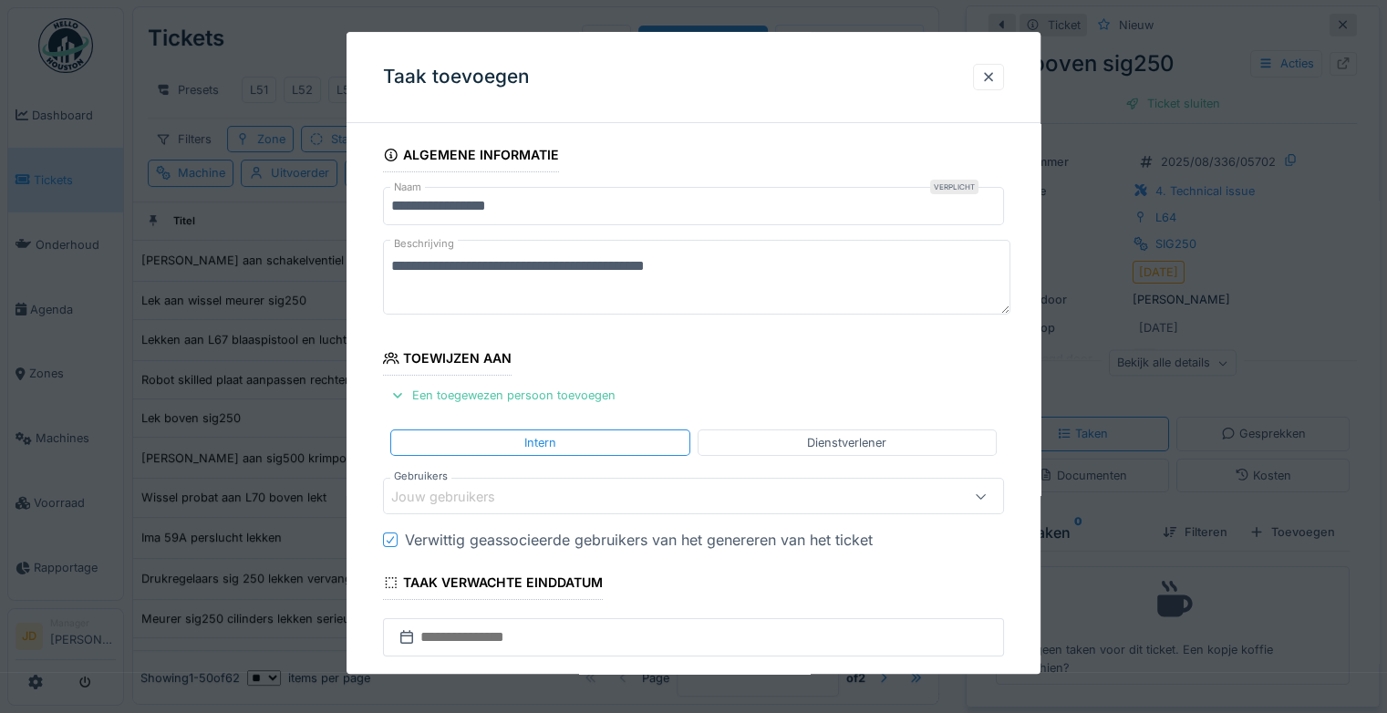
click at [564, 495] on div "Jouw gebruikers" at bounding box center [655, 497] width 529 height 20
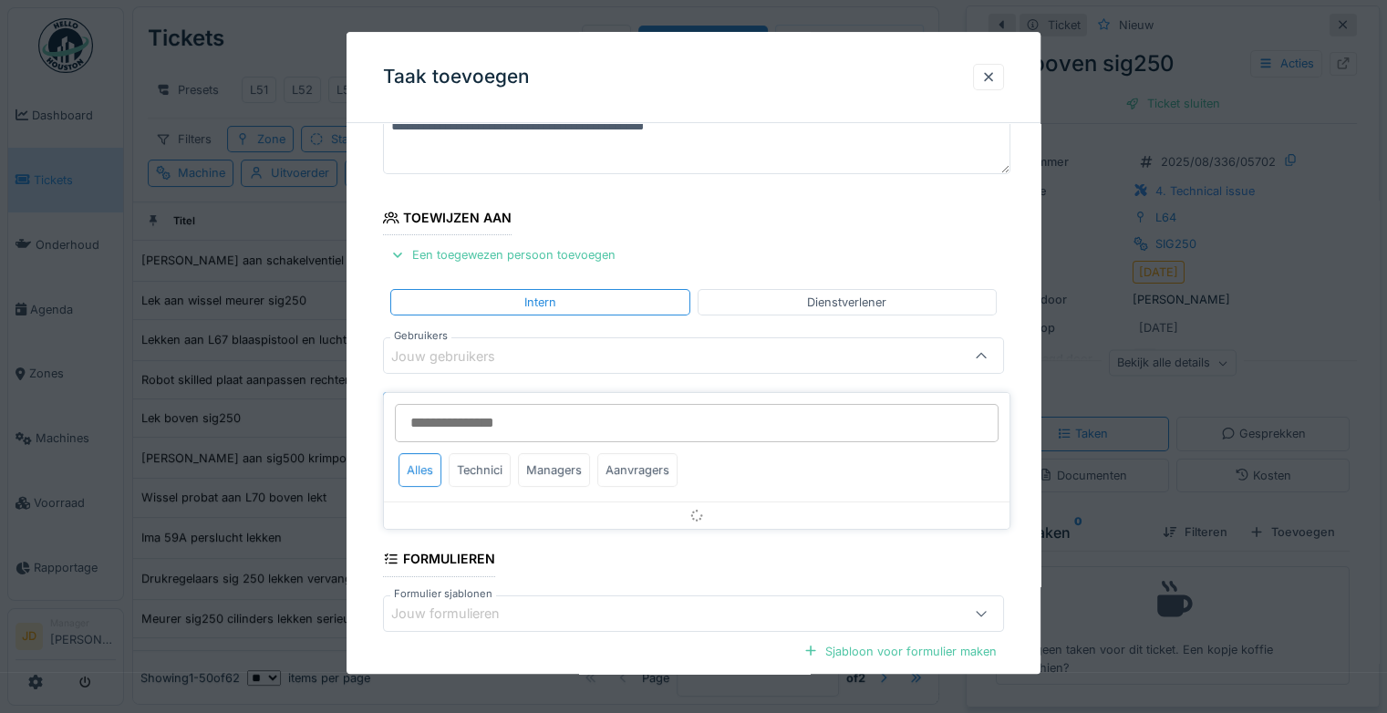
scroll to position [142, 0]
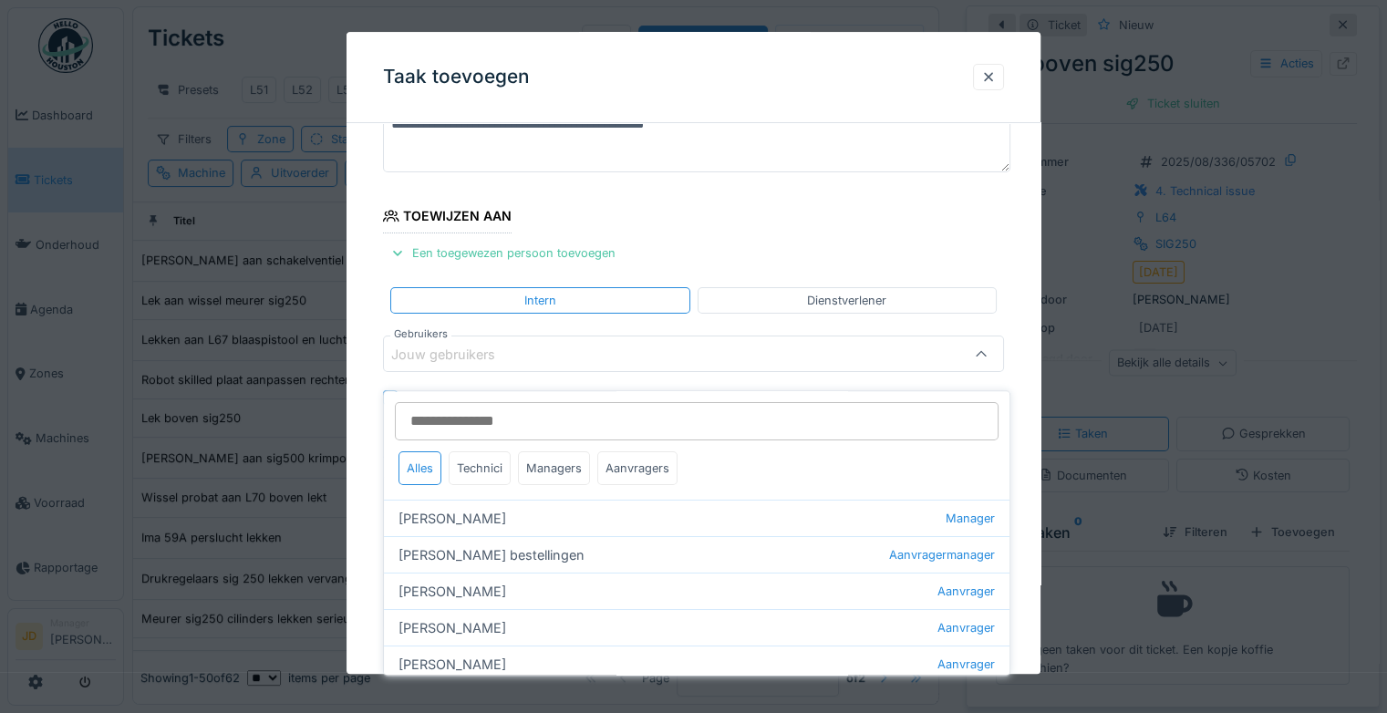
click at [486, 412] on input "Gebruikers" at bounding box center [696, 421] width 603 height 38
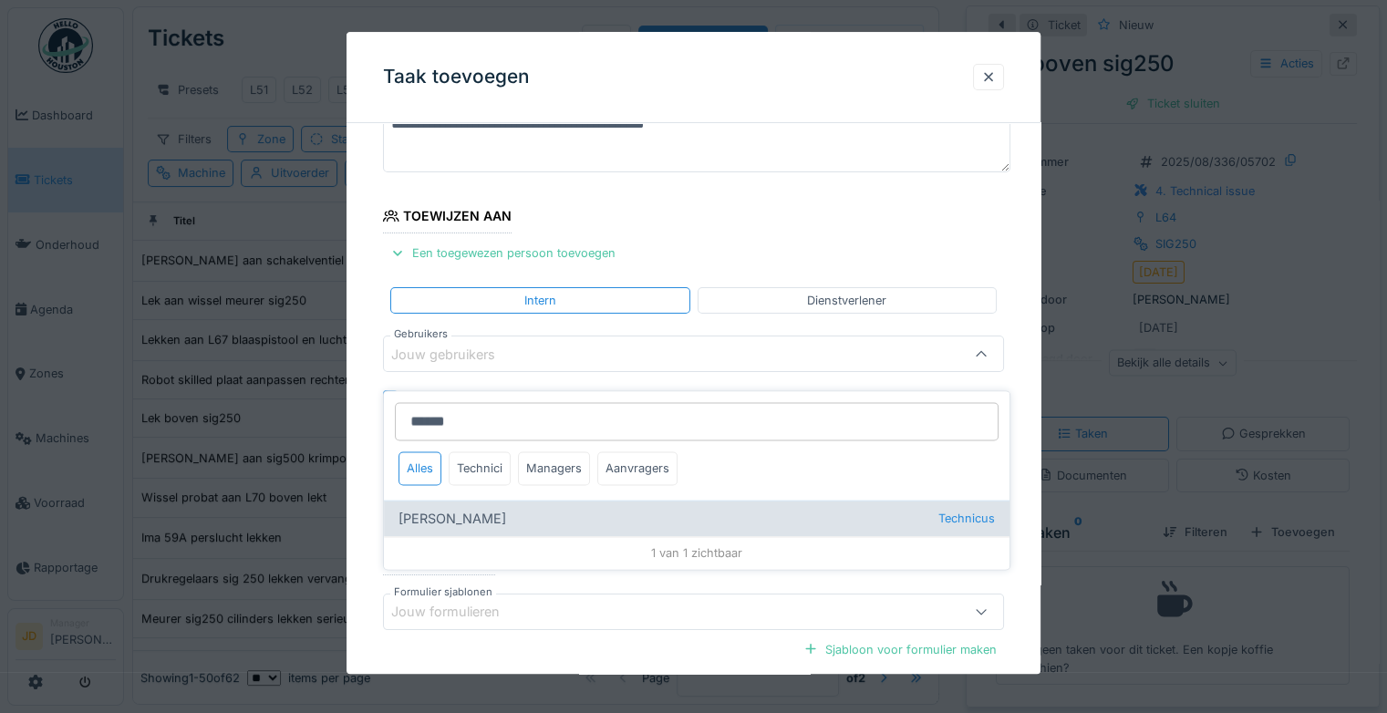
type input "******"
click at [510, 503] on div "[PERSON_NAME] Technicus" at bounding box center [696, 518] width 625 height 36
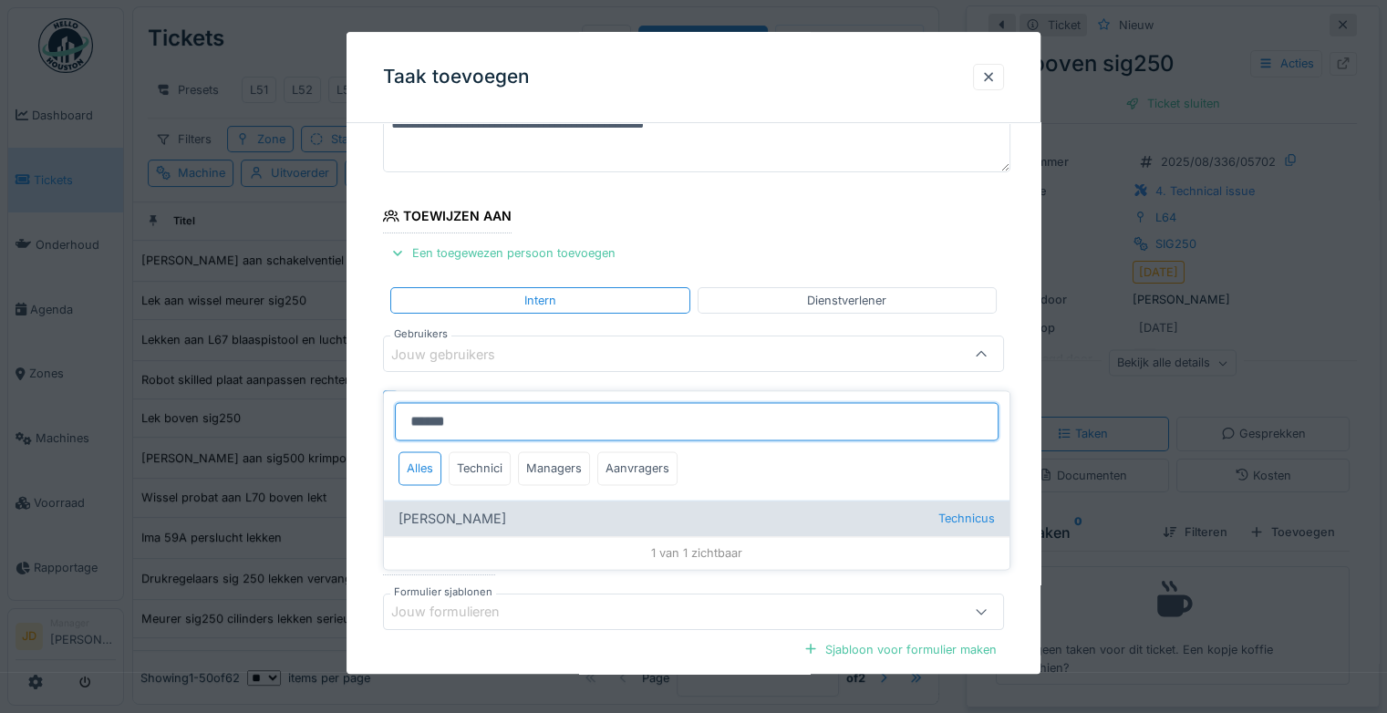
type input "*****"
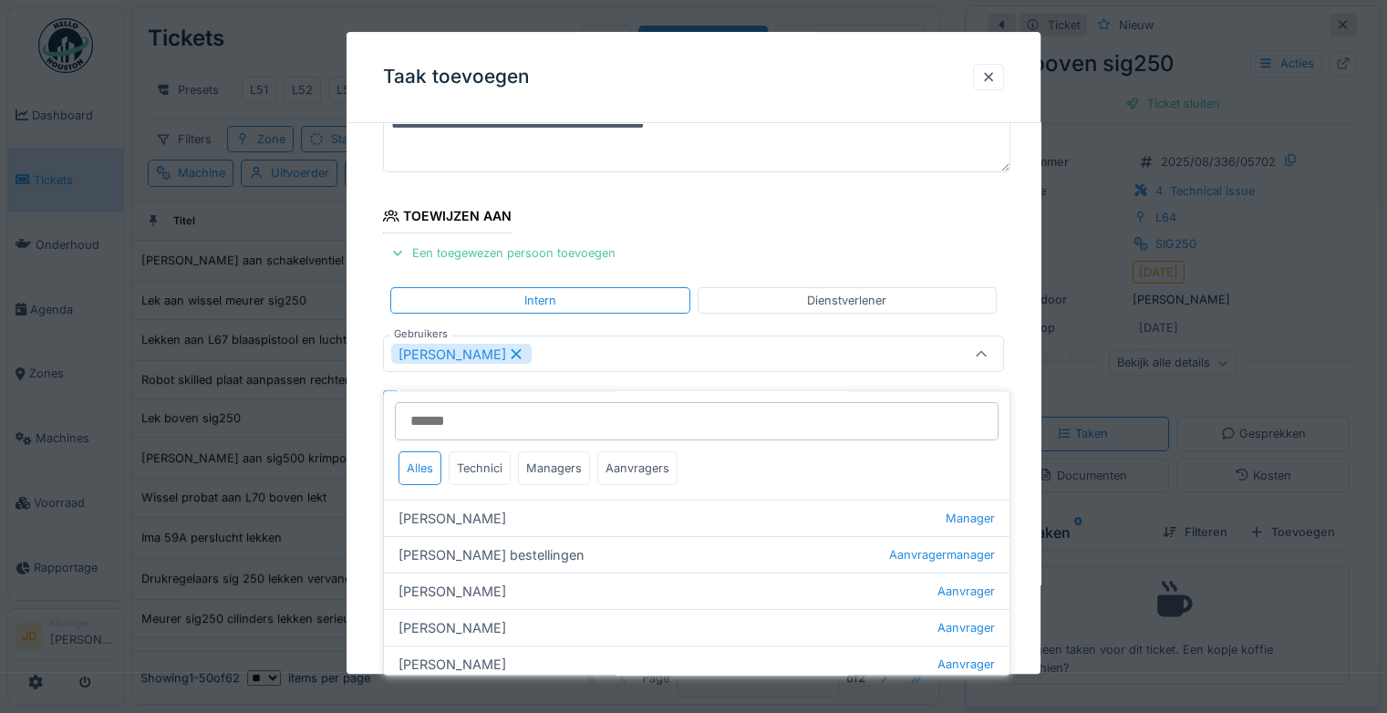
click at [986, 349] on icon at bounding box center [981, 355] width 15 height 12
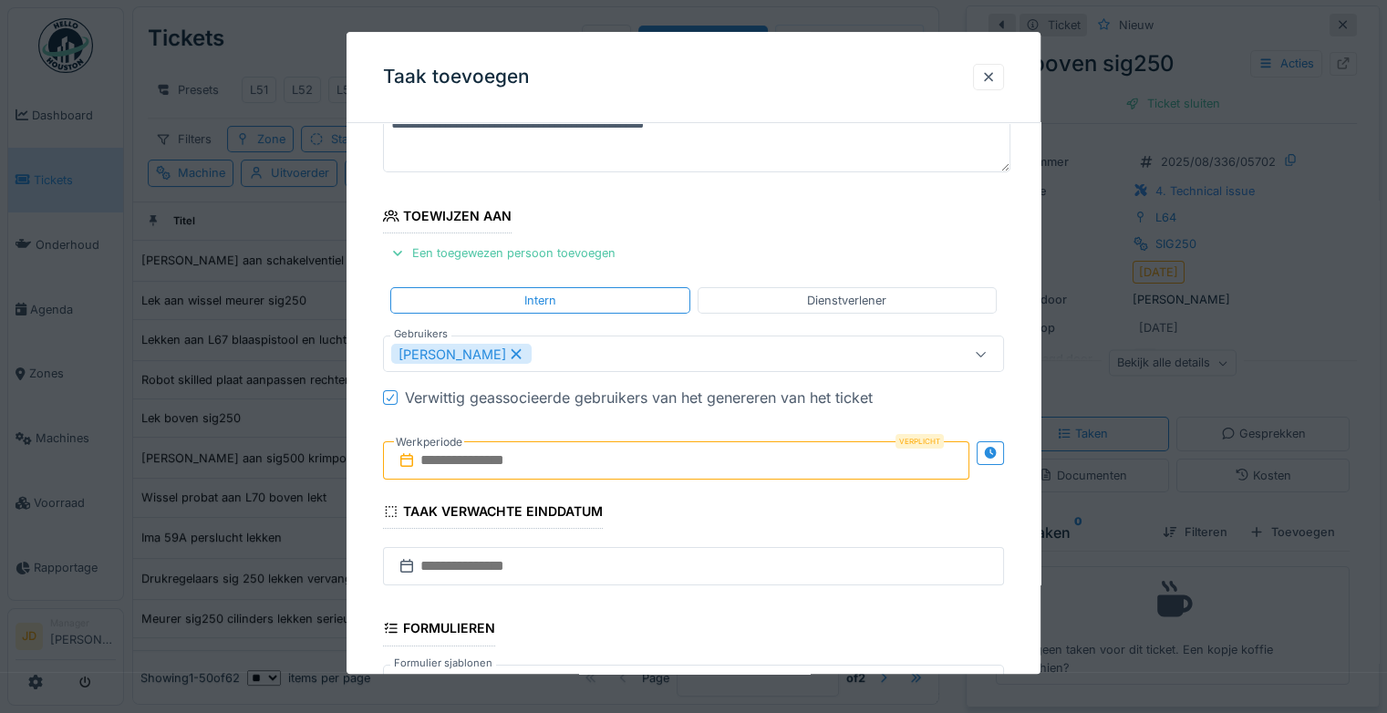
click at [503, 470] on input "text" at bounding box center [676, 461] width 586 height 38
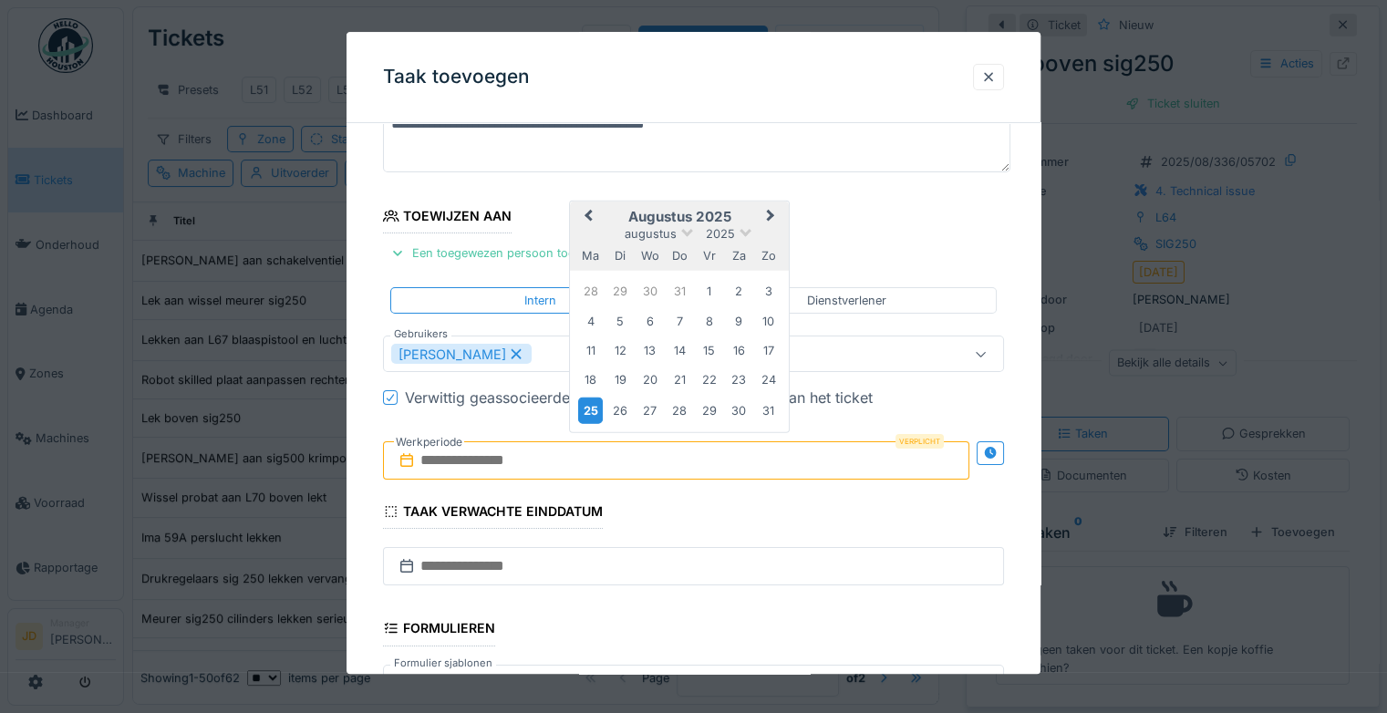
click at [596, 405] on div "25" at bounding box center [590, 410] width 25 height 26
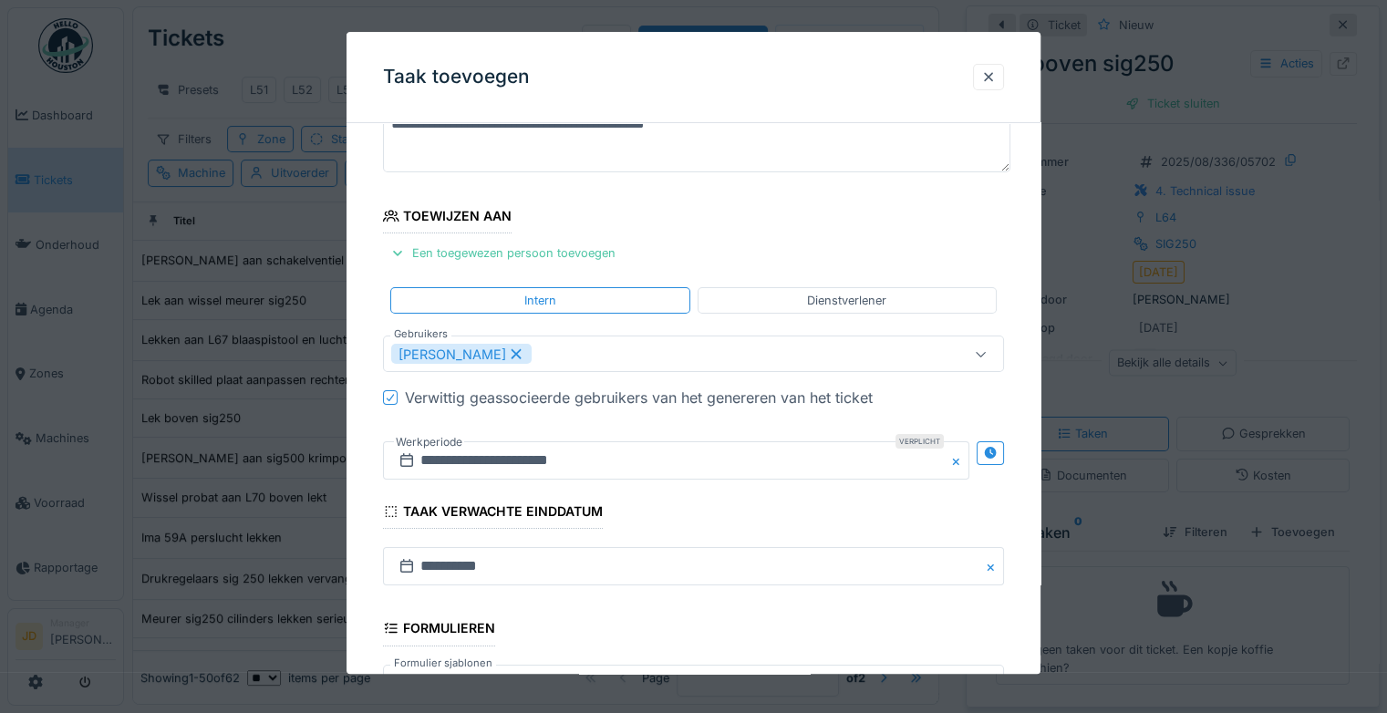
scroll to position [395, 0]
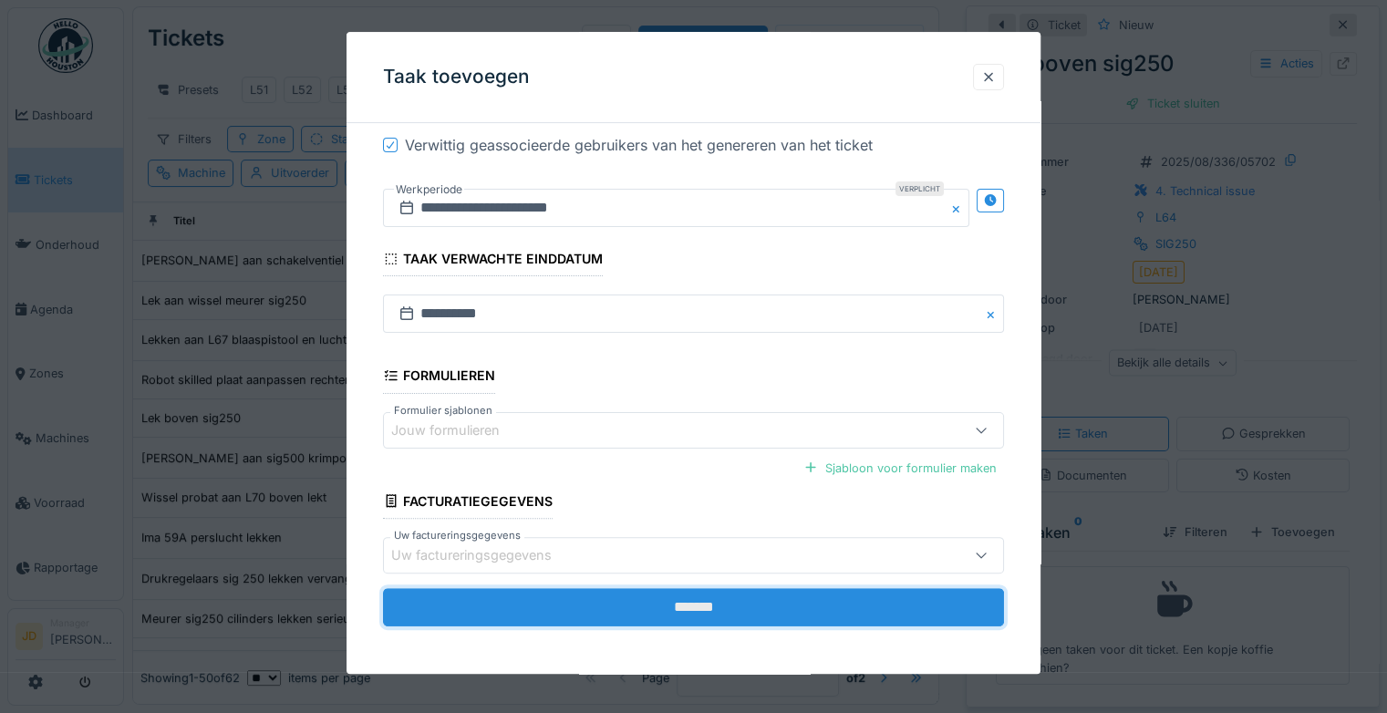
click at [655, 598] on input "*******" at bounding box center [693, 607] width 621 height 38
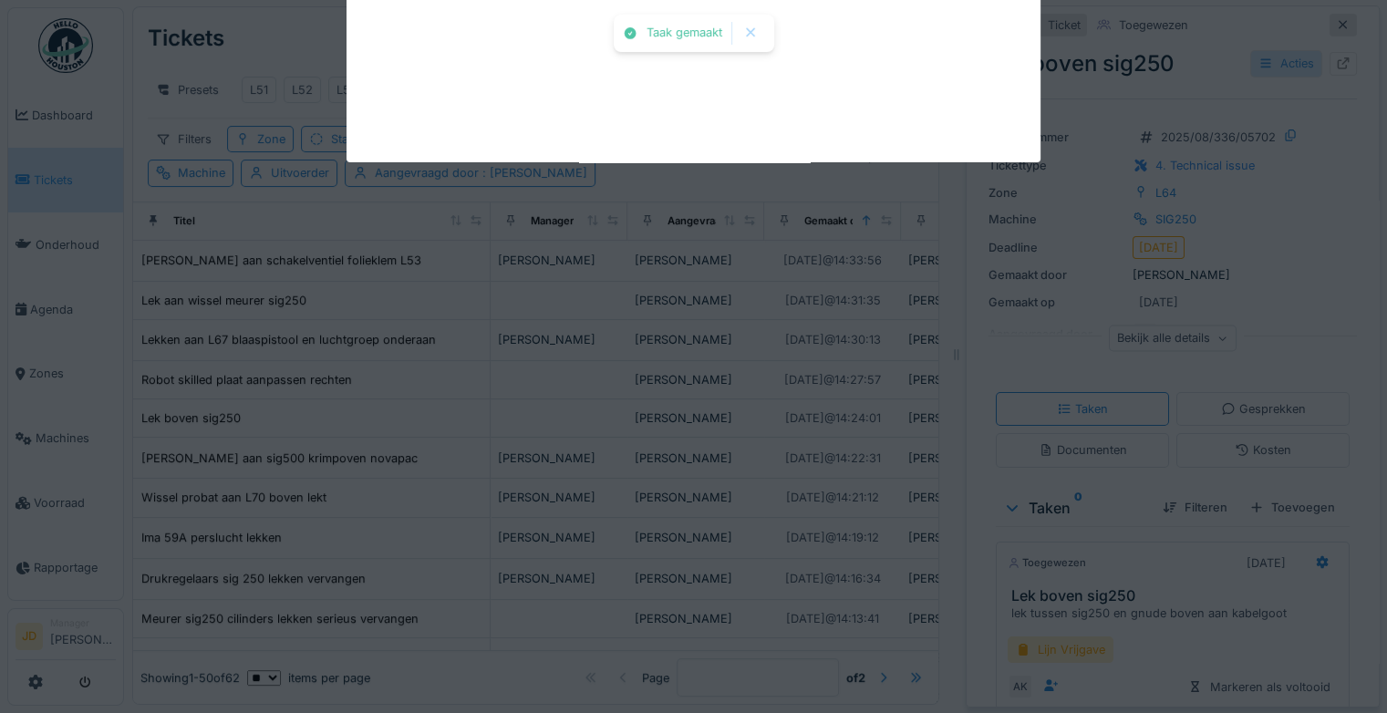
scroll to position [14, 0]
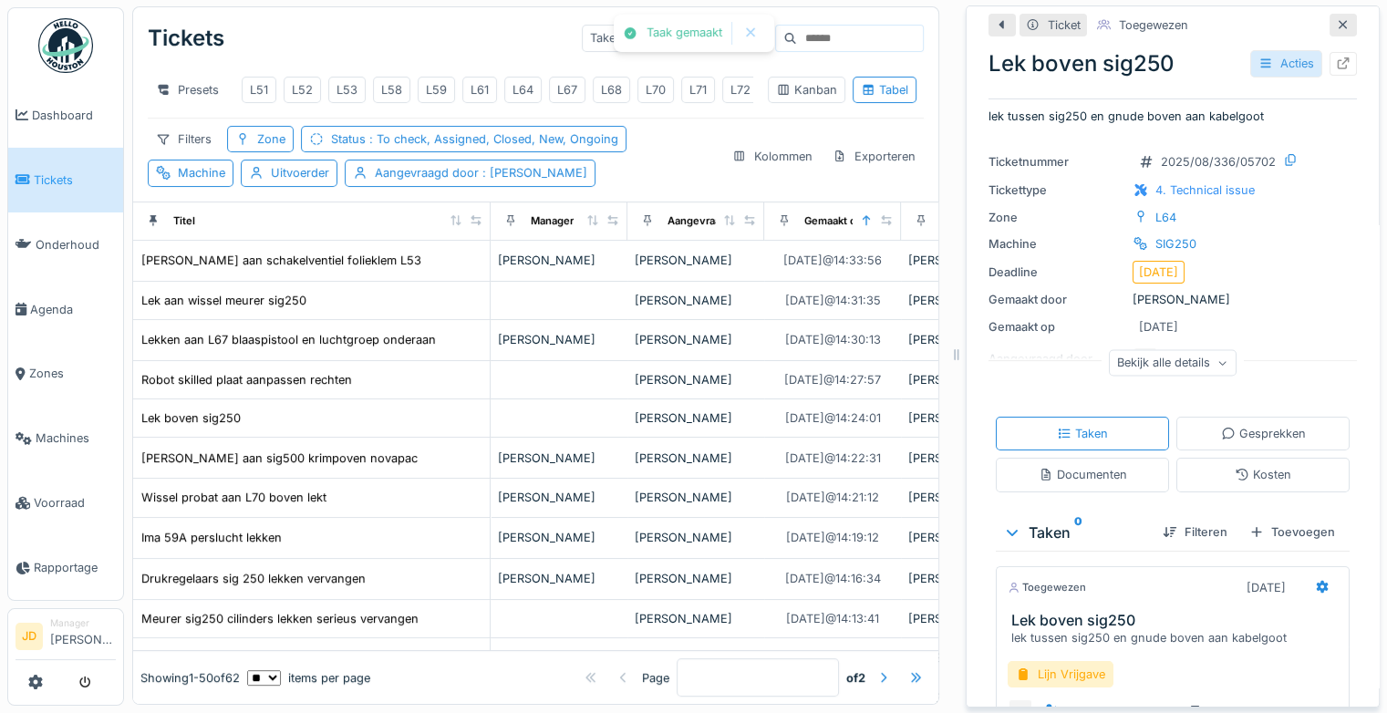
click at [1276, 50] on div "Acties" at bounding box center [1286, 63] width 72 height 26
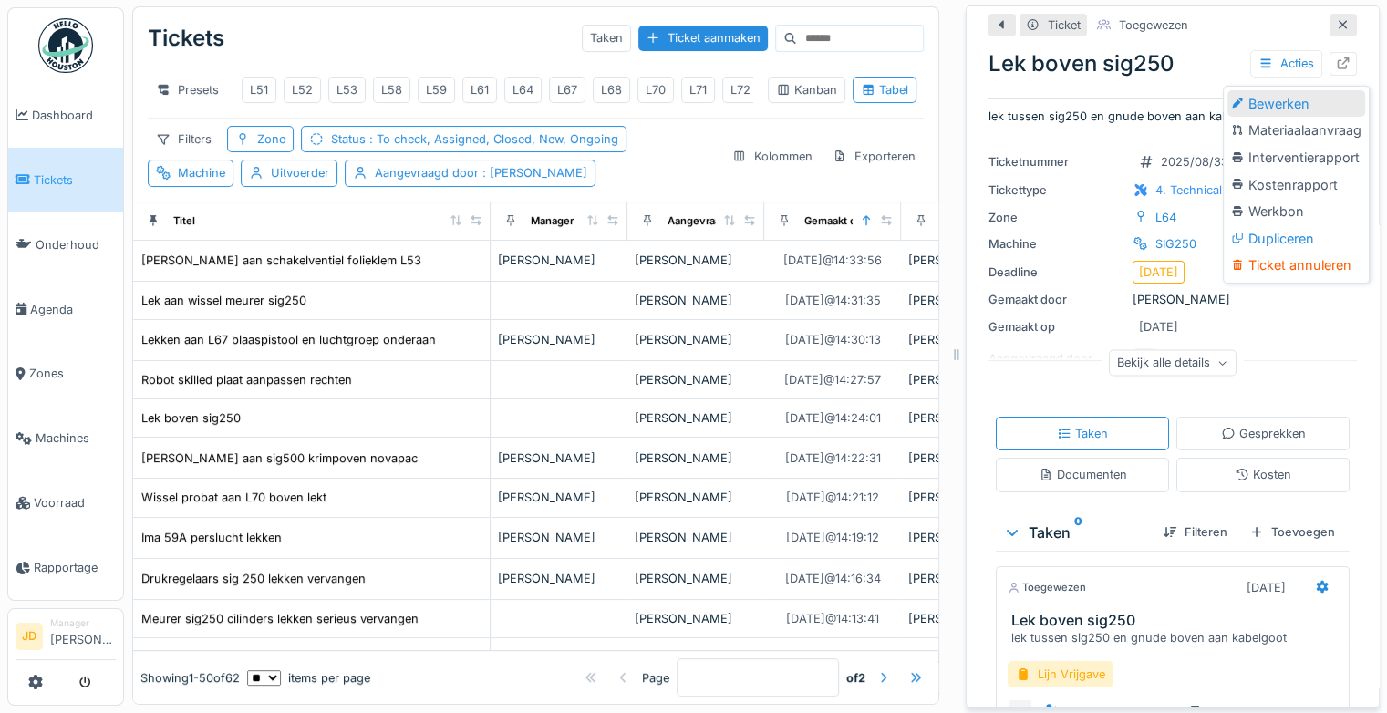
click at [1283, 90] on div "Bewerken" at bounding box center [1296, 103] width 138 height 27
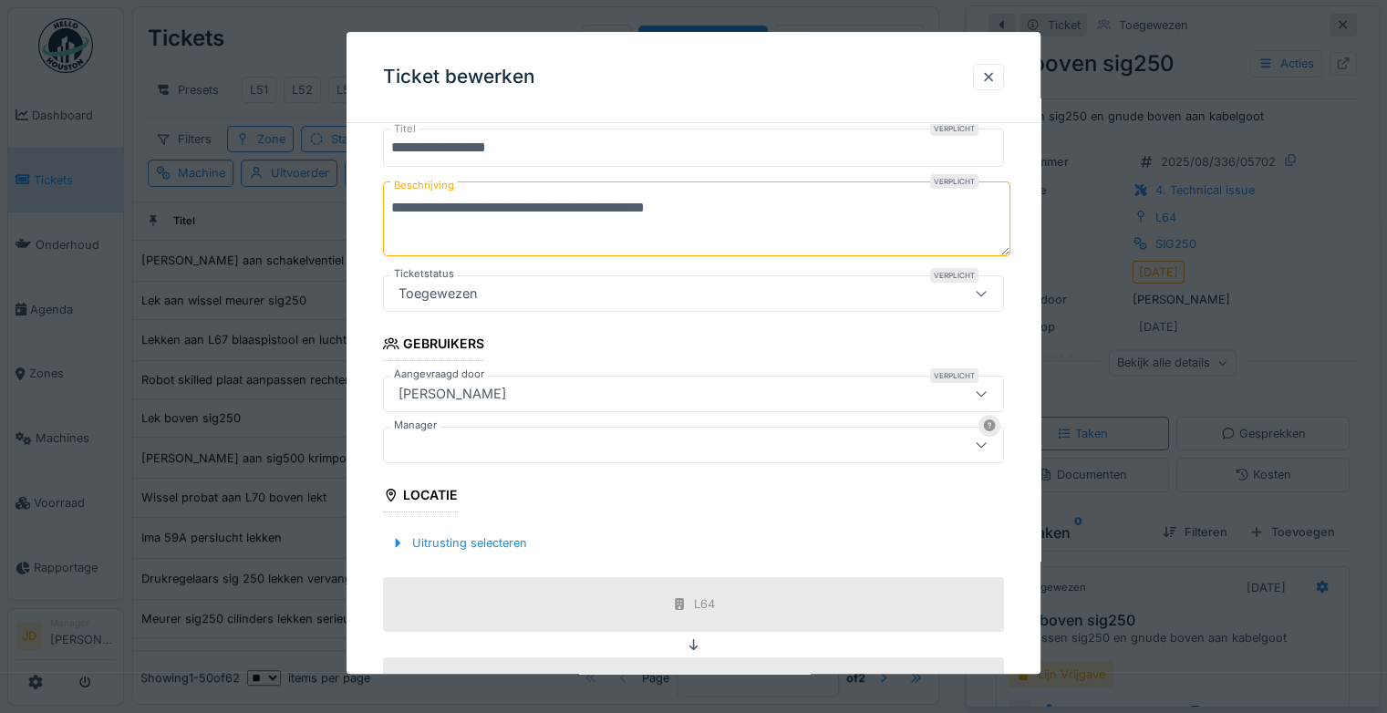
click at [462, 451] on div at bounding box center [655, 445] width 529 height 20
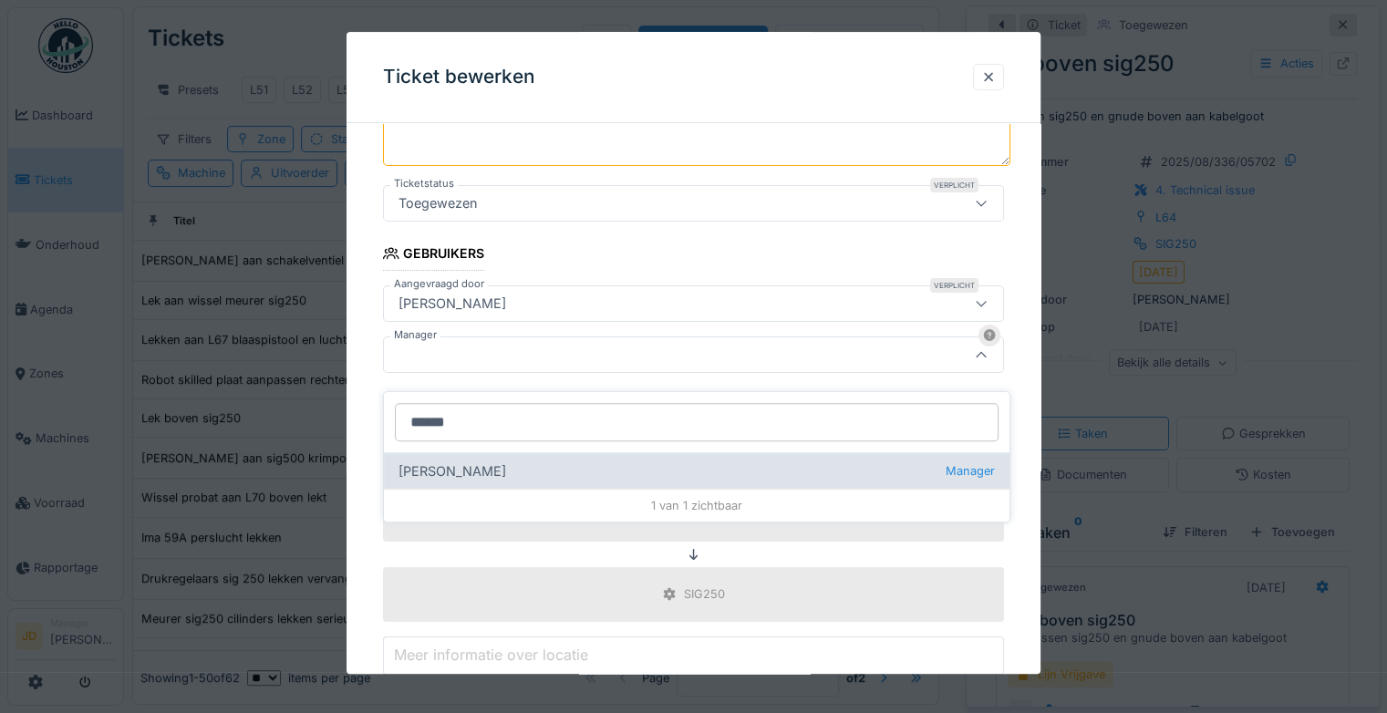
type input "******"
click at [473, 464] on div "[PERSON_NAME] wit Manager" at bounding box center [696, 470] width 625 height 36
type input "****"
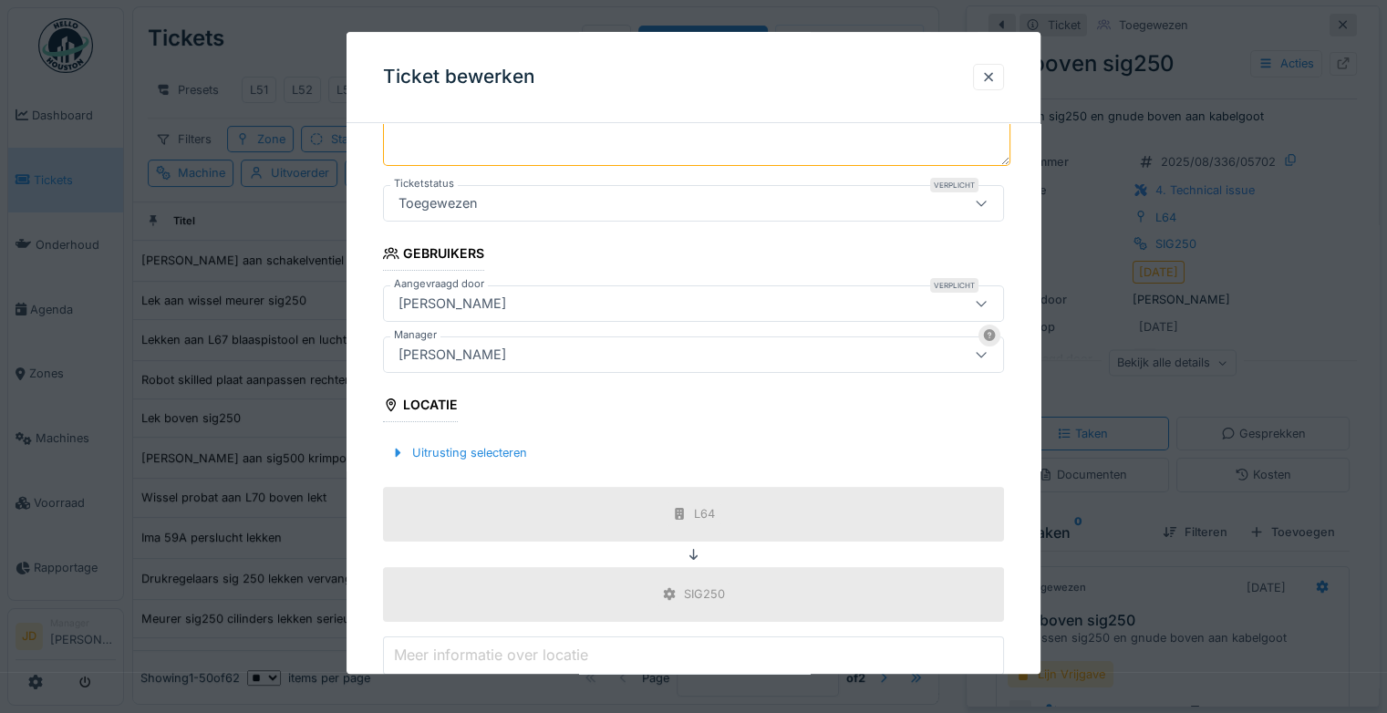
scroll to position [460, 0]
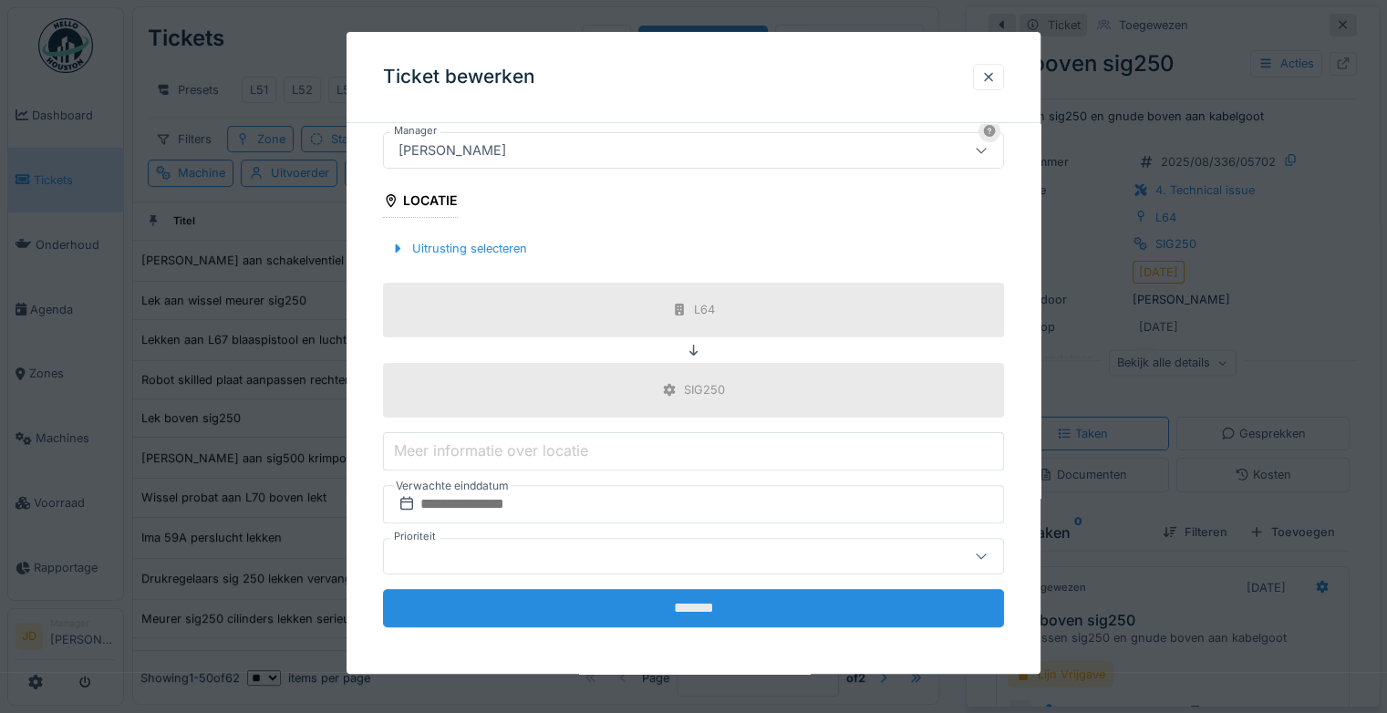
click at [666, 596] on input "*******" at bounding box center [693, 608] width 621 height 38
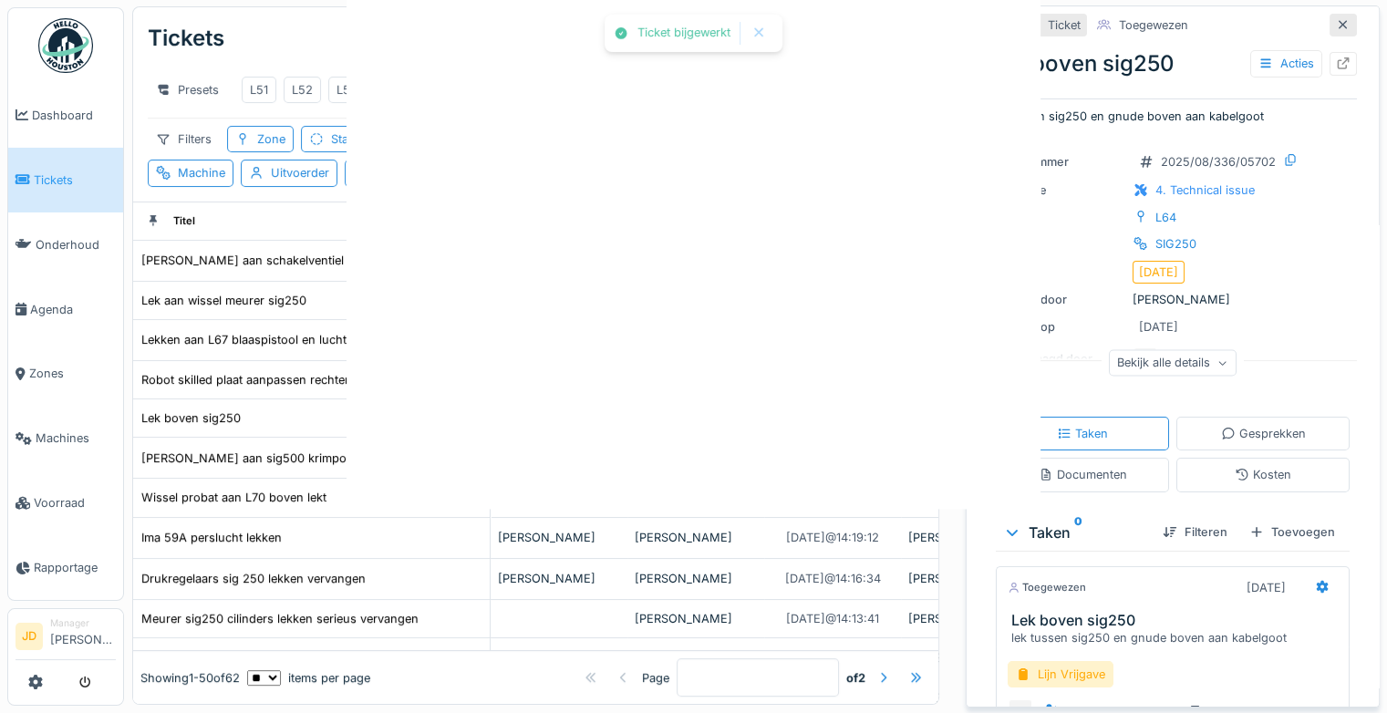
scroll to position [0, 0]
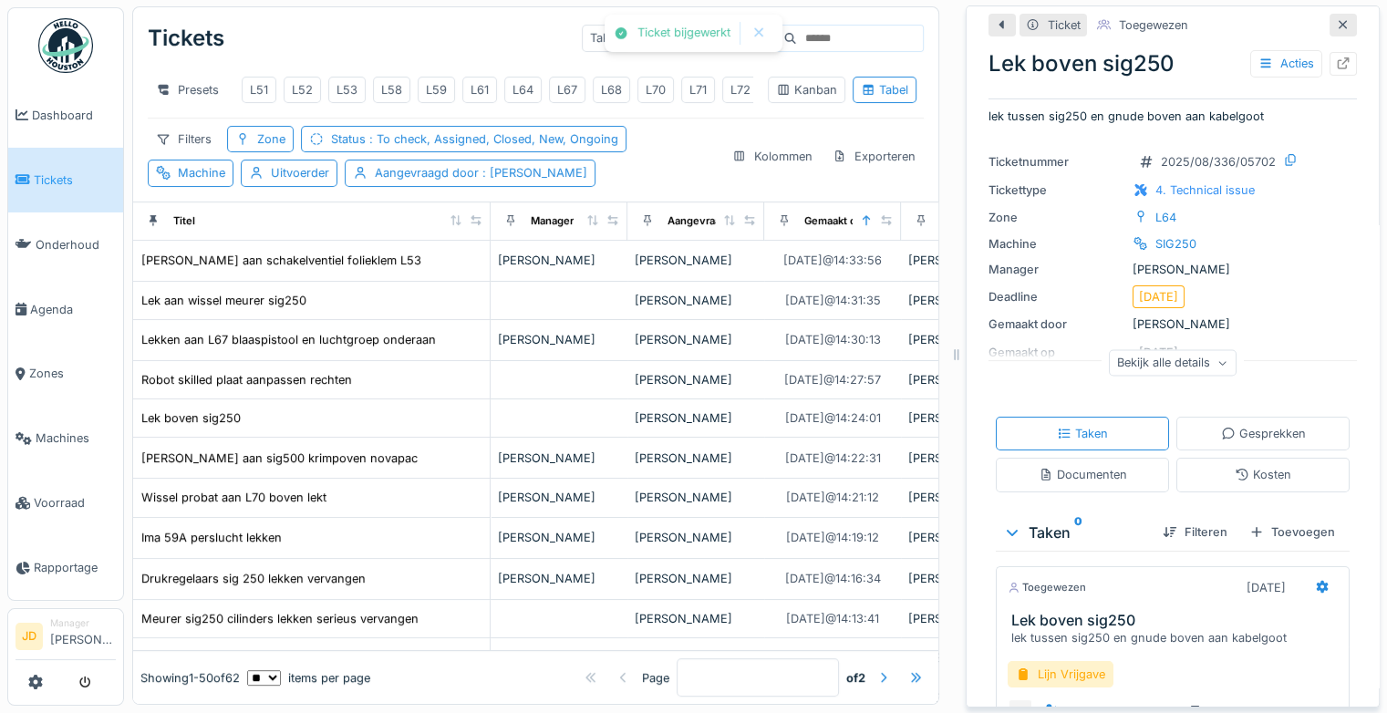
click at [1336, 19] on icon at bounding box center [1343, 25] width 15 height 12
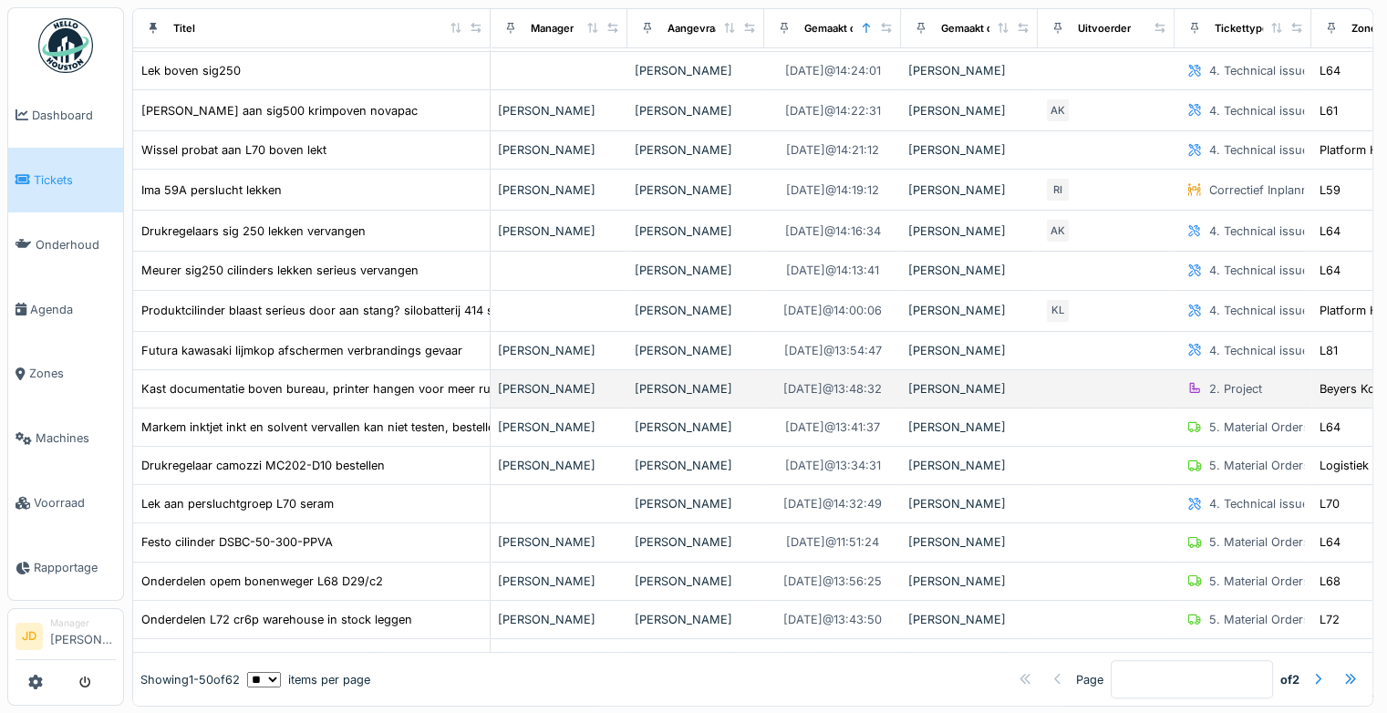
scroll to position [330, 0]
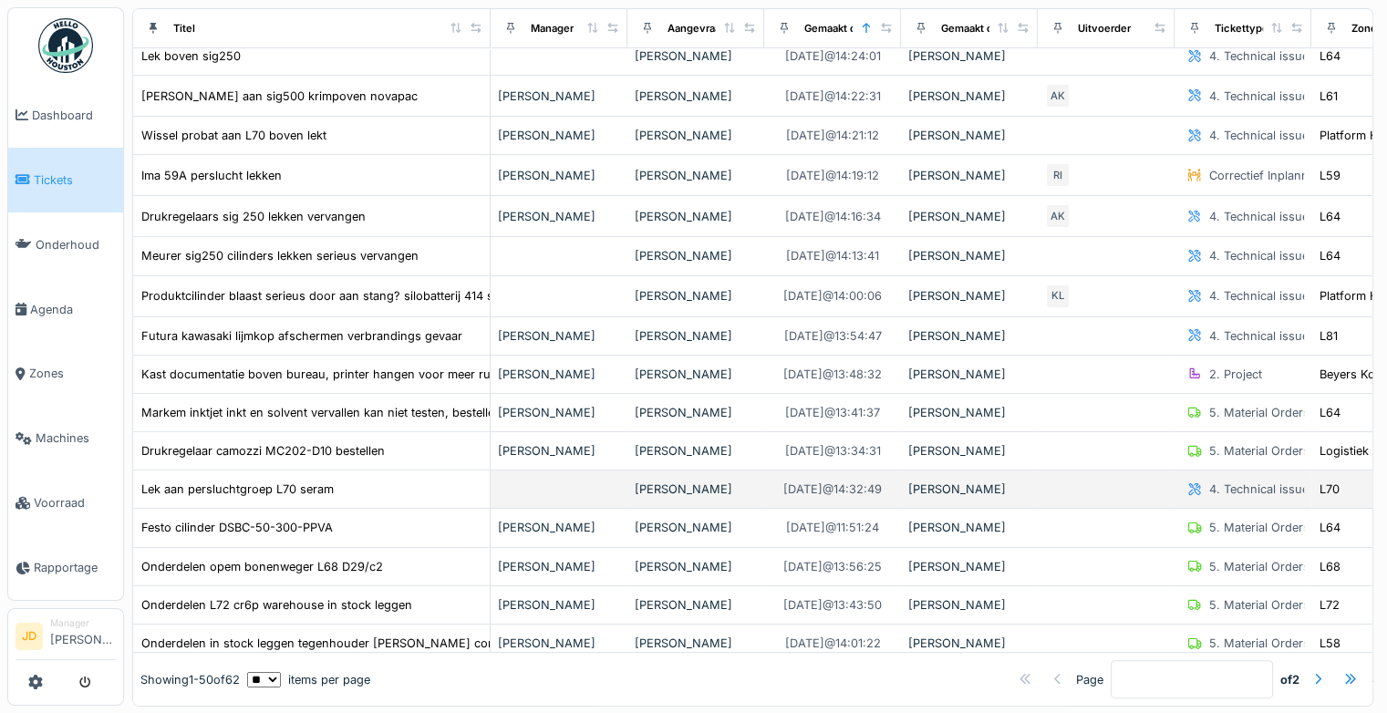
click at [547, 494] on td at bounding box center [558, 489] width 137 height 38
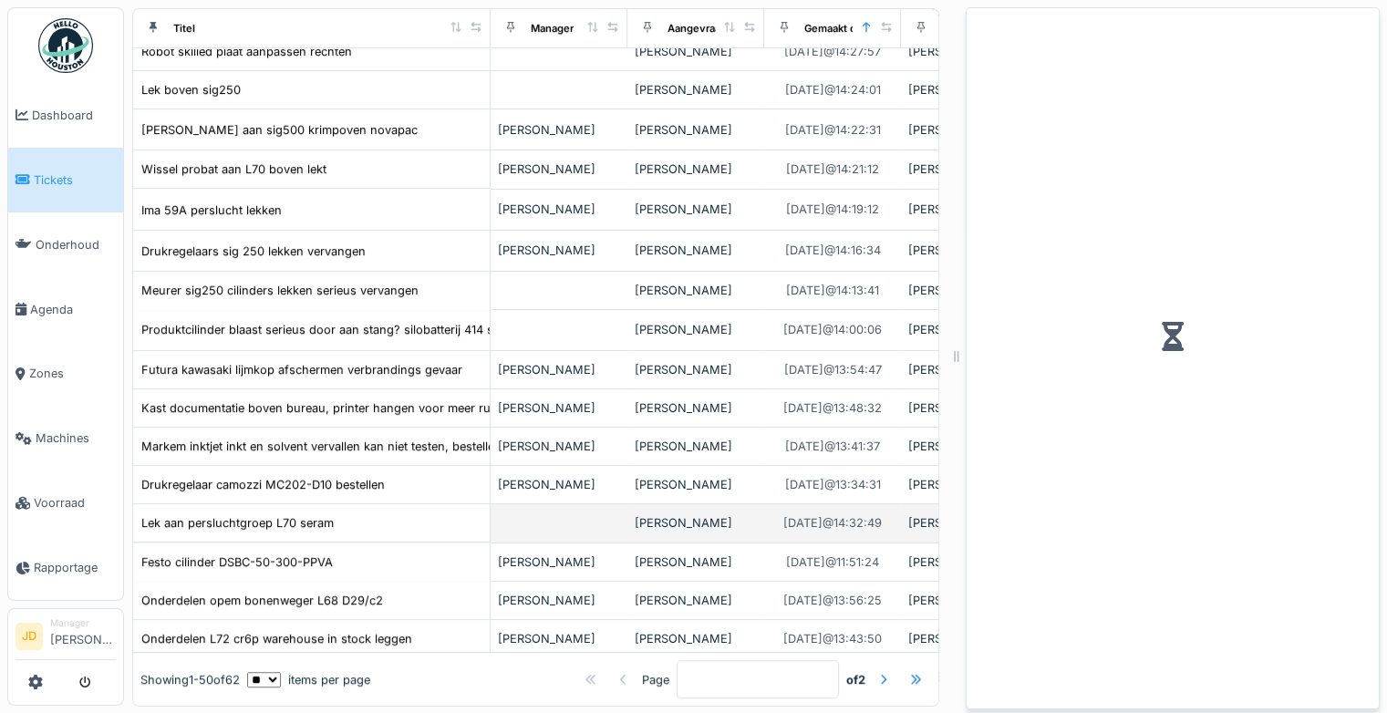
scroll to position [364, 0]
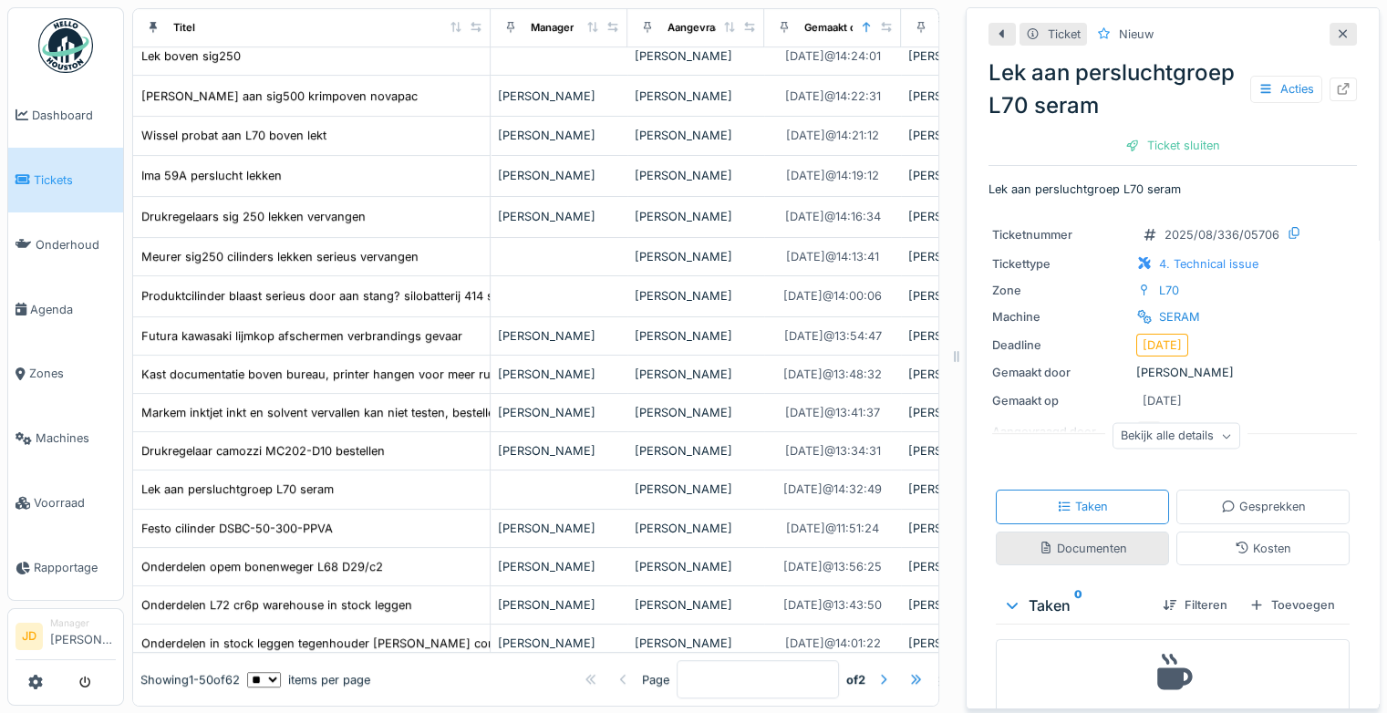
click at [1080, 557] on div "Documenten" at bounding box center [1082, 548] width 88 height 17
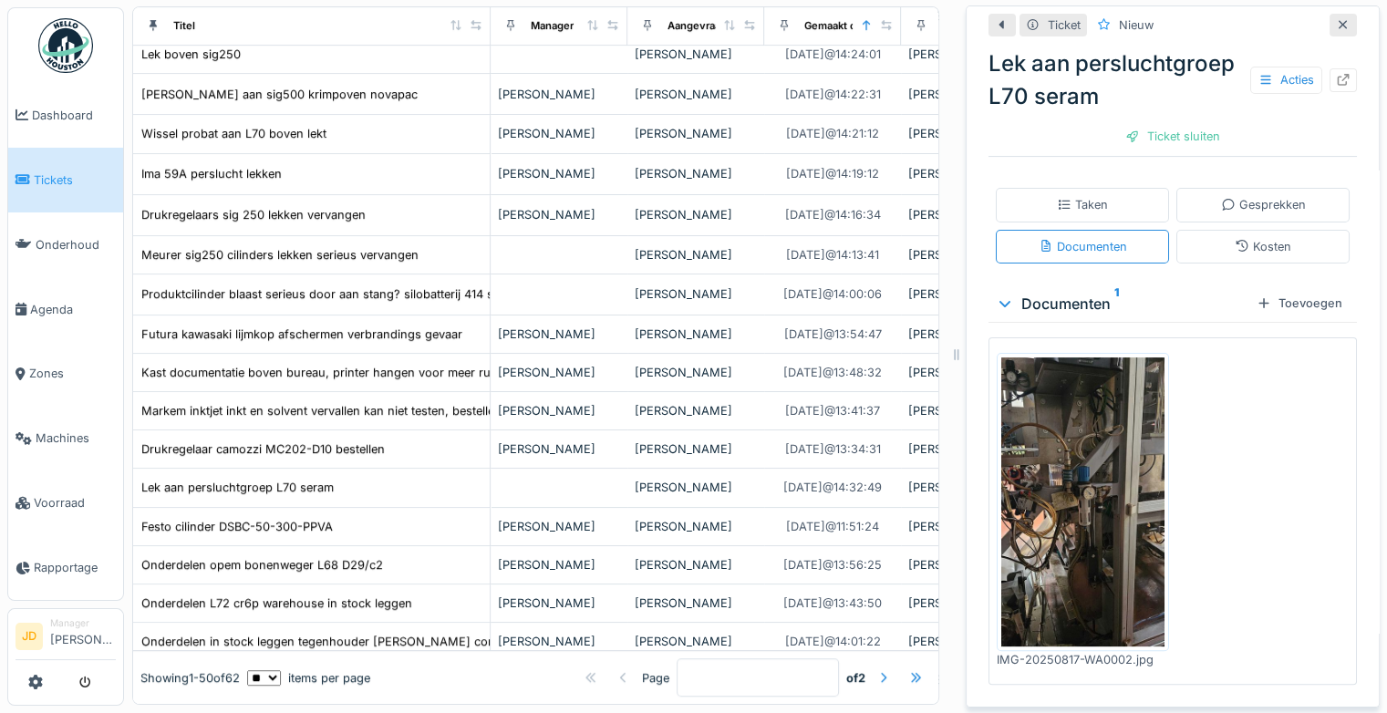
scroll to position [320, 0]
click at [1050, 534] on img at bounding box center [1082, 502] width 163 height 290
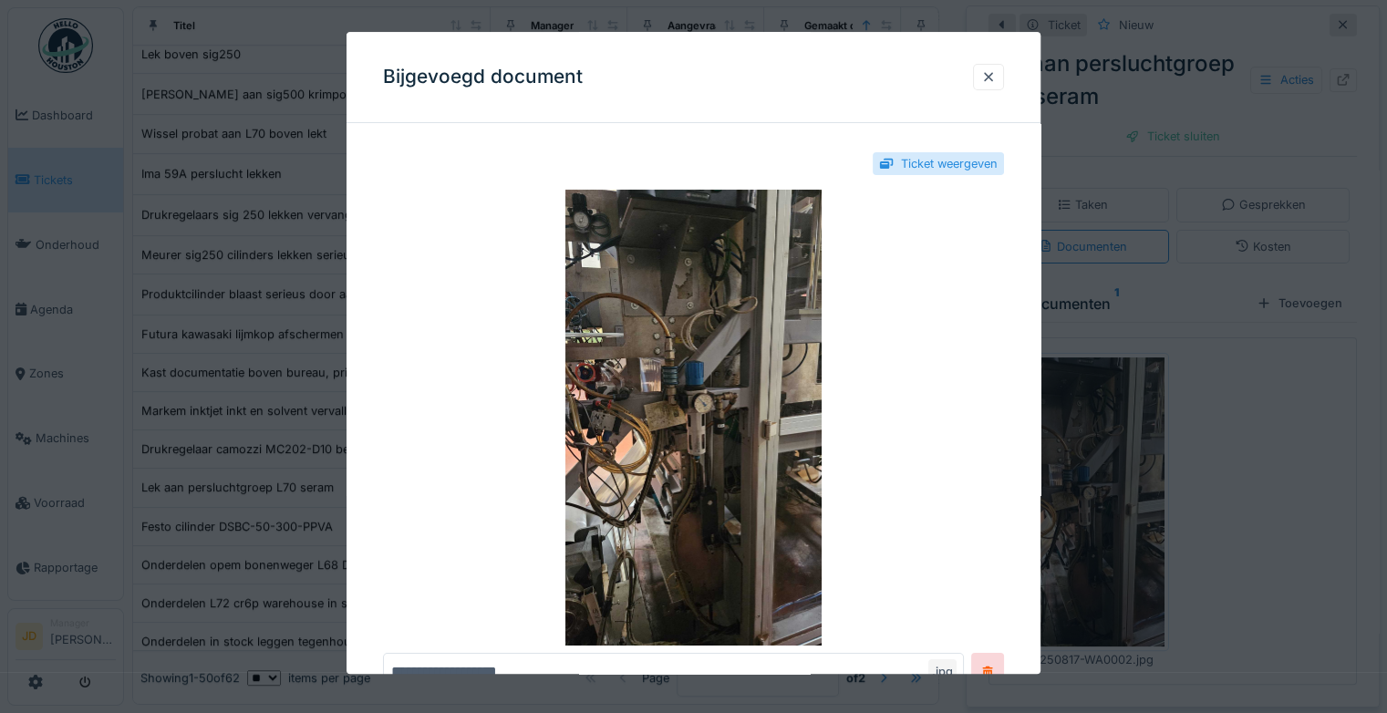
click at [1244, 518] on div at bounding box center [693, 356] width 1387 height 713
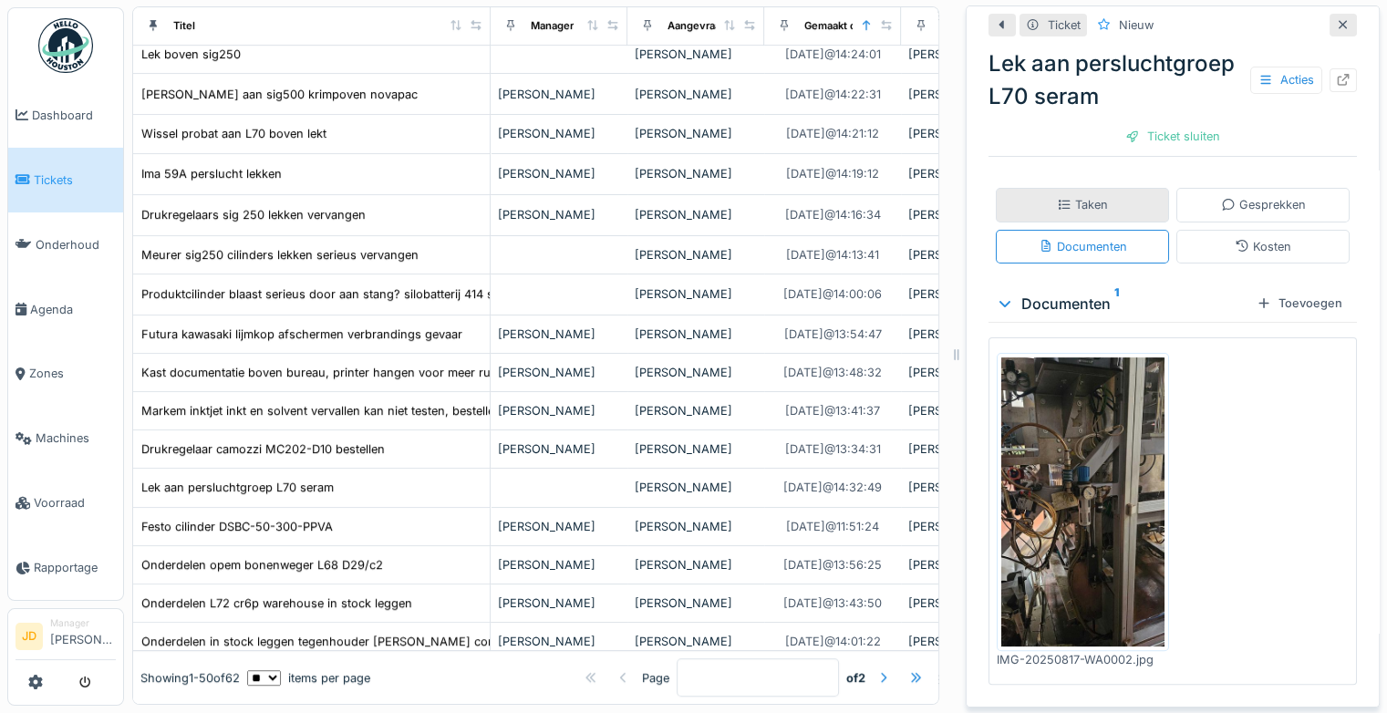
click at [1088, 209] on div "Taken" at bounding box center [1082, 204] width 51 height 17
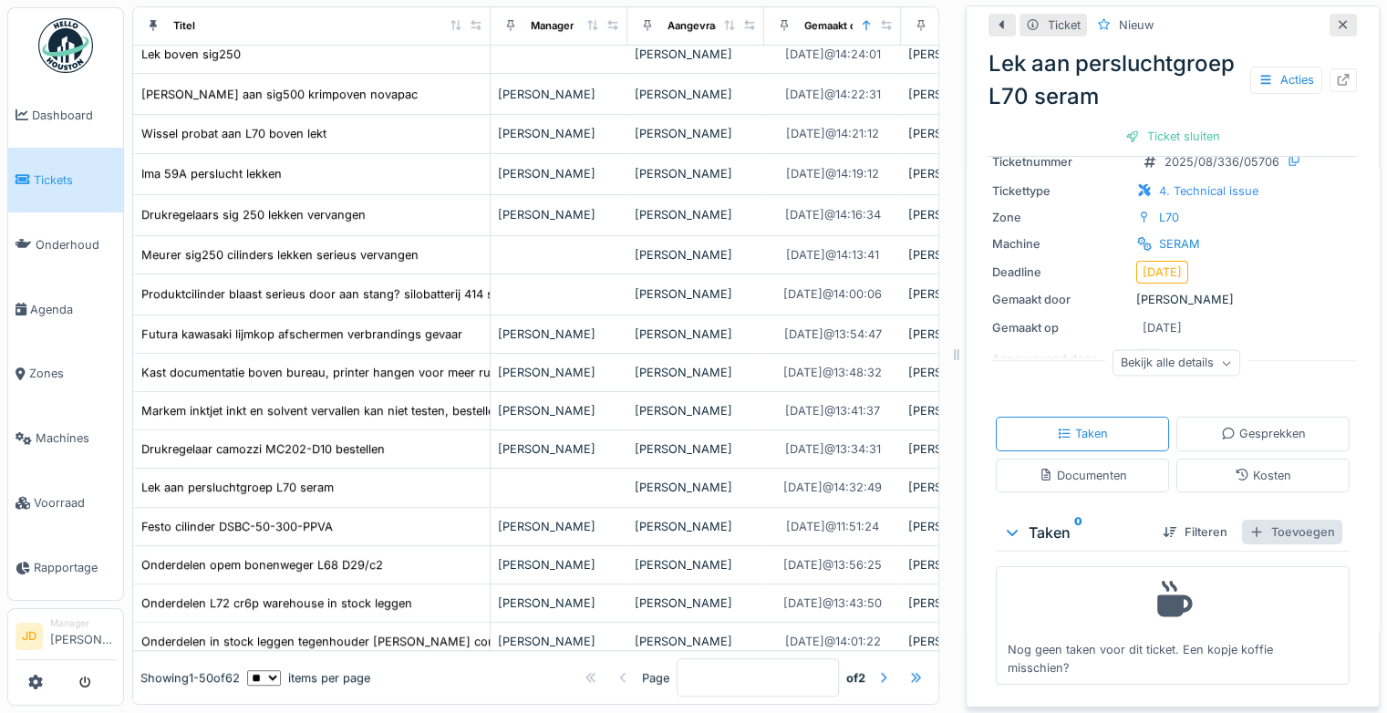
click at [1272, 520] on div "Toevoegen" at bounding box center [1292, 532] width 100 height 25
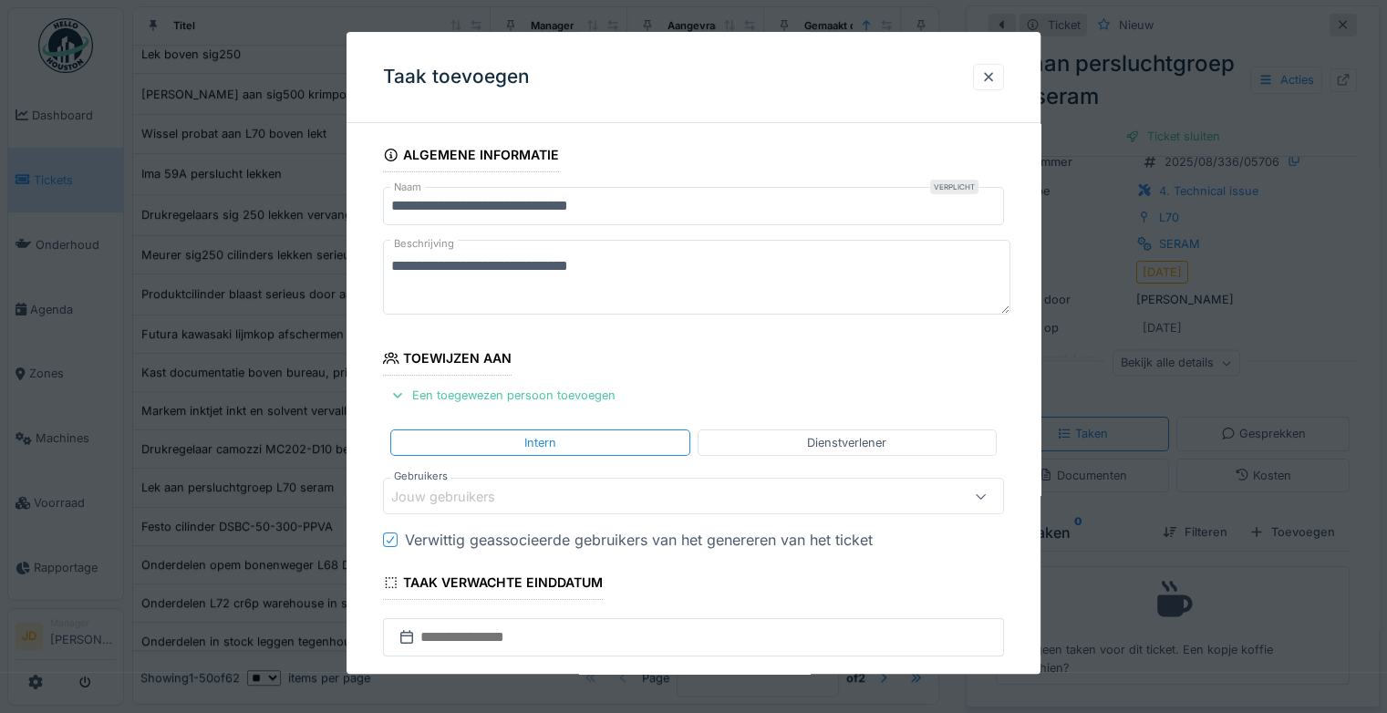
click at [485, 498] on div "Jouw gebruikers" at bounding box center [455, 497] width 129 height 20
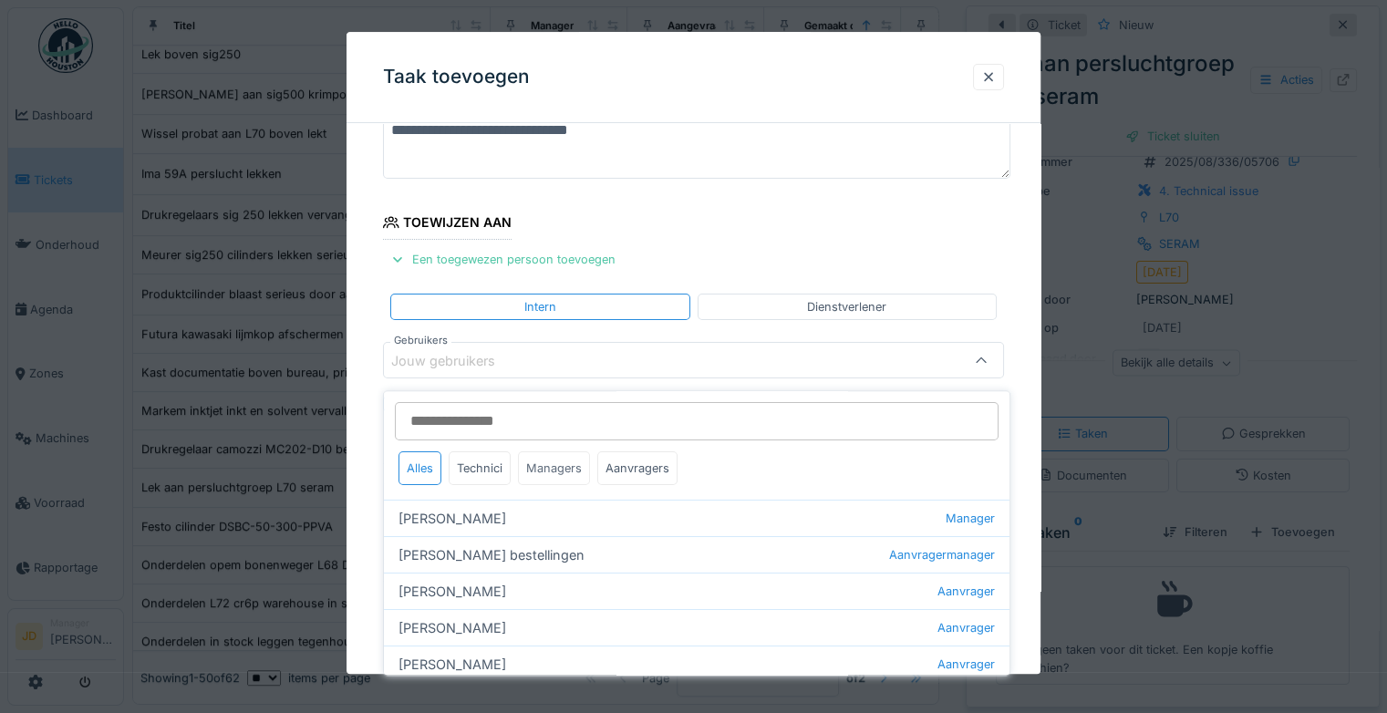
scroll to position [142, 0]
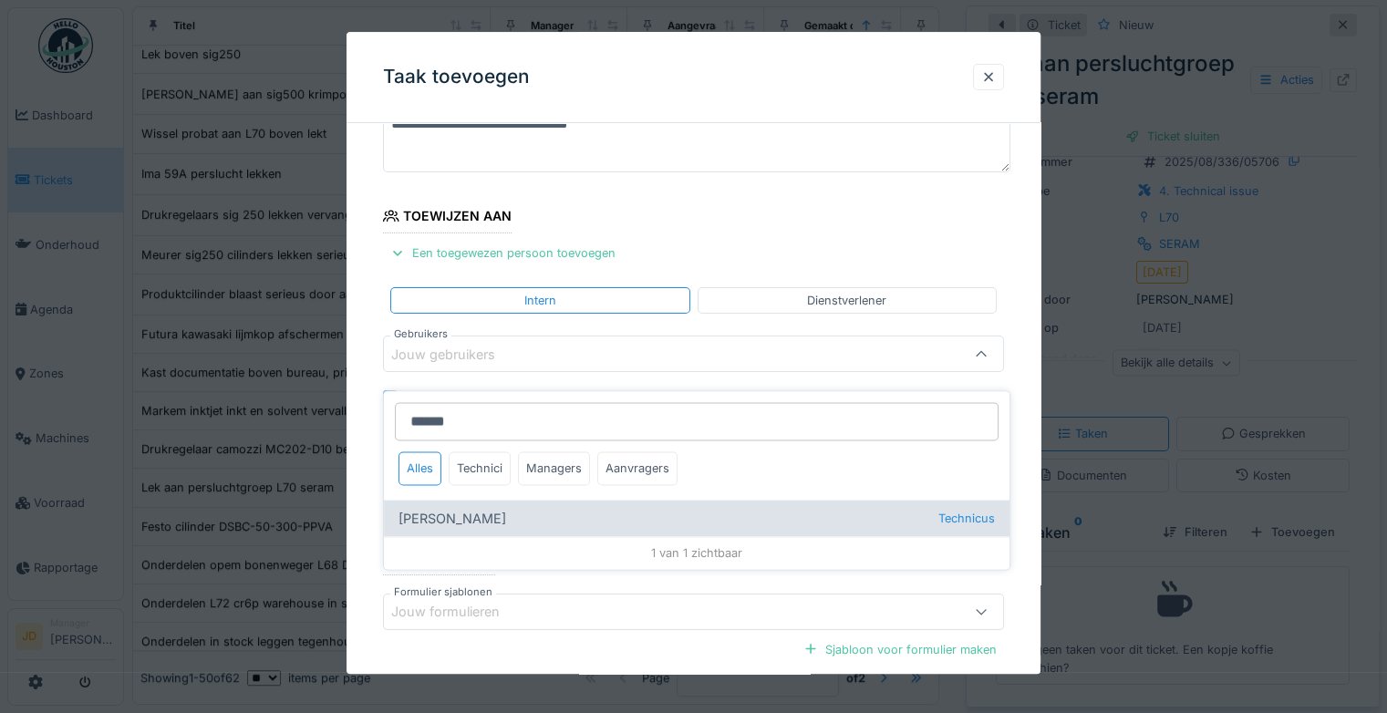
type input "******"
click at [513, 500] on div "[PERSON_NAME] Technicus" at bounding box center [696, 518] width 625 height 36
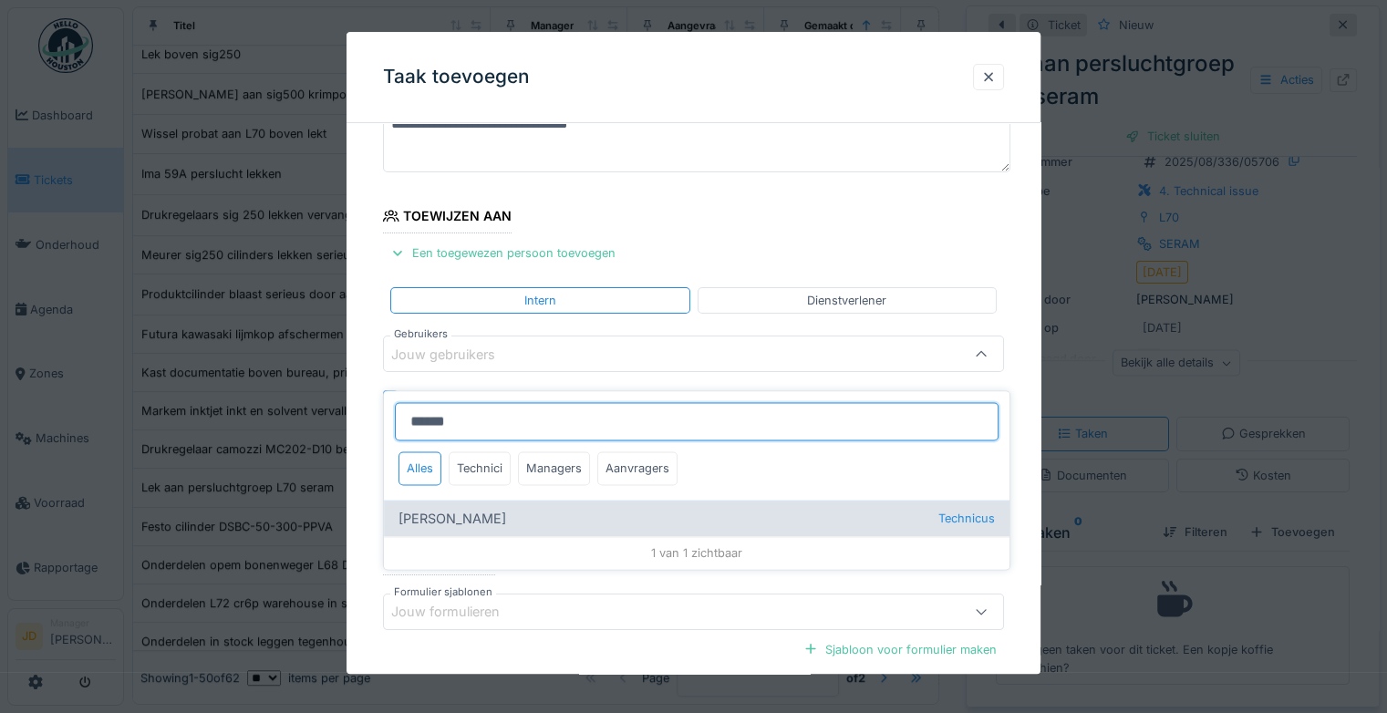
type input "*****"
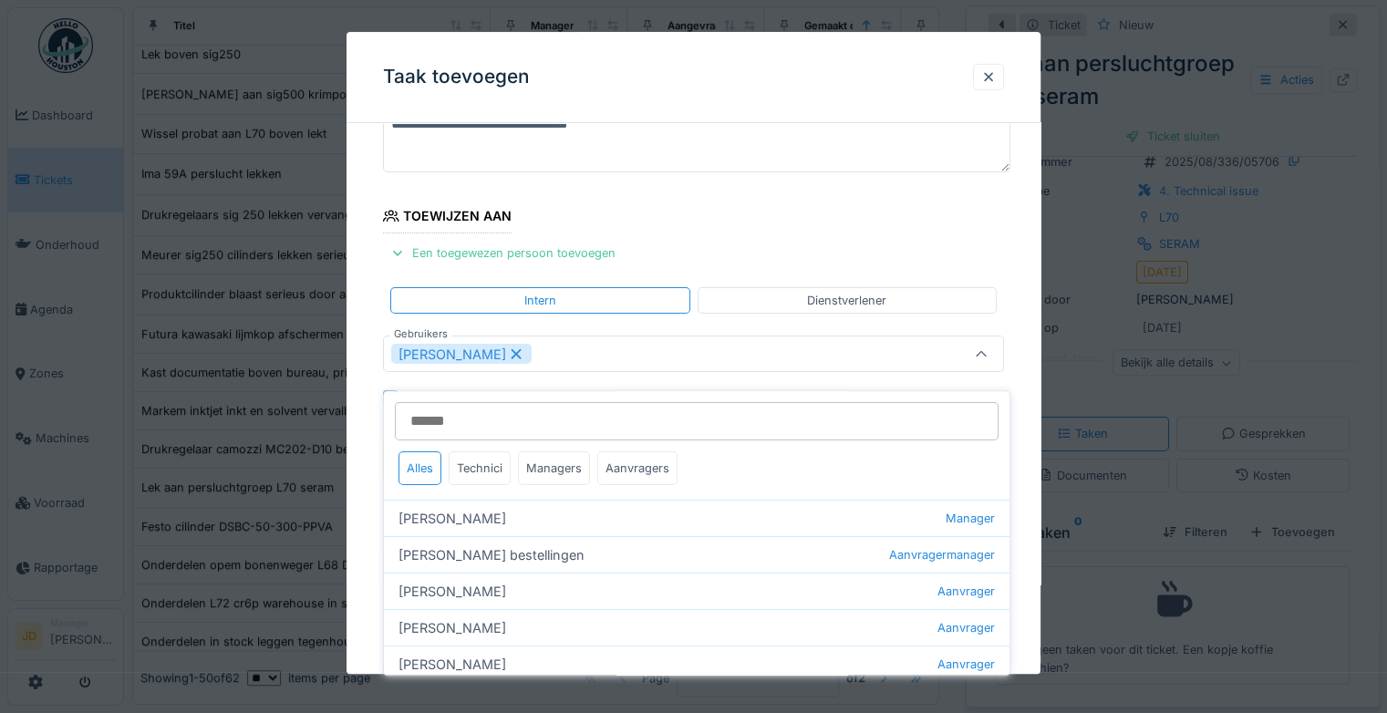
click at [980, 356] on icon at bounding box center [981, 355] width 15 height 12
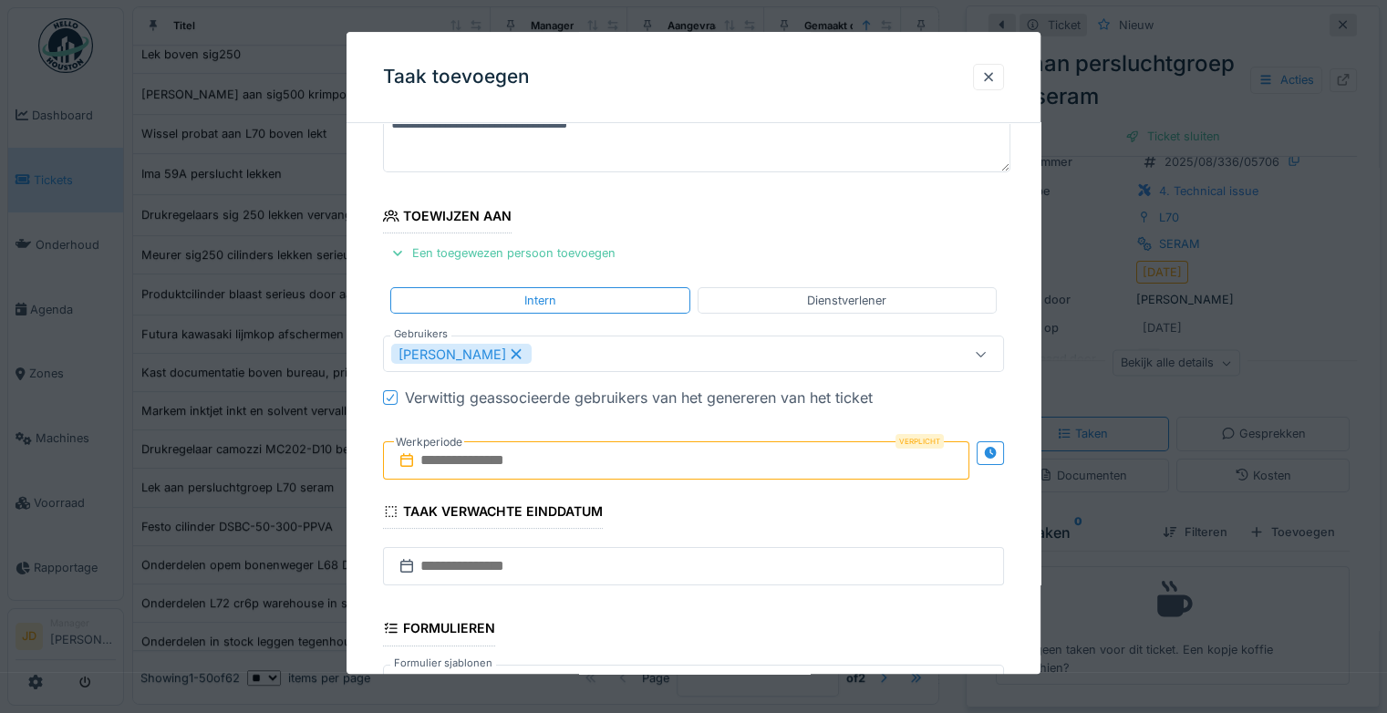
click at [584, 471] on input "text" at bounding box center [676, 461] width 586 height 38
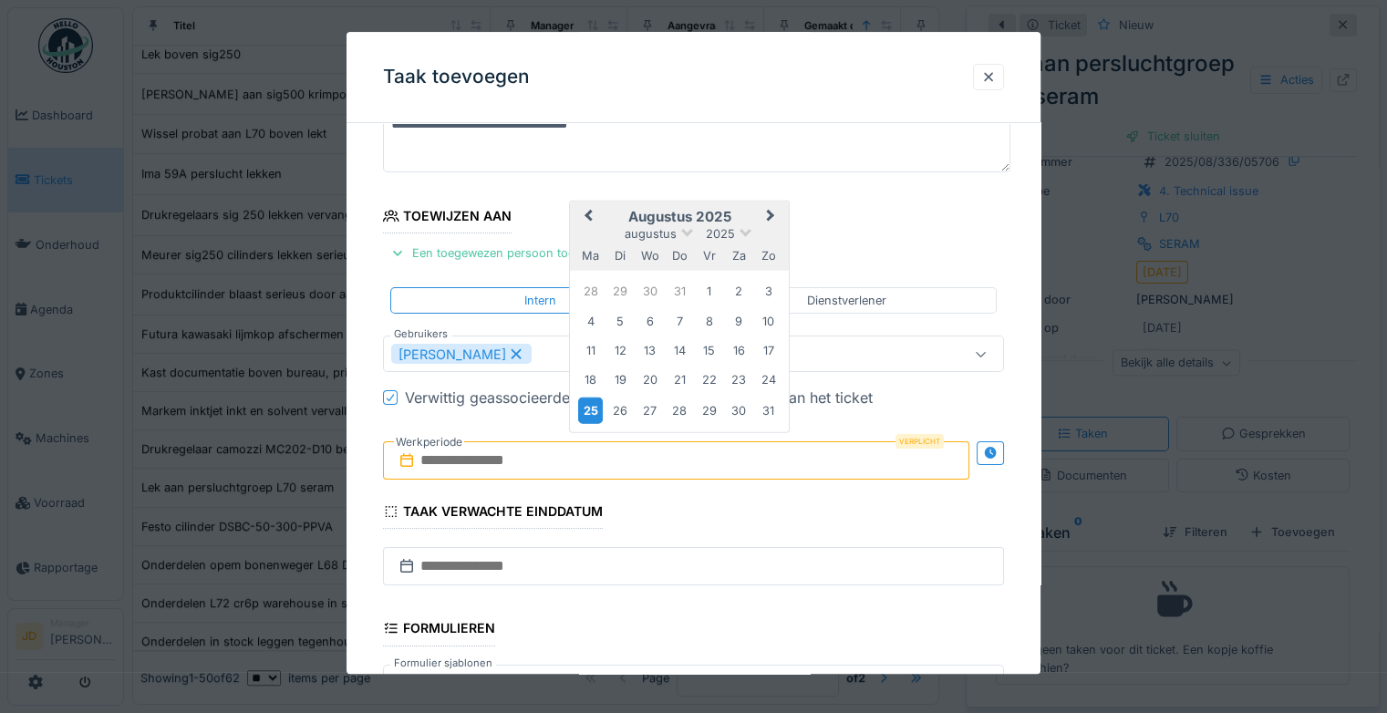
click at [594, 404] on div "25" at bounding box center [590, 410] width 25 height 26
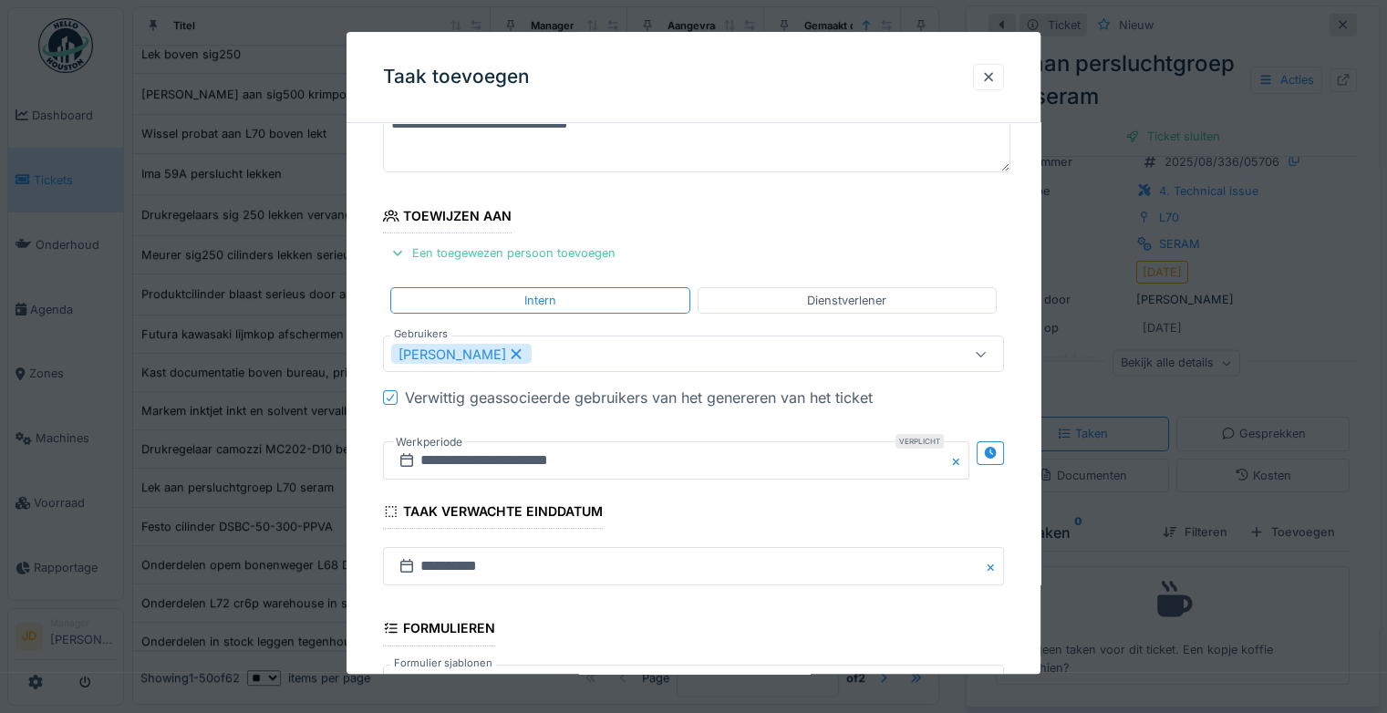
scroll to position [395, 0]
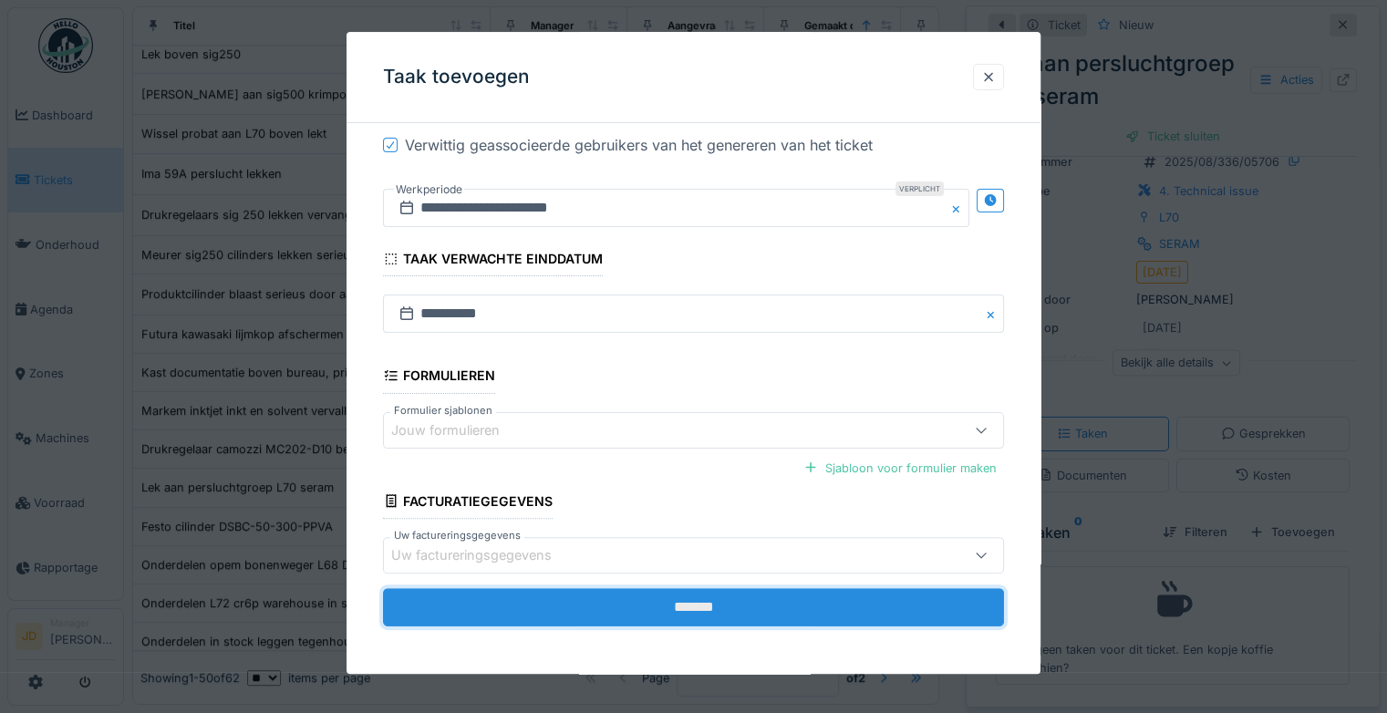
click at [807, 603] on input "*******" at bounding box center [693, 607] width 621 height 38
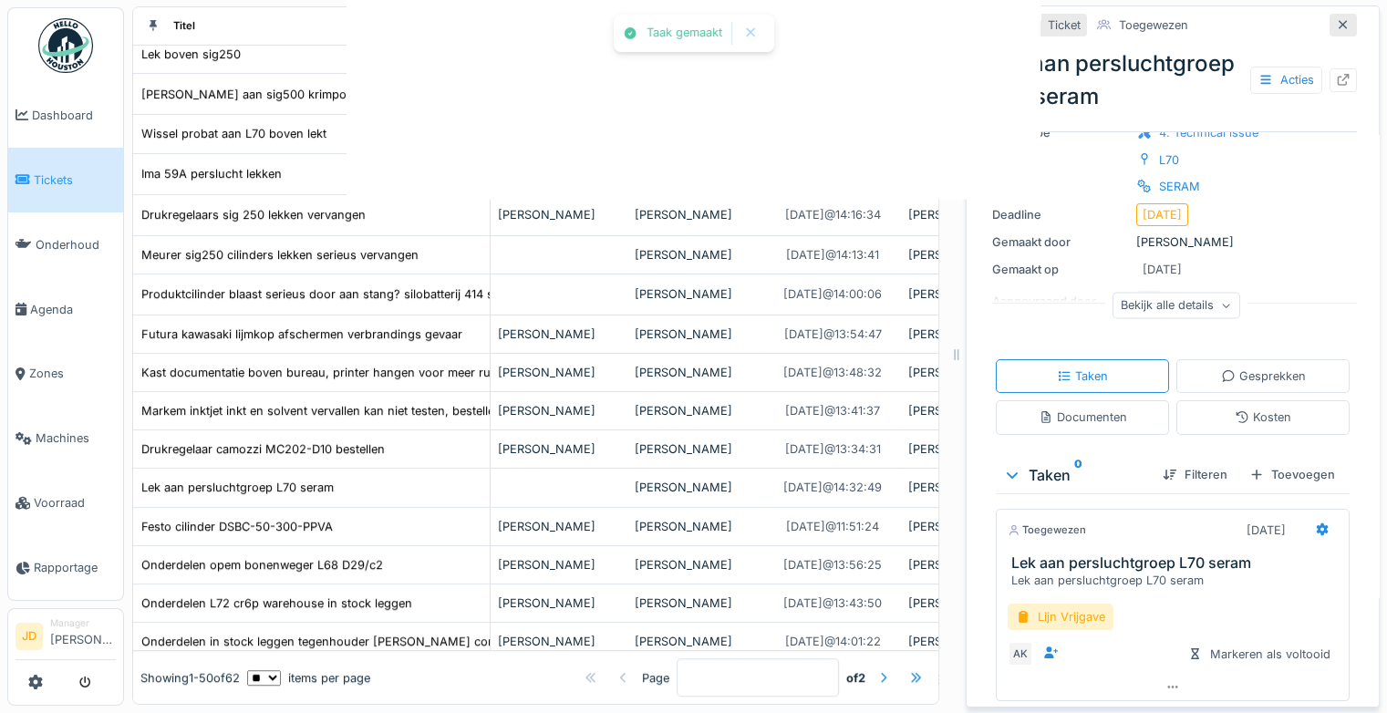
scroll to position [79, 0]
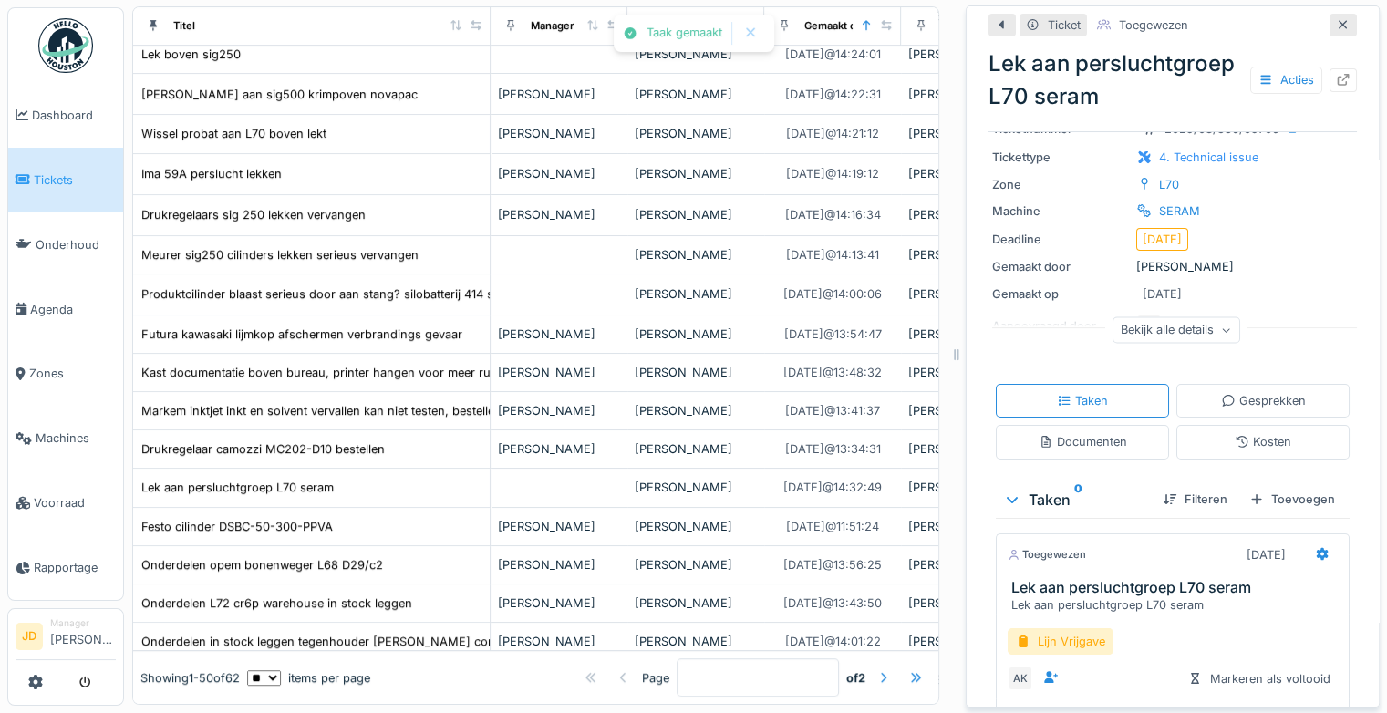
click at [1258, 86] on icon at bounding box center [1265, 80] width 15 height 12
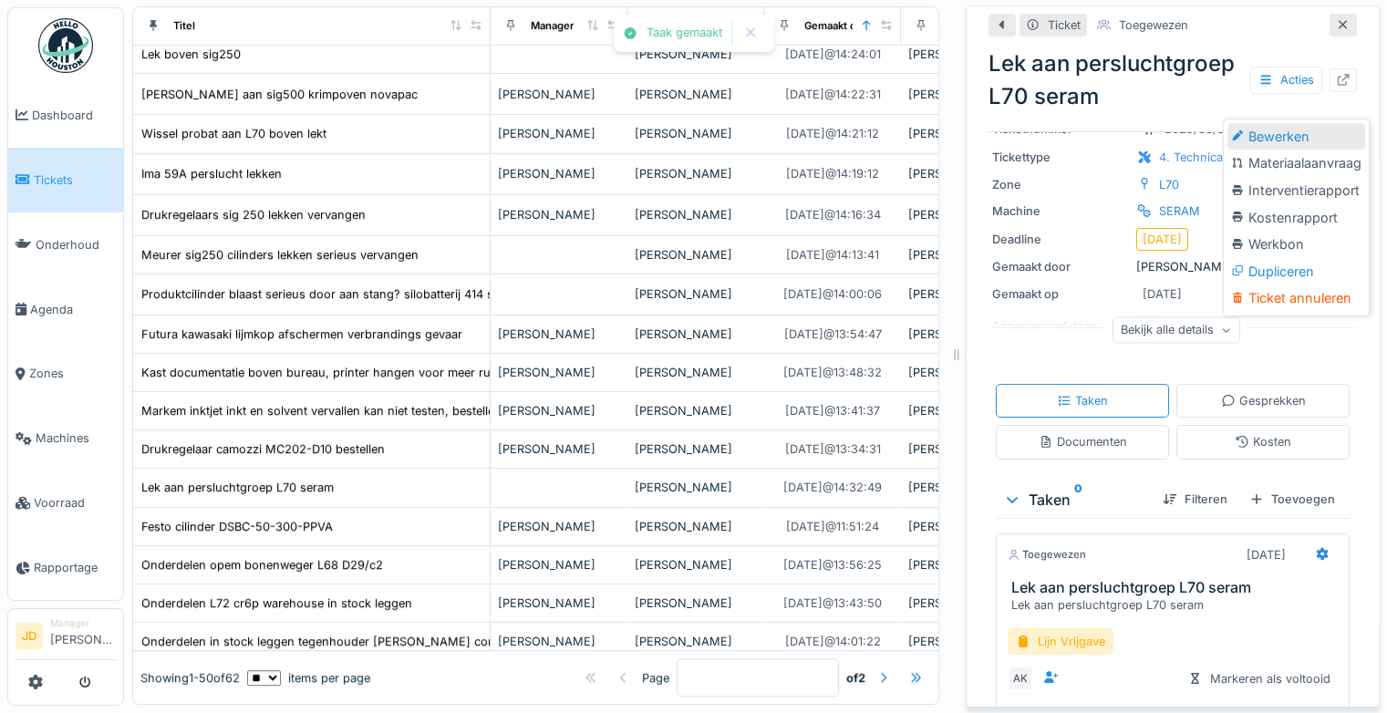
click at [1251, 123] on div "Bewerken" at bounding box center [1296, 136] width 138 height 27
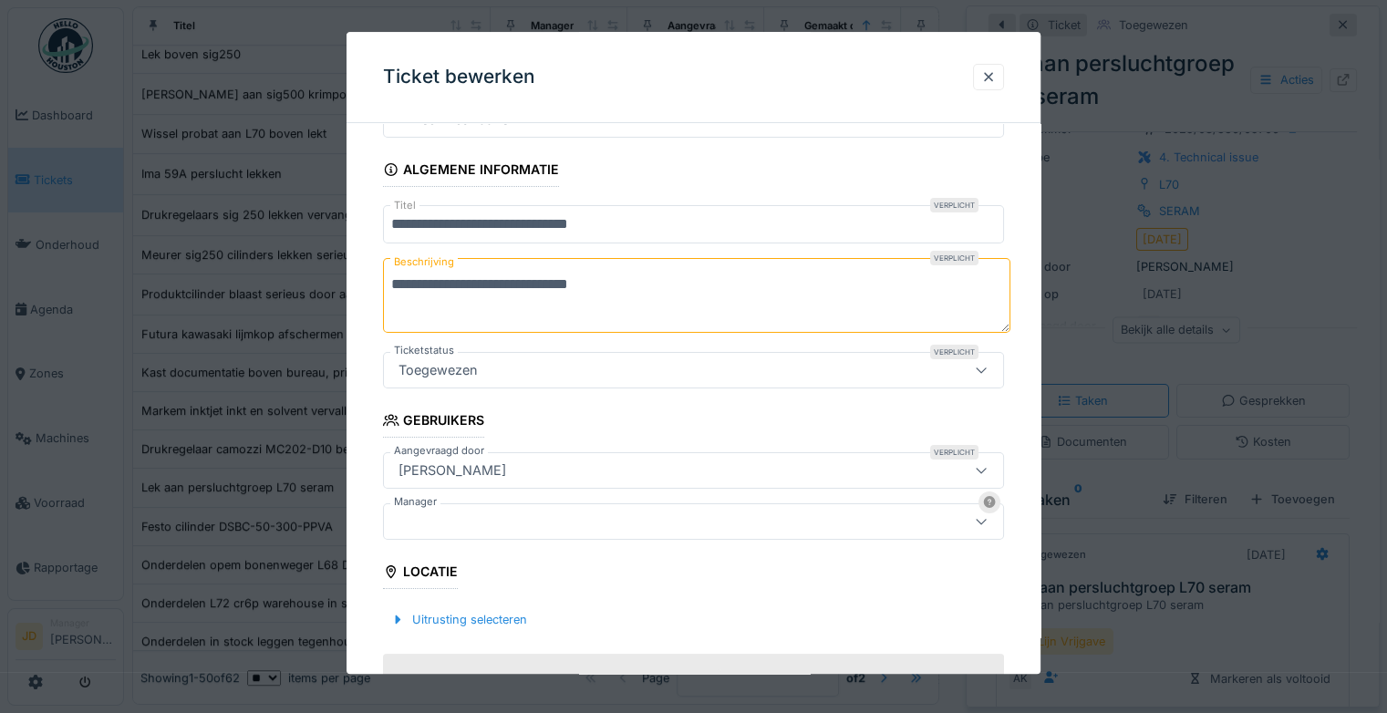
click at [503, 530] on div at bounding box center [655, 521] width 529 height 20
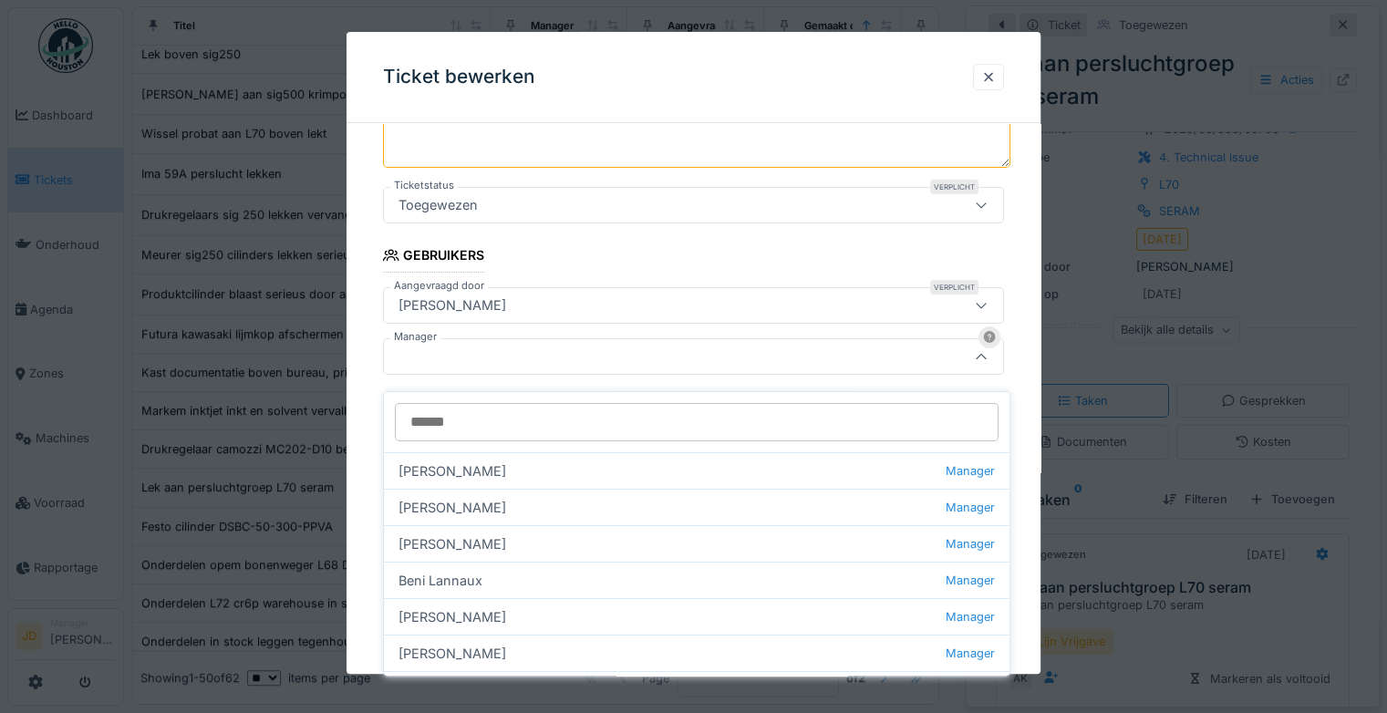
scroll to position [256, 0]
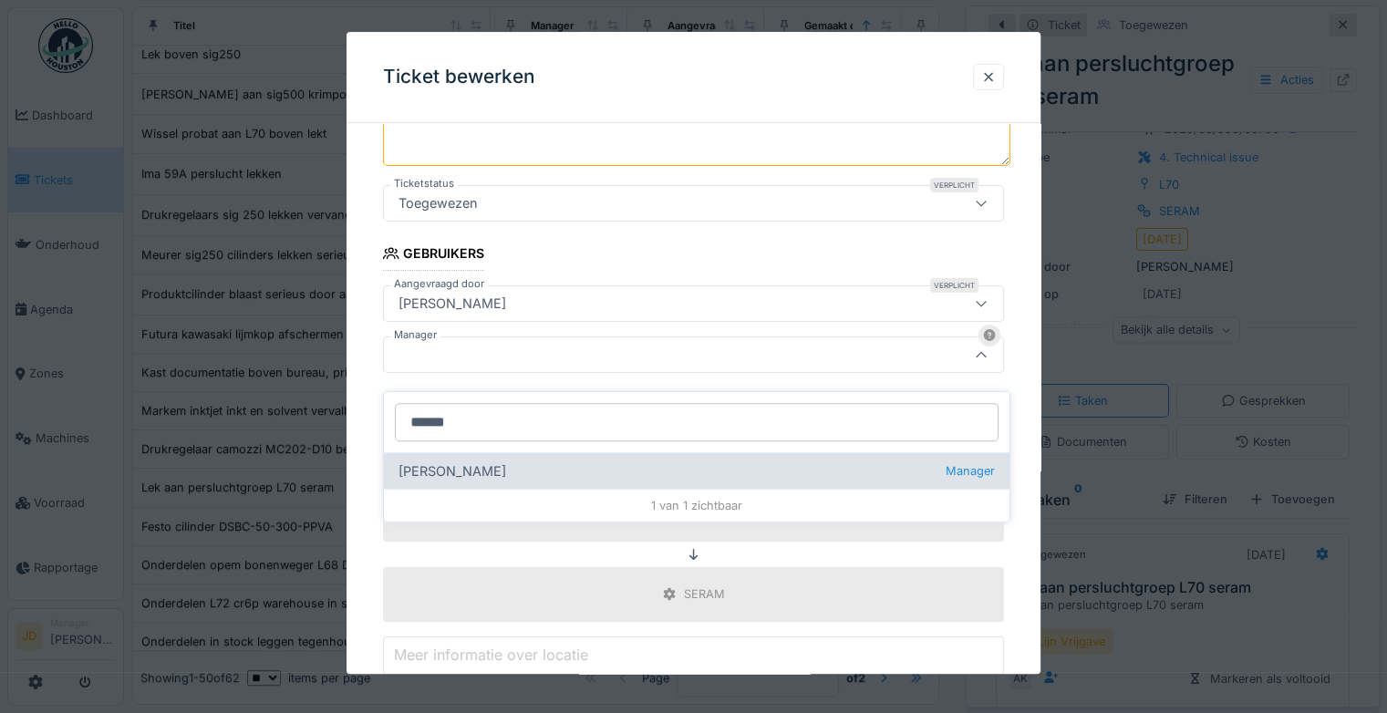
type input "******"
click at [570, 461] on div "[PERSON_NAME] wit Manager" at bounding box center [696, 470] width 625 height 36
type input "****"
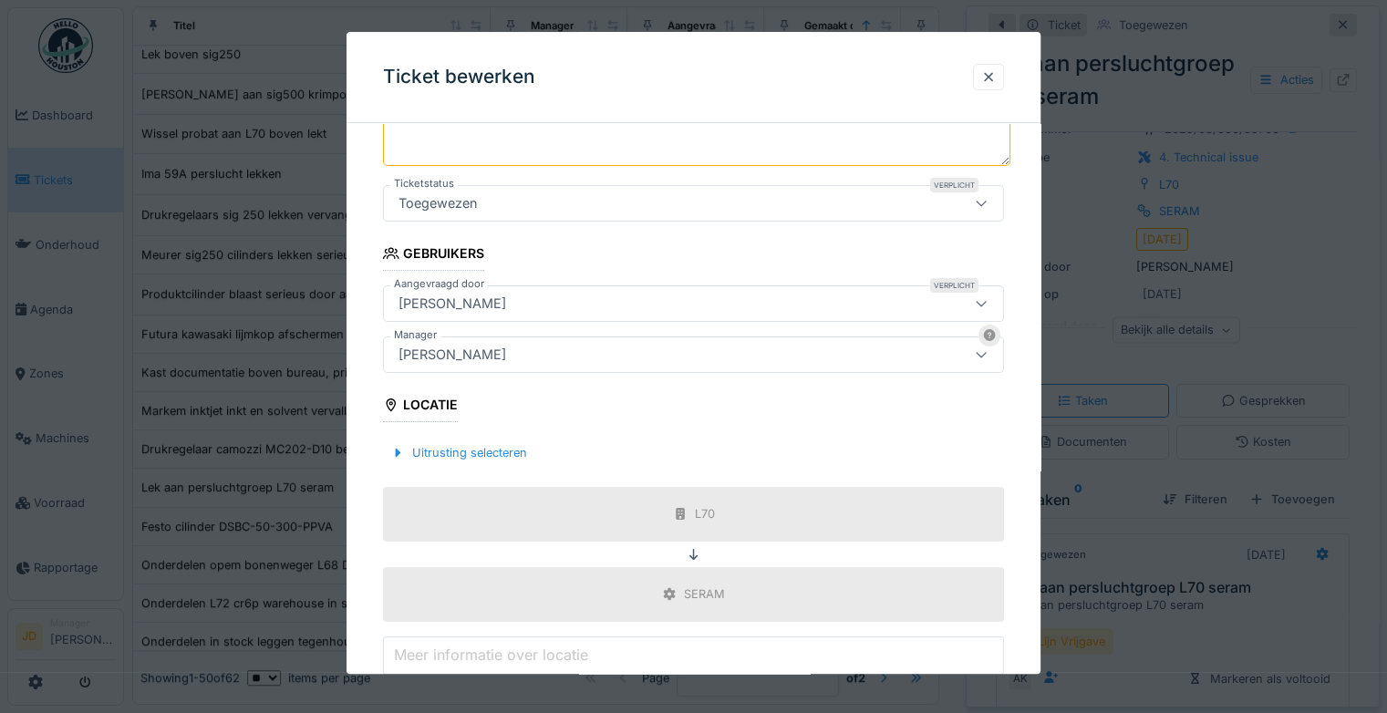
scroll to position [460, 0]
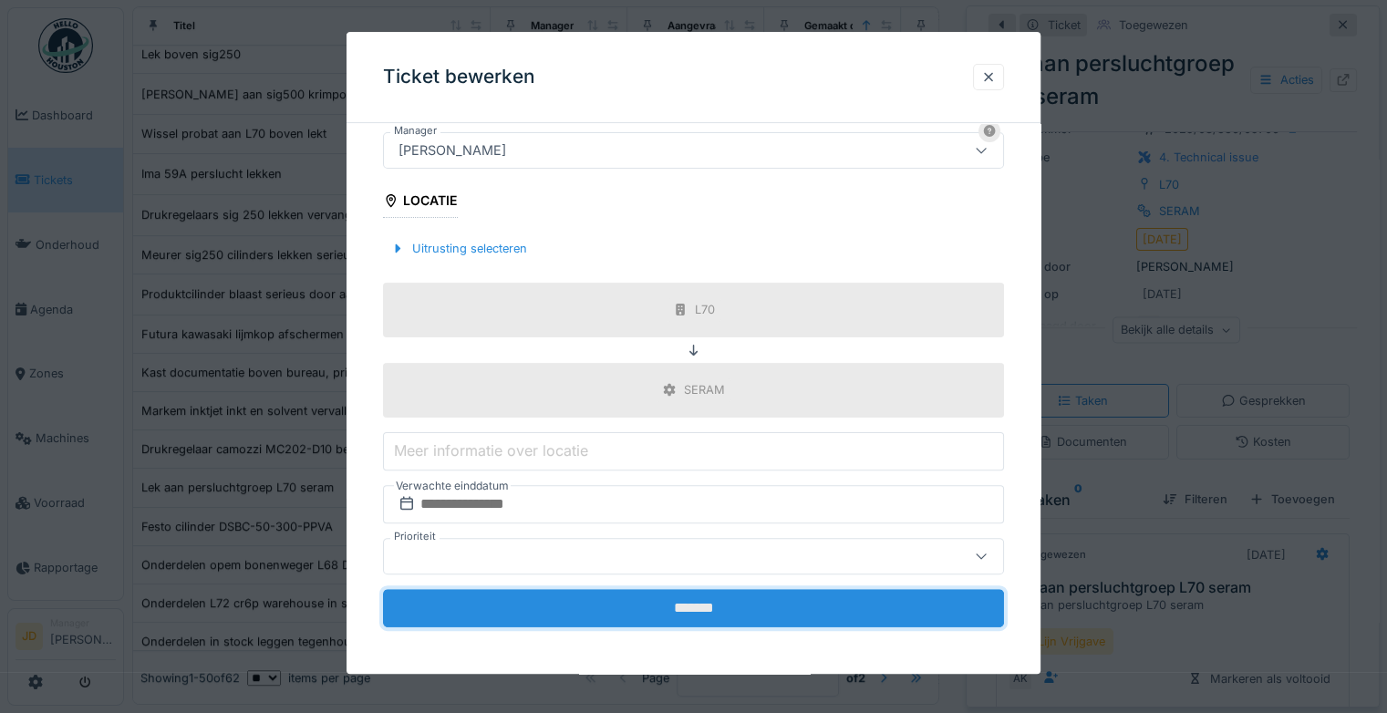
click at [700, 600] on input "*******" at bounding box center [693, 608] width 621 height 38
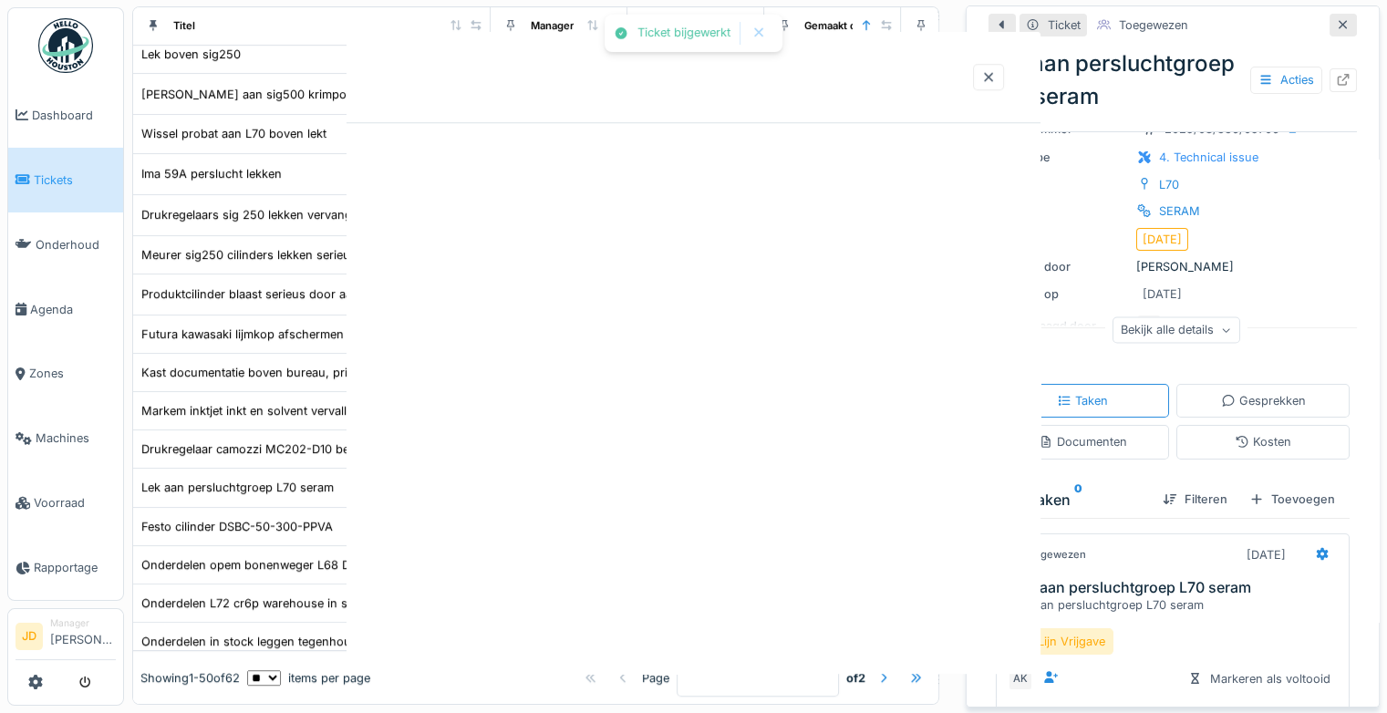
scroll to position [0, 0]
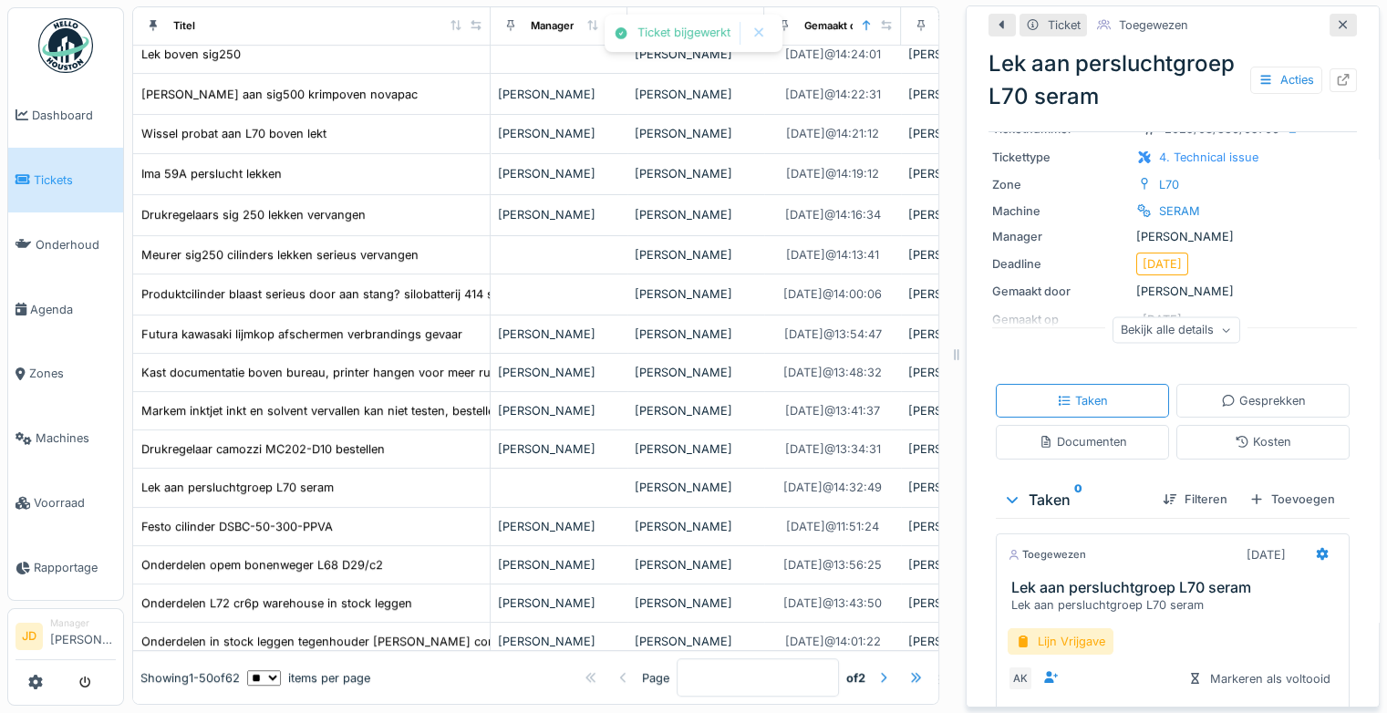
click at [1336, 19] on icon at bounding box center [1343, 25] width 15 height 12
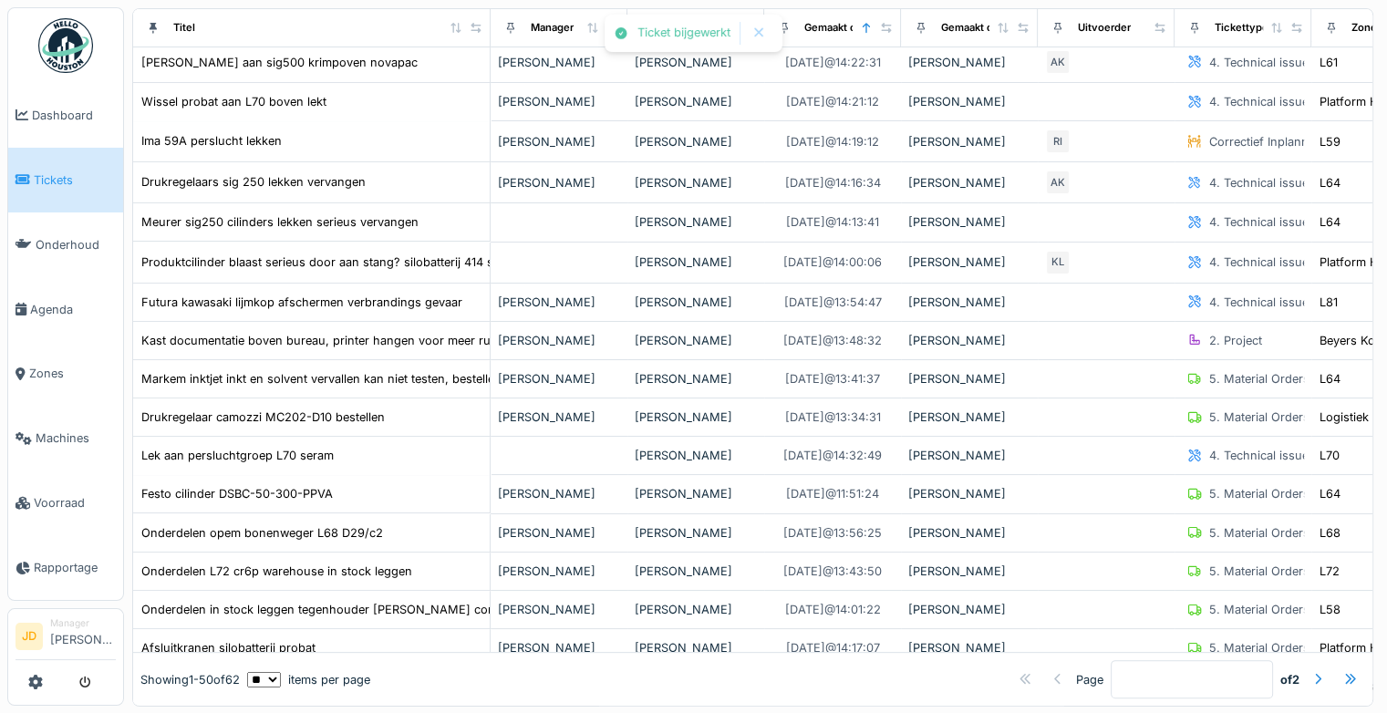
scroll to position [330, 0]
